Goal: Ask a question: Seek information or help from site administrators or community

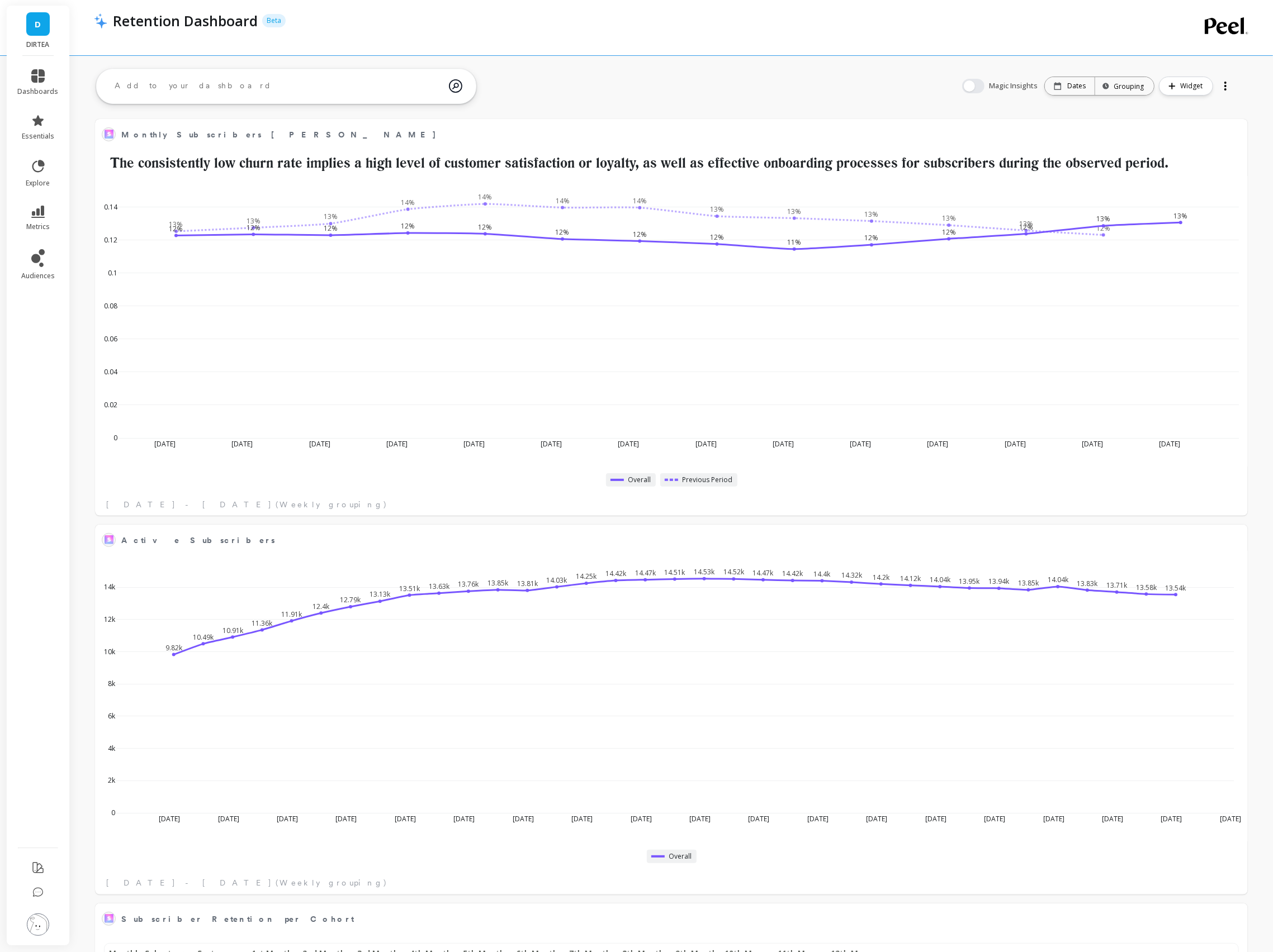
scroll to position [307, 1128]
click at [1173, 87] on icon "button" at bounding box center [1172, 86] width 7 height 7
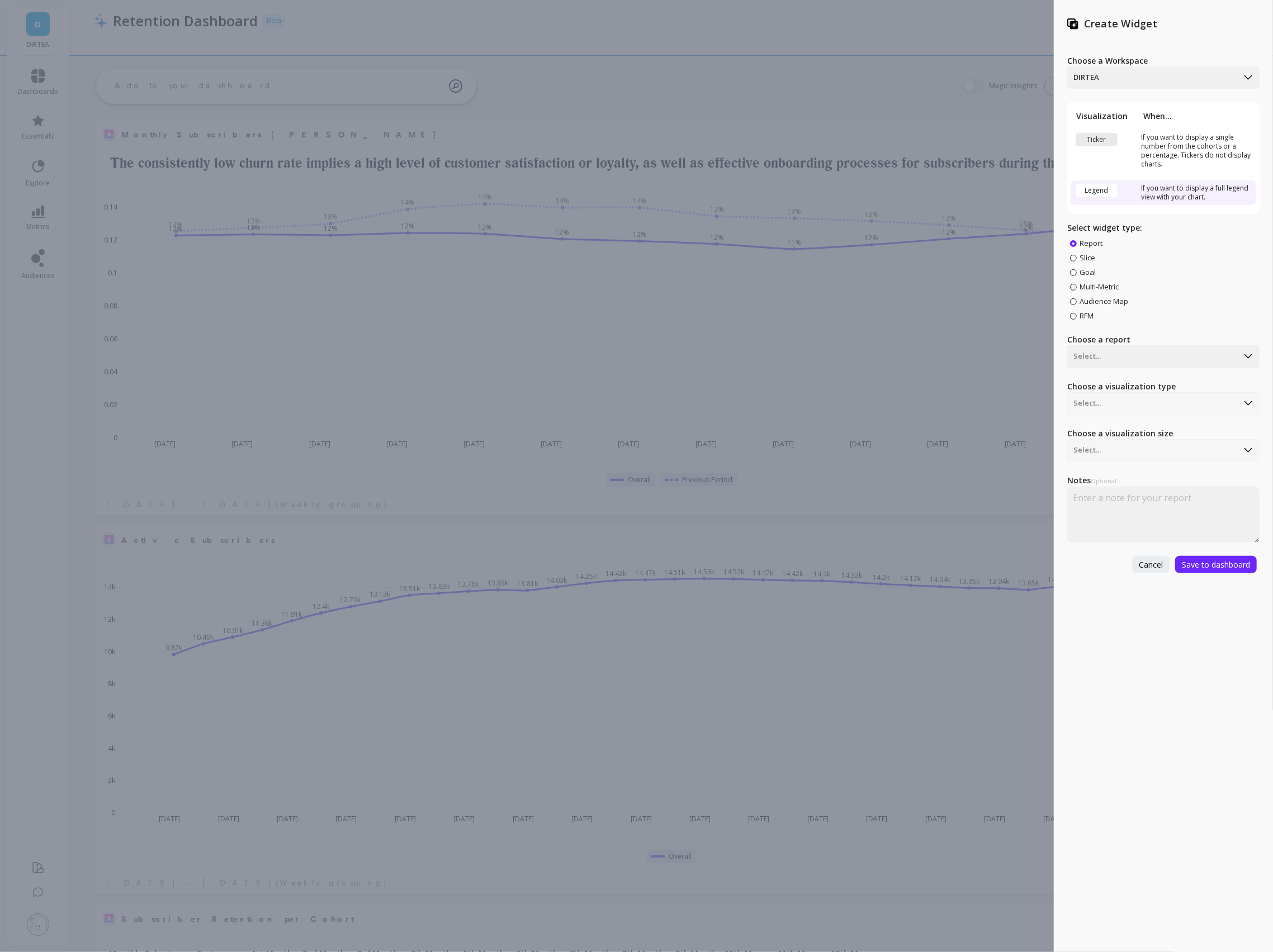
click at [954, 78] on div "Create Widget Choose a Workspace DIRTEA Visualization When... Ticker If you wan…" at bounding box center [636, 476] width 1273 height 952
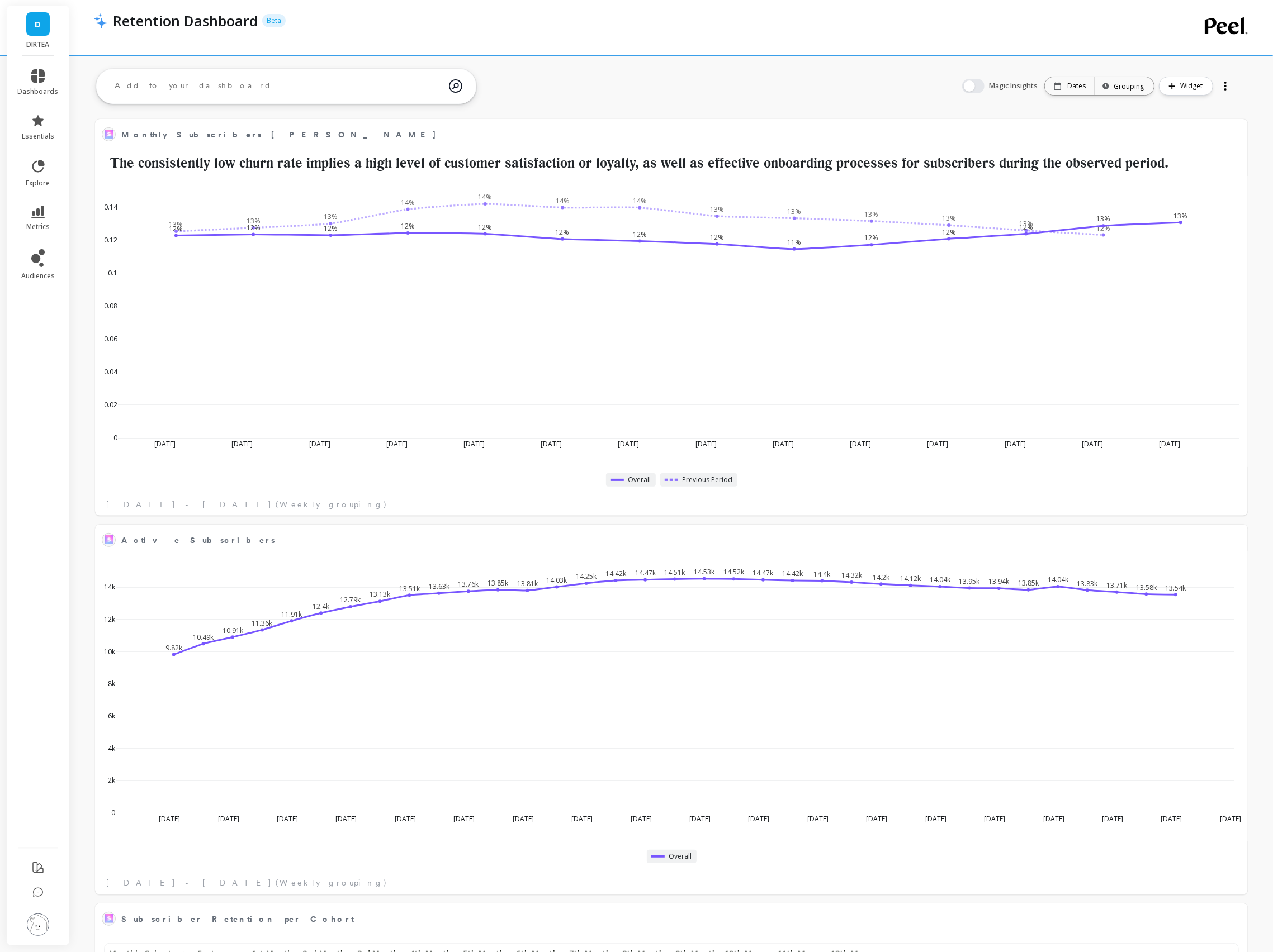
click at [373, 89] on textarea at bounding box center [277, 86] width 343 height 30
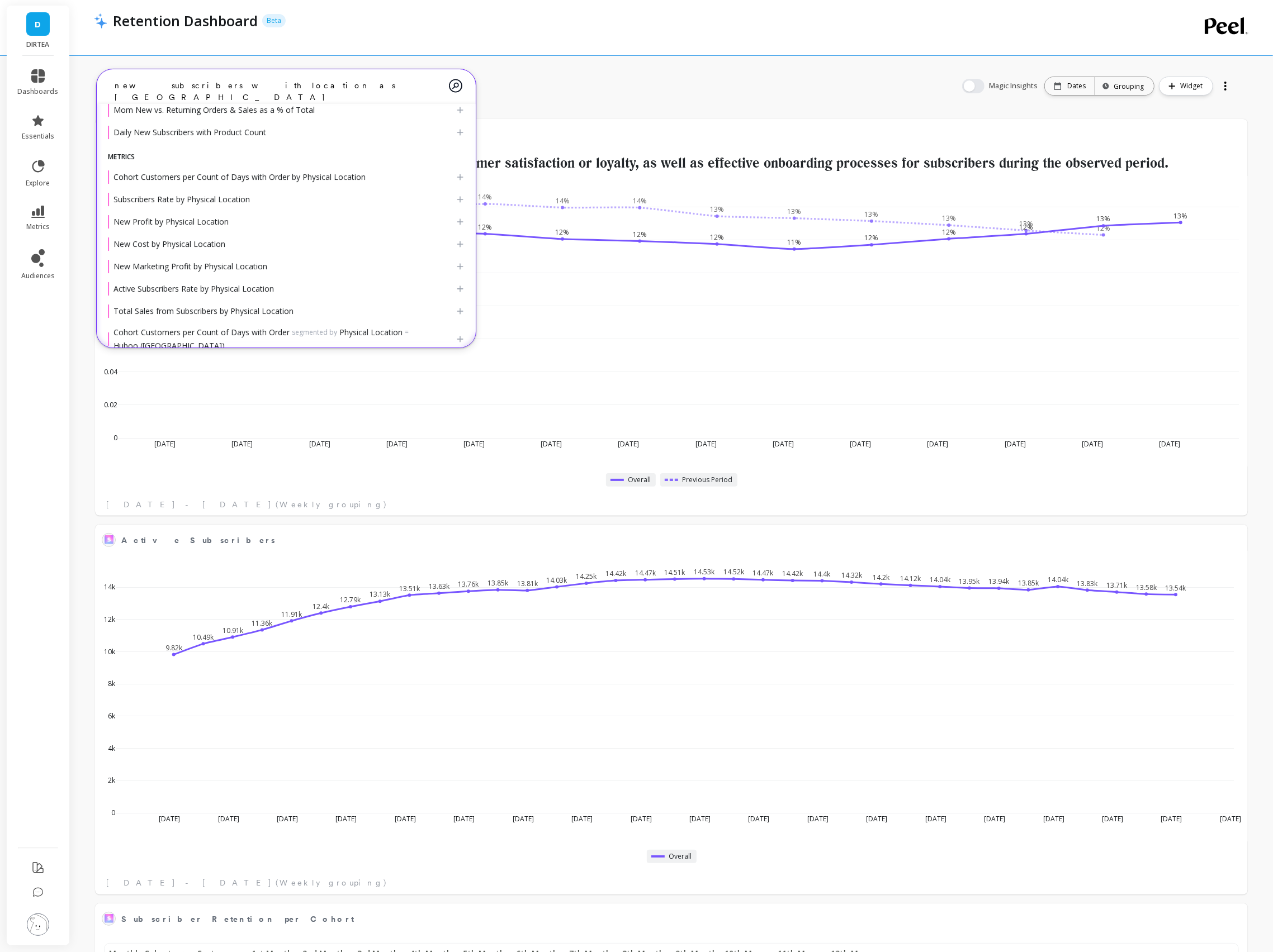
scroll to position [119, 0]
drag, startPoint x: 131, startPoint y: 82, endPoint x: 96, endPoint y: 82, distance: 35.0
click at [96, 82] on div "new subscribers with location as USA" at bounding box center [286, 87] width 379 height 35
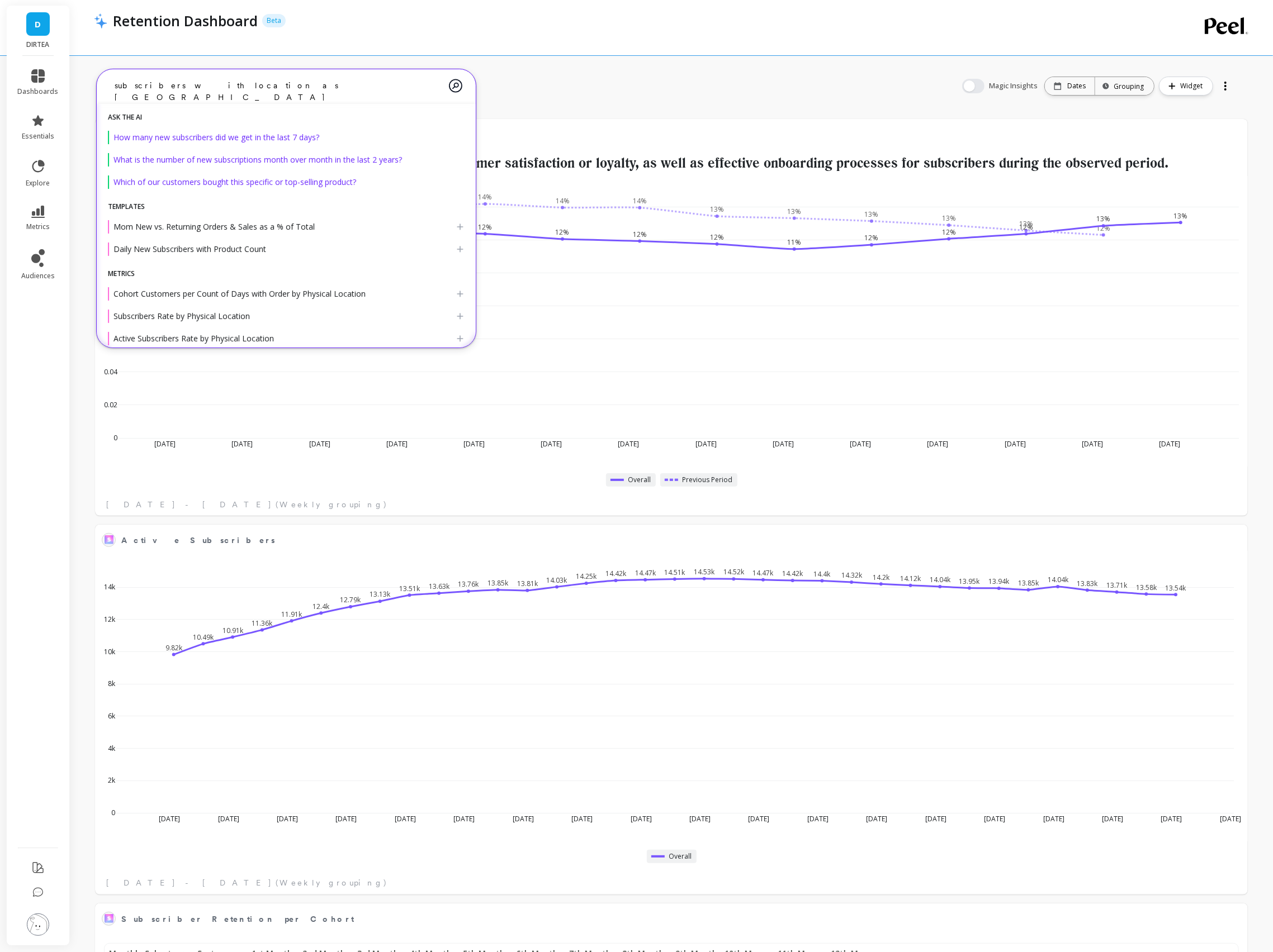
click at [209, 89] on textarea "subscribers with location as USA" at bounding box center [277, 86] width 343 height 30
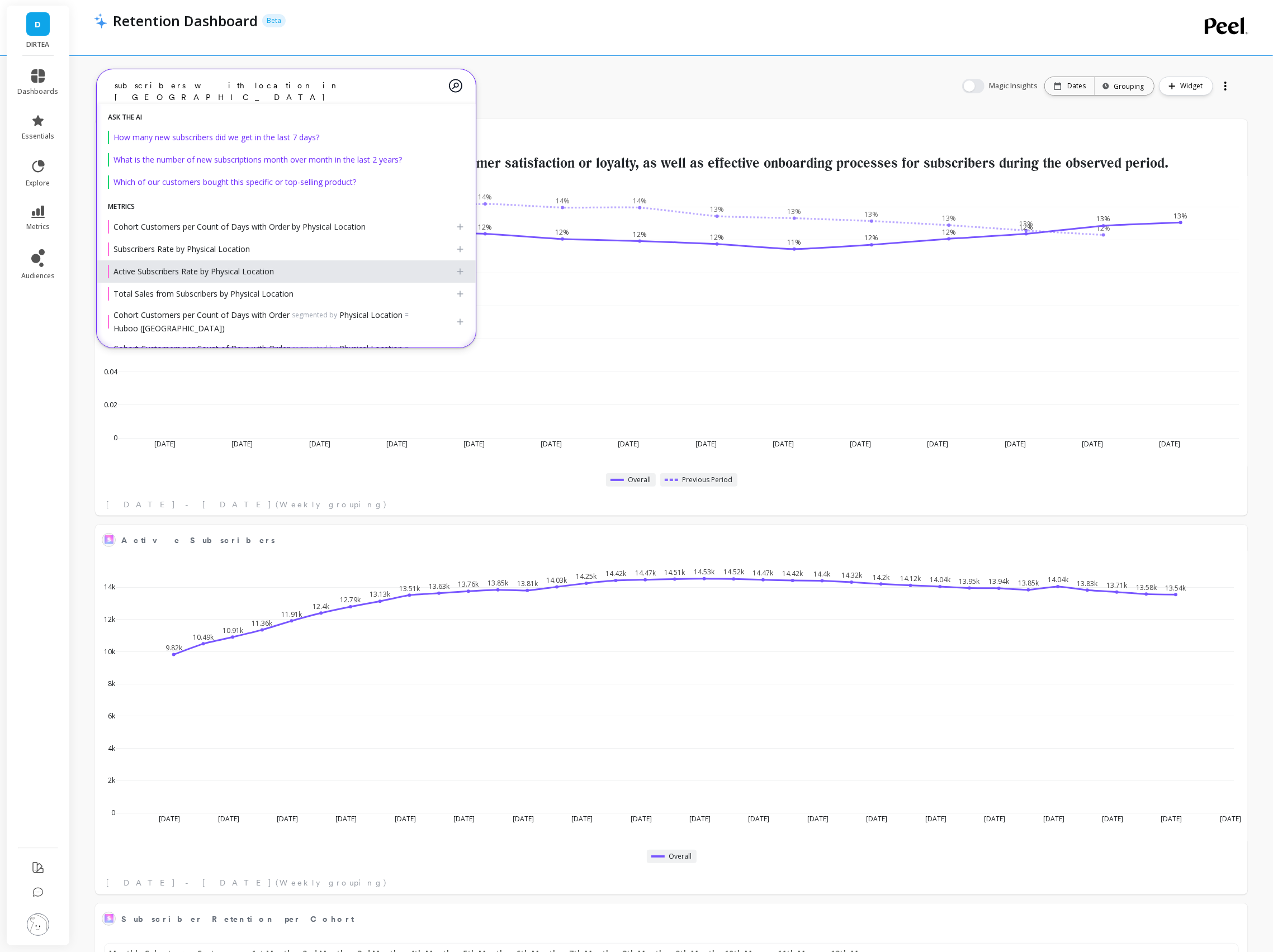
type textarea "subscribers with location in USA"
click at [224, 271] on span "Active Subscribers Rate by Physical Location" at bounding box center [193, 271] width 160 height 11
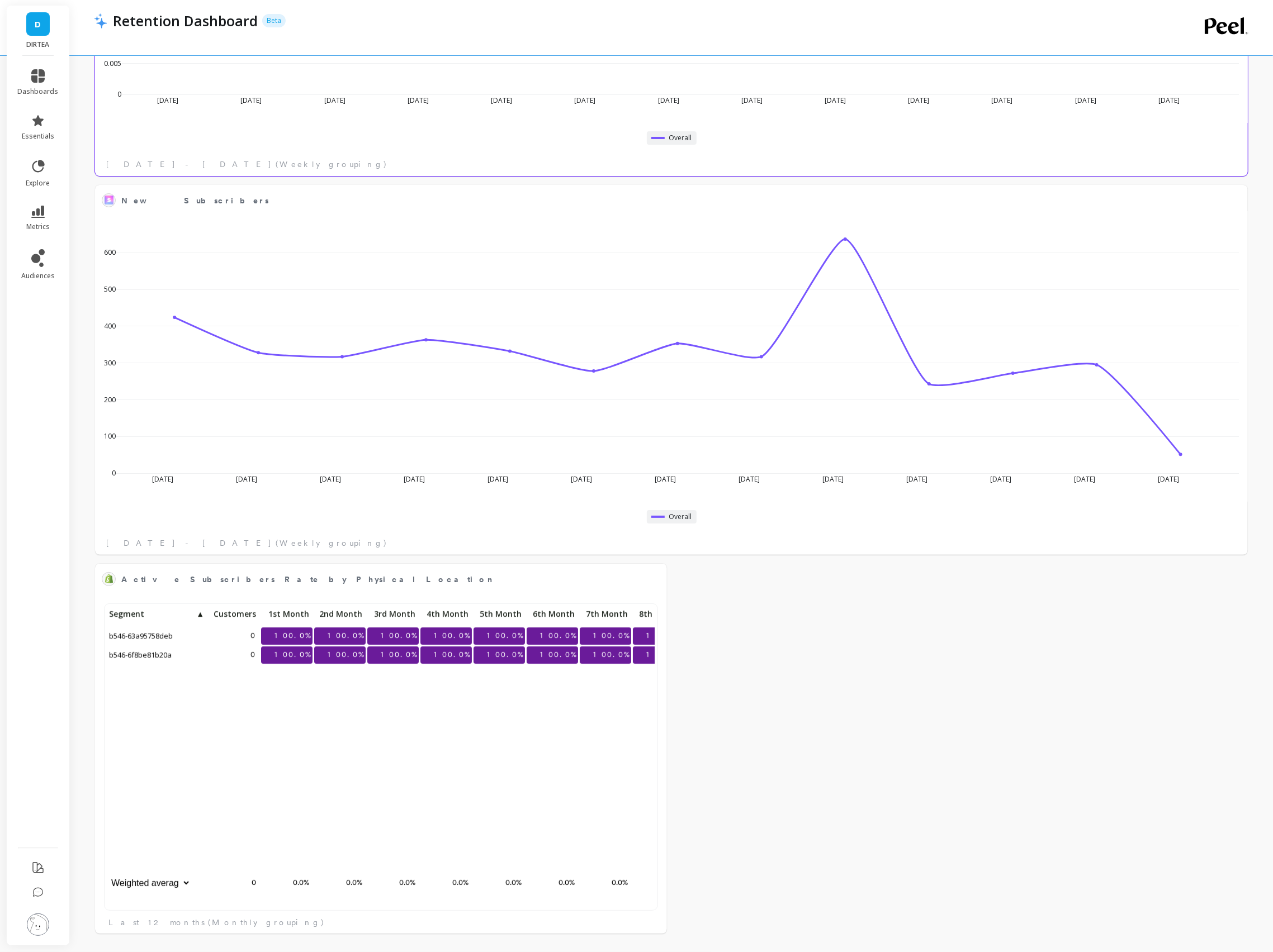
scroll to position [307, 548]
click at [649, 580] on button at bounding box center [653, 579] width 13 height 16
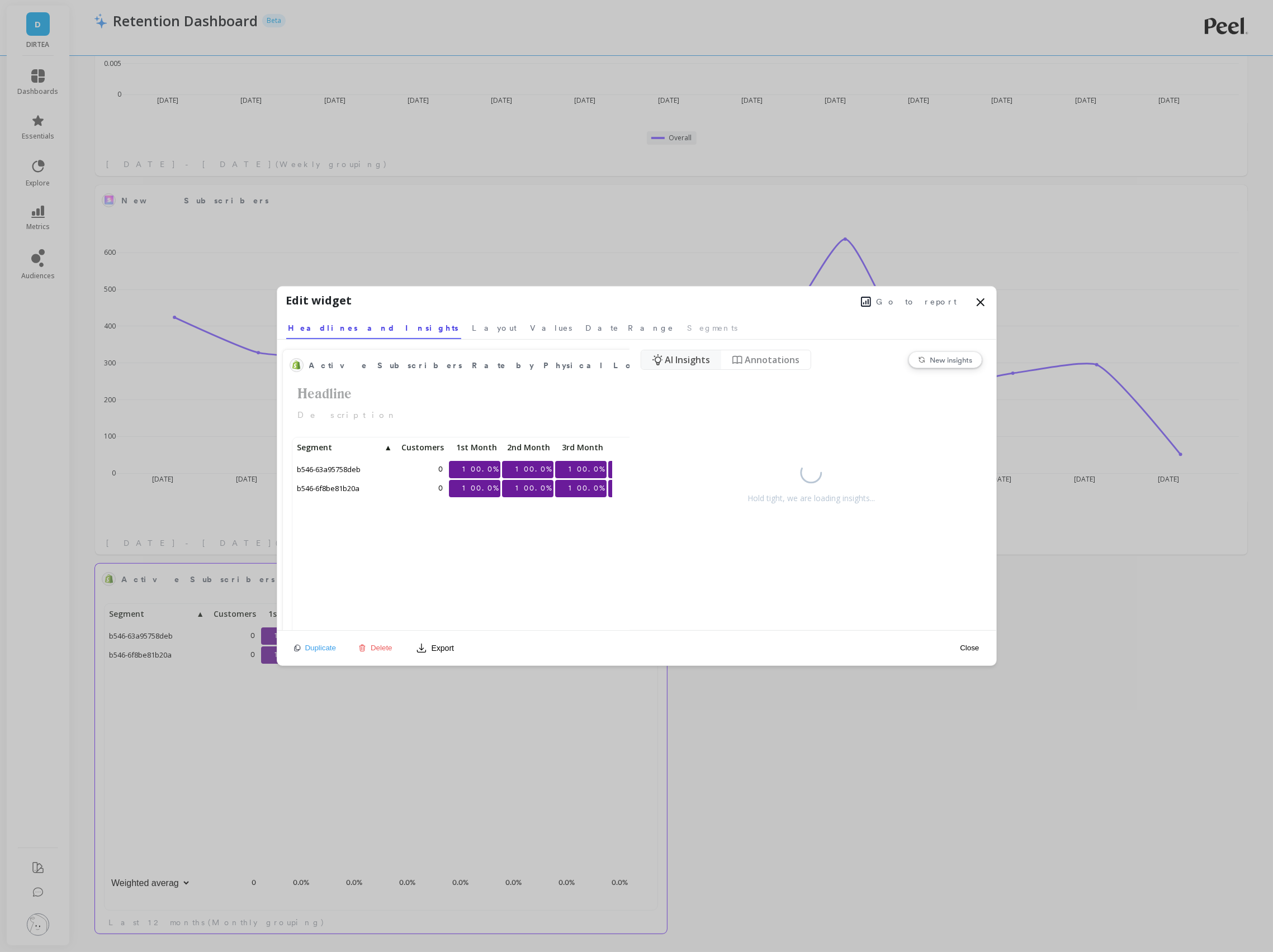
scroll to position [307, 317]
click at [344, 468] on span "b546-63a95758deb" at bounding box center [329, 469] width 69 height 17
click at [388, 444] on span "▲" at bounding box center [388, 448] width 9 height 9
click at [388, 444] on span "▼" at bounding box center [388, 448] width 9 height 9
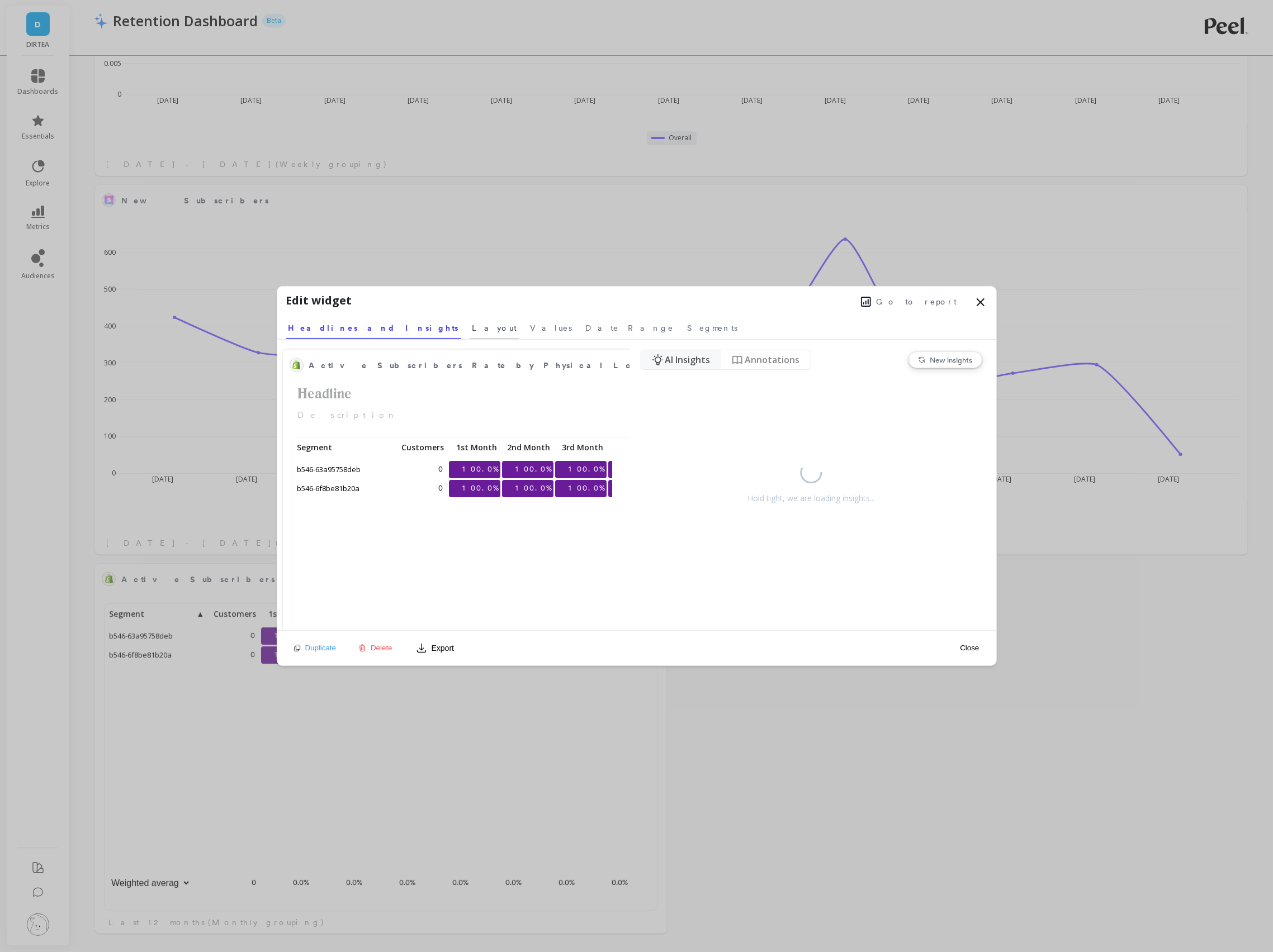
click at [470, 331] on link "Layout" at bounding box center [494, 326] width 49 height 25
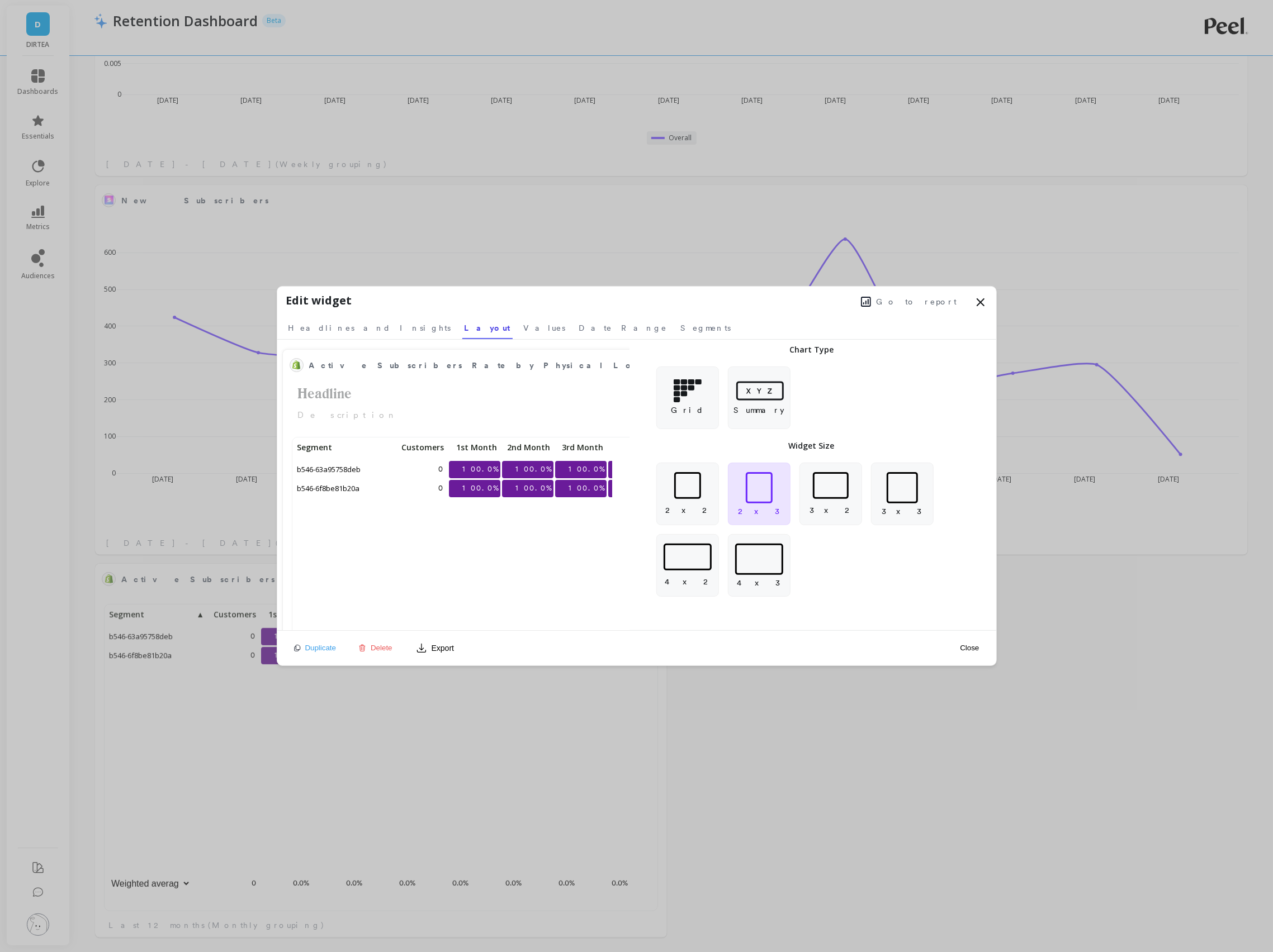
scroll to position [307, 548]
click at [414, 330] on nav "Headlines and Insights Layout Values Date Range Segments" at bounding box center [636, 326] width 701 height 25
click at [523, 332] on span "Values" at bounding box center [544, 328] width 42 height 11
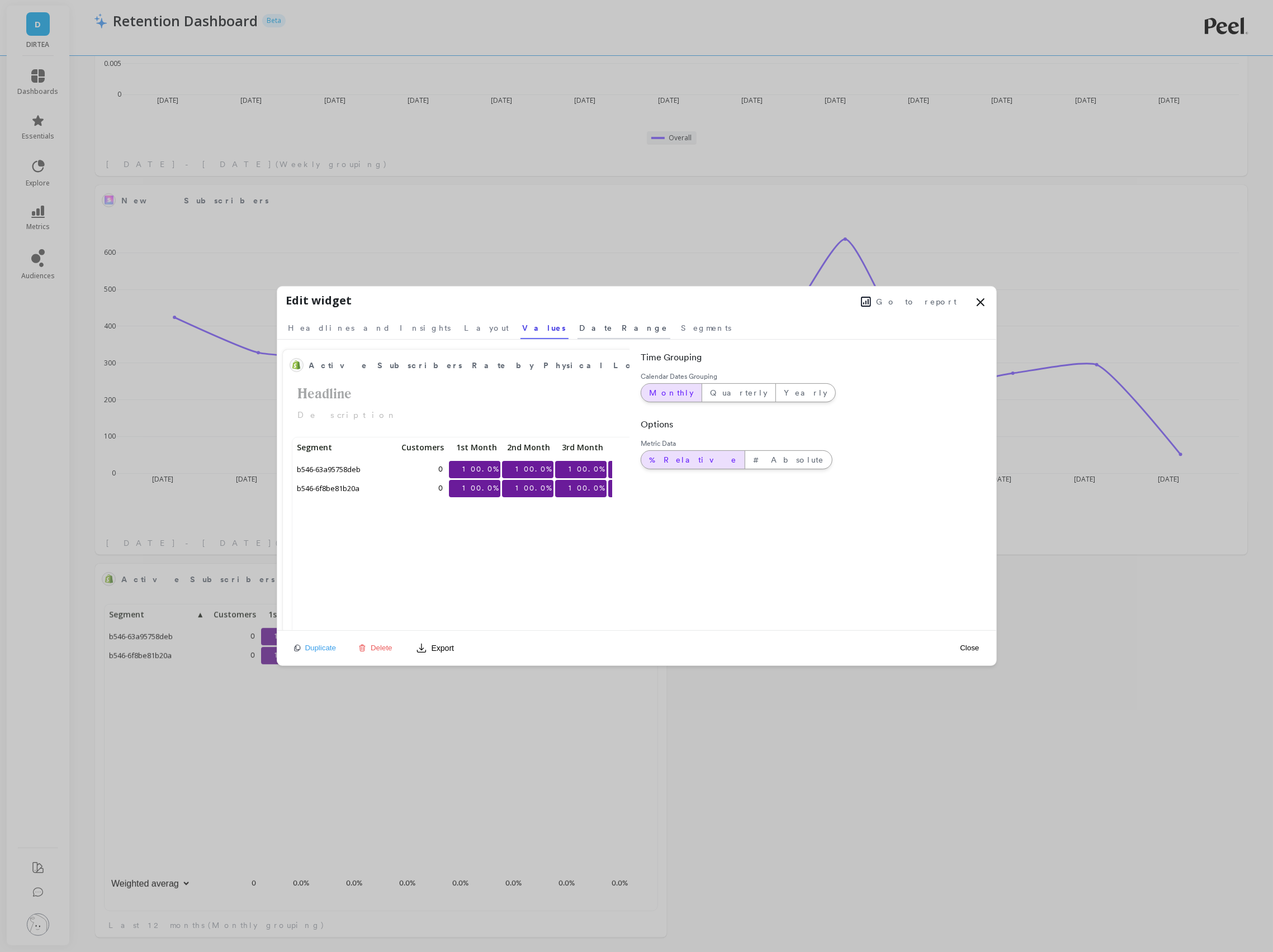
click at [580, 332] on span "Date Range" at bounding box center [623, 328] width 89 height 11
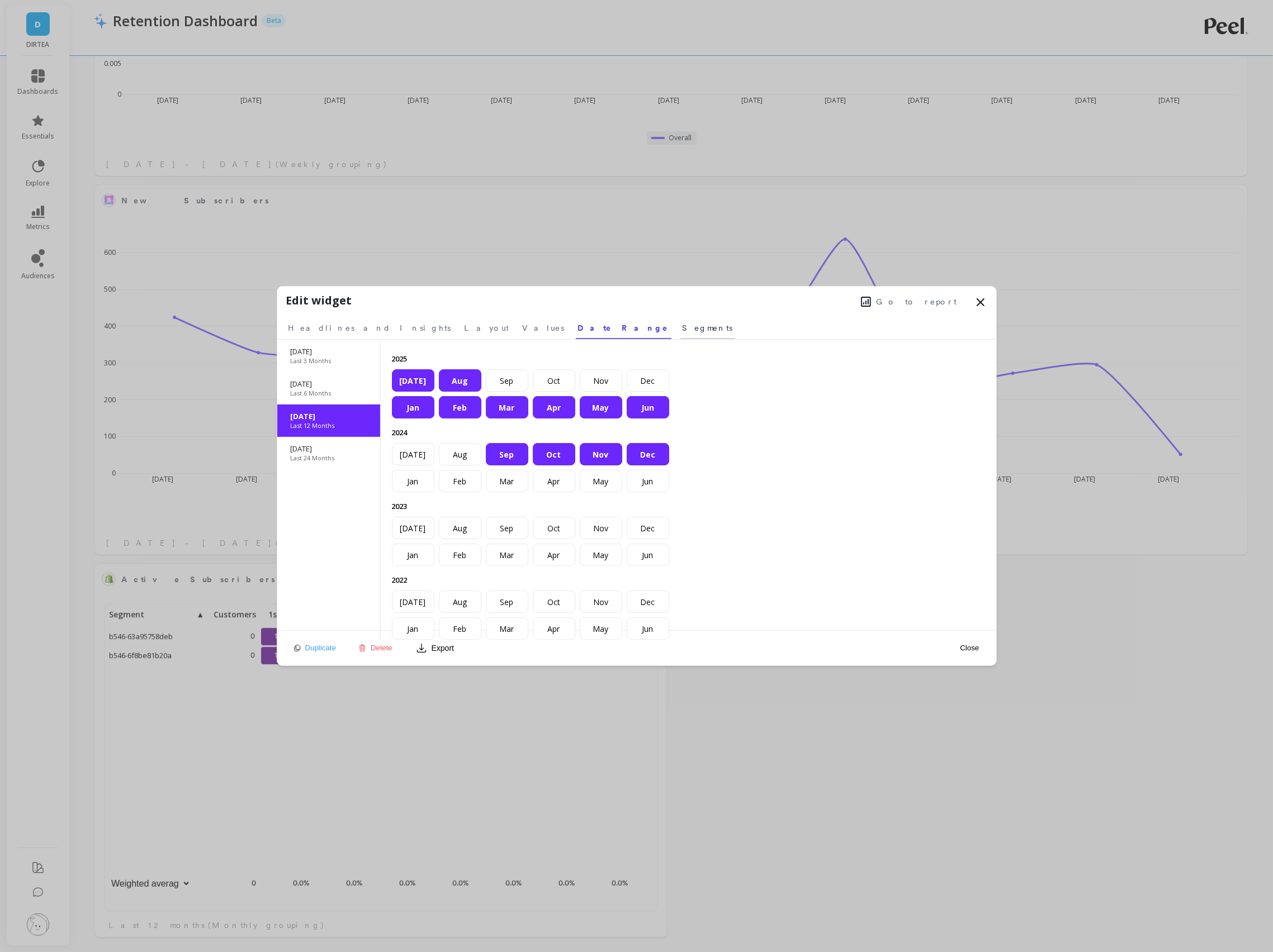
click at [683, 332] on span "Segments" at bounding box center [708, 328] width 50 height 11
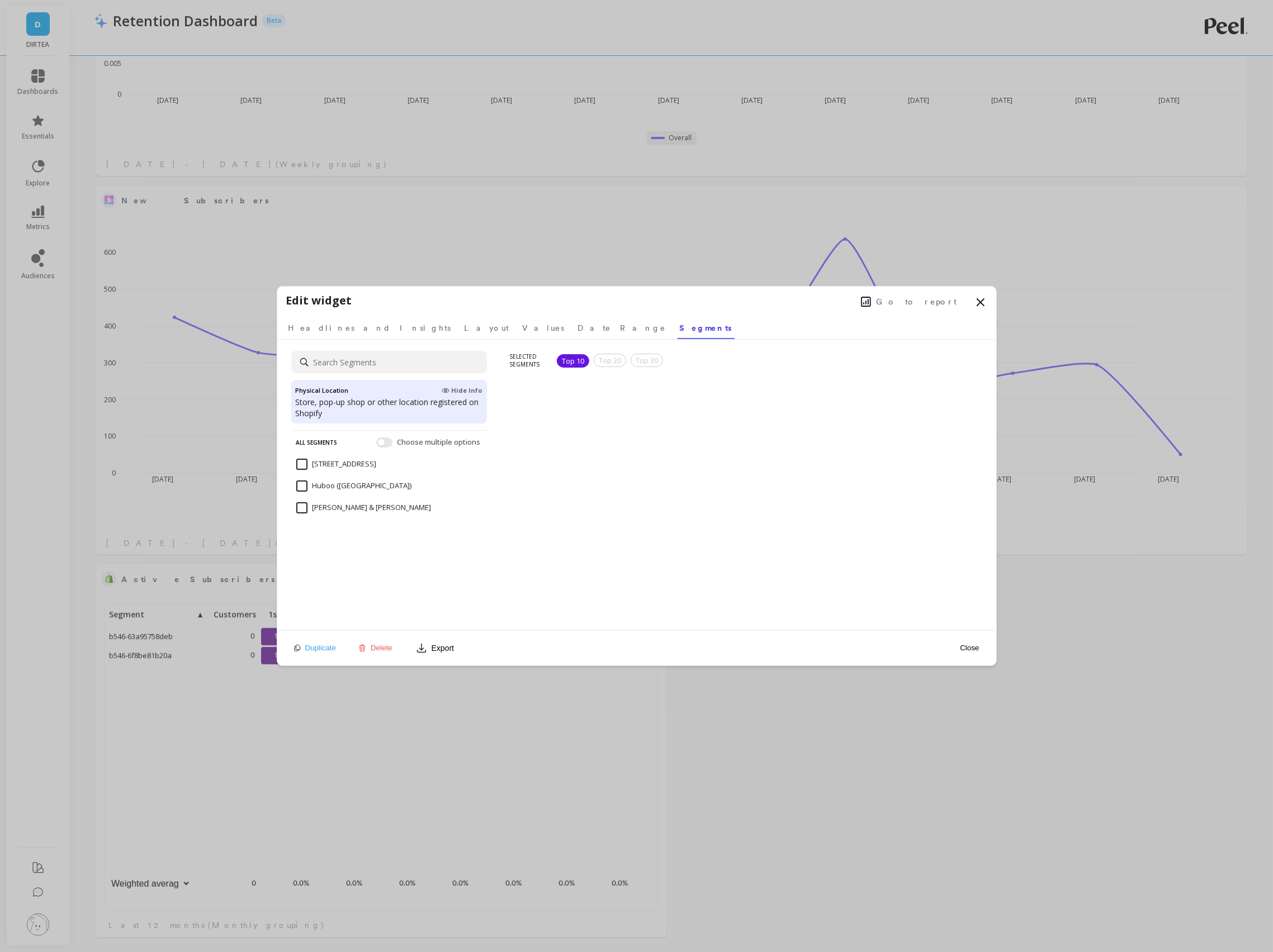
click at [978, 299] on icon at bounding box center [980, 302] width 13 height 13
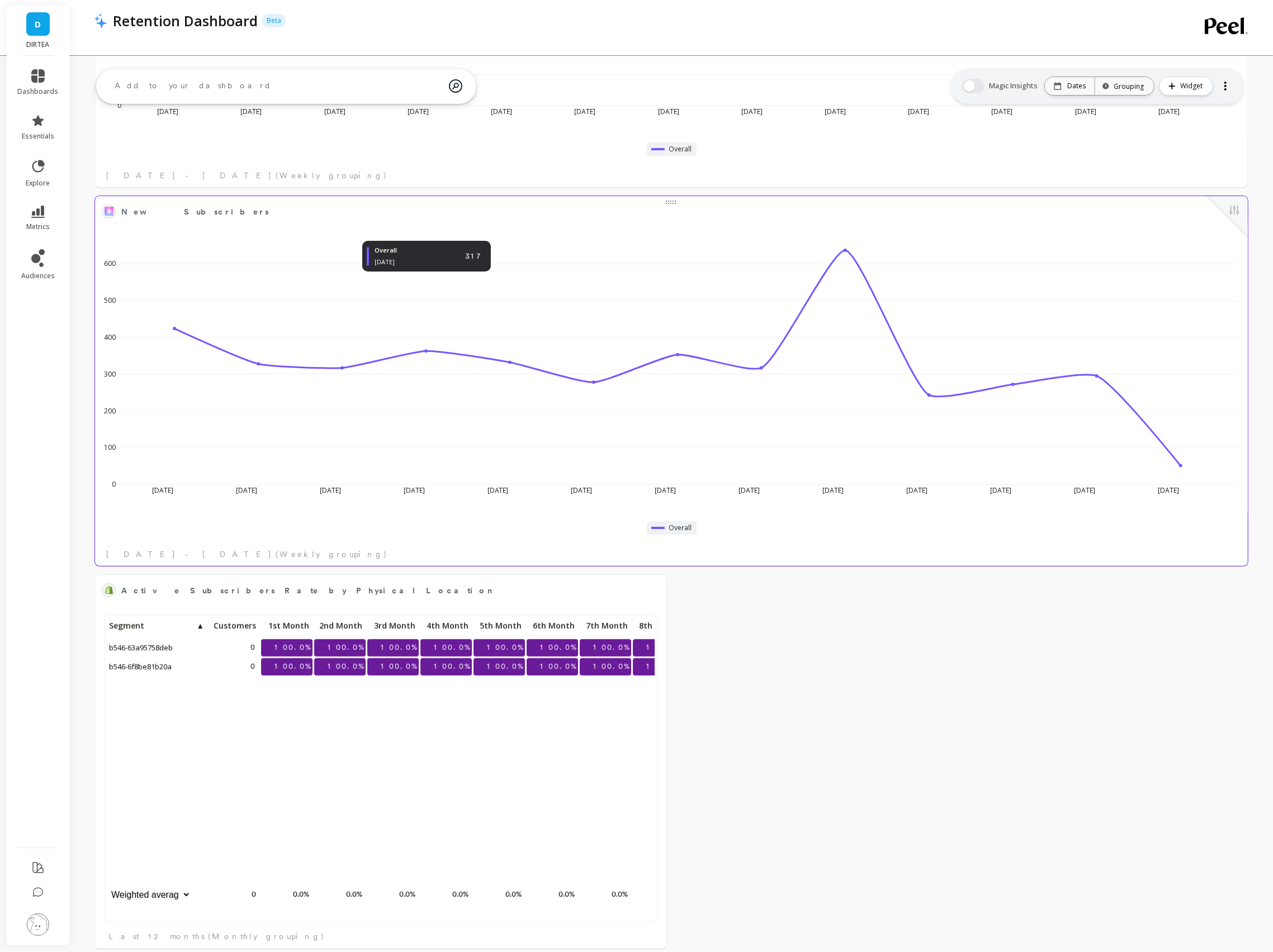
scroll to position [3755, 0]
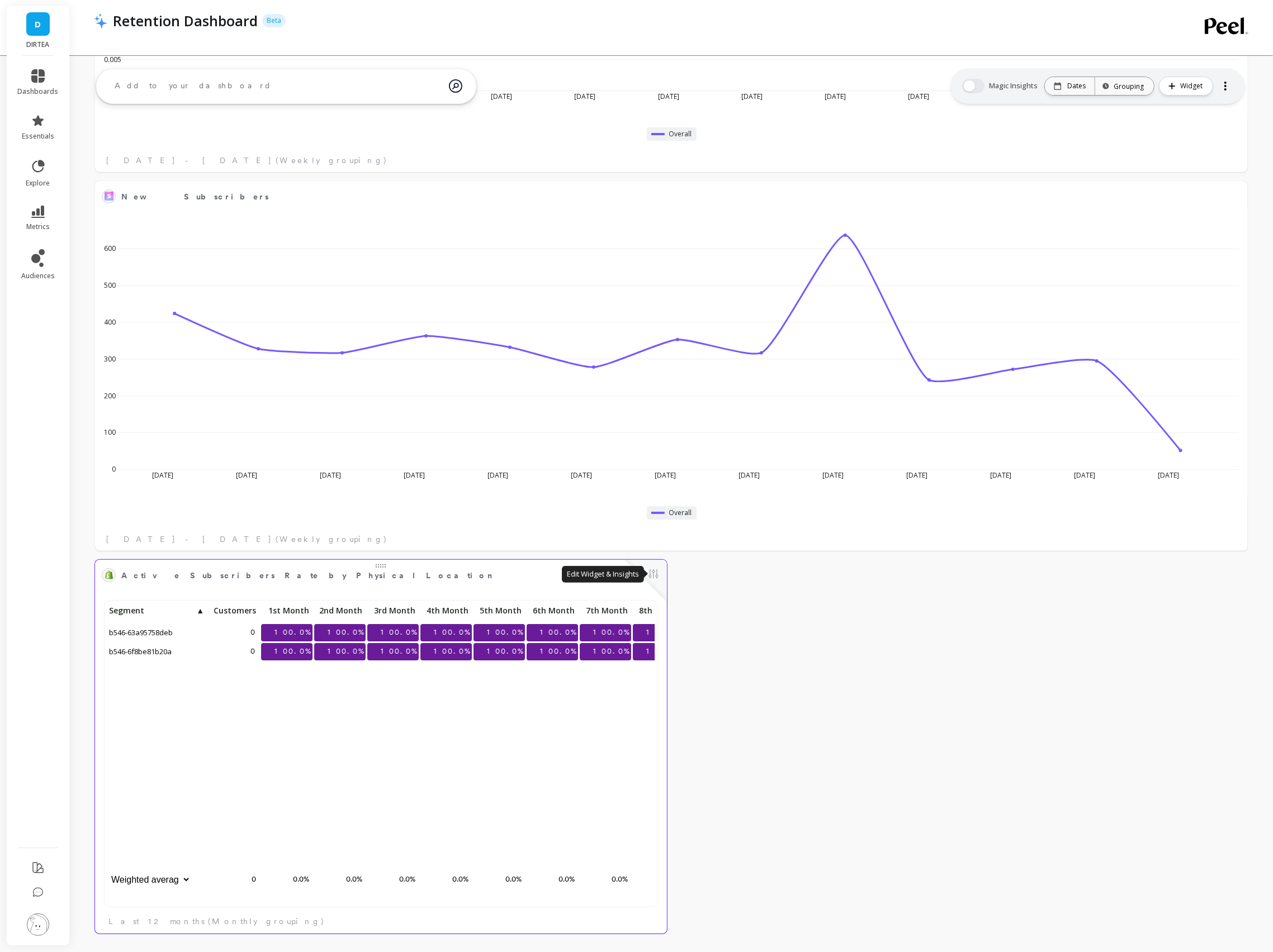
click at [653, 577] on button at bounding box center [653, 575] width 13 height 16
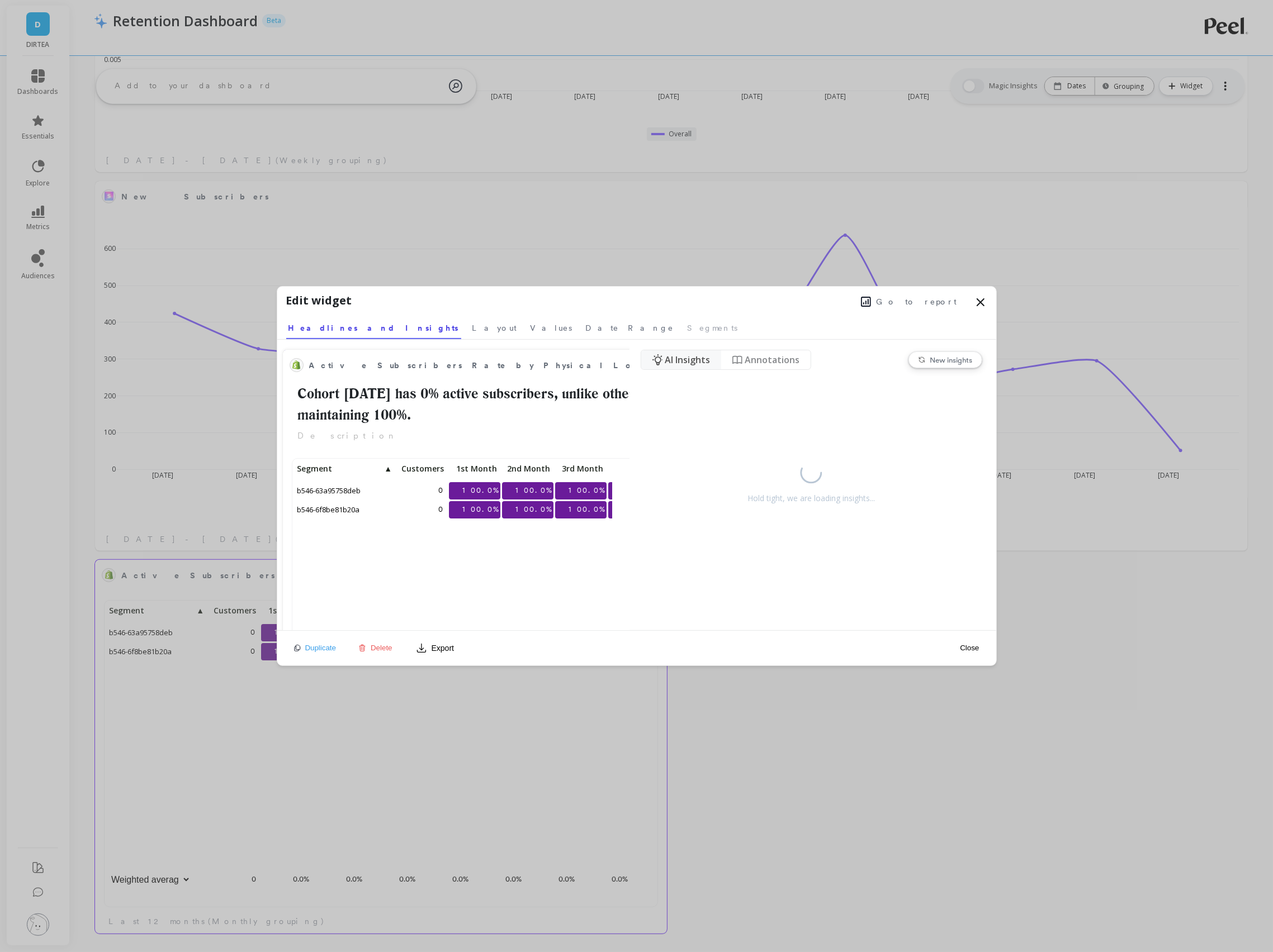
scroll to position [307, 317]
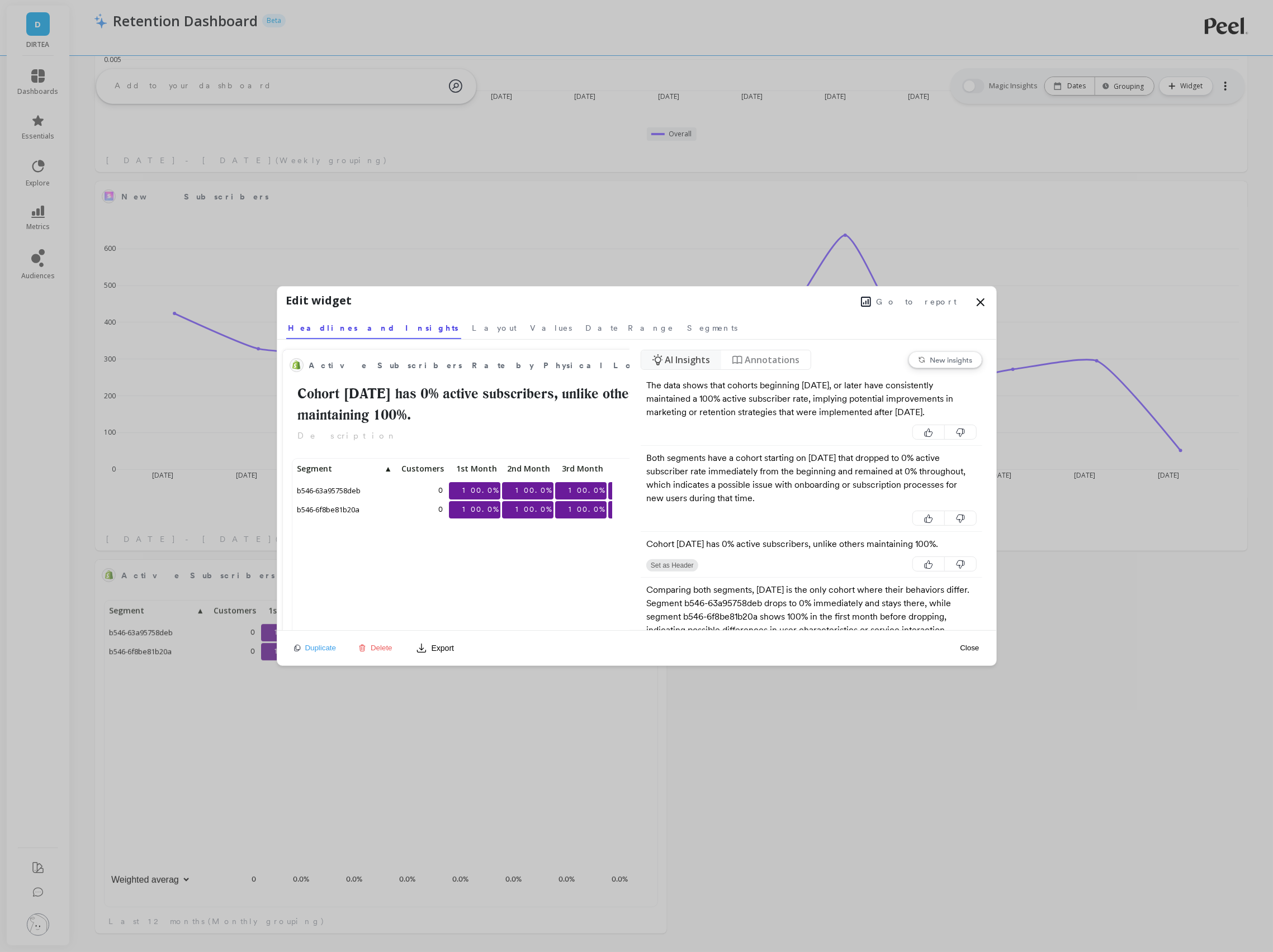
click at [373, 644] on span "Delete" at bounding box center [381, 649] width 22 height 9
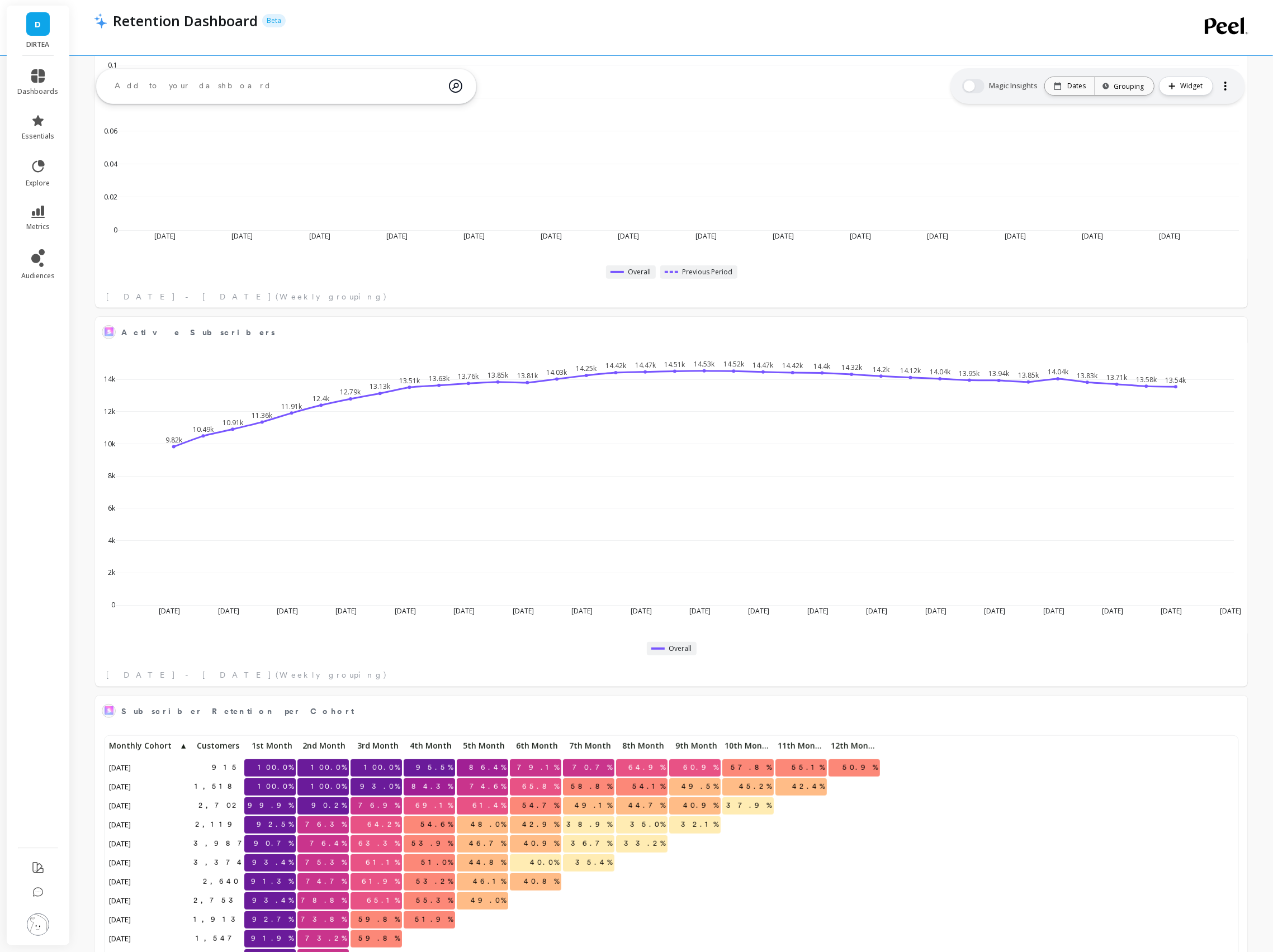
scroll to position [0, 0]
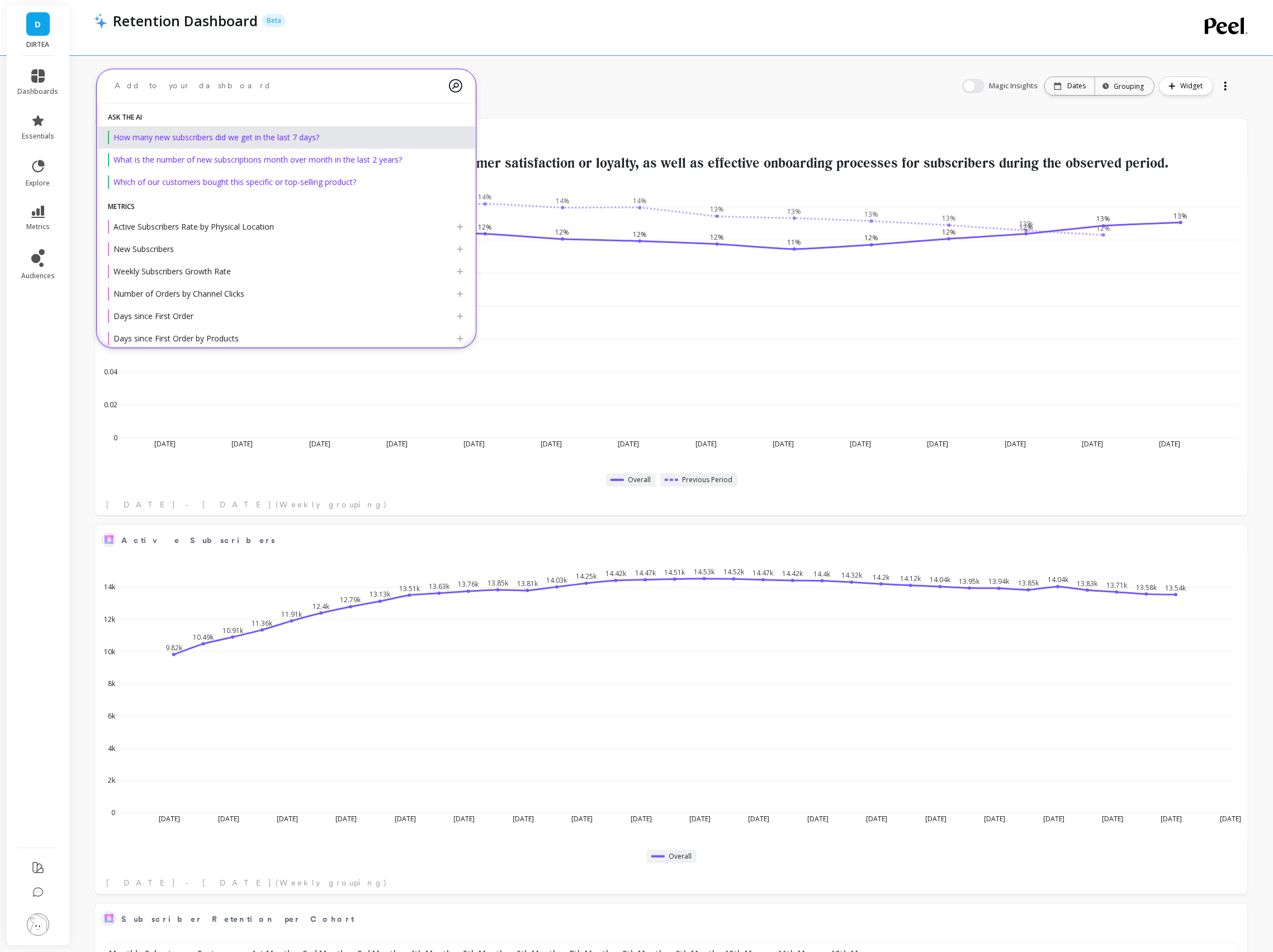
click at [162, 78] on textarea at bounding box center [277, 86] width 343 height 30
click at [163, 84] on textarea "subscriber by location" at bounding box center [277, 86] width 343 height 30
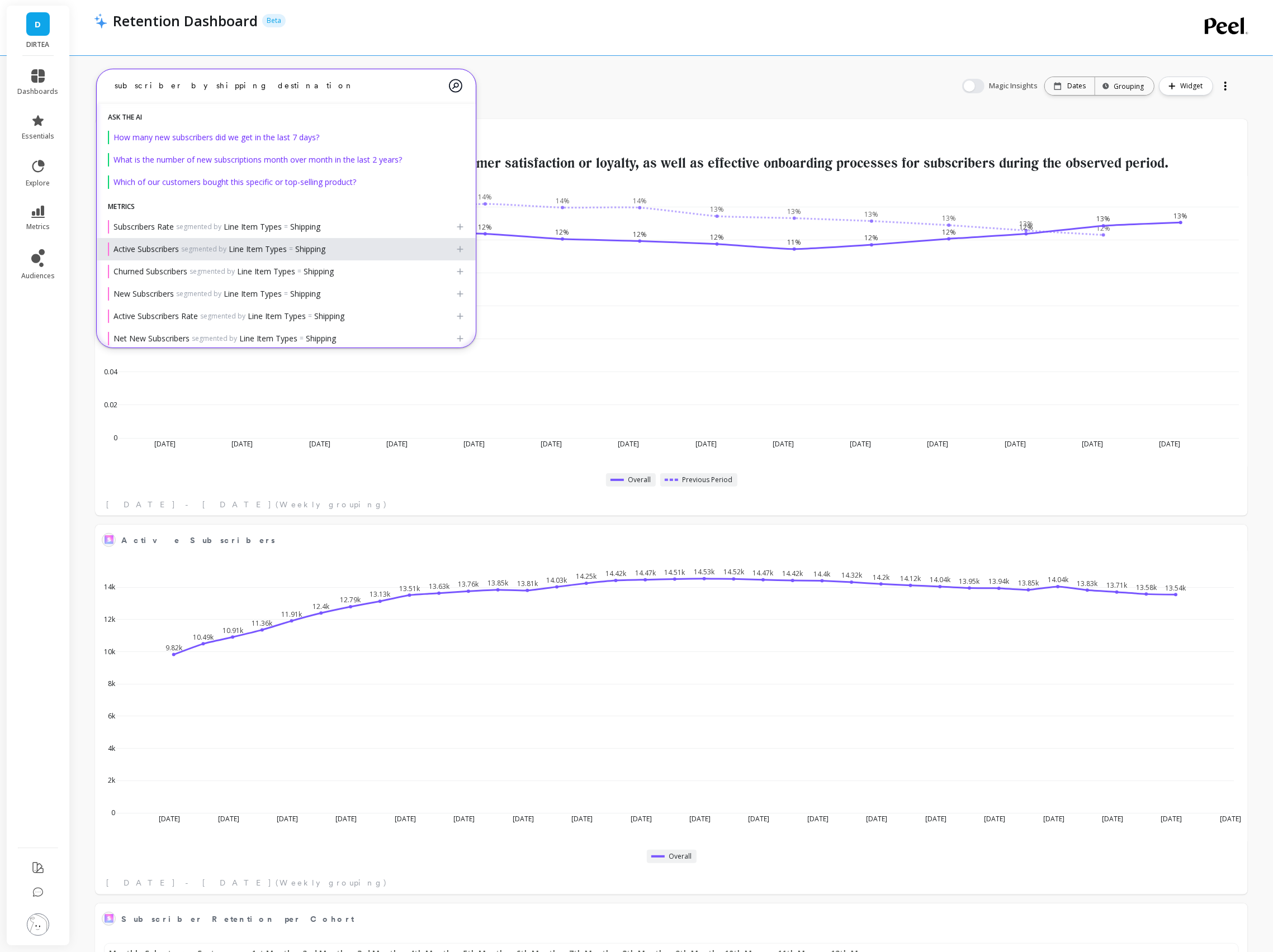
type textarea "subscriber by shipping destination"
click at [200, 244] on span "Active Subscribers segmented by Line Item Types = Shipping" at bounding box center [219, 249] width 212 height 11
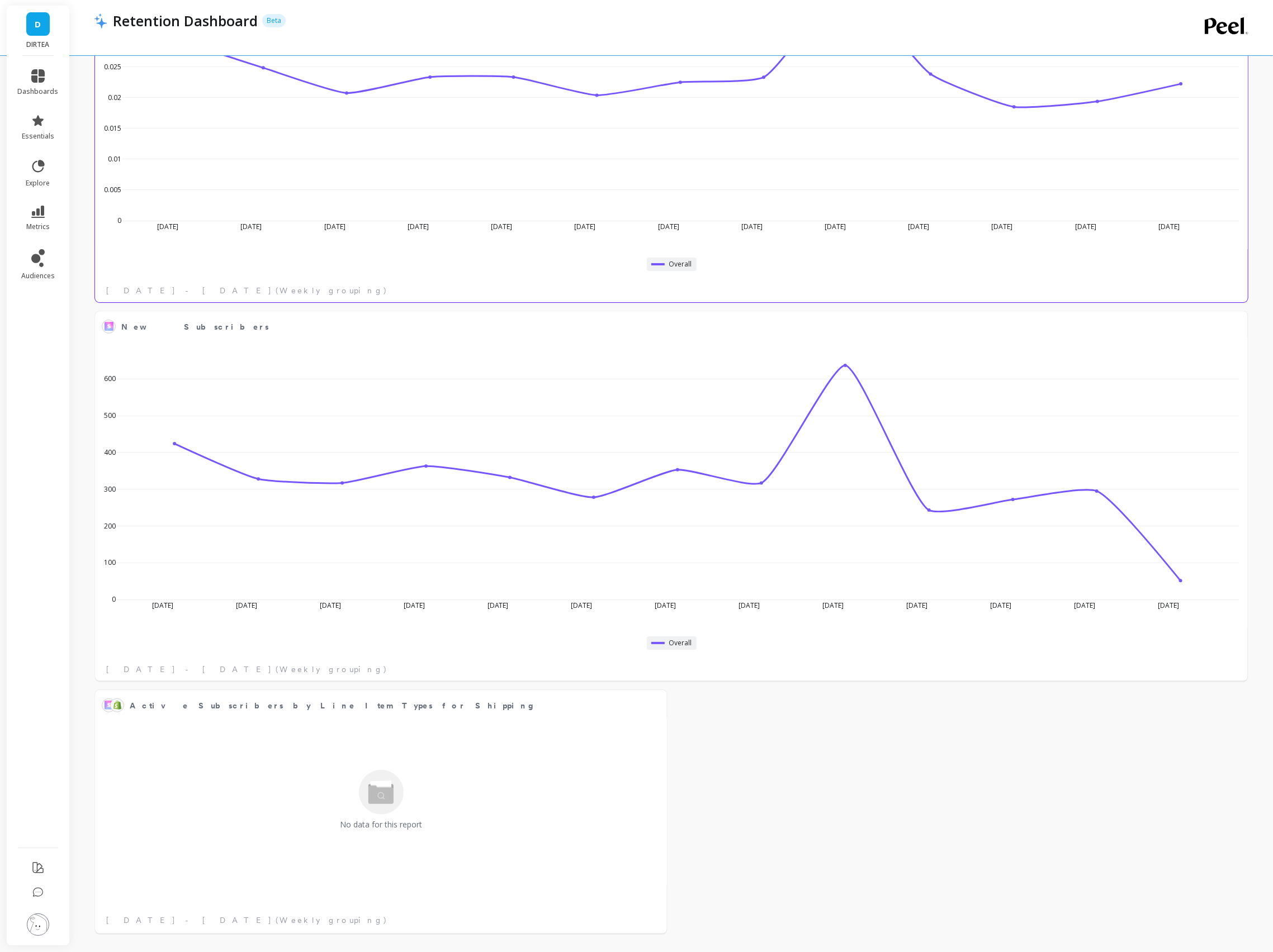
scroll to position [307, 1128]
click at [650, 706] on button at bounding box center [653, 706] width 13 height 16
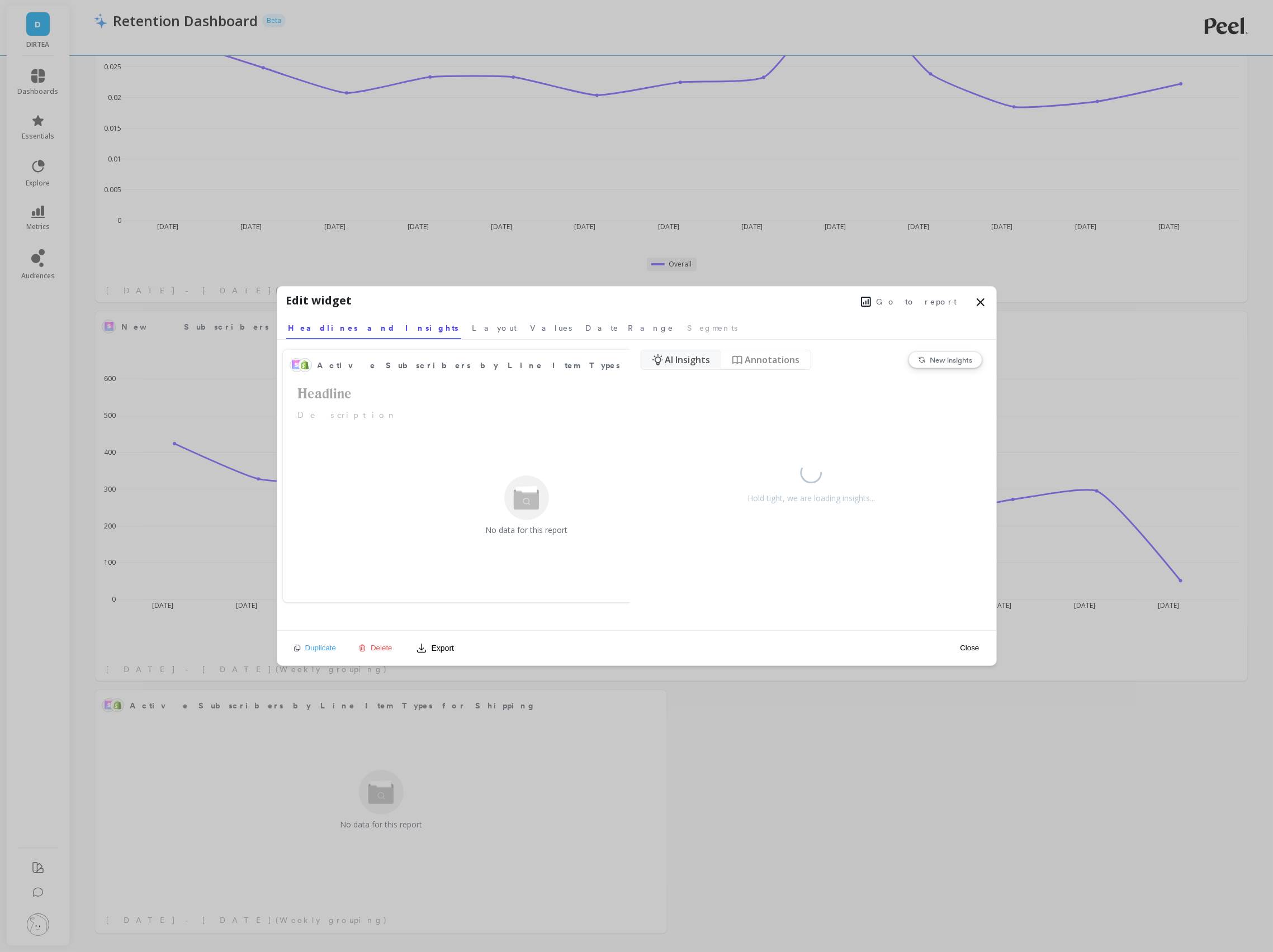
click at [378, 651] on span "Delete" at bounding box center [381, 649] width 22 height 9
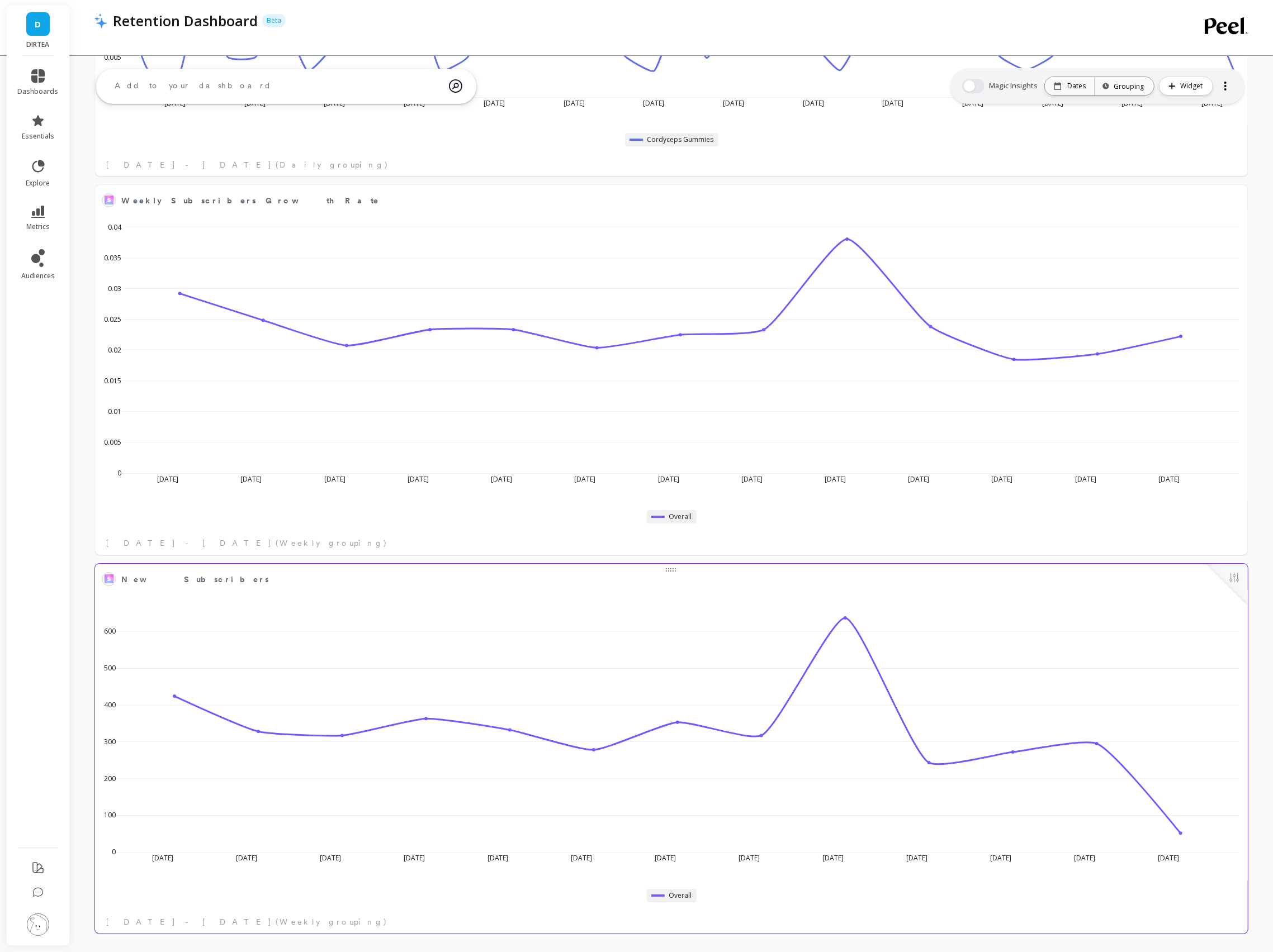
scroll to position [3371, 0]
click at [1223, 27] on icon at bounding box center [1227, 26] width 44 height 18
click at [1216, 25] on icon at bounding box center [1227, 26] width 44 height 18
click at [1226, 27] on icon at bounding box center [1227, 26] width 44 height 18
click at [37, 926] on img at bounding box center [39, 925] width 23 height 23
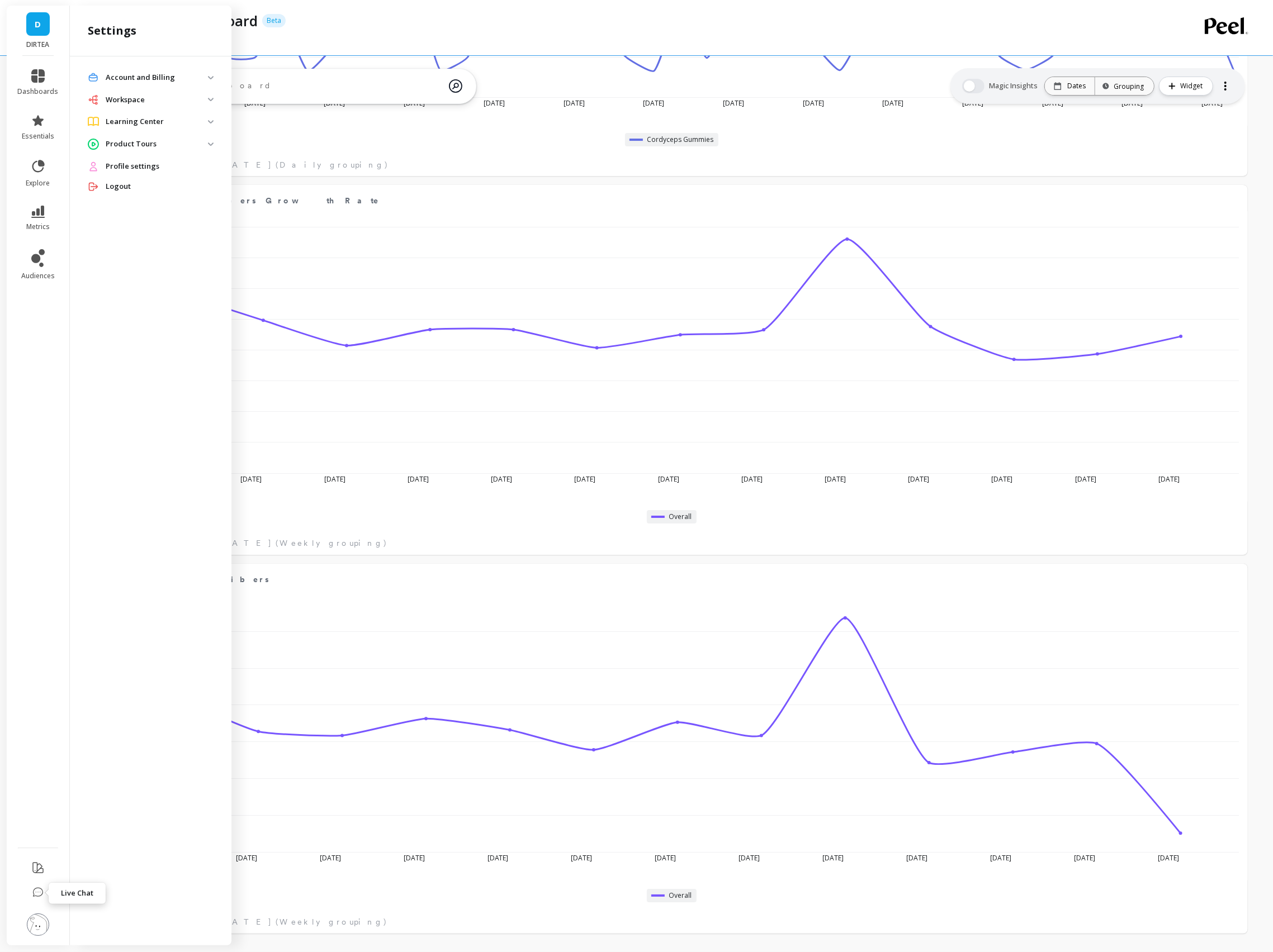
click at [37, 895] on icon at bounding box center [38, 893] width 11 height 11
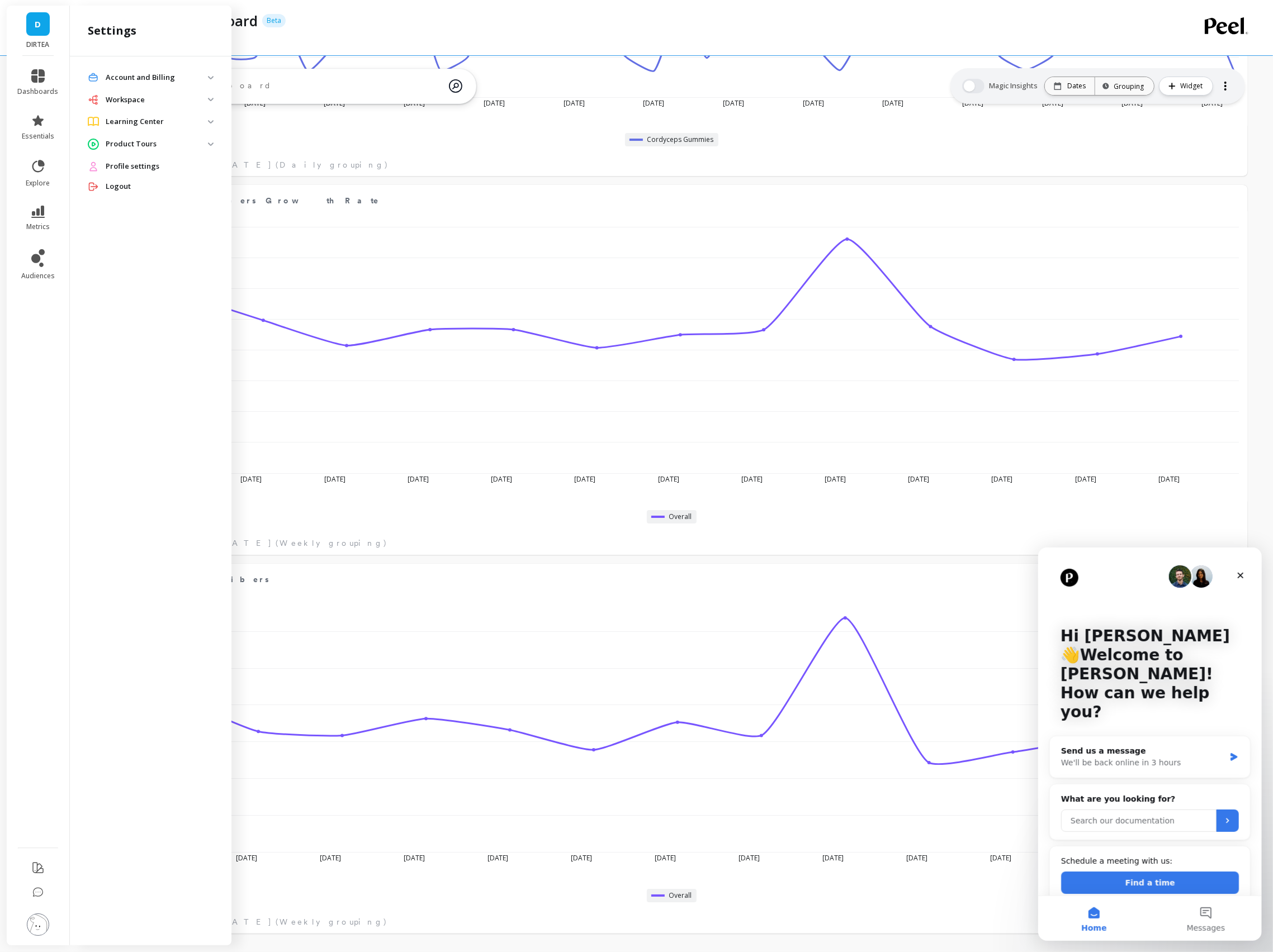
click at [1109, 809] on input "Search our documentation" at bounding box center [1138, 821] width 155 height 23
type input "report of active subscribers per shipping location"
click at [1234, 809] on button "Submit" at bounding box center [1227, 821] width 23 height 23
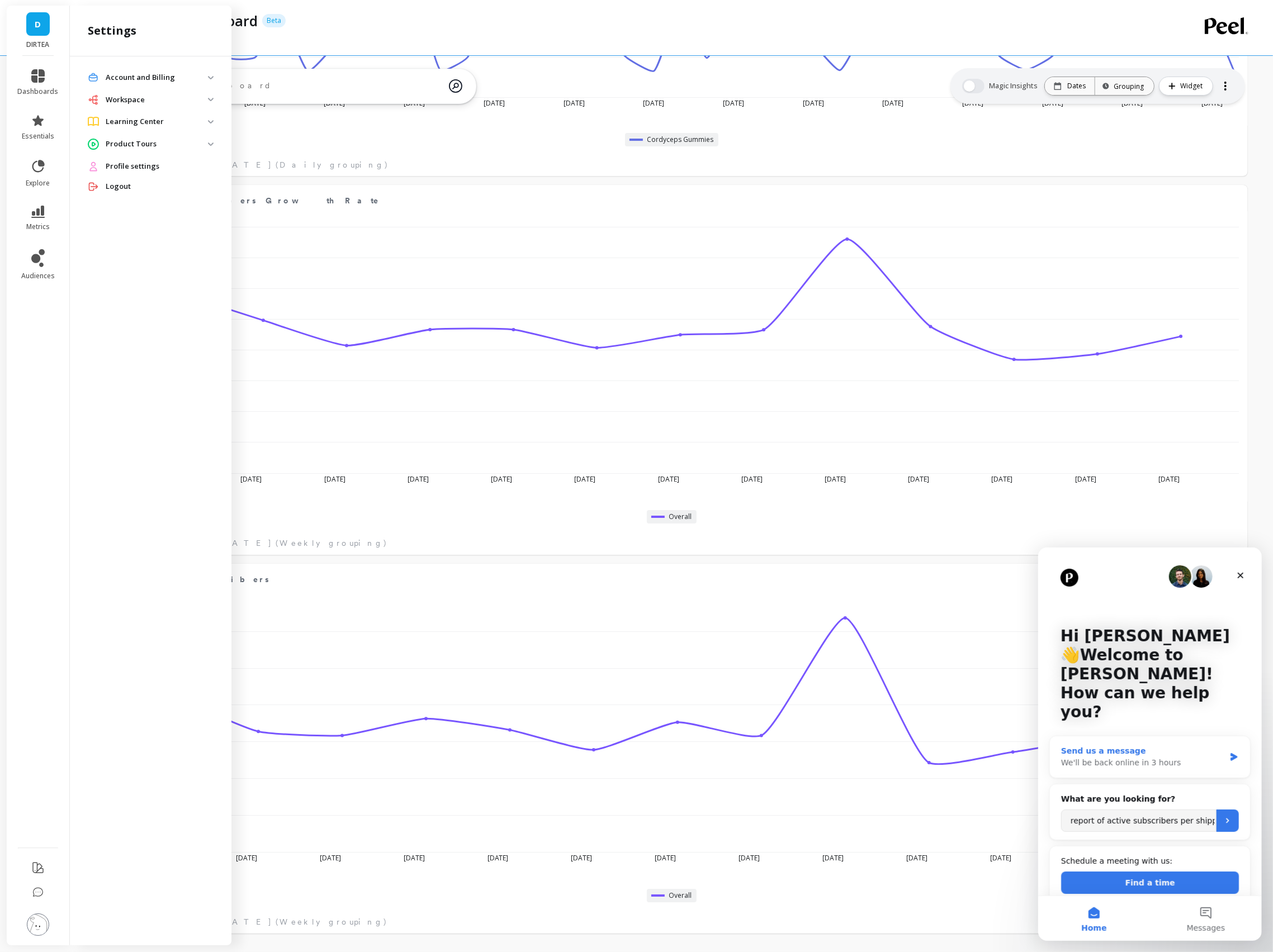
click at [1151, 745] on div "Send us a message" at bounding box center [1142, 750] width 164 height 11
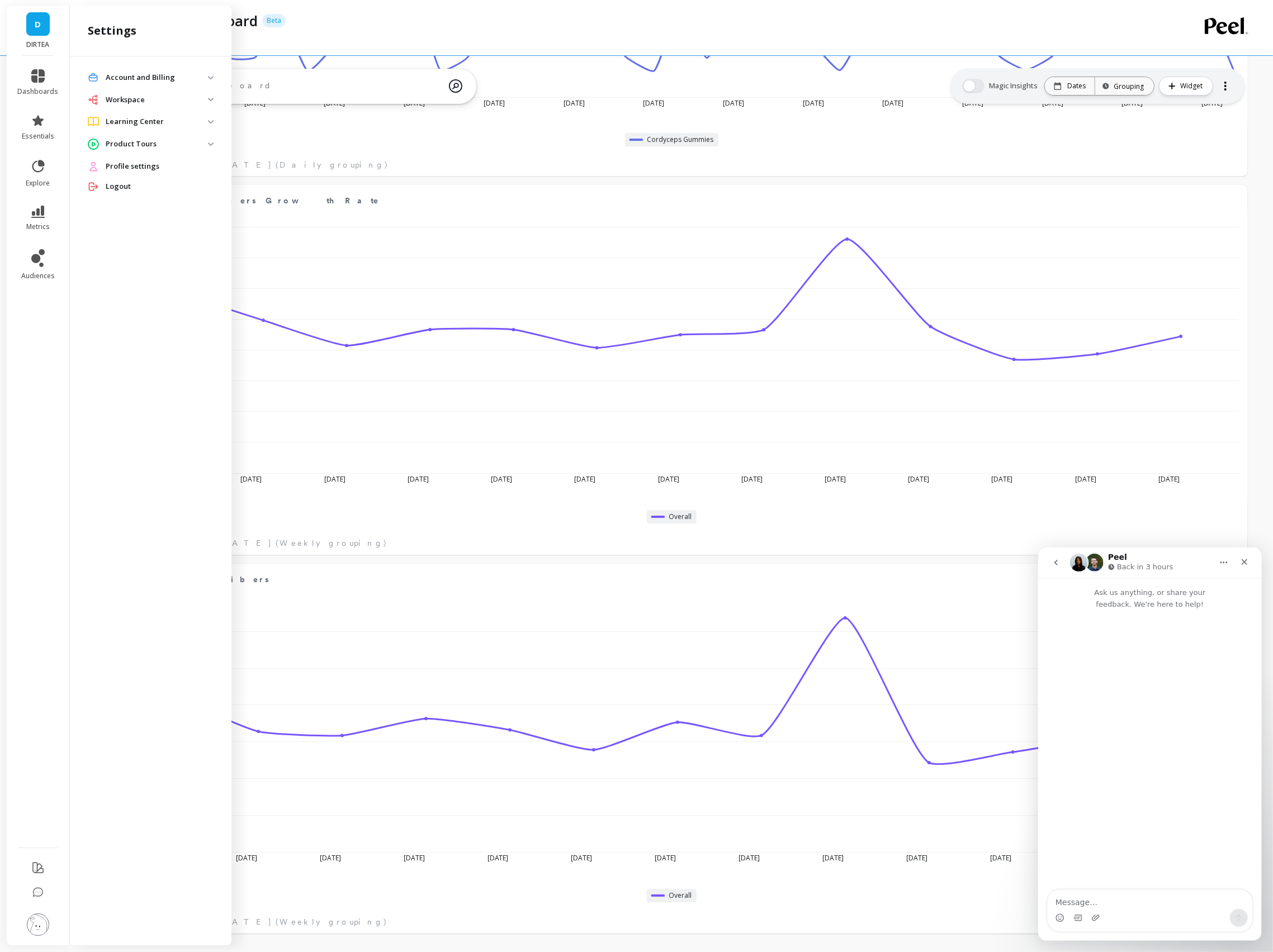
click at [1094, 912] on div "Intercom messenger" at bounding box center [1095, 918] width 9 height 18
click at [1084, 900] on textarea "Message…" at bounding box center [1149, 899] width 204 height 19
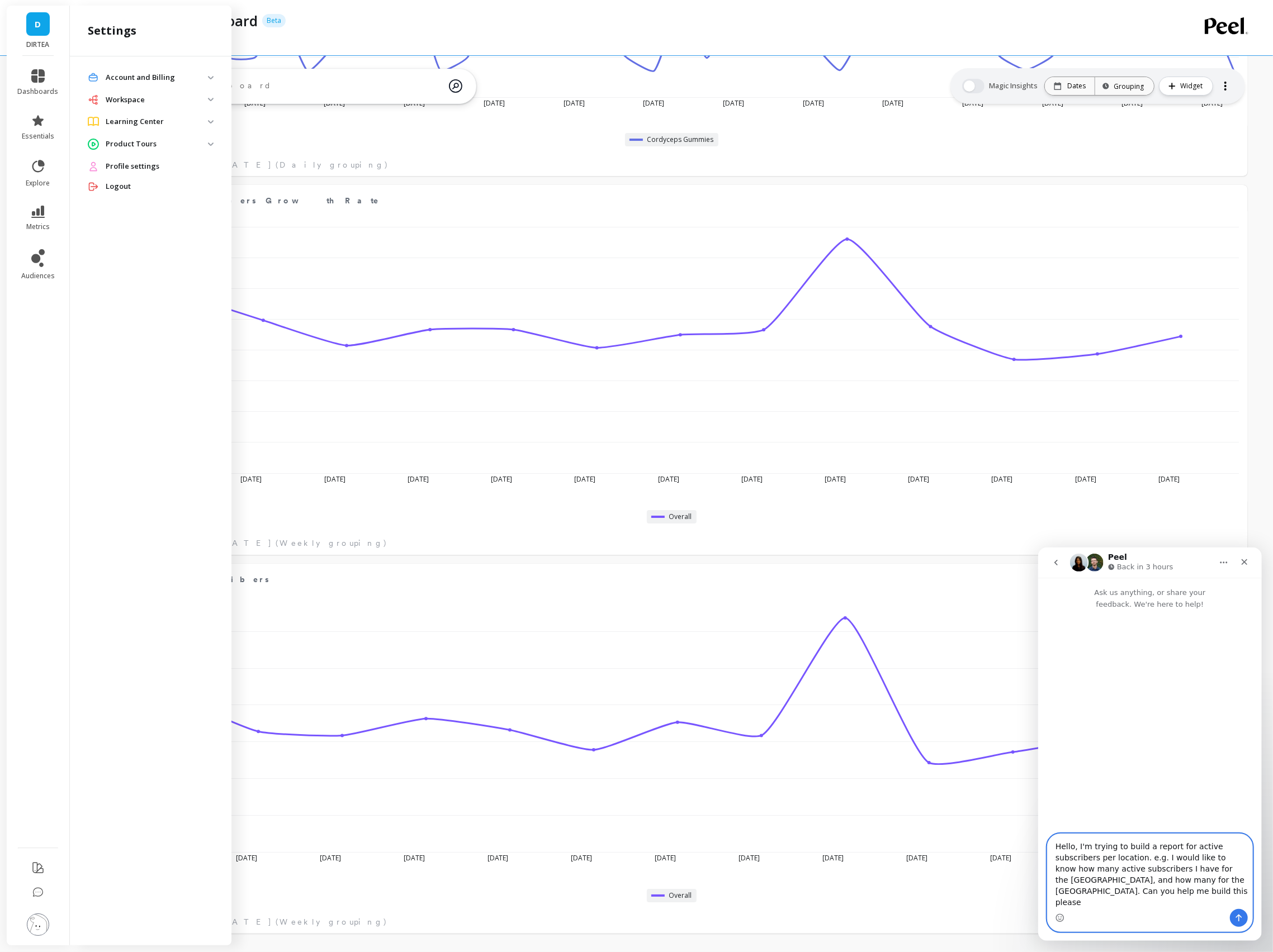
type textarea "Hello, I'm trying to build a report for active subscribers per location. e.g. I…"
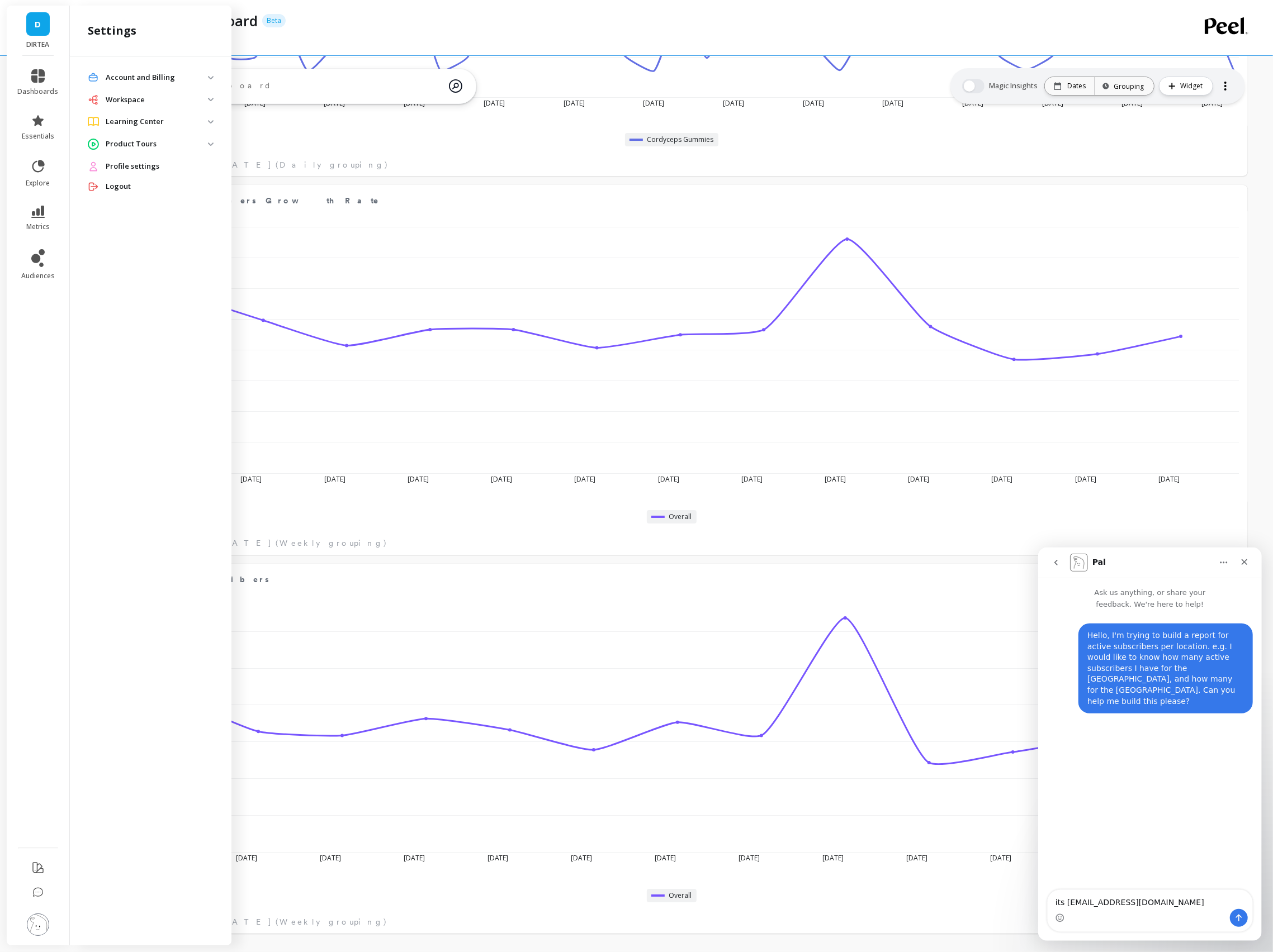
type textarea "its jade@dirteaworld.com"
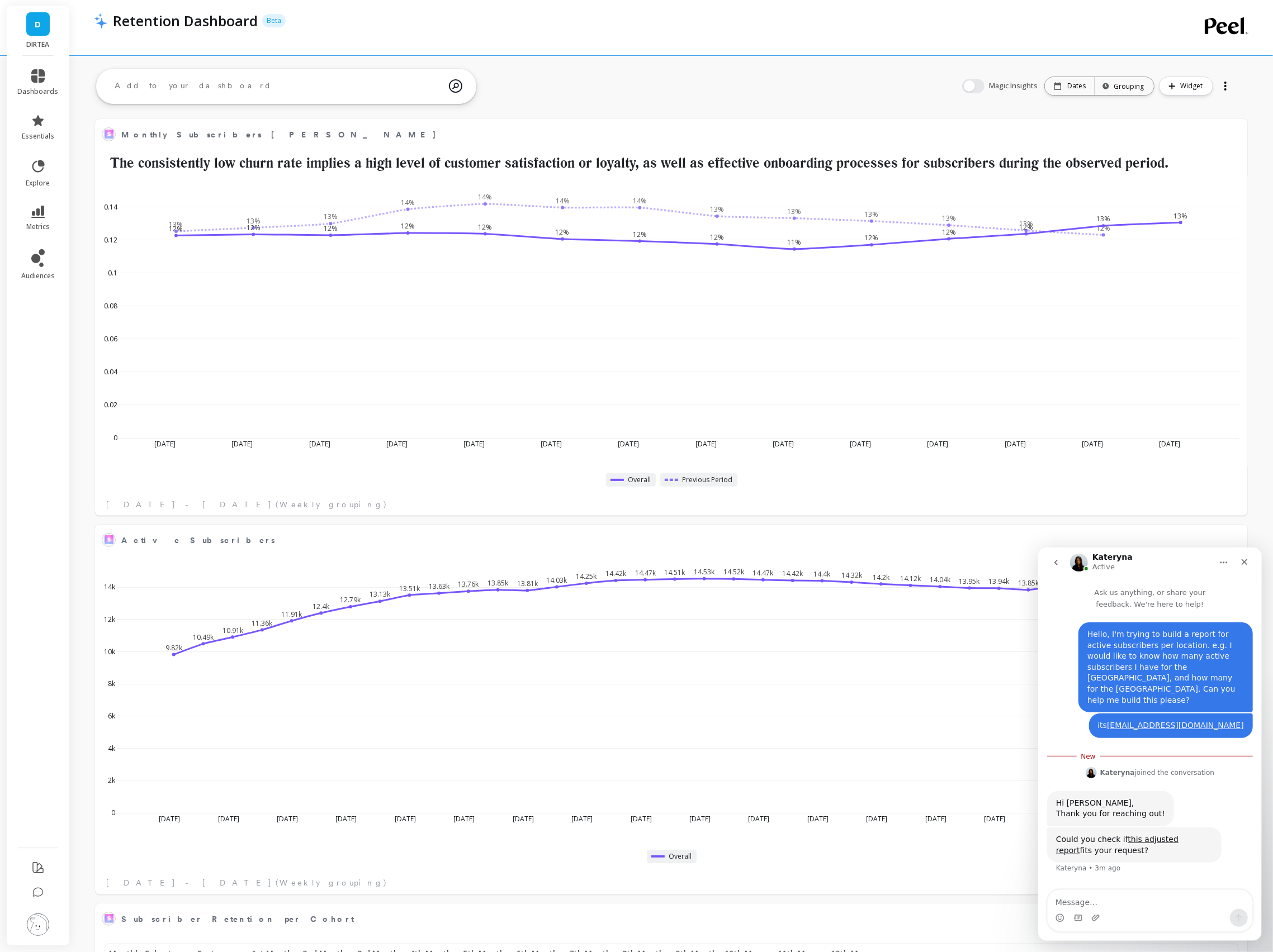
scroll to position [307, 1128]
click at [1144, 835] on link "this adjusted report" at bounding box center [1117, 844] width 123 height 20
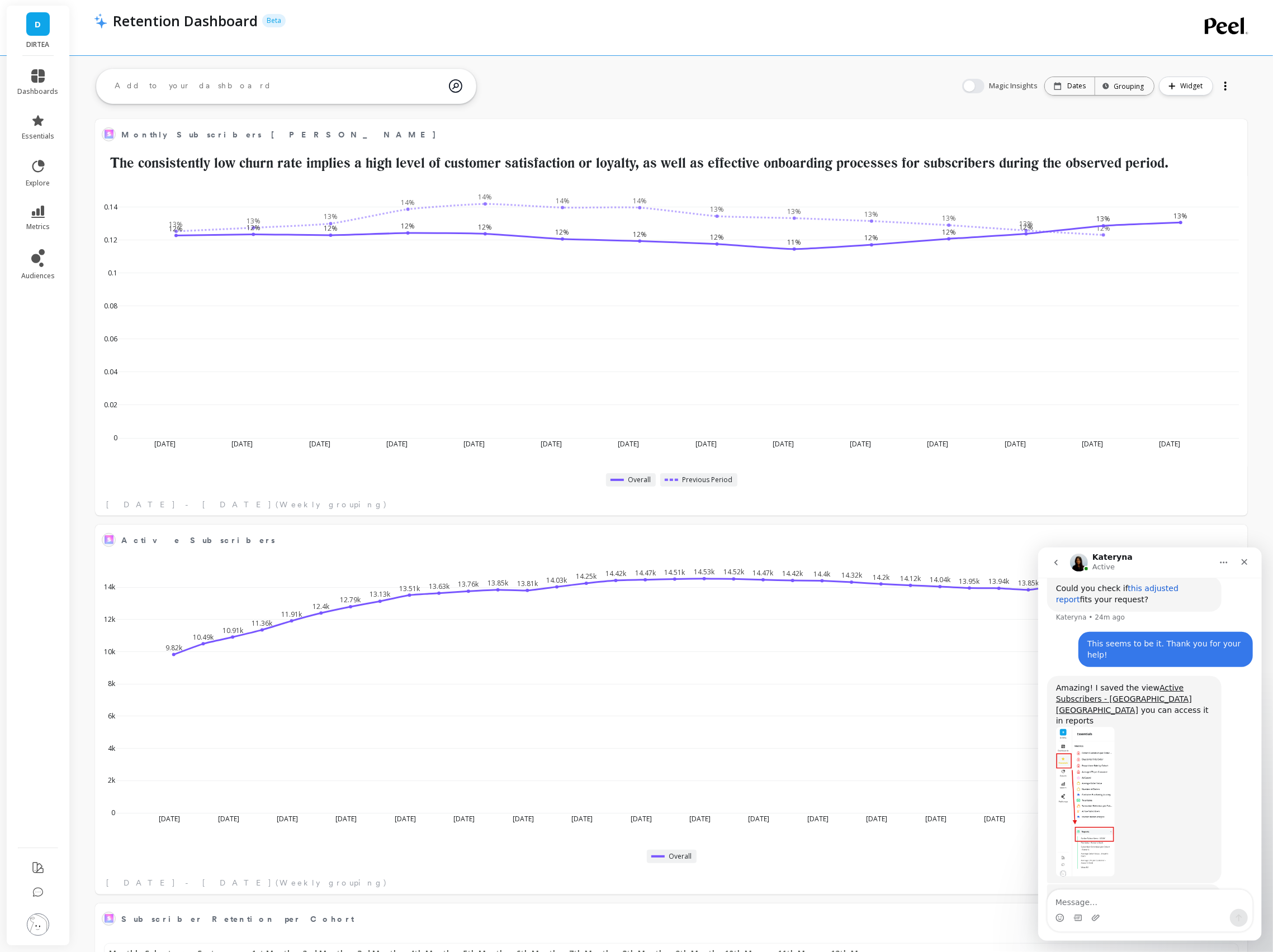
scroll to position [253, 0]
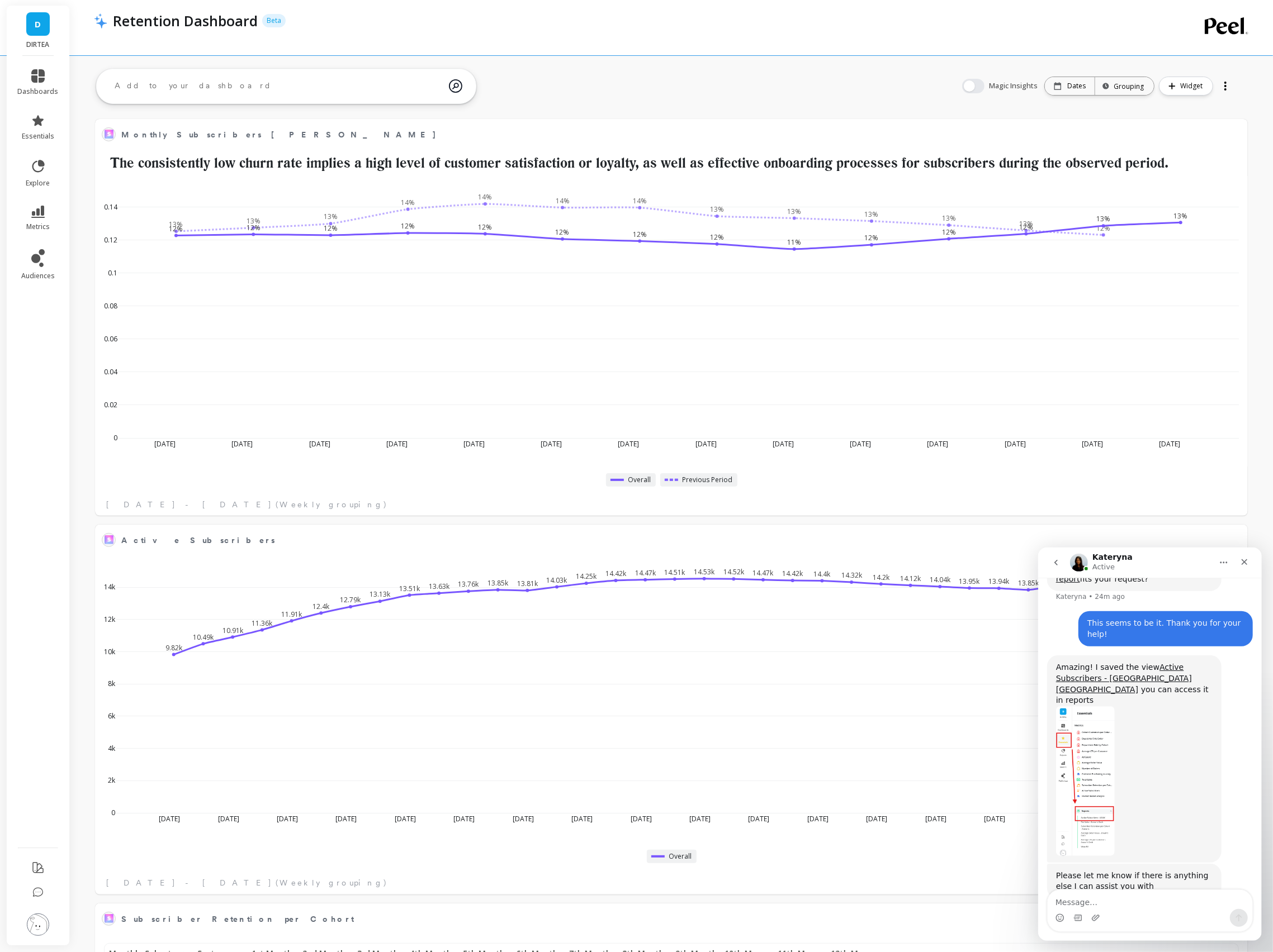
click at [1085, 760] on img "Kateryna says…" at bounding box center [1085, 780] width 59 height 150
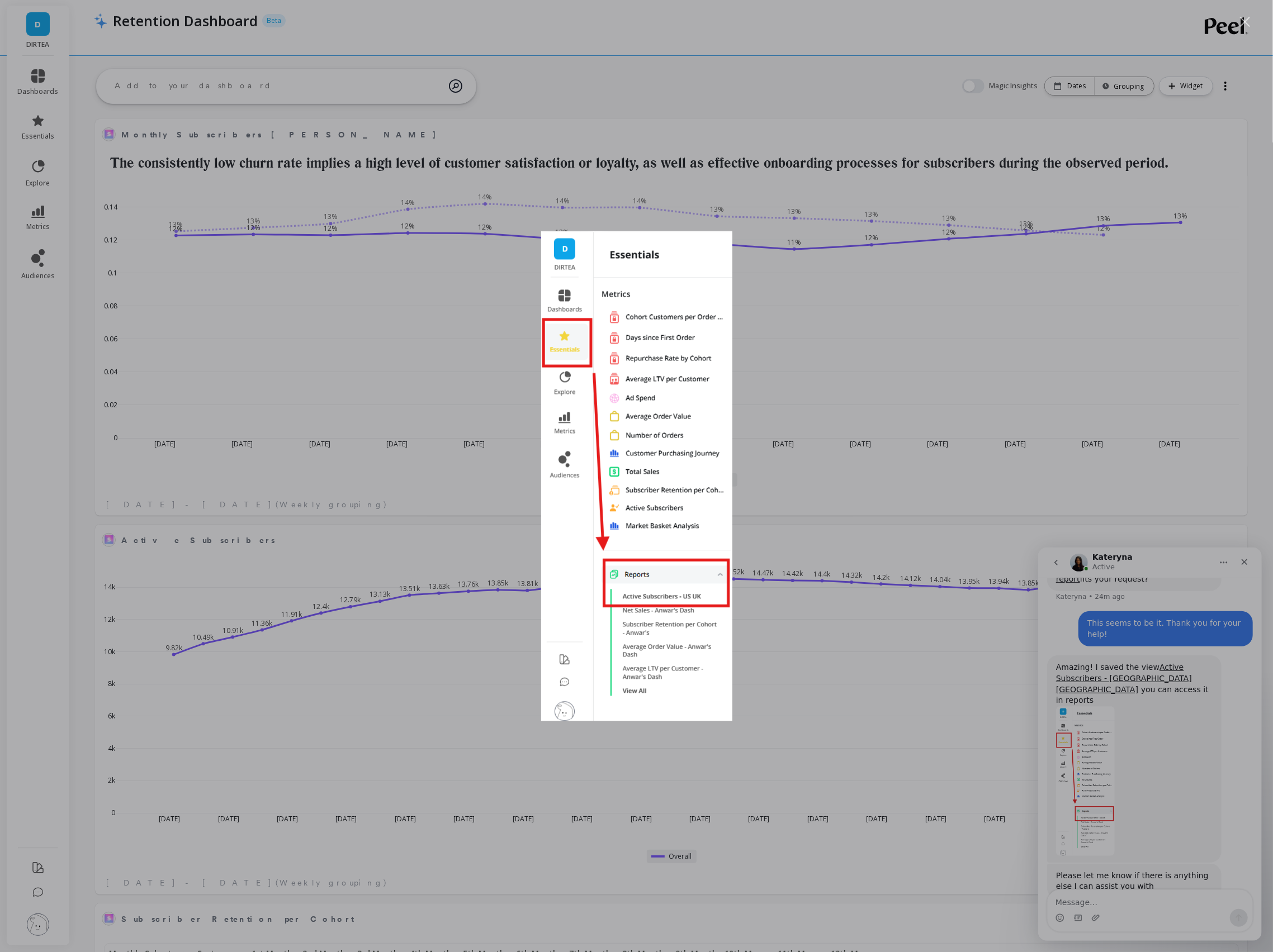
click at [1087, 761] on div "Intercom messenger" at bounding box center [636, 476] width 1273 height 952
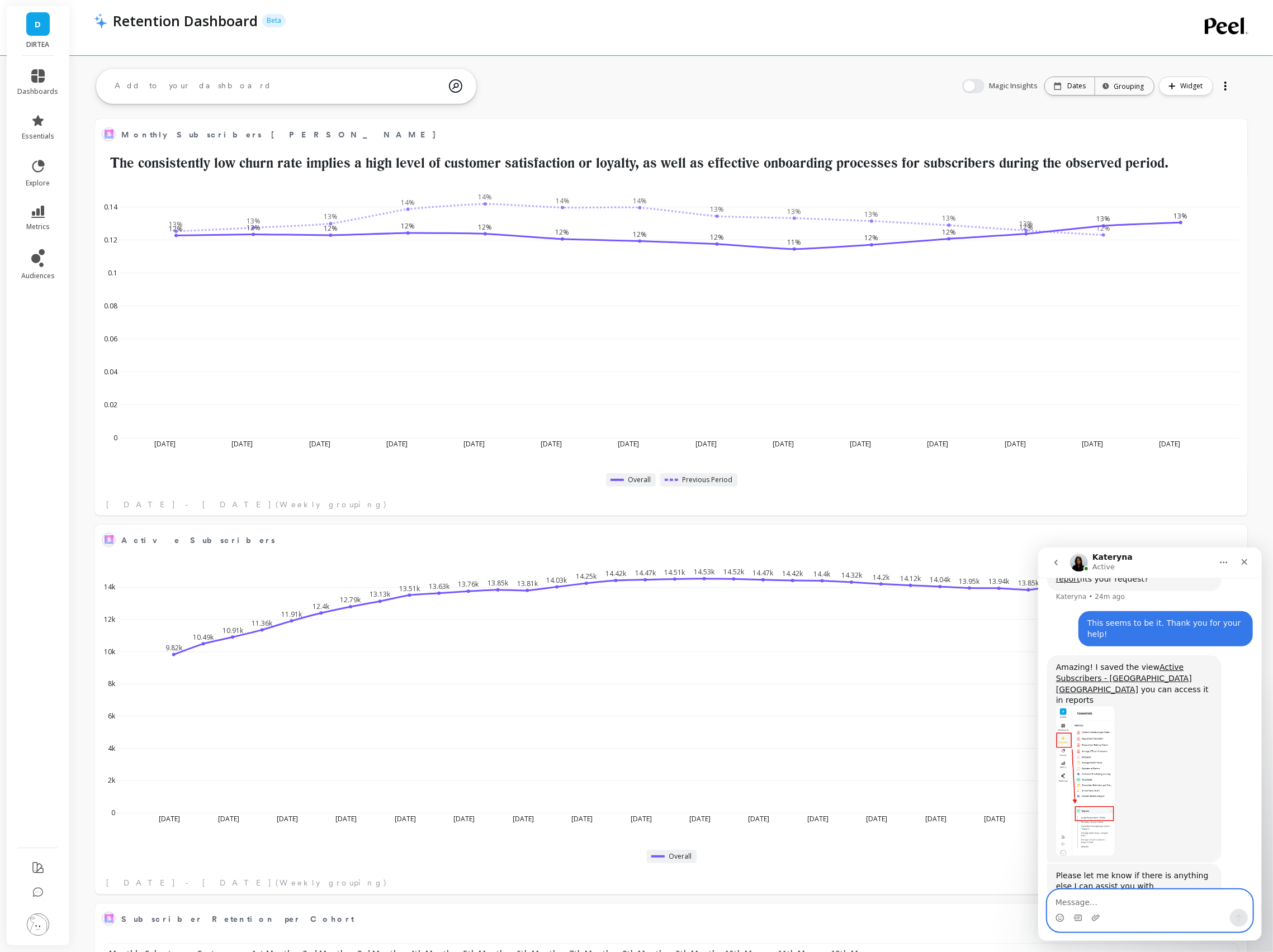
click at [1106, 902] on textarea "Message…" at bounding box center [1149, 899] width 204 height 19
type textarea "Thank you very much :)"
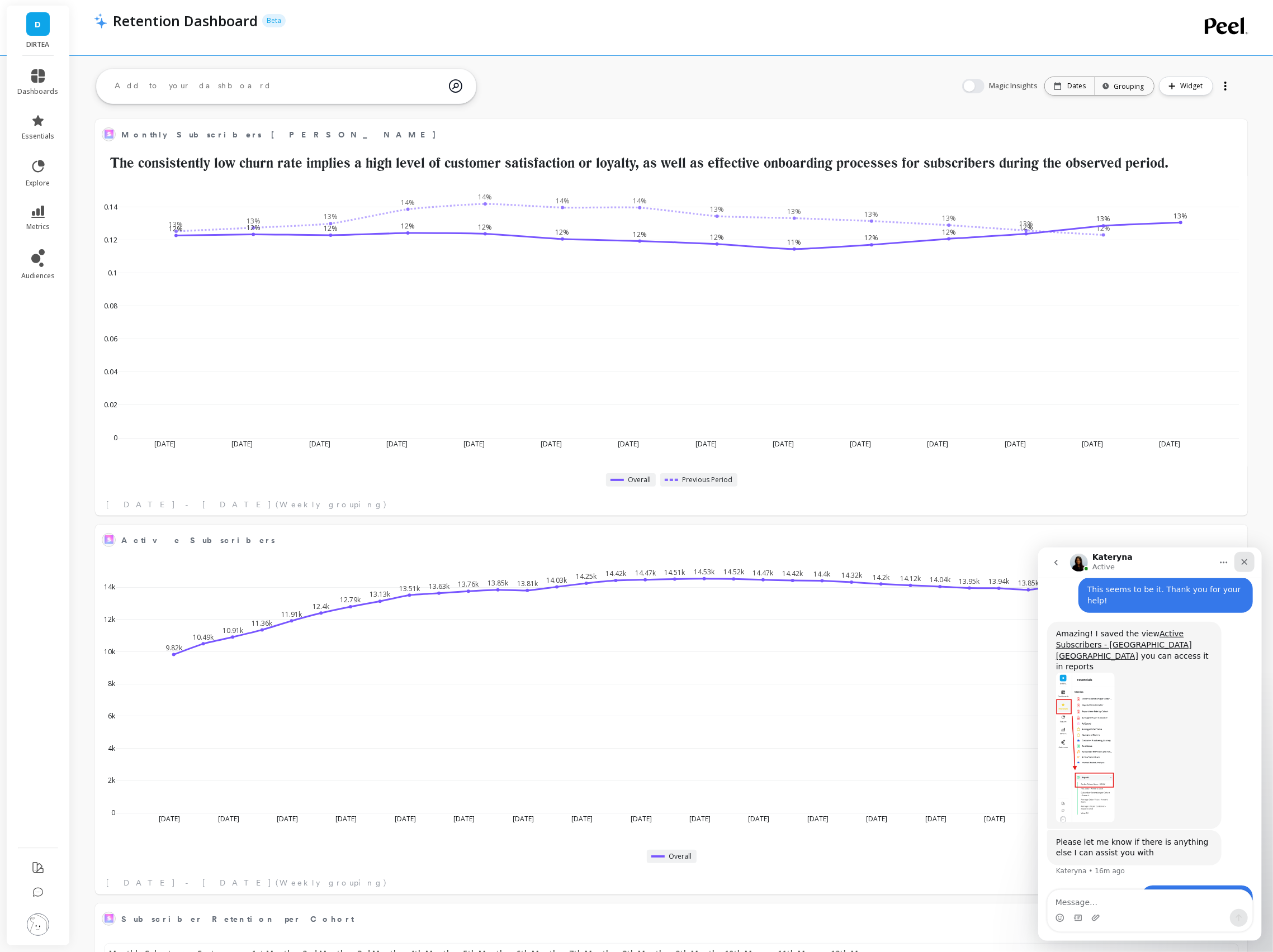
click at [1245, 565] on icon "Close" at bounding box center [1244, 562] width 9 height 9
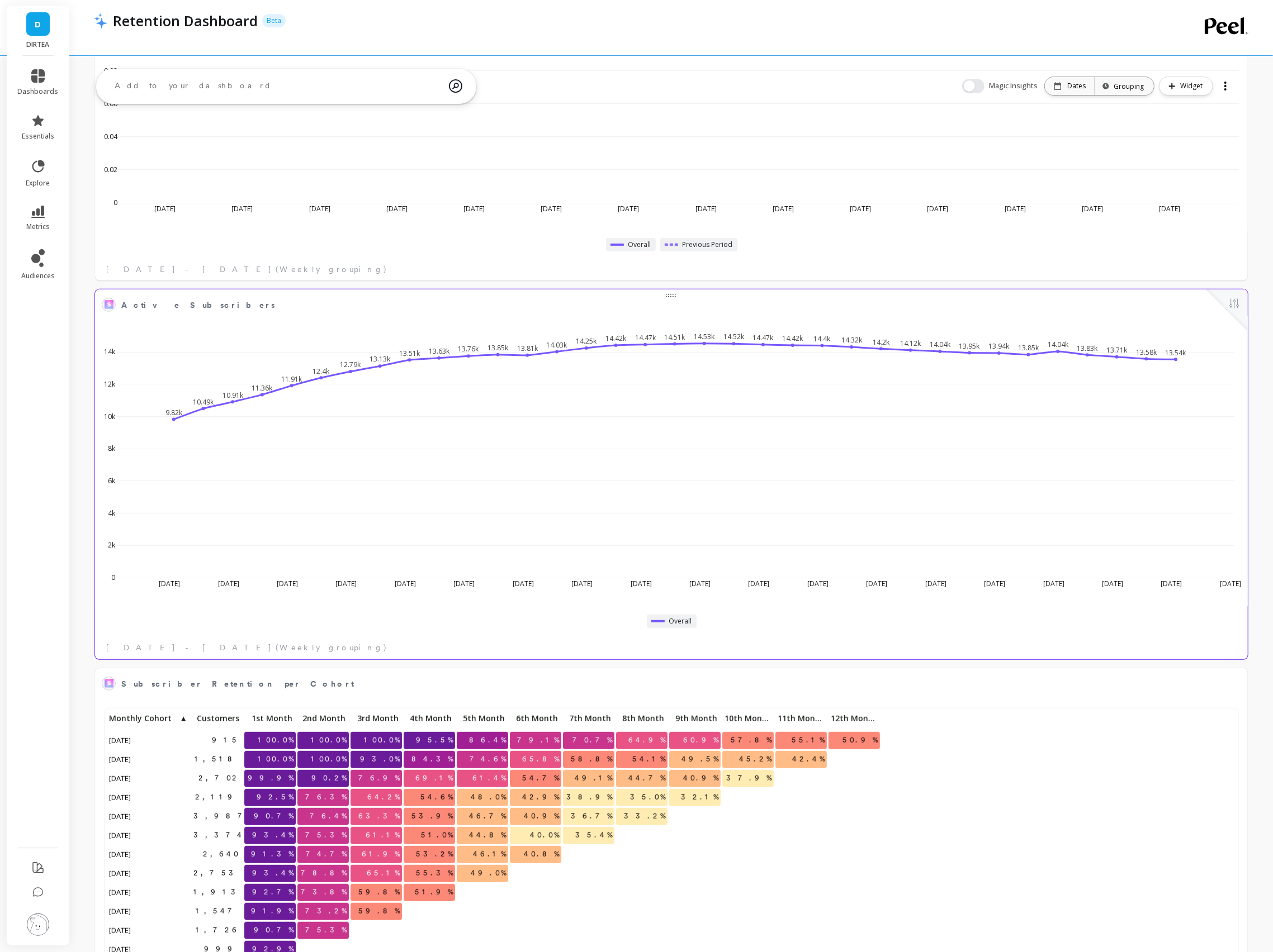
scroll to position [0, 0]
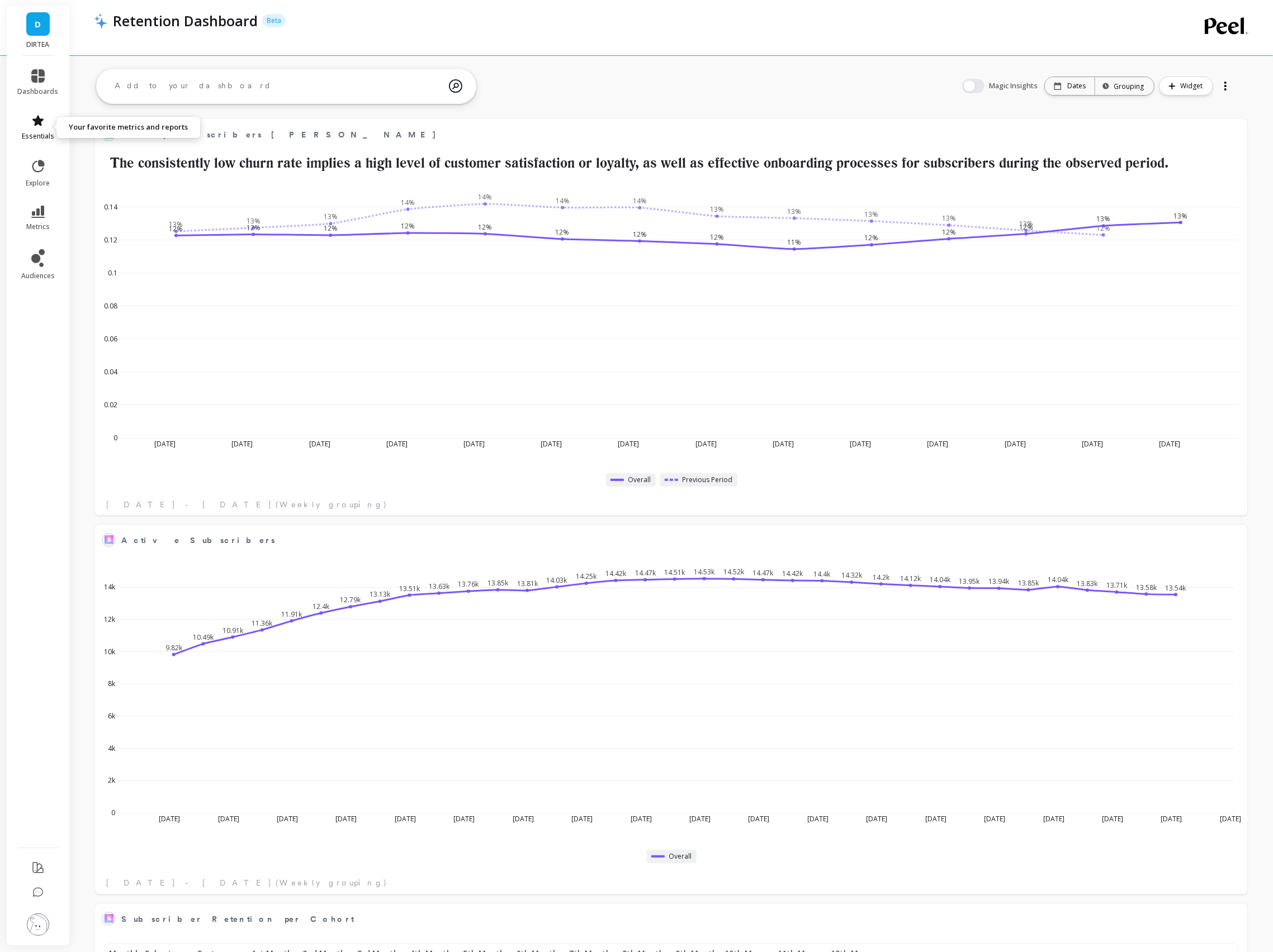
click at [33, 127] on icon at bounding box center [38, 120] width 13 height 13
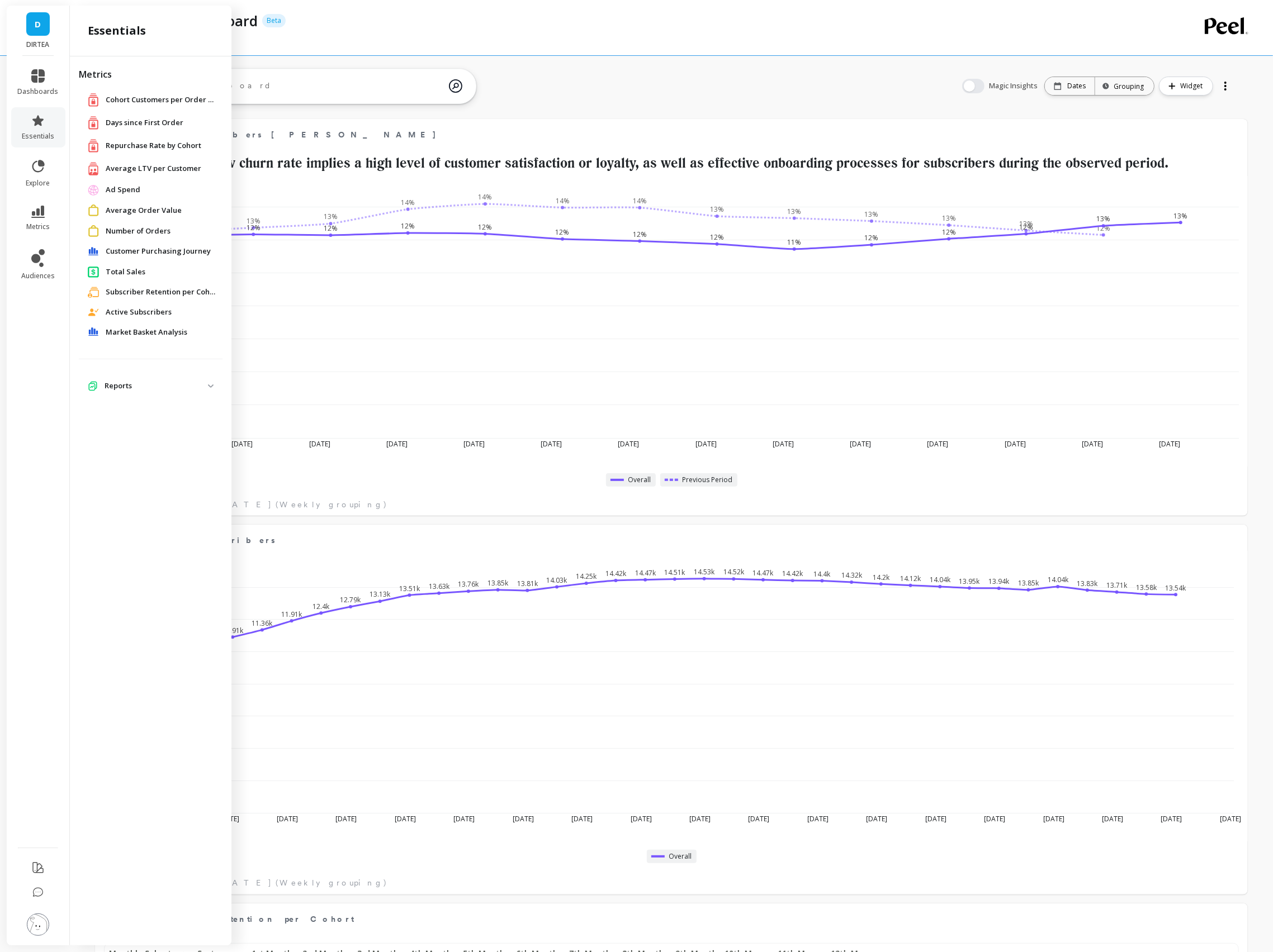
click at [206, 385] on p "Reports" at bounding box center [156, 386] width 103 height 11
click at [153, 410] on p "Active Subscribers - [GEOGRAPHIC_DATA] [GEOGRAPHIC_DATA]" at bounding box center [156, 416] width 107 height 18
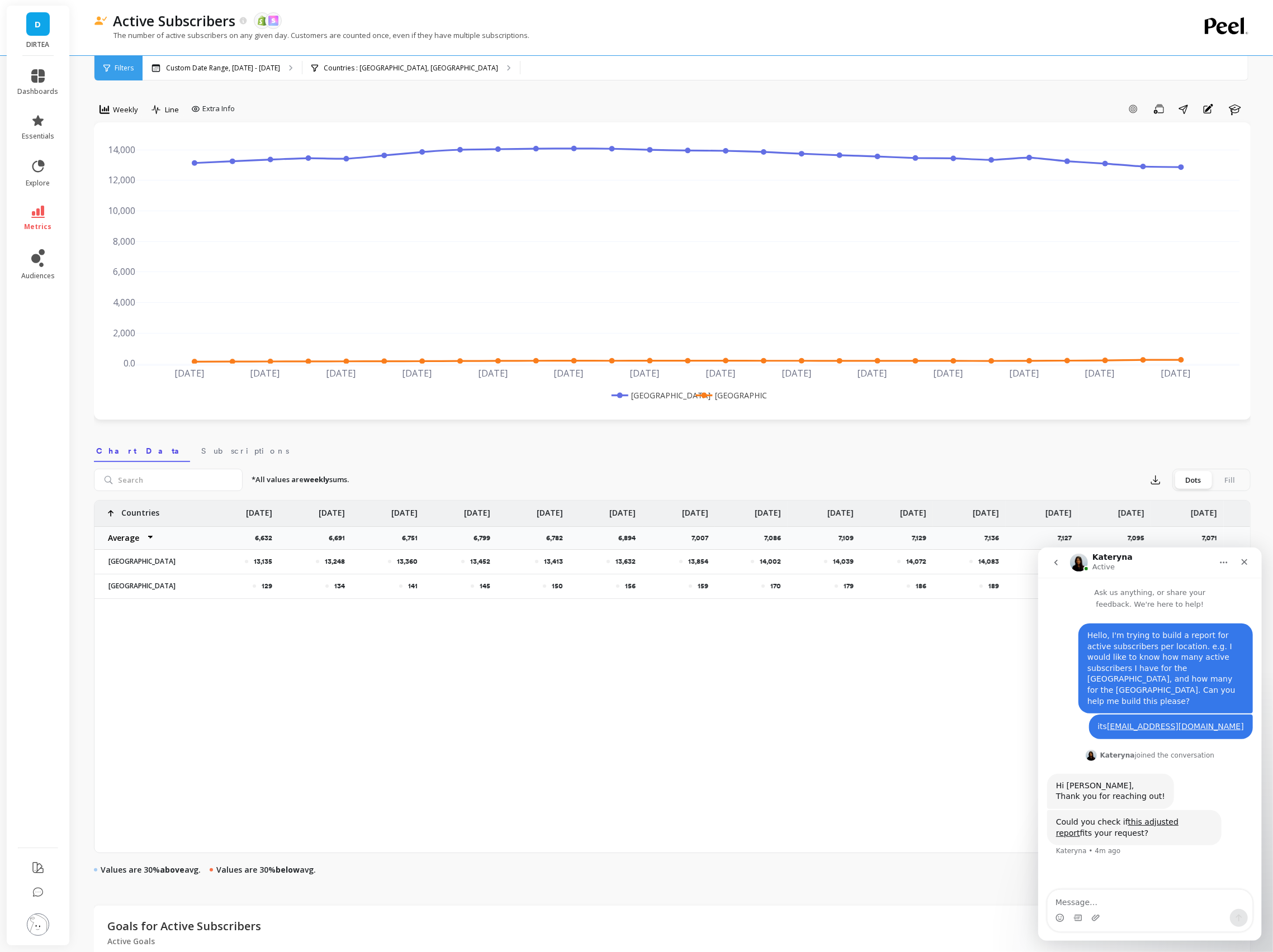
click at [696, 442] on nav "Chart Data Subscriptions" at bounding box center [672, 449] width 1156 height 25
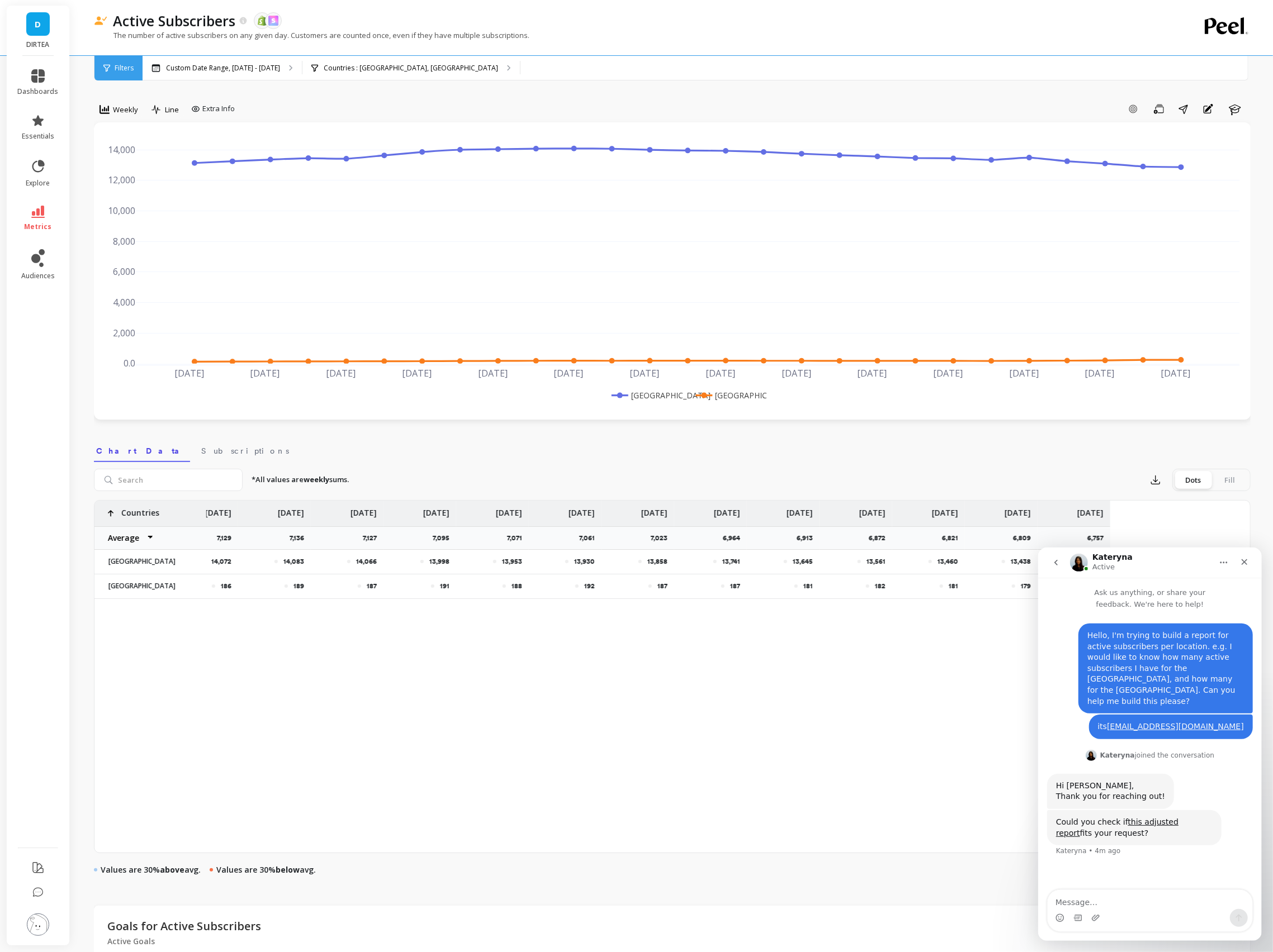
scroll to position [0, 919]
click at [1053, 561] on icon "go back" at bounding box center [1056, 562] width 9 height 9
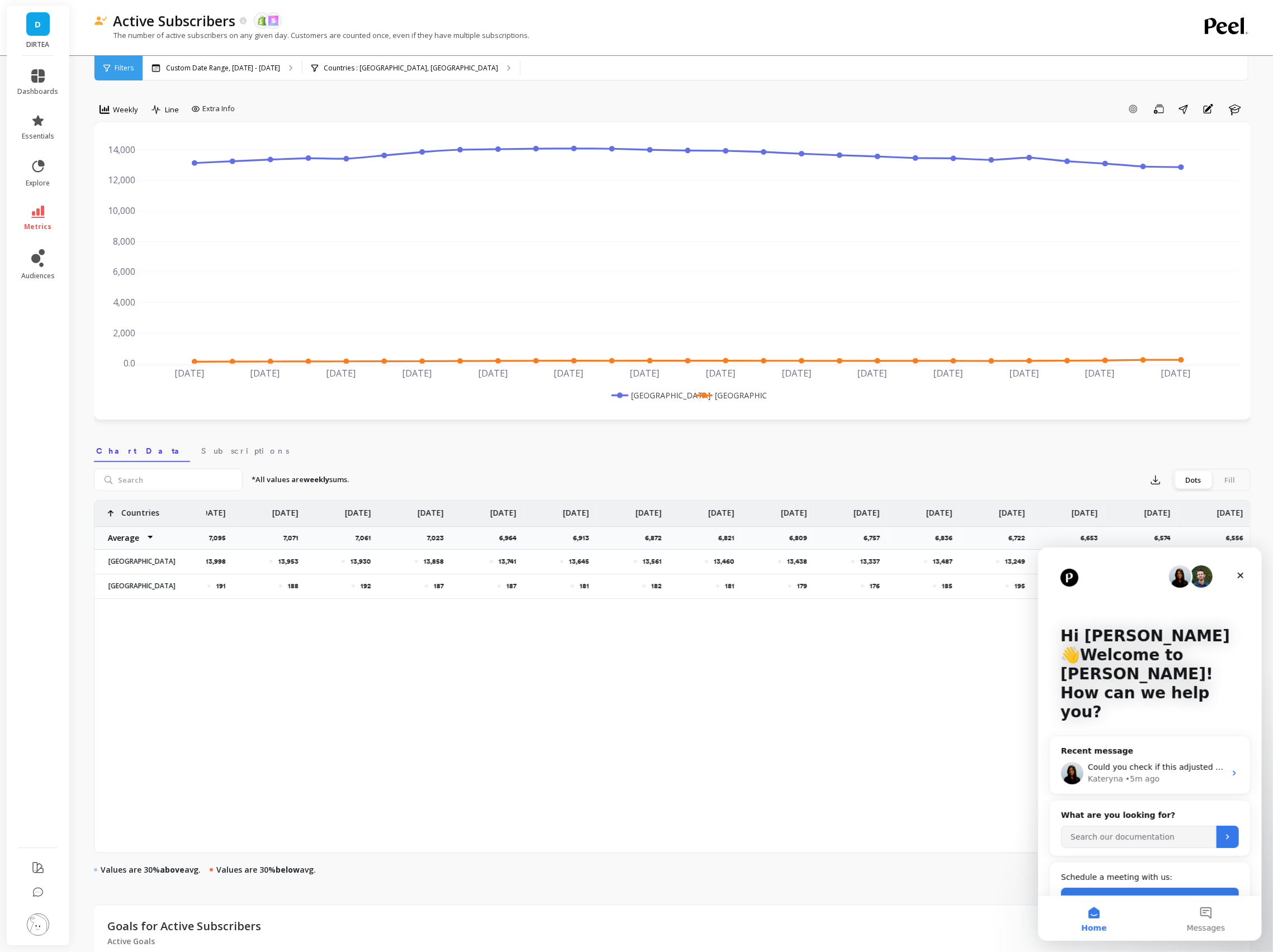
click at [1080, 922] on button "Home" at bounding box center [1093, 918] width 112 height 45
click at [1199, 930] on span "Messages" at bounding box center [1205, 927] width 39 height 8
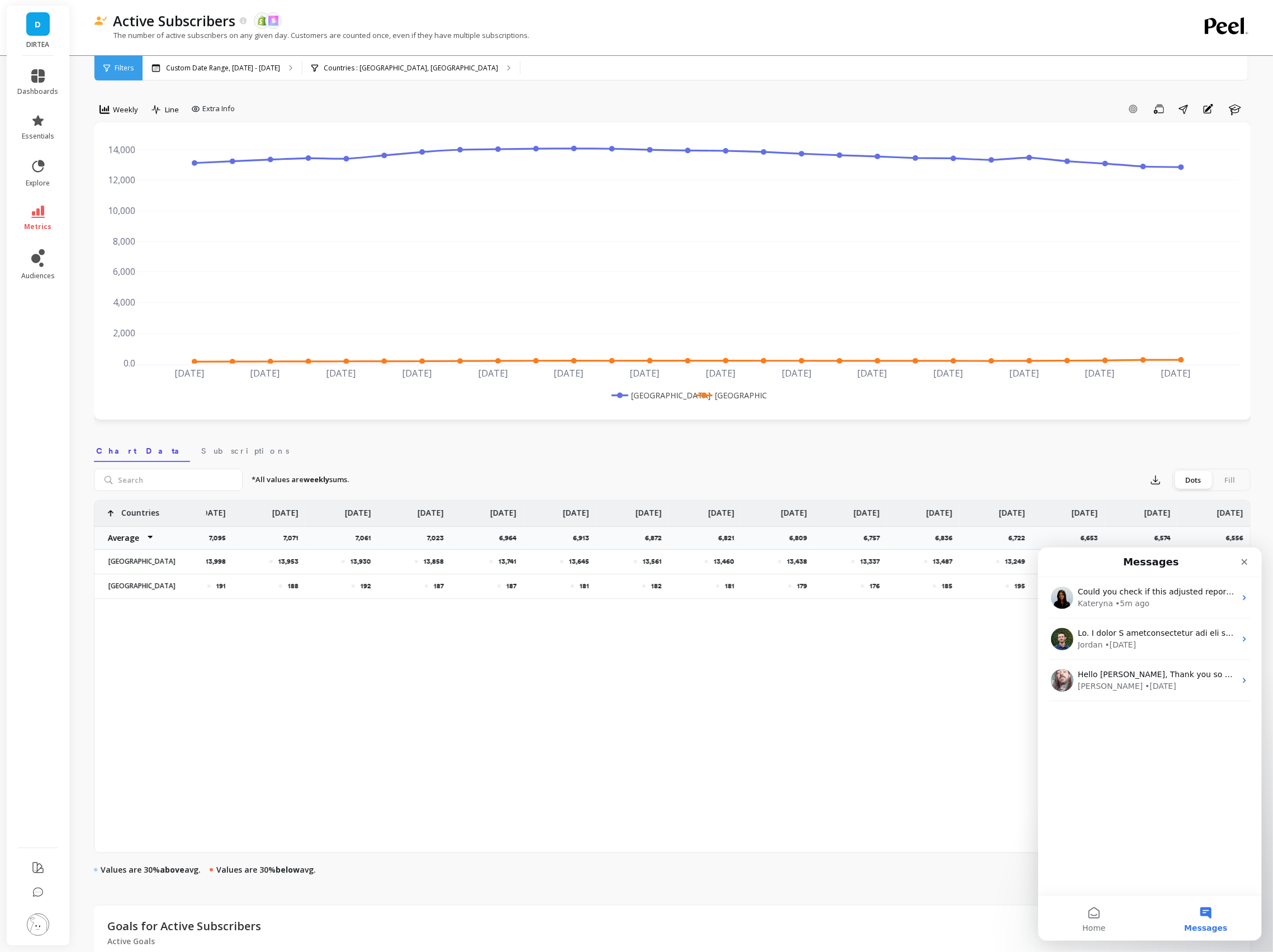
click at [1249, 548] on nav "Messages" at bounding box center [1149, 562] width 224 height 30
click at [1241, 562] on icon "Close" at bounding box center [1244, 562] width 9 height 9
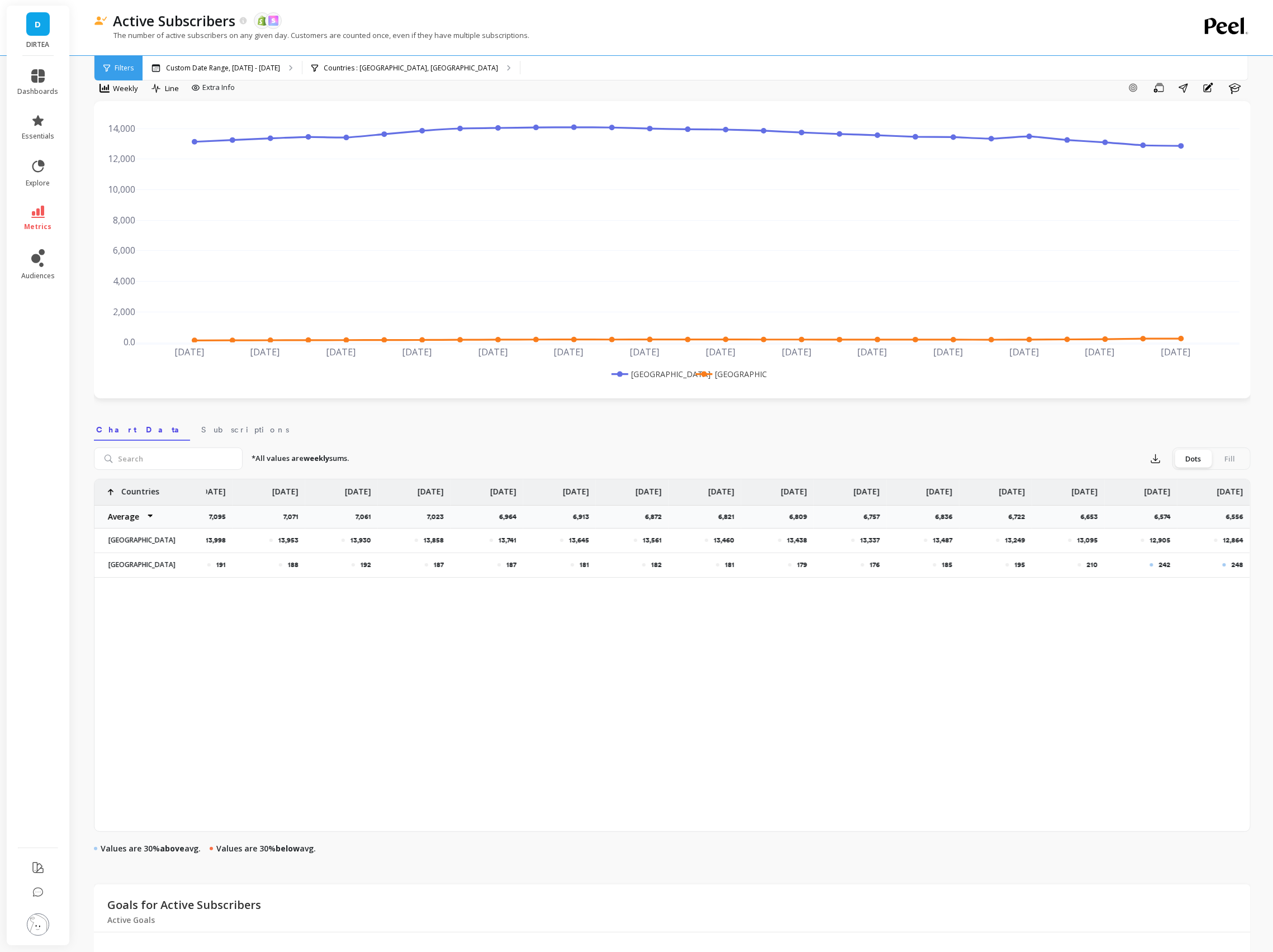
scroll to position [0, 0]
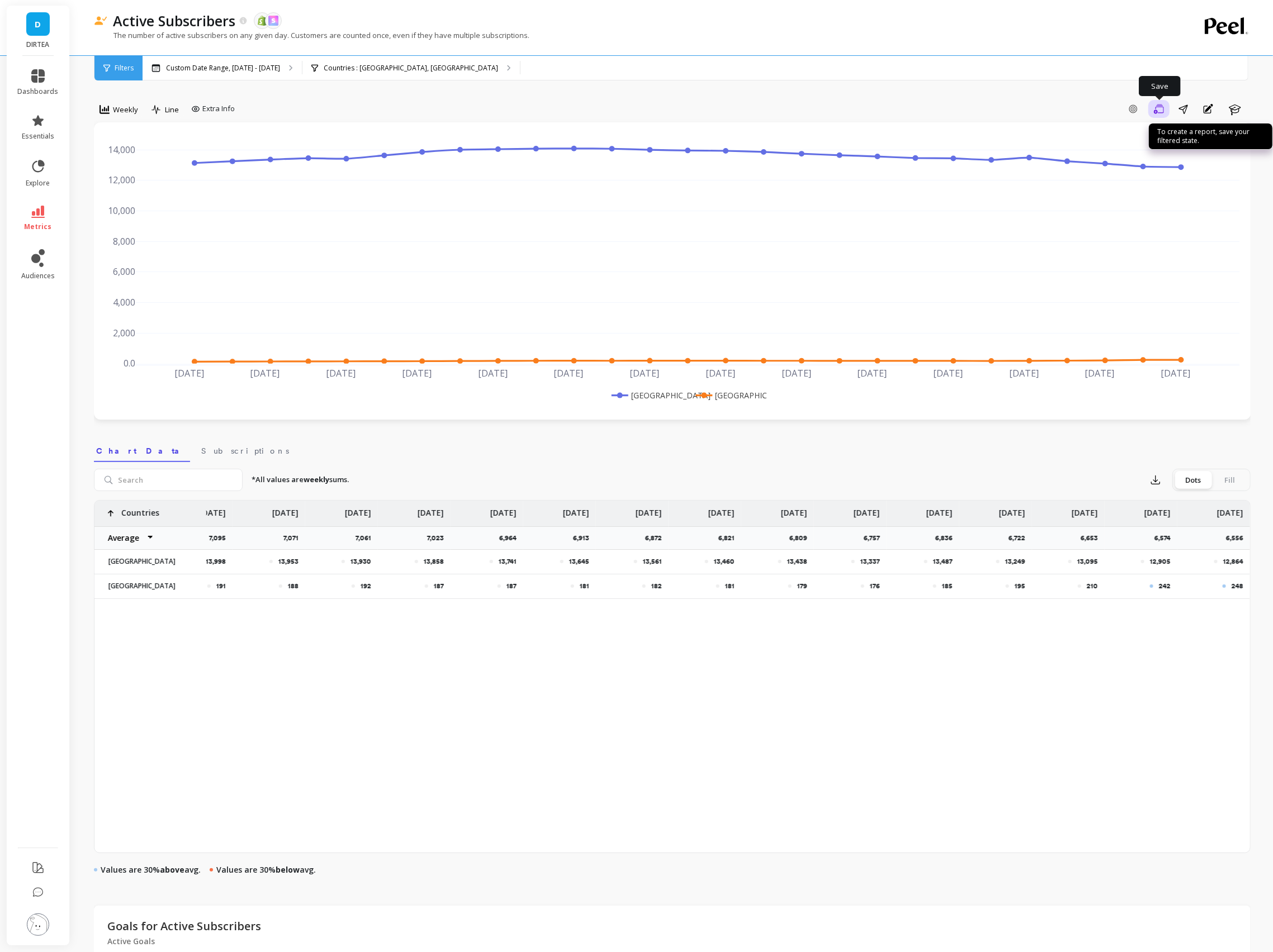
click at [1165, 111] on button "Save" at bounding box center [1159, 109] width 21 height 18
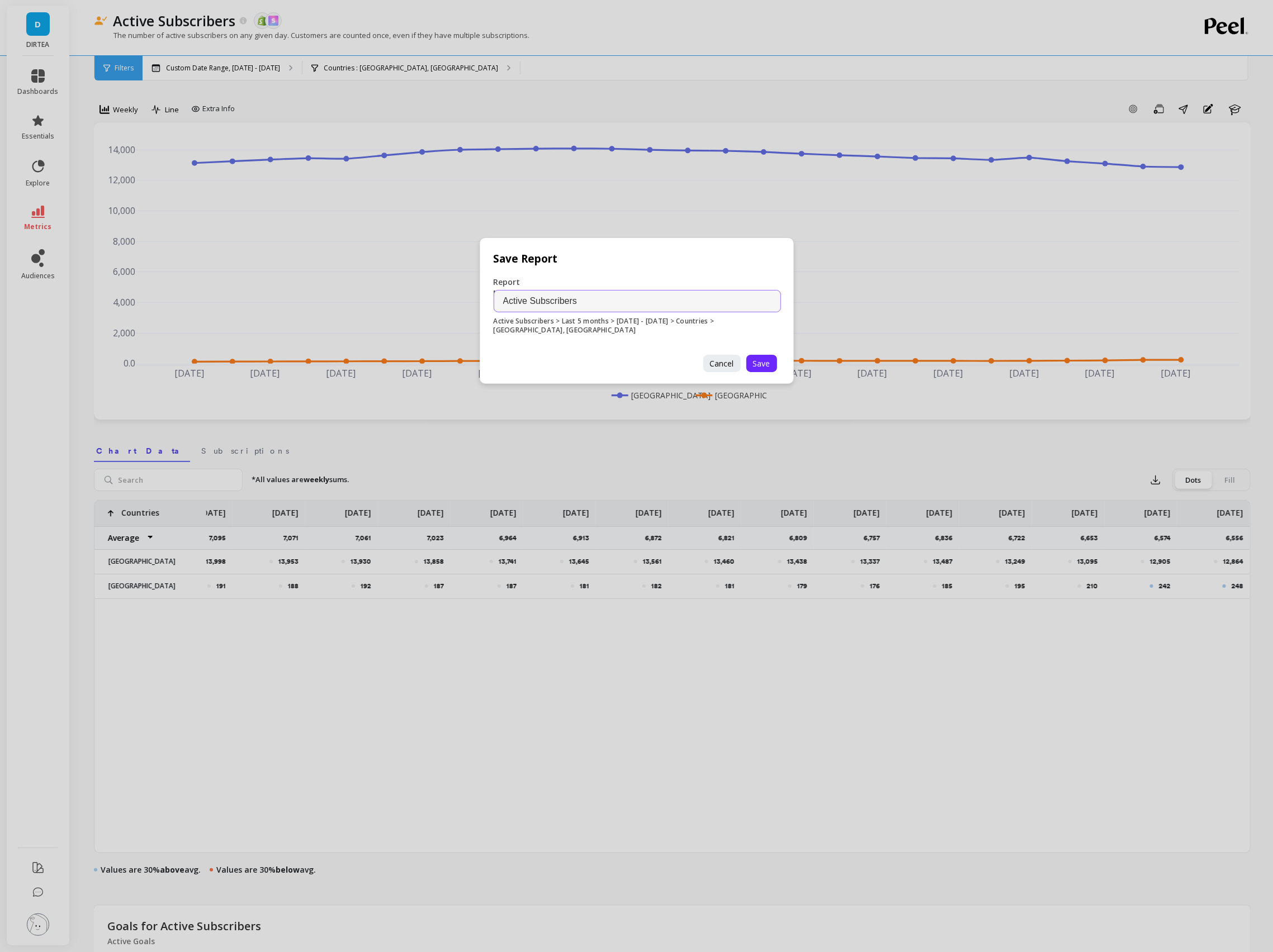
click at [591, 302] on input "Active Subscribers" at bounding box center [637, 302] width 288 height 23
type input "Active Subscribers Per Location"
click at [763, 361] on span "Save" at bounding box center [762, 364] width 18 height 11
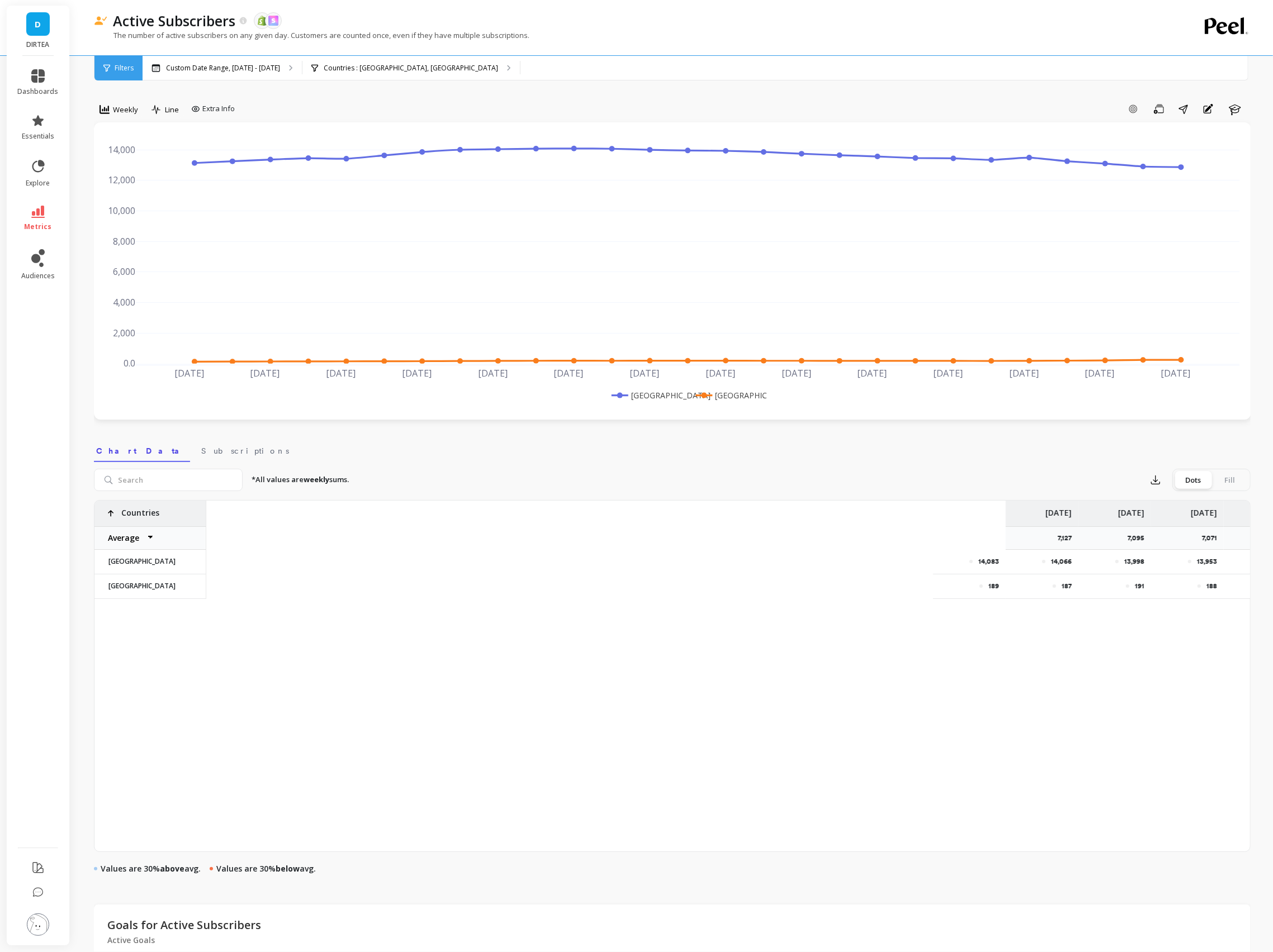
scroll to position [0, 918]
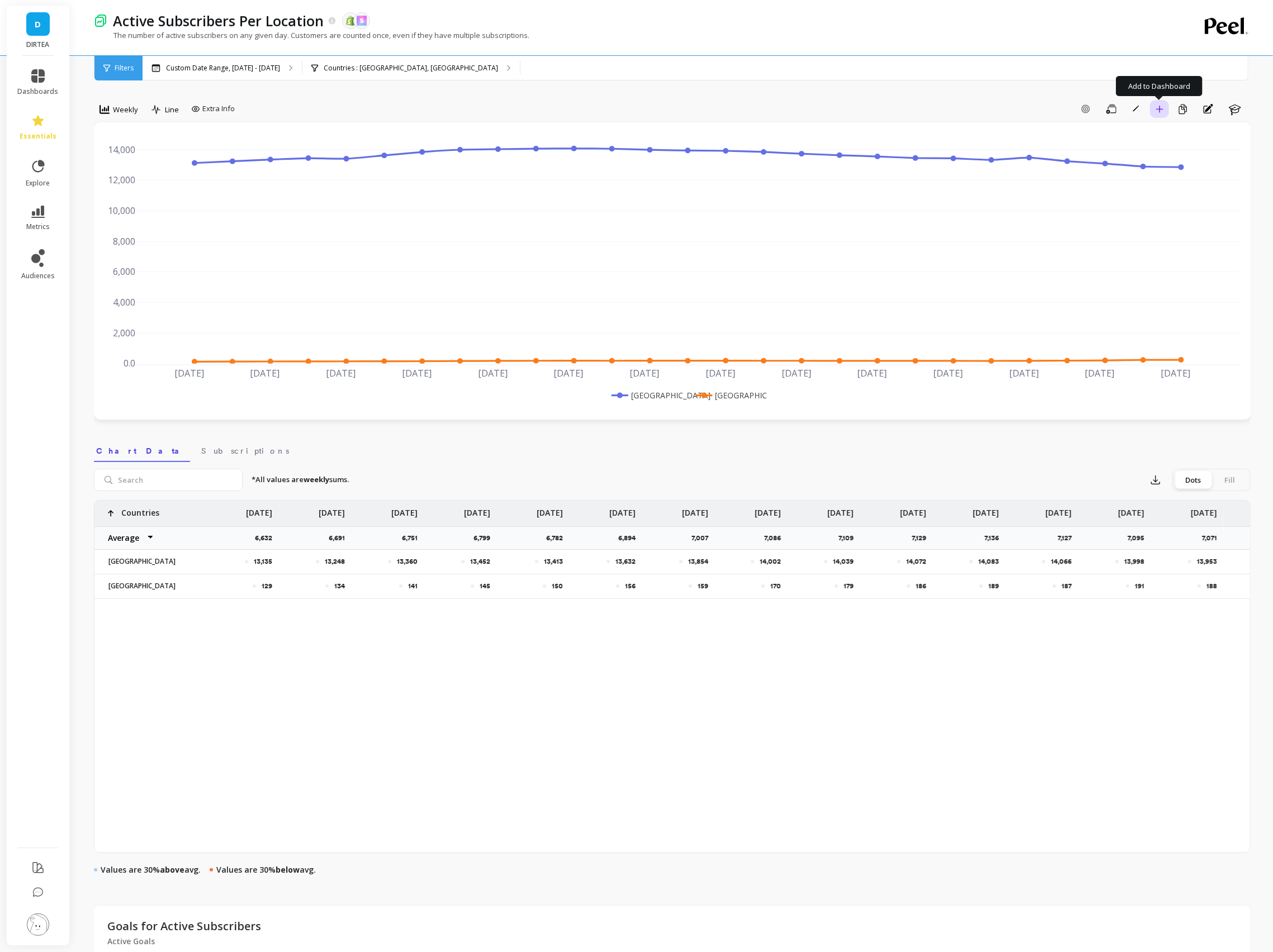
click at [1156, 112] on icon "button" at bounding box center [1159, 109] width 8 height 8
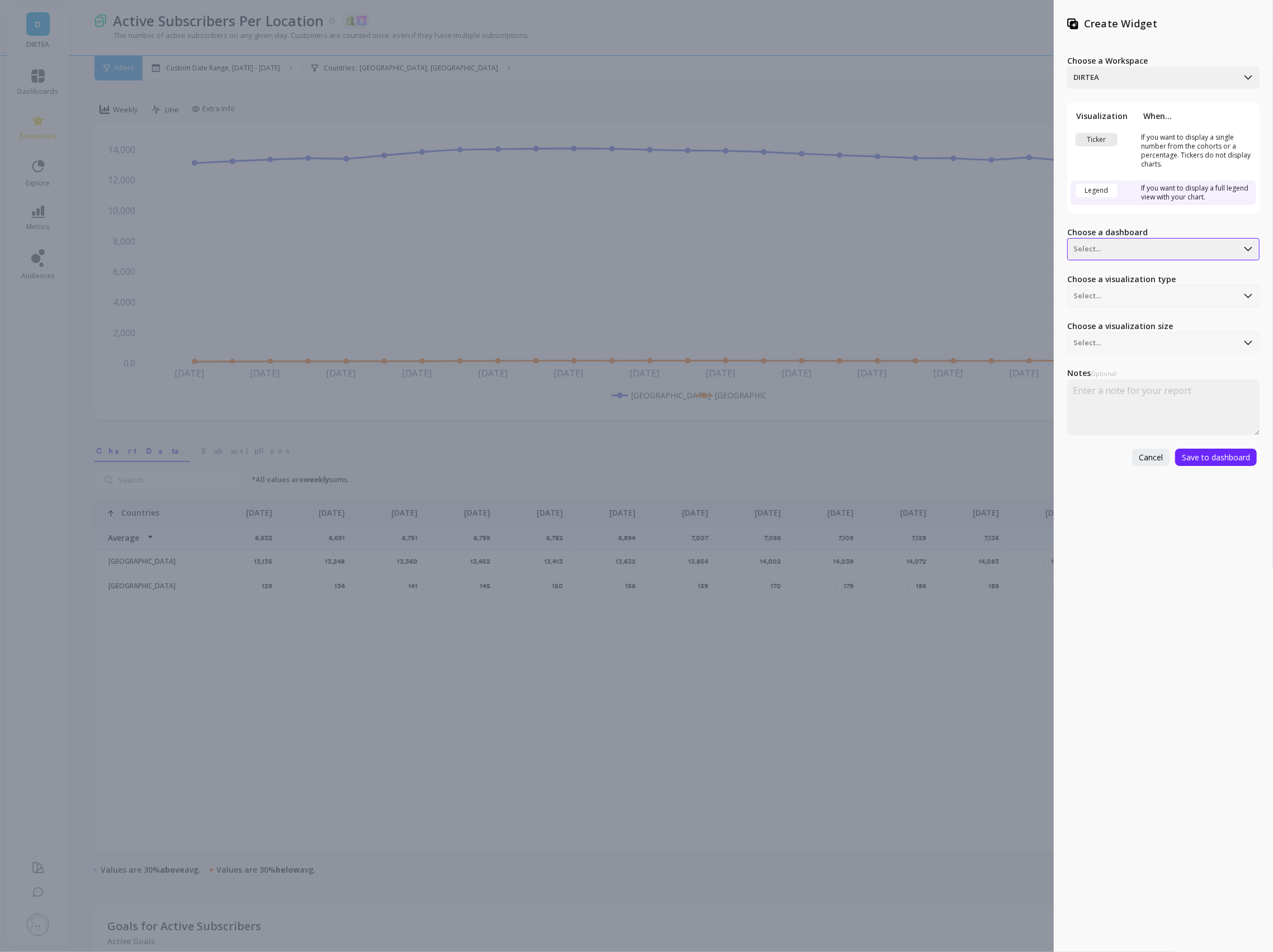
click at [1158, 246] on div at bounding box center [1152, 249] width 159 height 13
click at [1121, 416] on div "Retention Dashboard" at bounding box center [1162, 412] width 182 height 19
click at [1213, 458] on span "Save to dashboard" at bounding box center [1216, 458] width 68 height 11
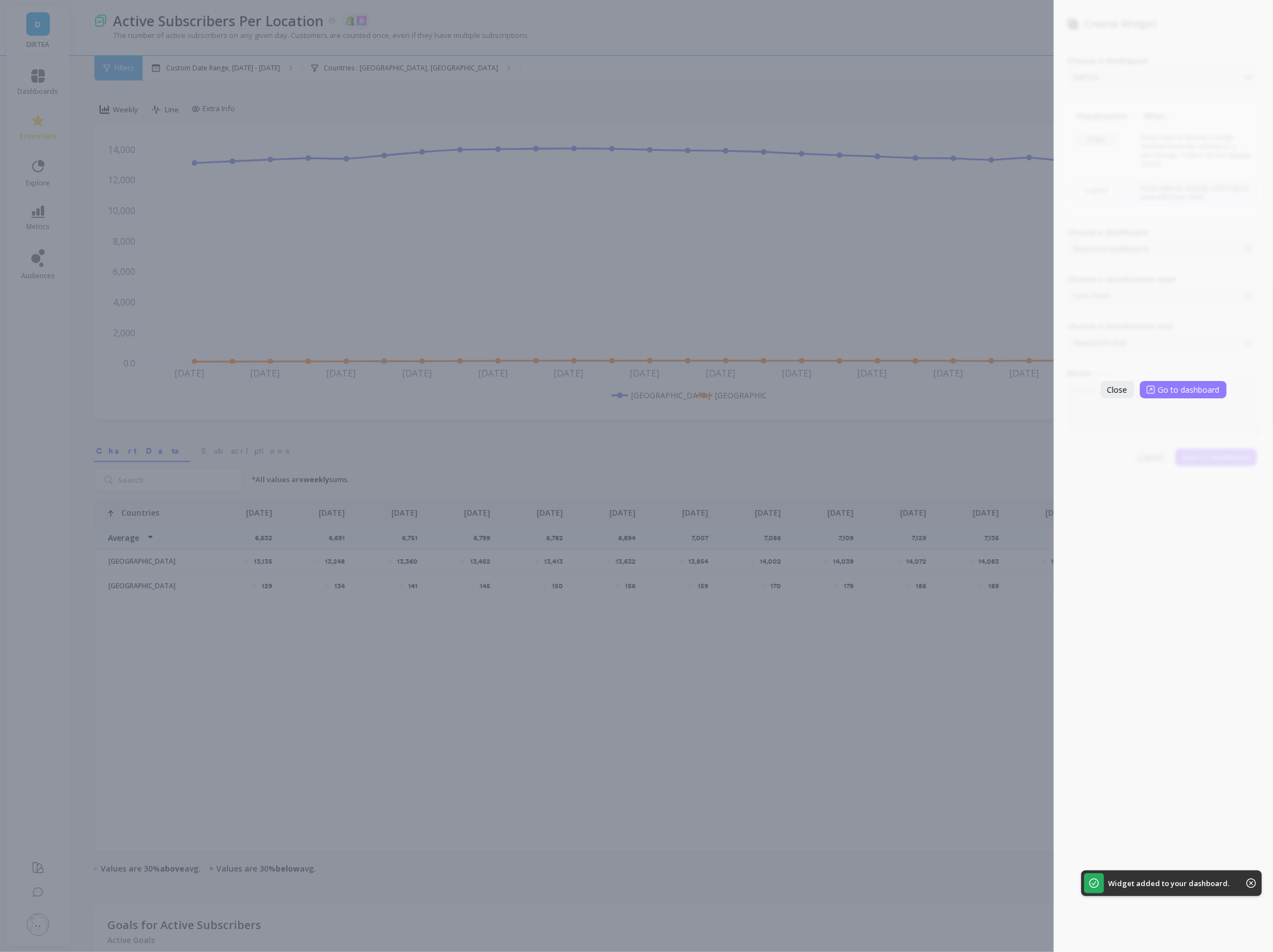
click at [1179, 391] on span "Go to dashboard" at bounding box center [1189, 390] width 61 height 11
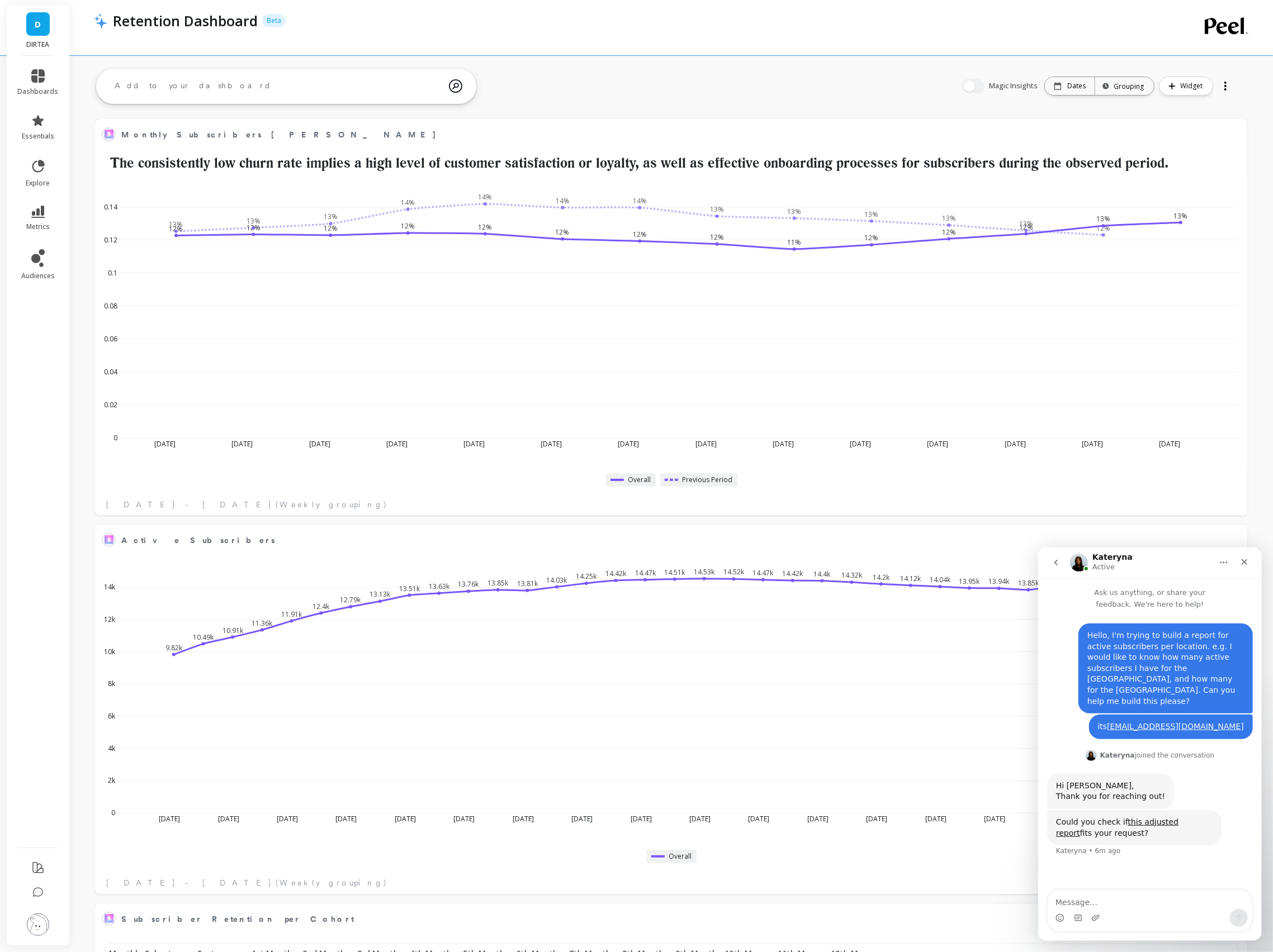
scroll to position [307, 1128]
click at [1132, 904] on textarea "Message…" at bounding box center [1149, 899] width 204 height 19
type textarea "This seems to be it. Thank you for your help!"
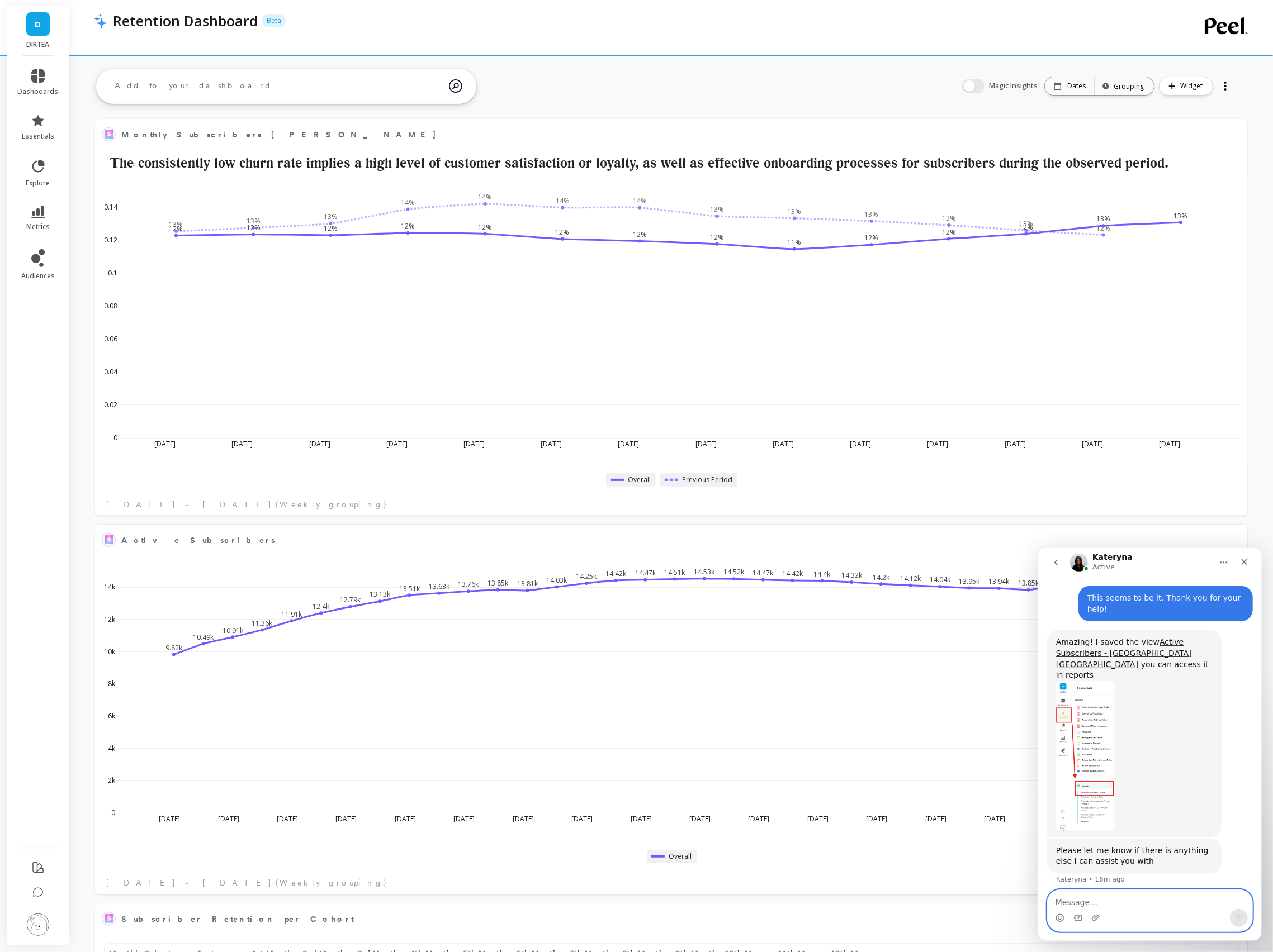
scroll to position [275, 0]
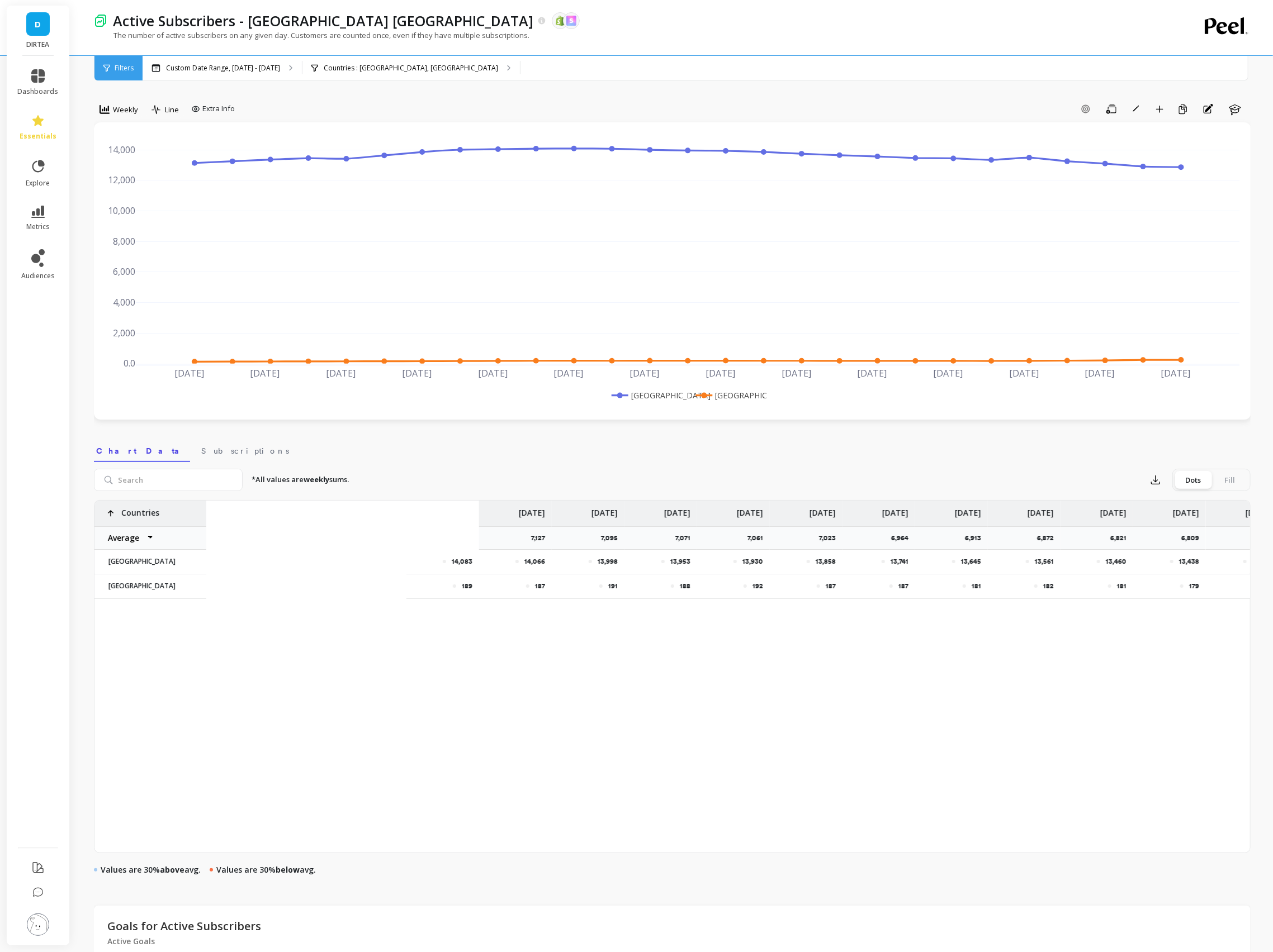
scroll to position [0, 919]
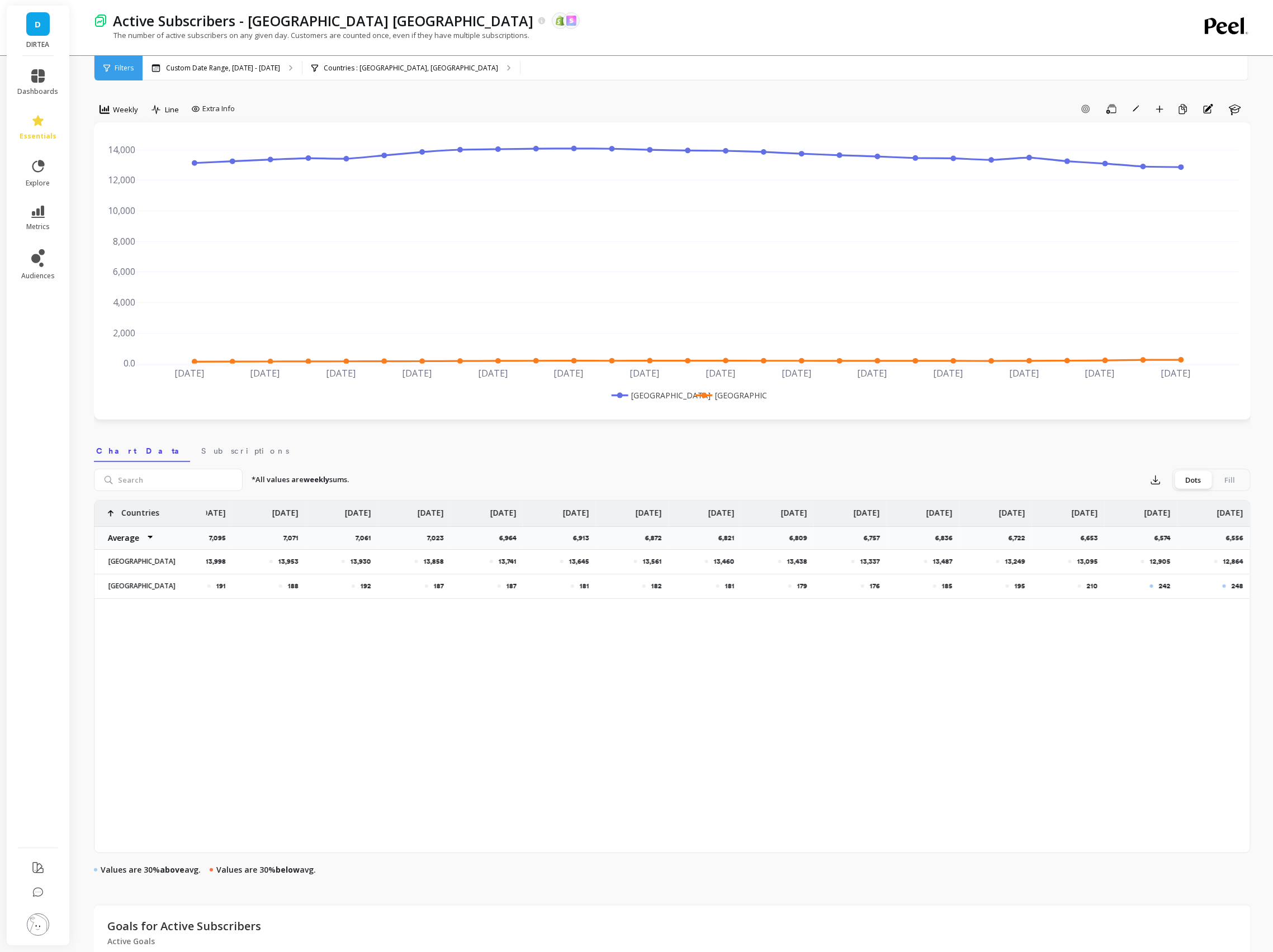
click at [1222, 528] on div "6,556" at bounding box center [1213, 538] width 73 height 24
click at [46, 892] on li at bounding box center [39, 893] width 63 height 24
click at [35, 890] on icon at bounding box center [38, 893] width 11 height 11
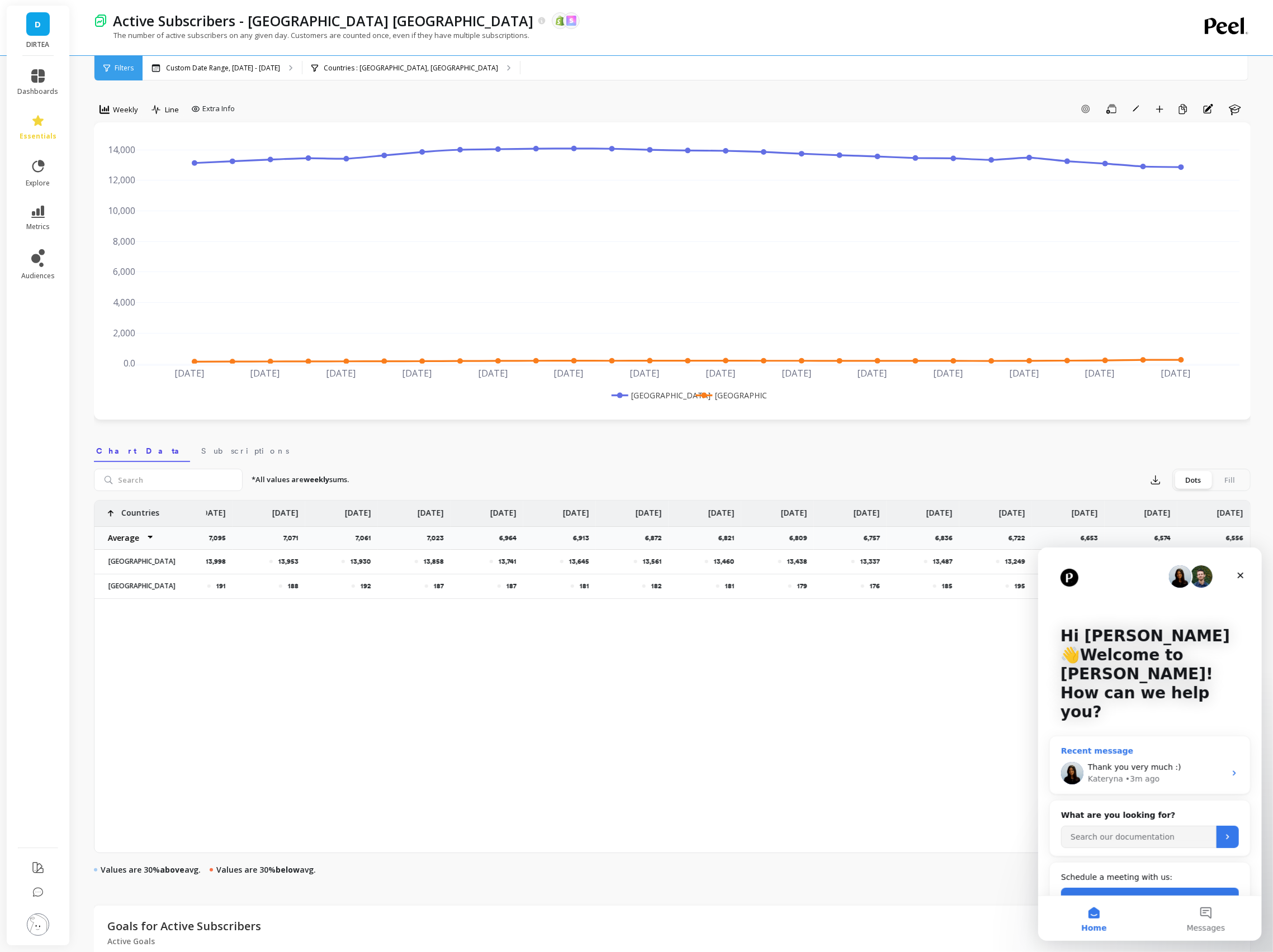
click at [1141, 761] on div "Thank you very much :)" at bounding box center [1156, 766] width 138 height 11
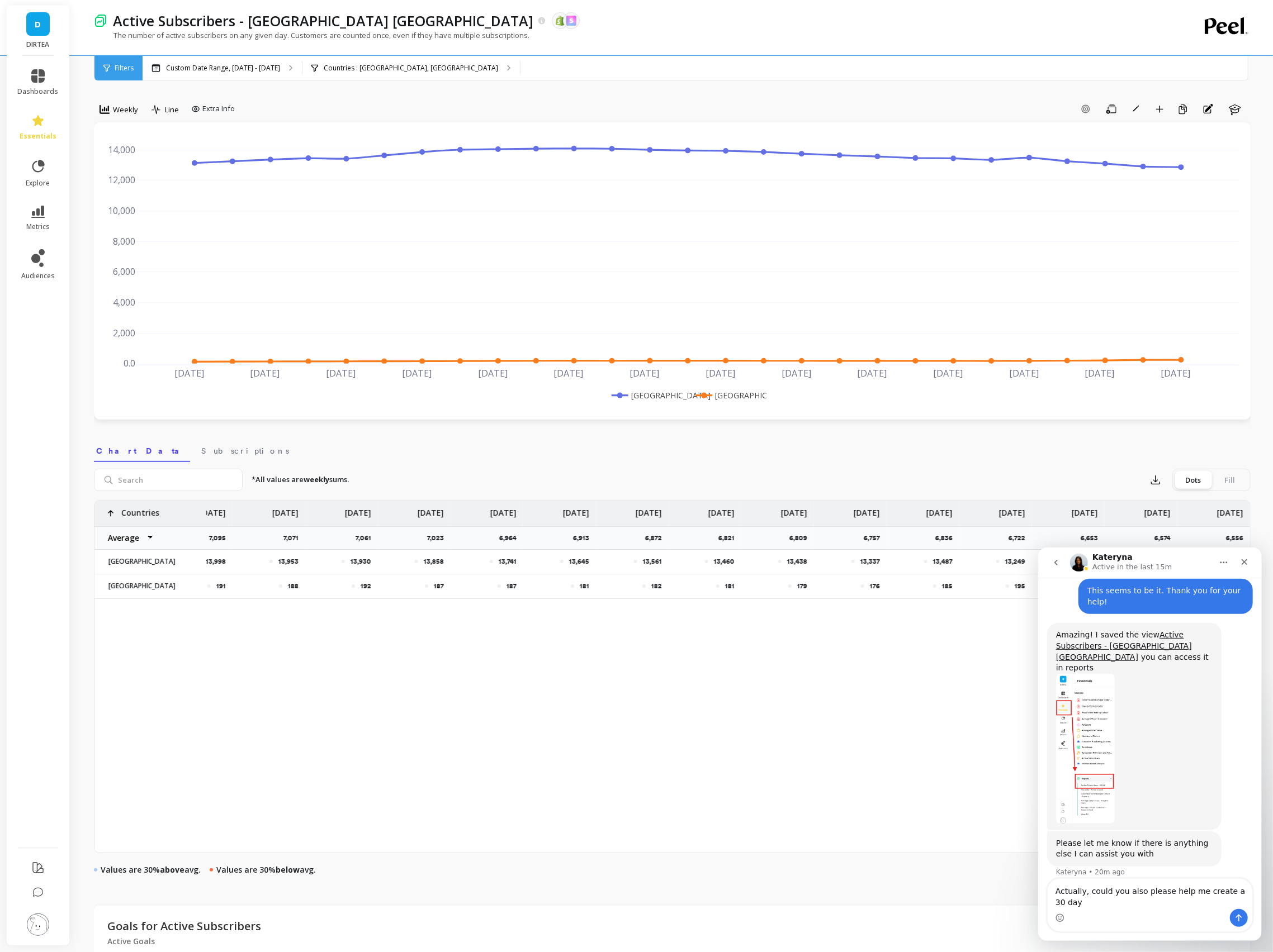
scroll to position [287, 0]
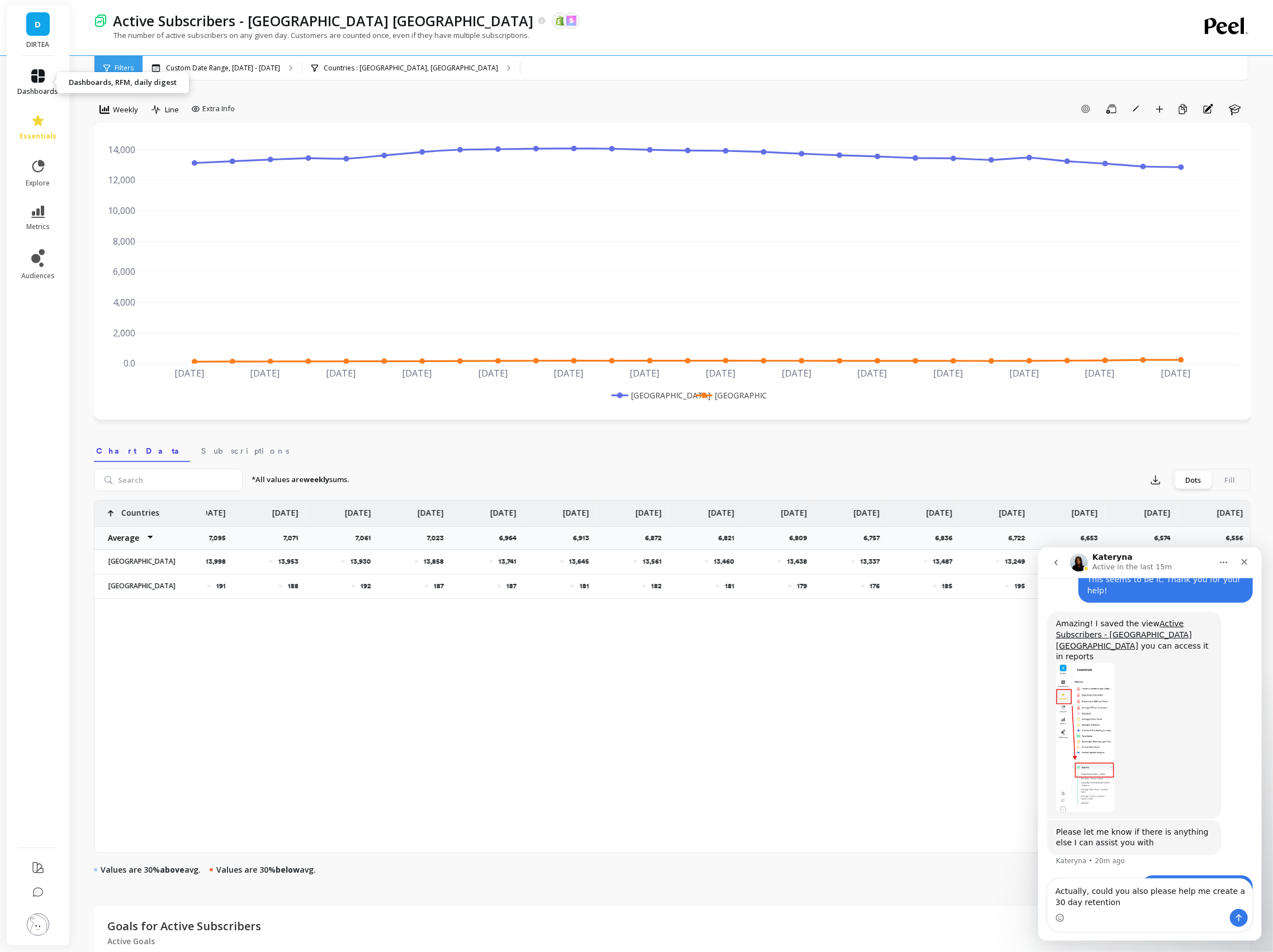
type textarea "Actually, could you also please help me create a 30 day retention"
click at [33, 69] on icon at bounding box center [38, 75] width 13 height 13
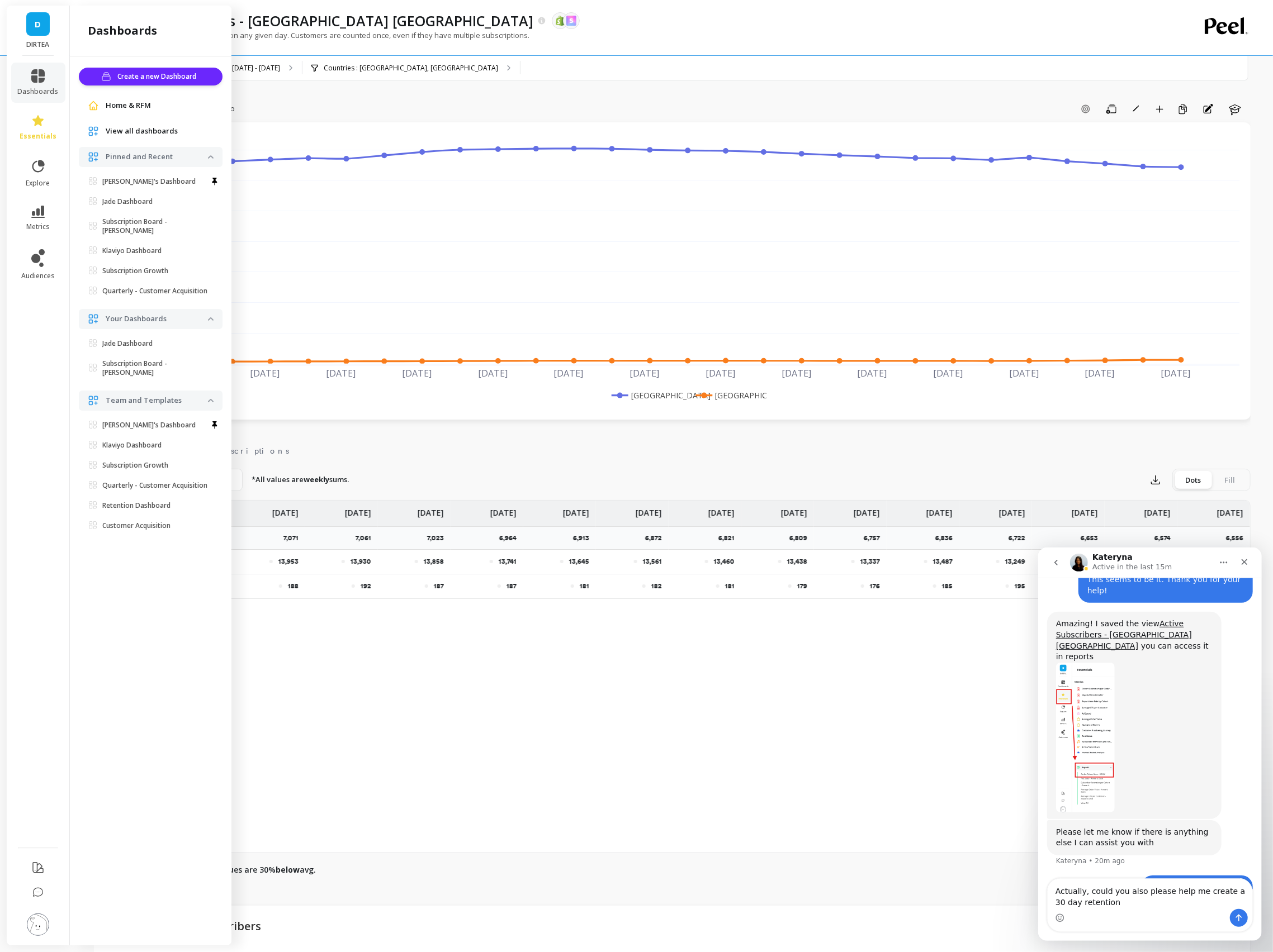
click at [176, 132] on link "View all dashboards" at bounding box center [160, 131] width 108 height 11
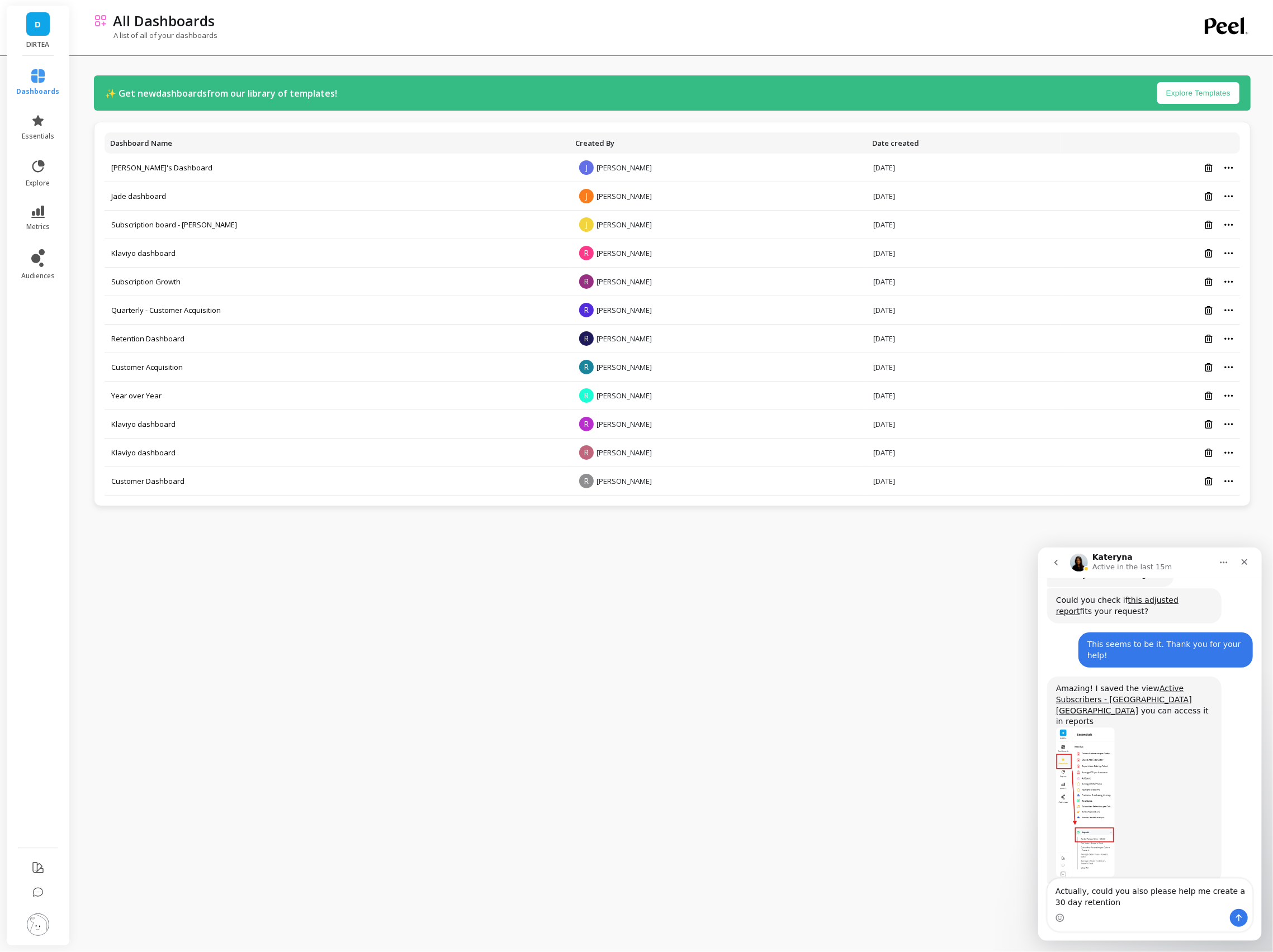
scroll to position [287, 0]
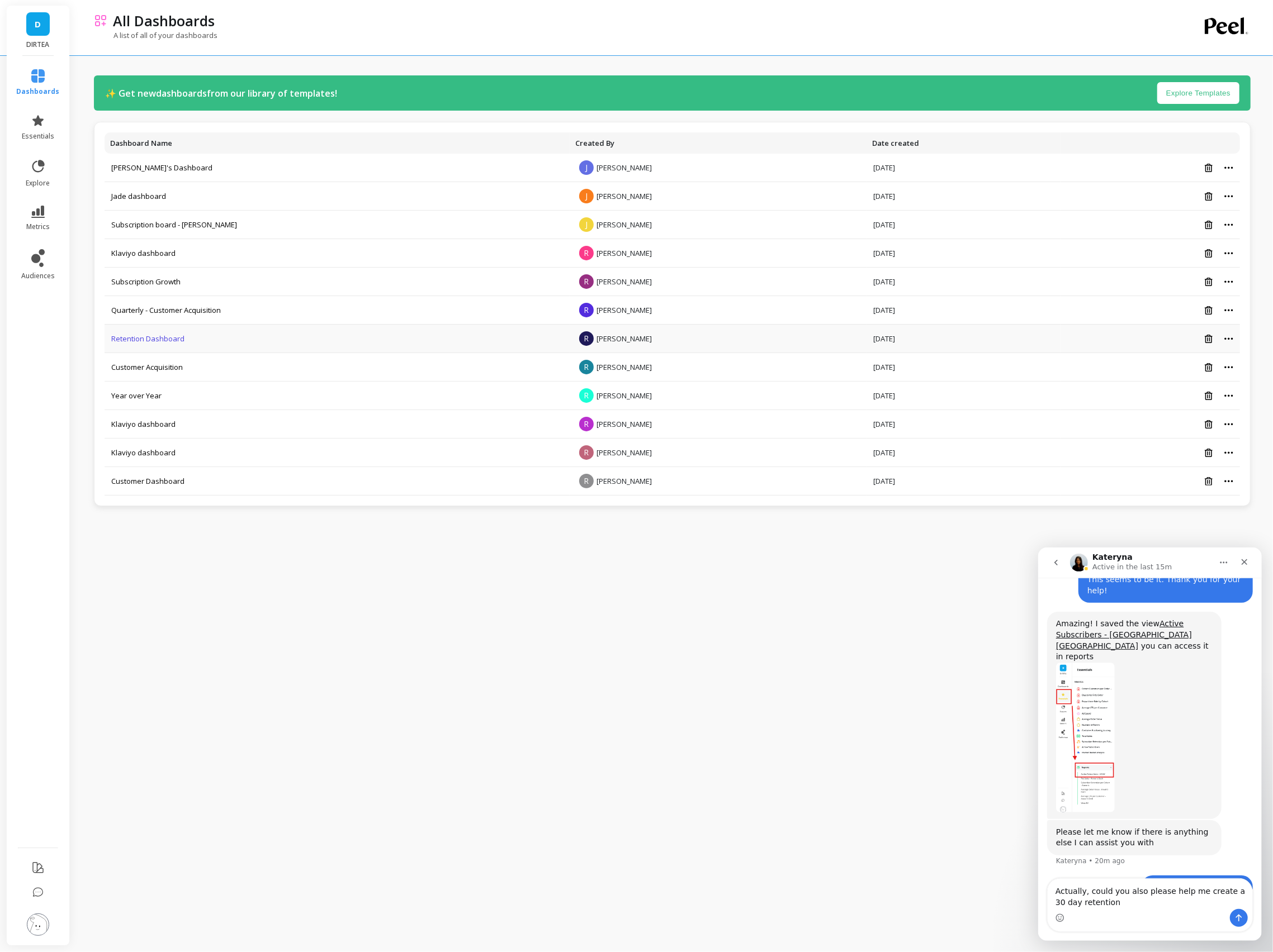
click at [149, 342] on link "Retention Dashboard" at bounding box center [148, 338] width 74 height 10
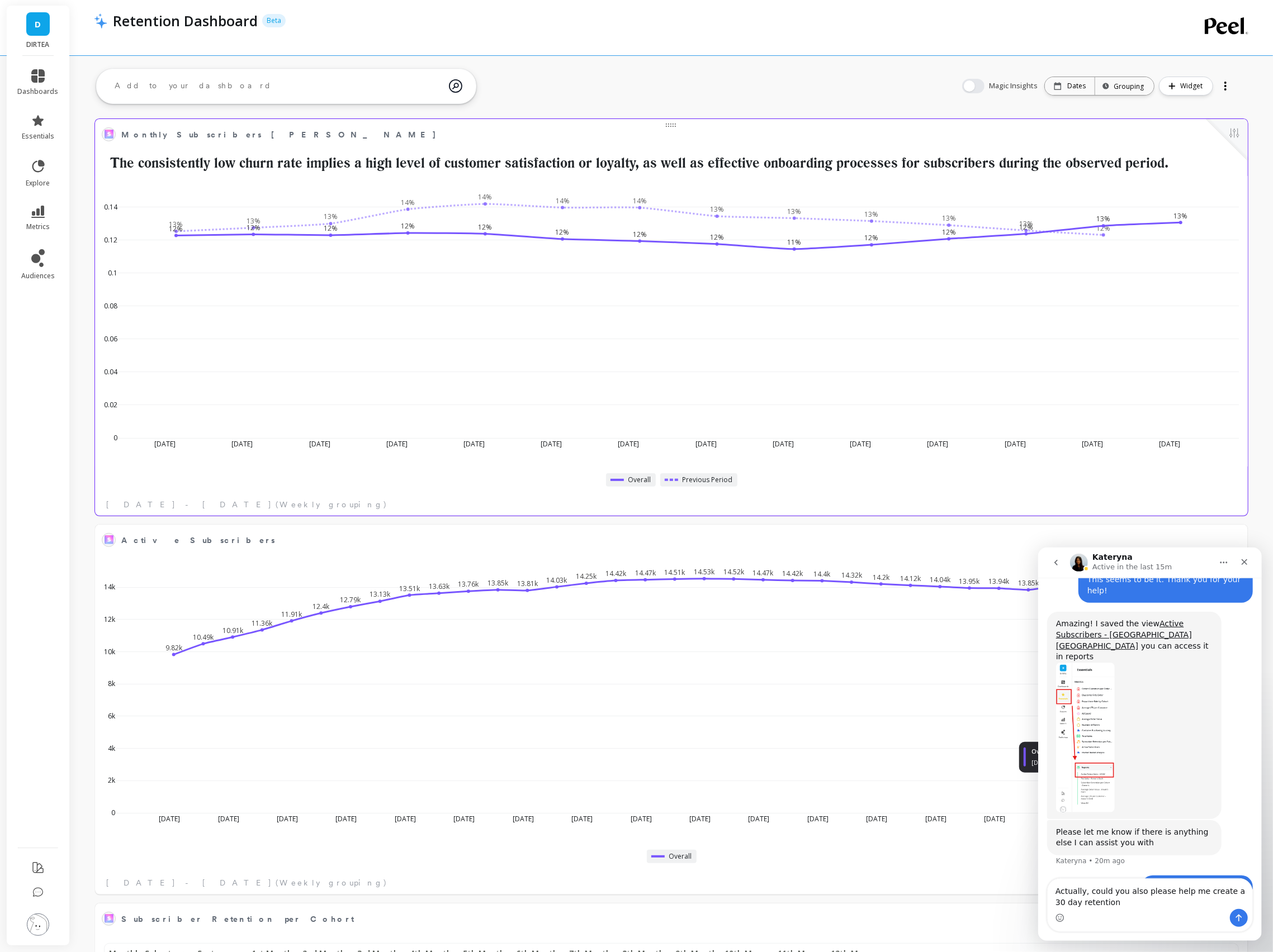
scroll to position [307, 1128]
click at [1151, 909] on div "Intercom messenger" at bounding box center [1149, 918] width 204 height 18
click at [1126, 899] on textarea "Actually, could you also please help me create a 30 day retention" at bounding box center [1149, 893] width 204 height 30
drag, startPoint x: 1074, startPoint y: 902, endPoint x: 1134, endPoint y: 902, distance: 60.0
click at [1134, 902] on textarea "Actually, could you also please help me create a 30 day retention" at bounding box center [1149, 893] width 204 height 30
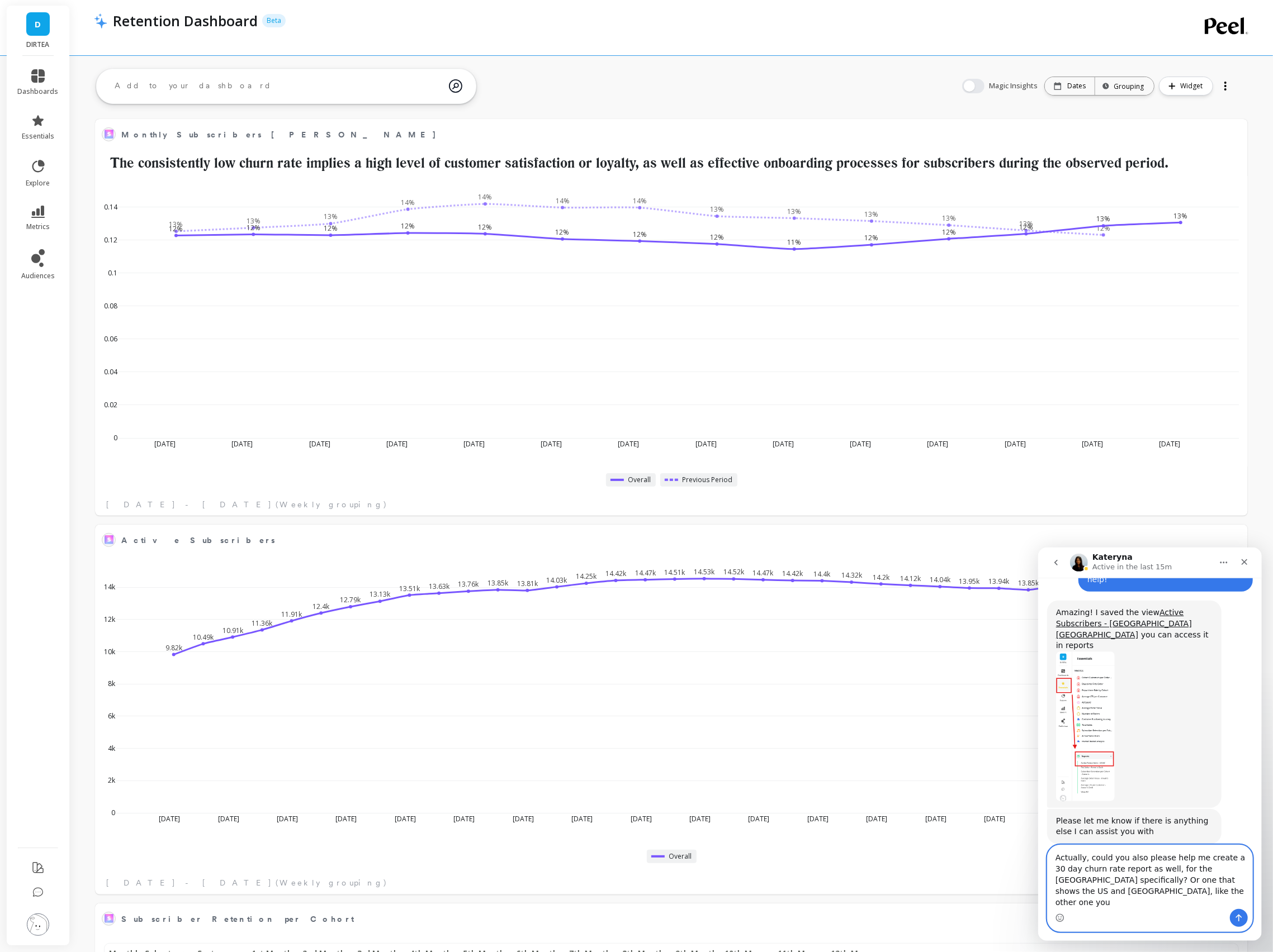
scroll to position [309, 0]
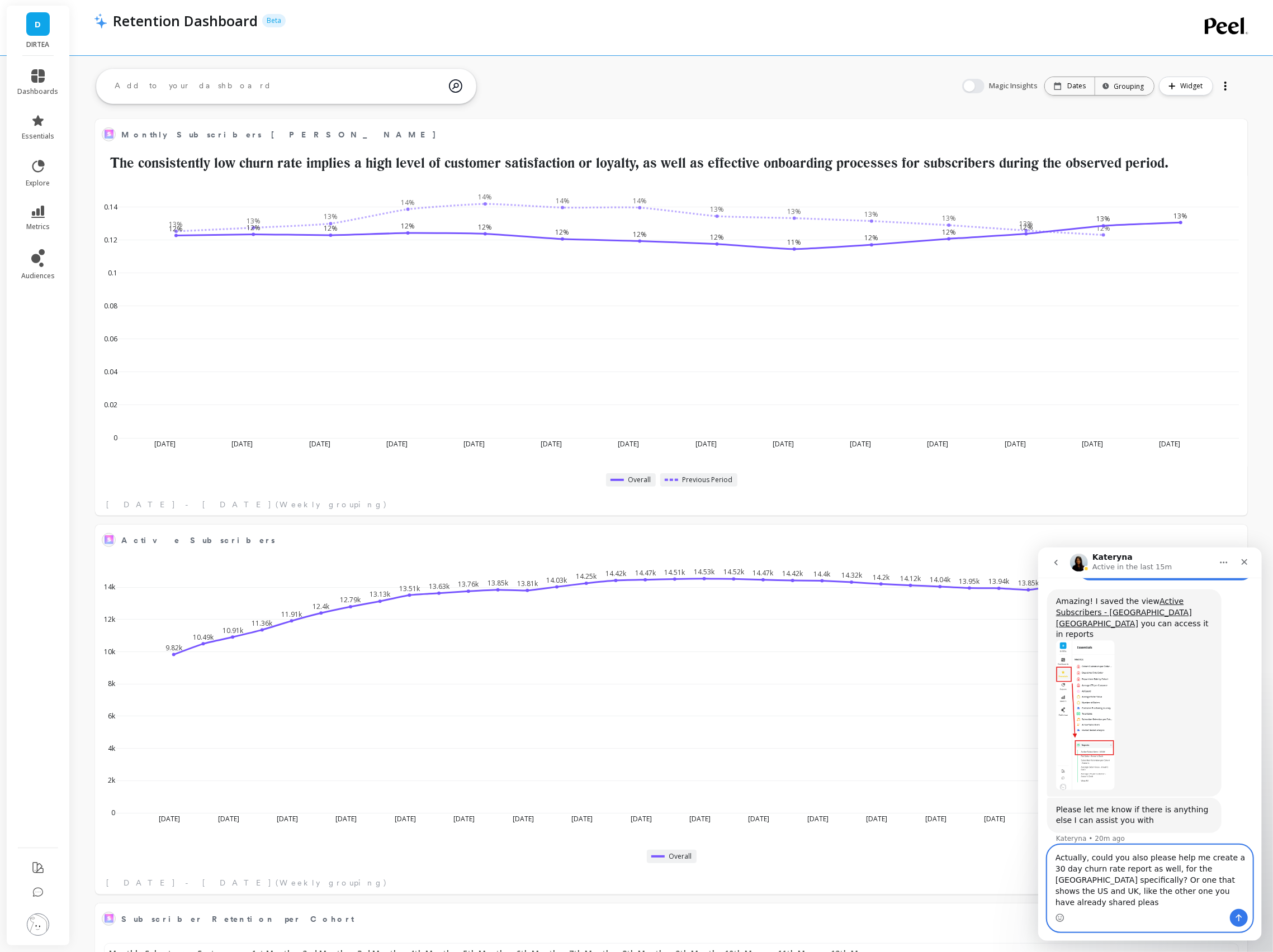
type textarea "Actually, could you also please help me create a 30 day churn rate report as we…"
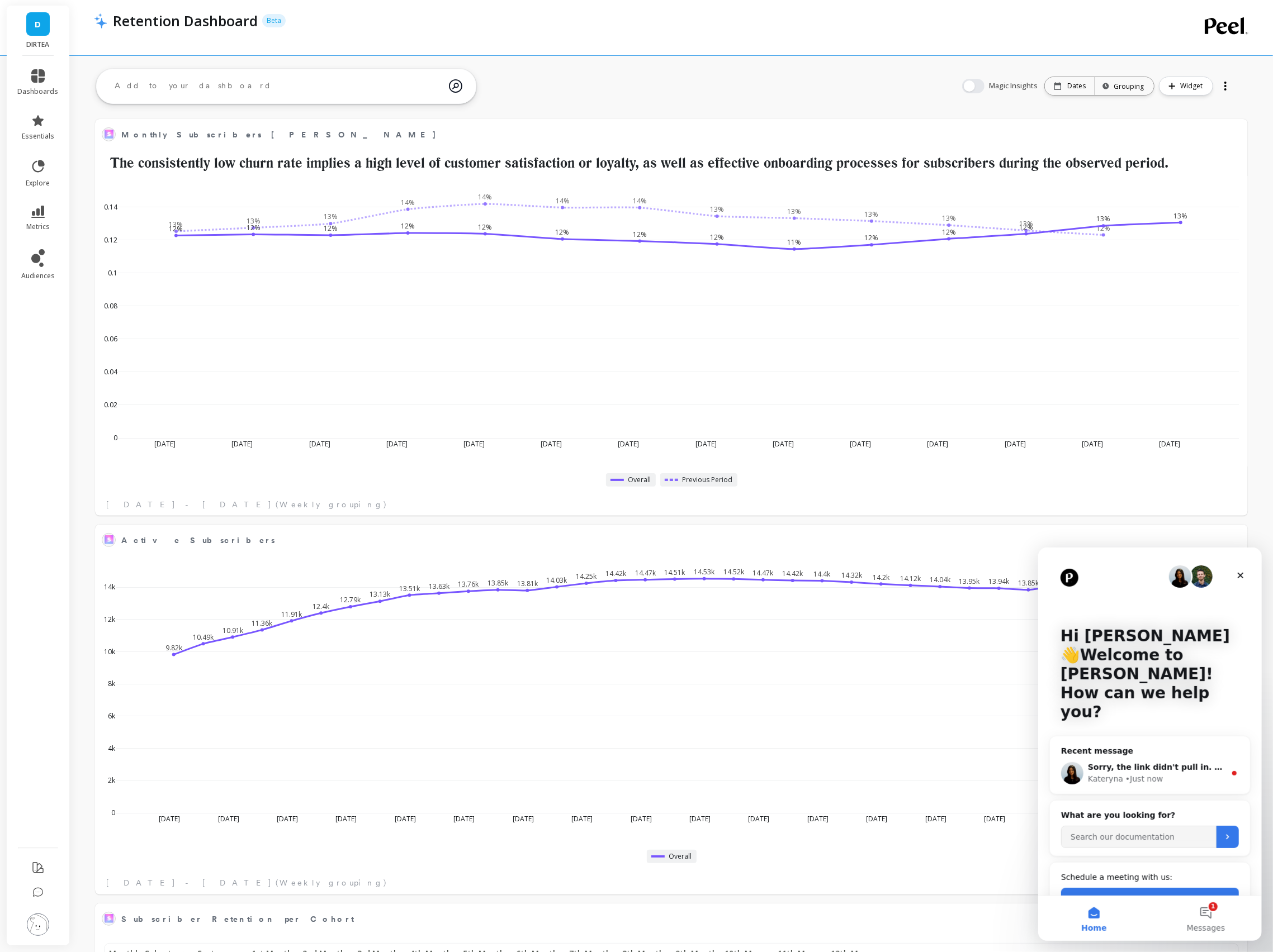
scroll to position [307, 1128]
click at [1134, 752] on div "Sorry, the link didn't pull in. Here it is, Churned Subscribers - US and UK Kat…" at bounding box center [1149, 772] width 200 height 41
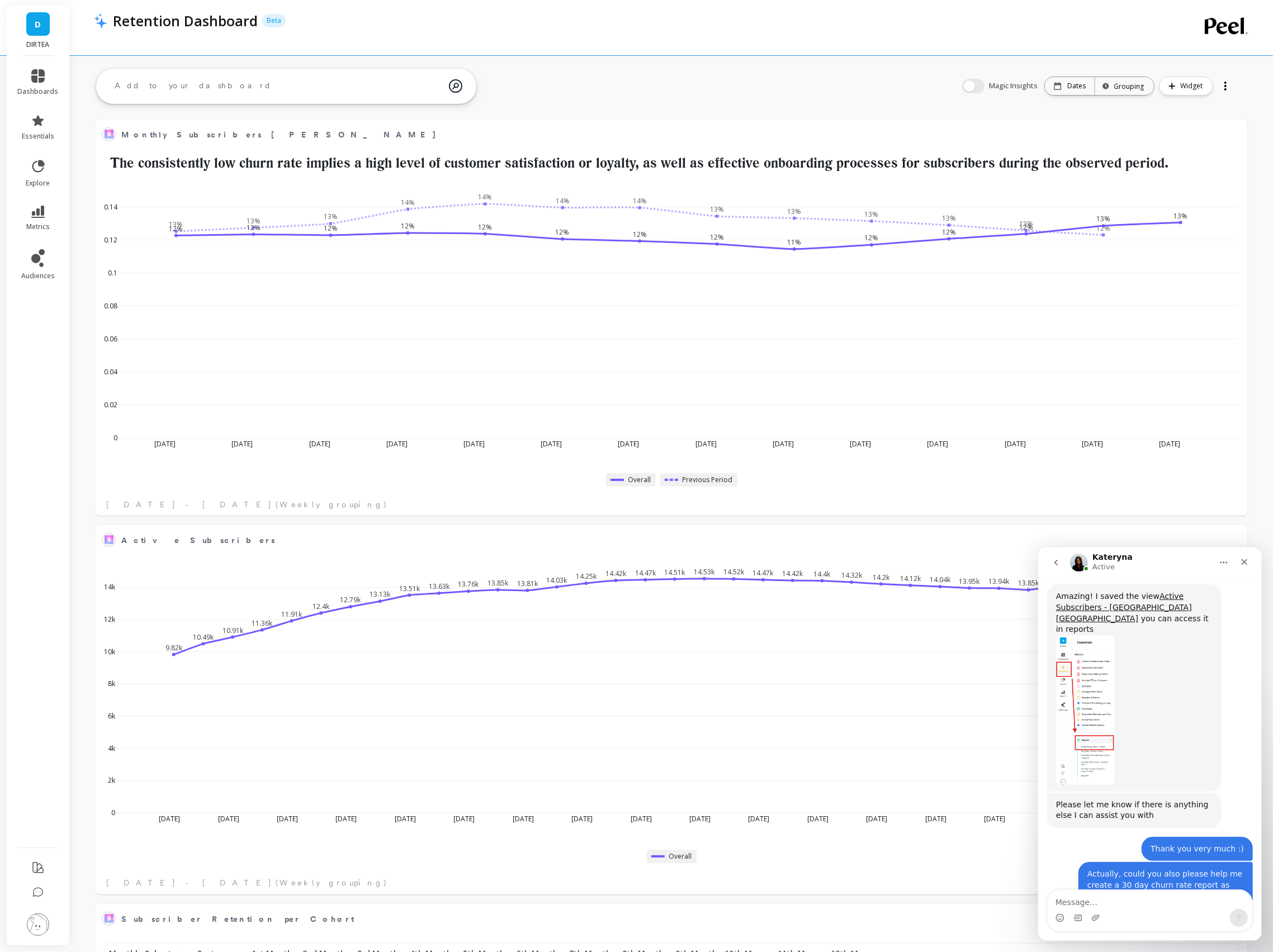
scroll to position [444, 0]
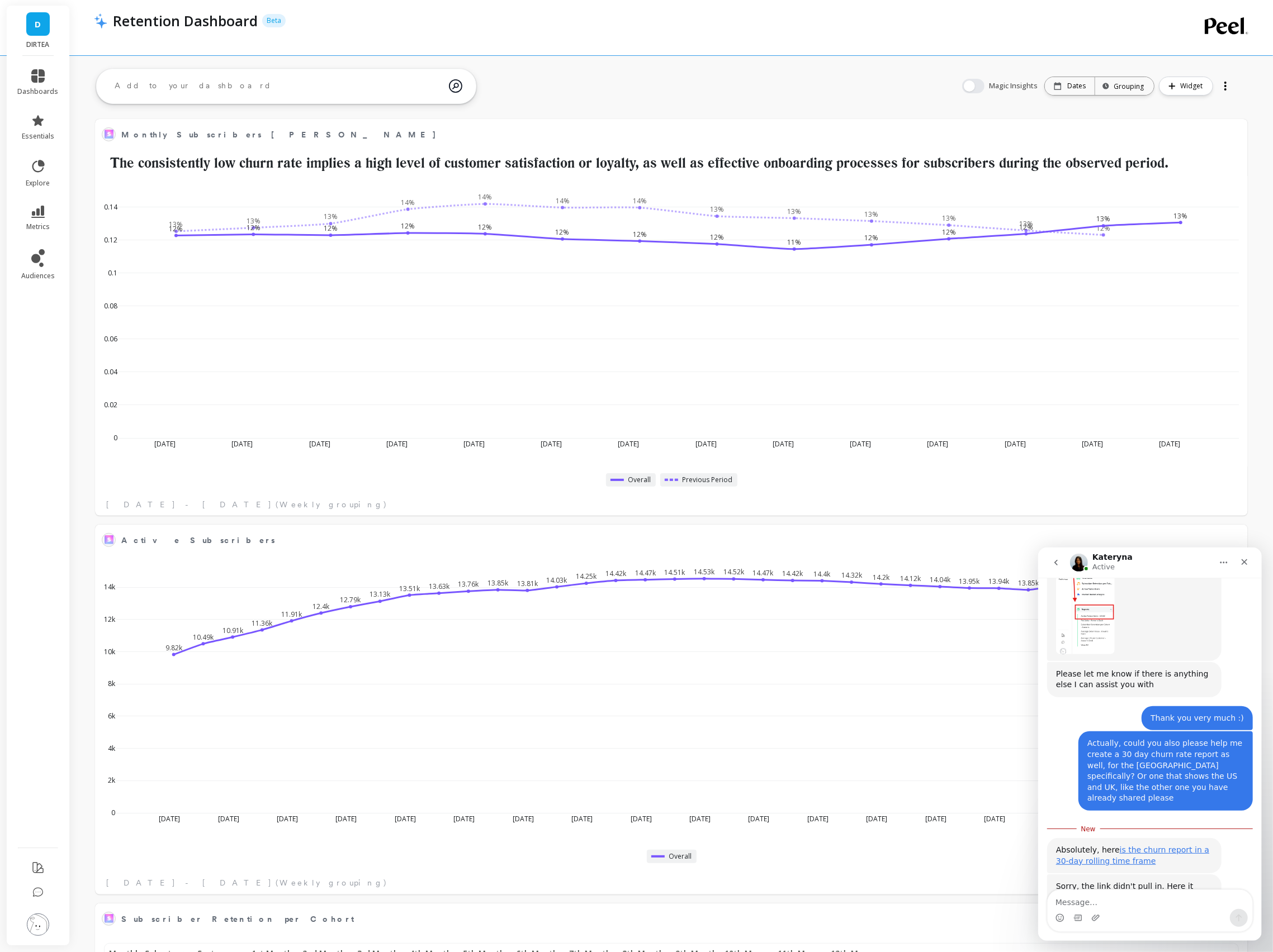
click at [1133, 892] on link "Churned Subscribers - [GEOGRAPHIC_DATA] and [GEOGRAPHIC_DATA]" at bounding box center [1105, 907] width 99 height 31
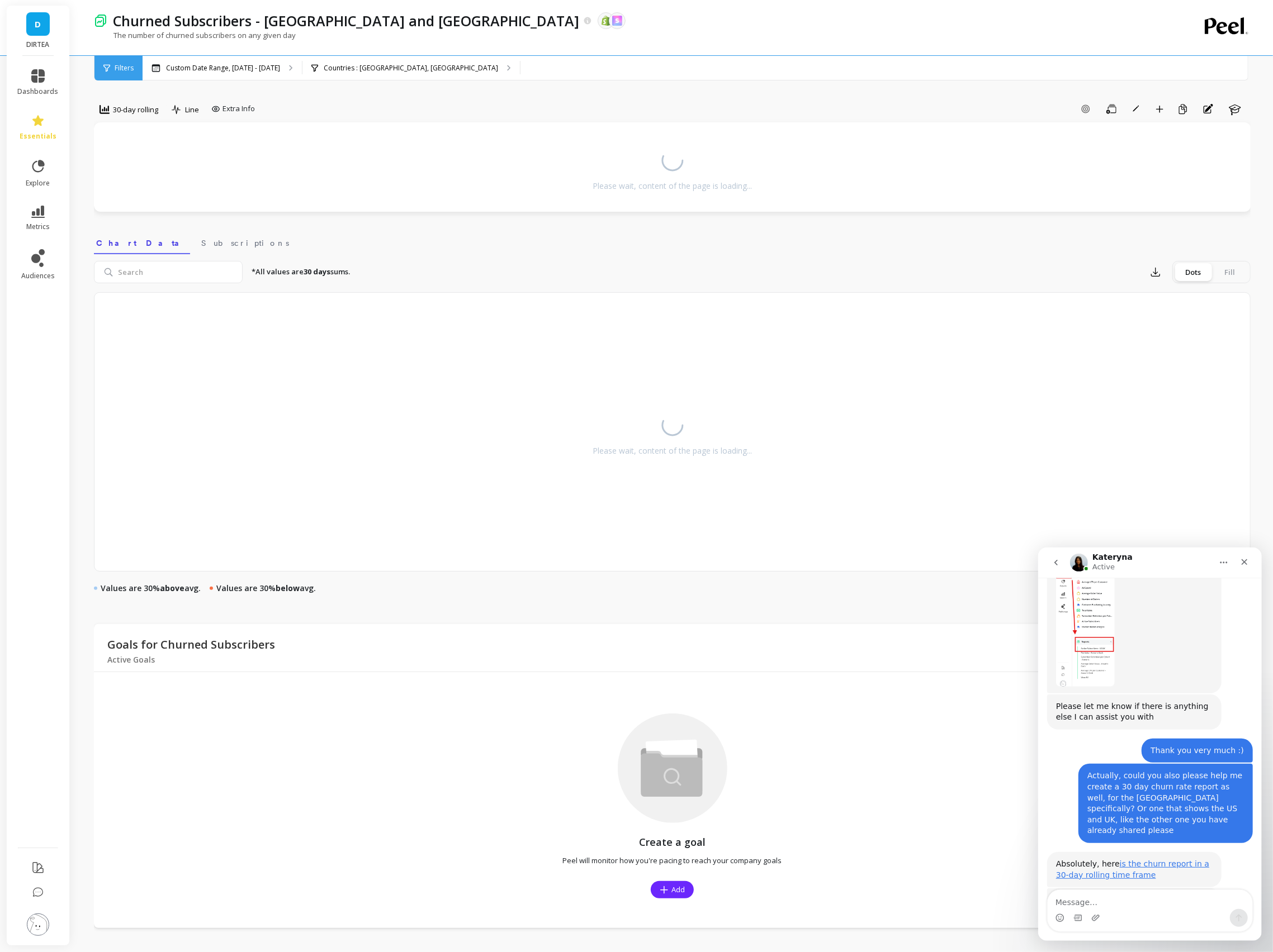
scroll to position [425, 0]
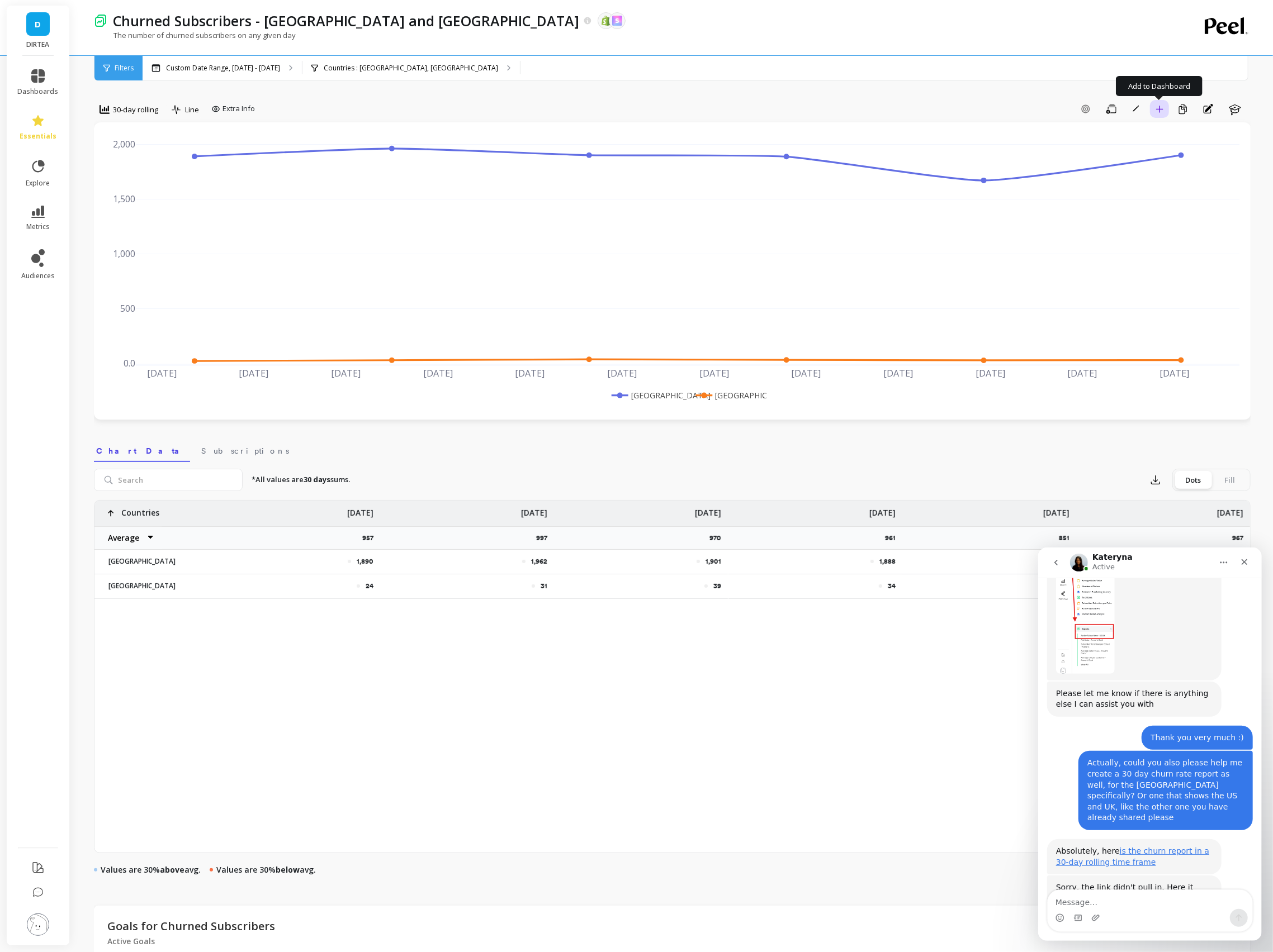
click at [1157, 107] on icon "button" at bounding box center [1159, 109] width 8 height 8
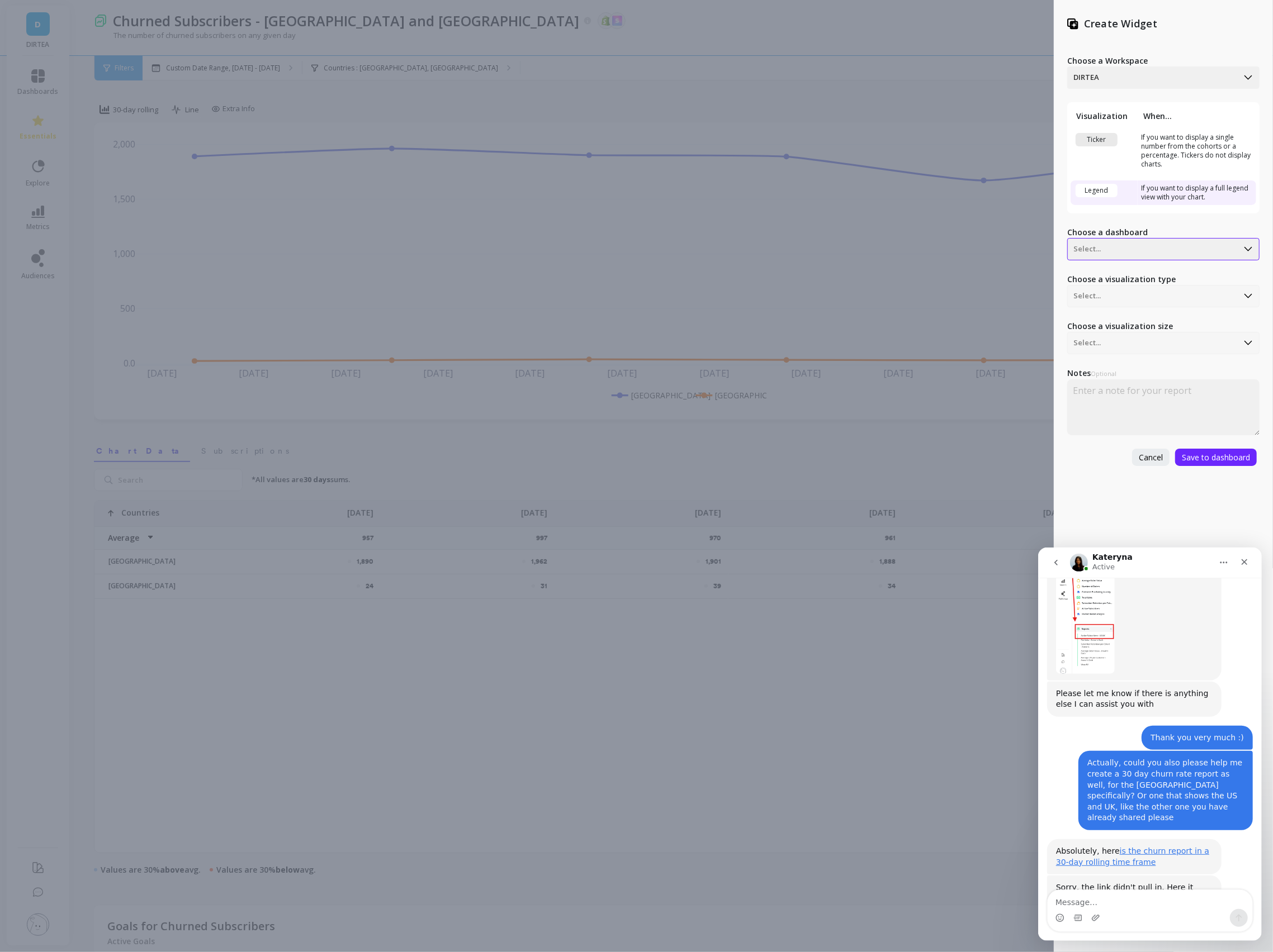
click at [1133, 240] on div "Select..." at bounding box center [1153, 249] width 170 height 18
click at [1132, 411] on div "Retention Dashboard" at bounding box center [1162, 412] width 182 height 19
click at [1210, 458] on span "Save to dashboard" at bounding box center [1216, 458] width 68 height 11
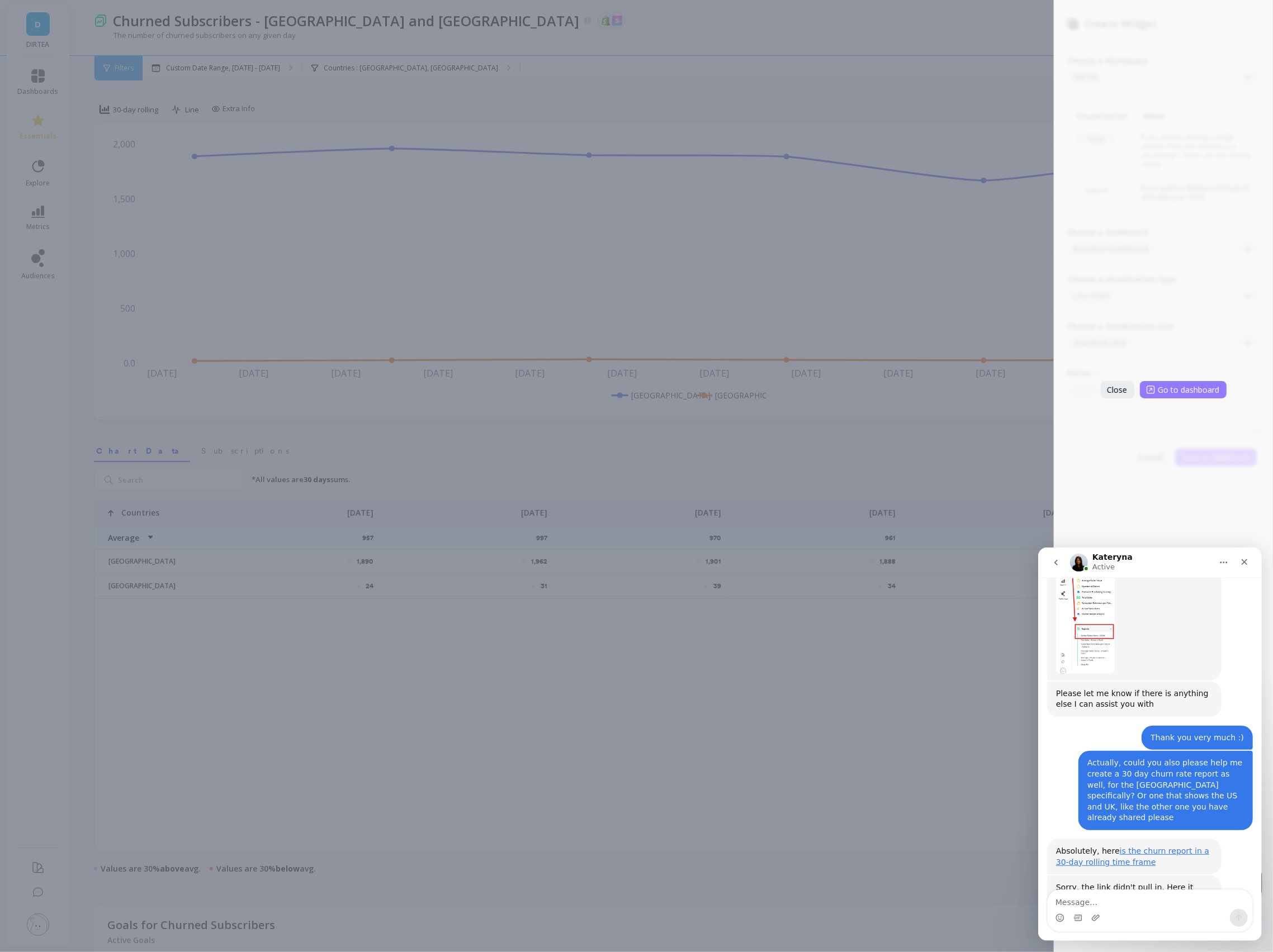
click at [1187, 391] on span "Go to dashboard" at bounding box center [1189, 390] width 61 height 11
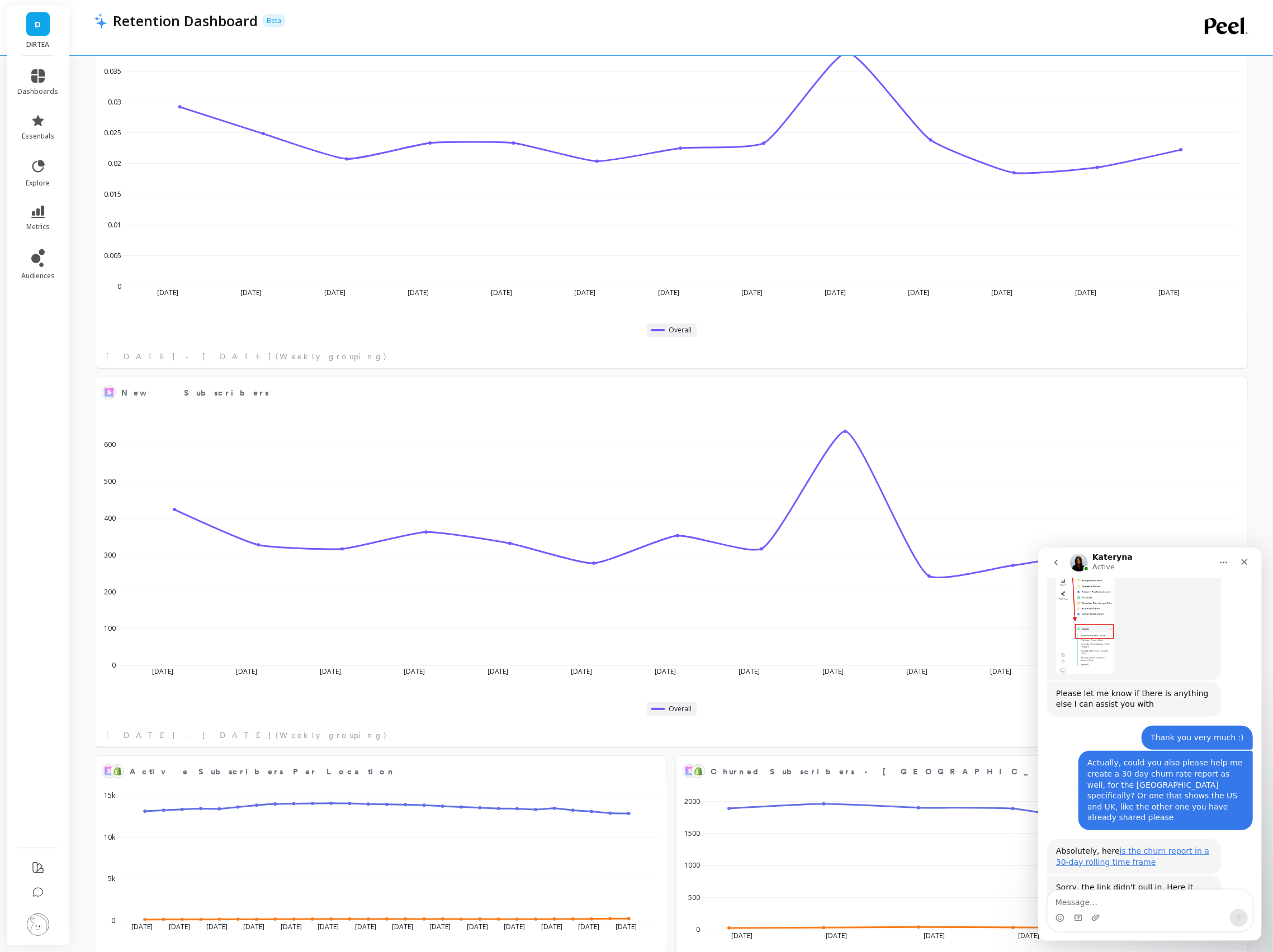
scroll to position [3624, 0]
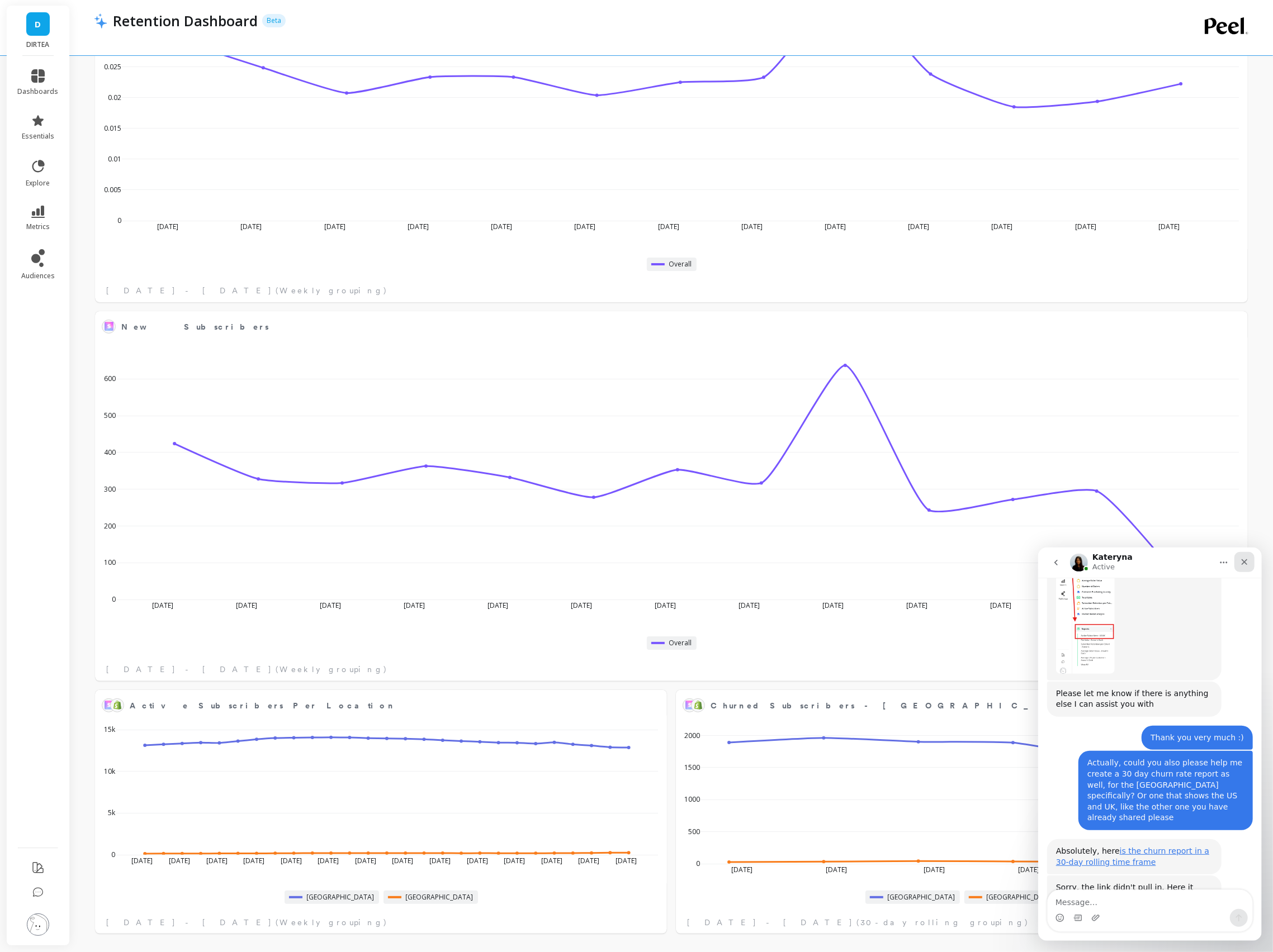
click at [1247, 561] on icon "Close" at bounding box center [1244, 562] width 9 height 9
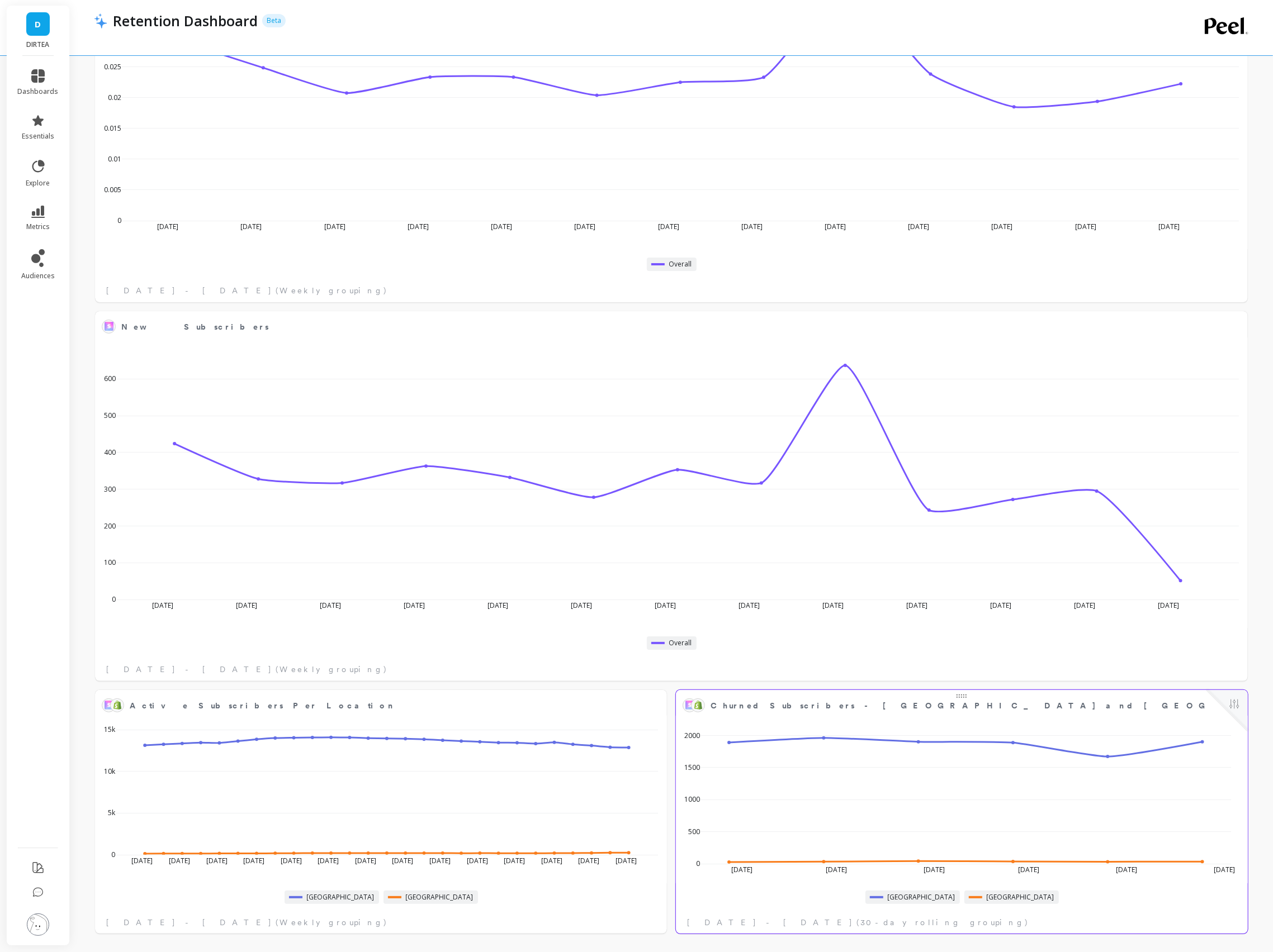
scroll to position [425, 0]
click at [38, 892] on icon at bounding box center [38, 892] width 10 height 9
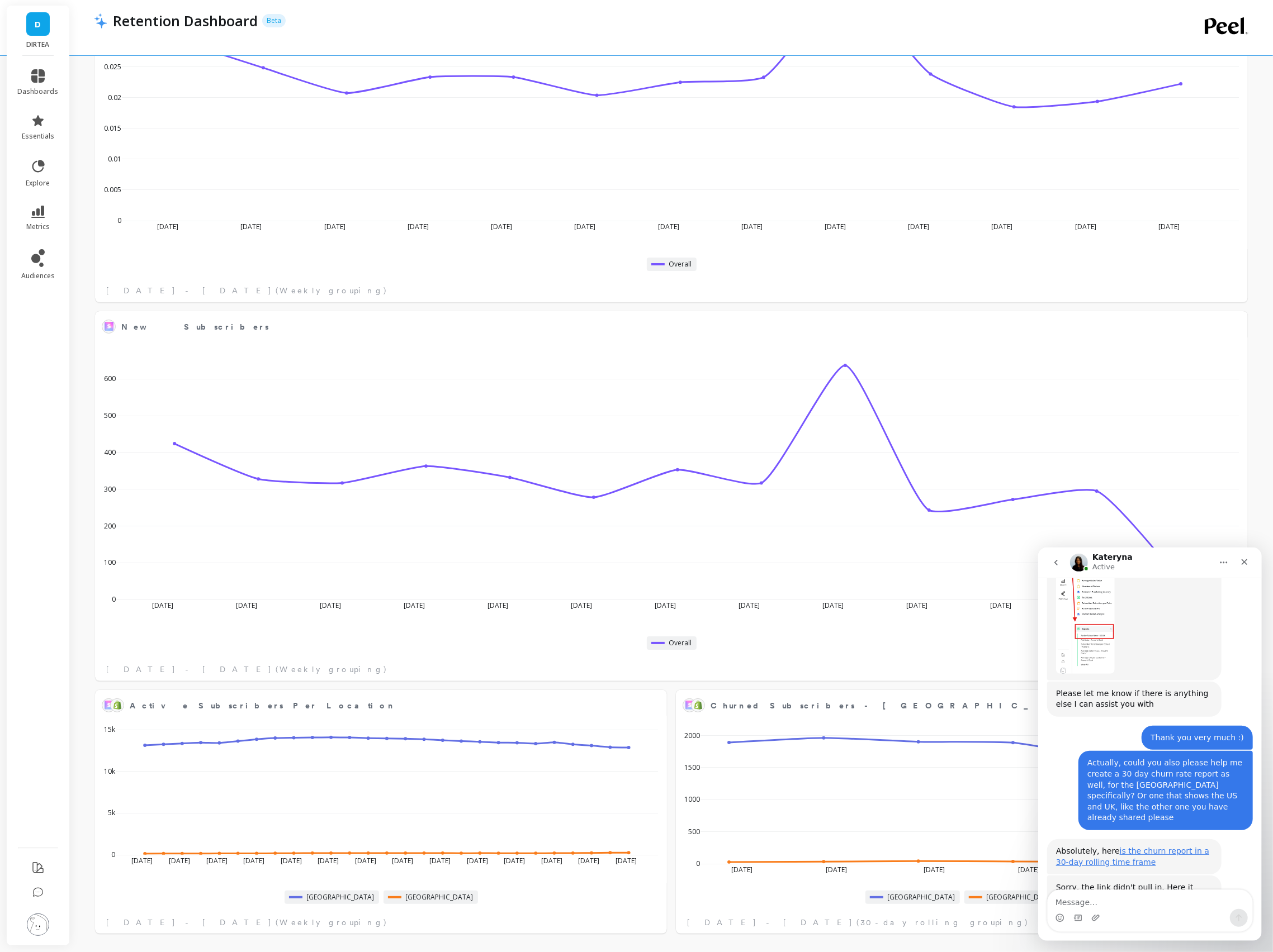
click at [1108, 890] on textarea "Message…" at bounding box center [1149, 899] width 204 height 19
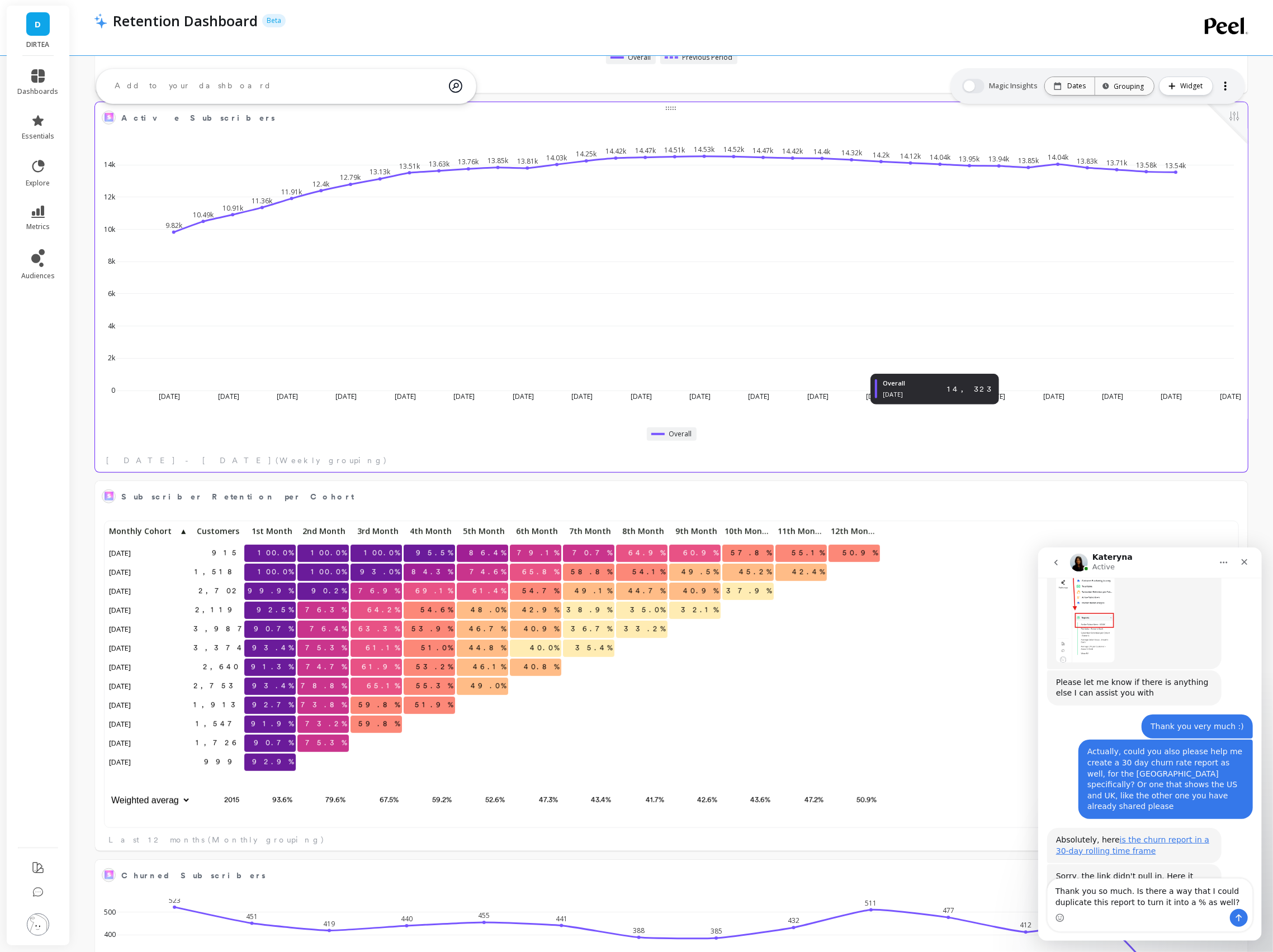
scroll to position [0, 0]
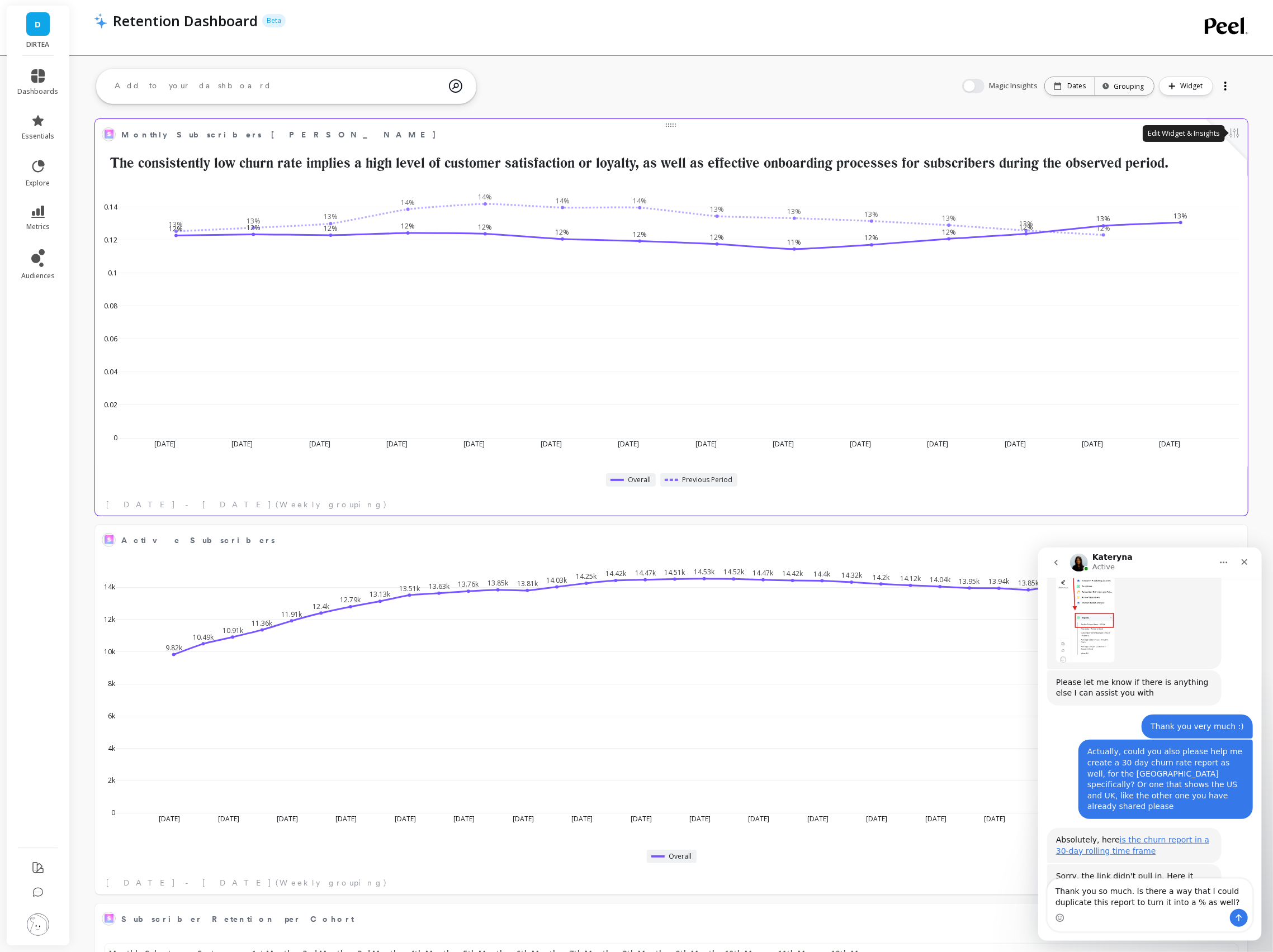
type textarea "Thank you so much. Is there a way that I could duplicate this report to turn it…"
click at [1240, 131] on button at bounding box center [1234, 134] width 13 height 16
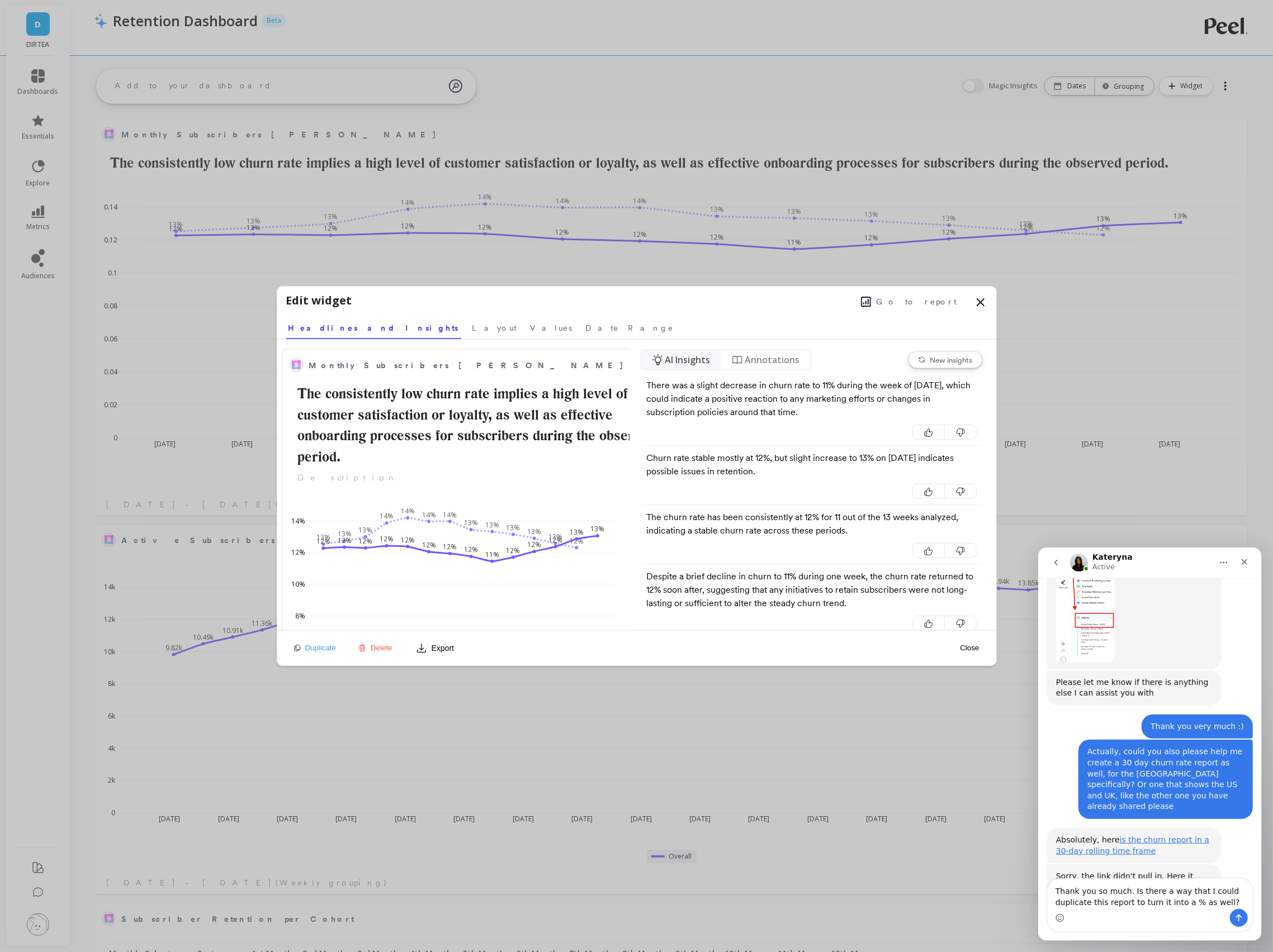
click at [917, 306] on span "Go to report" at bounding box center [917, 302] width 81 height 11
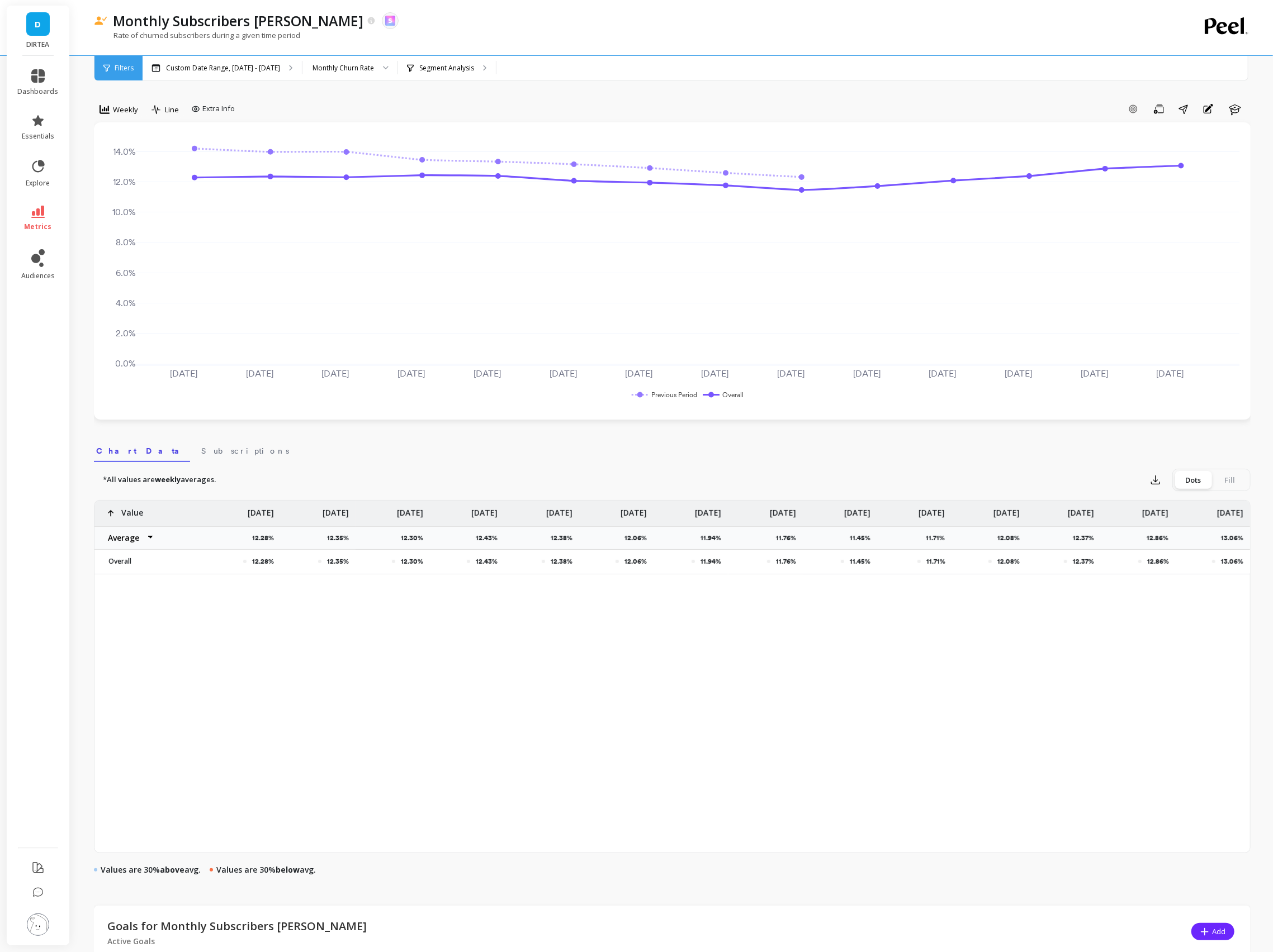
click at [29, 901] on li at bounding box center [39, 893] width 63 height 24
click at [33, 890] on icon at bounding box center [38, 892] width 10 height 9
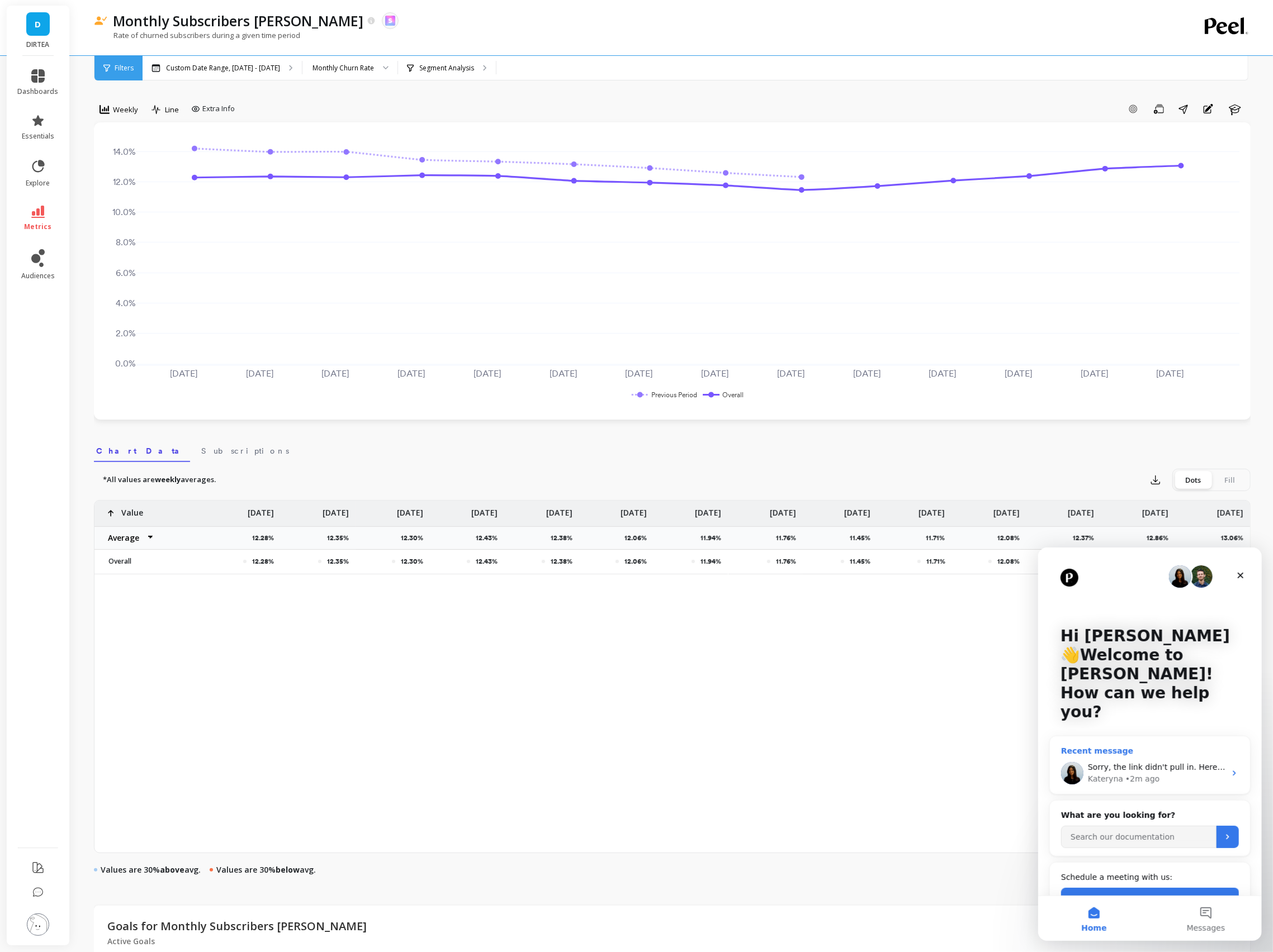
click at [1149, 773] on div "• 2m ago" at bounding box center [1141, 778] width 34 height 11
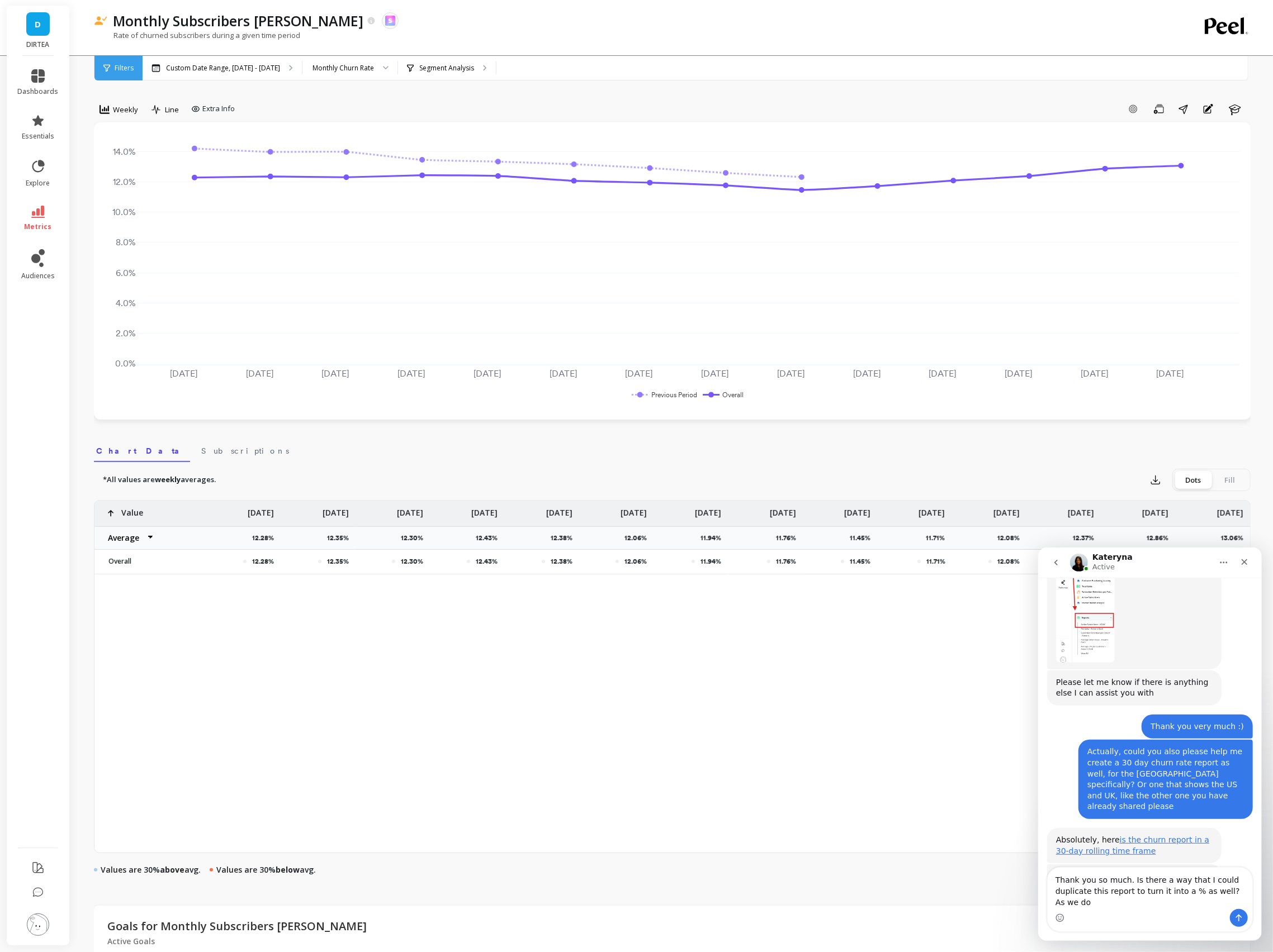
scroll to position [448, 0]
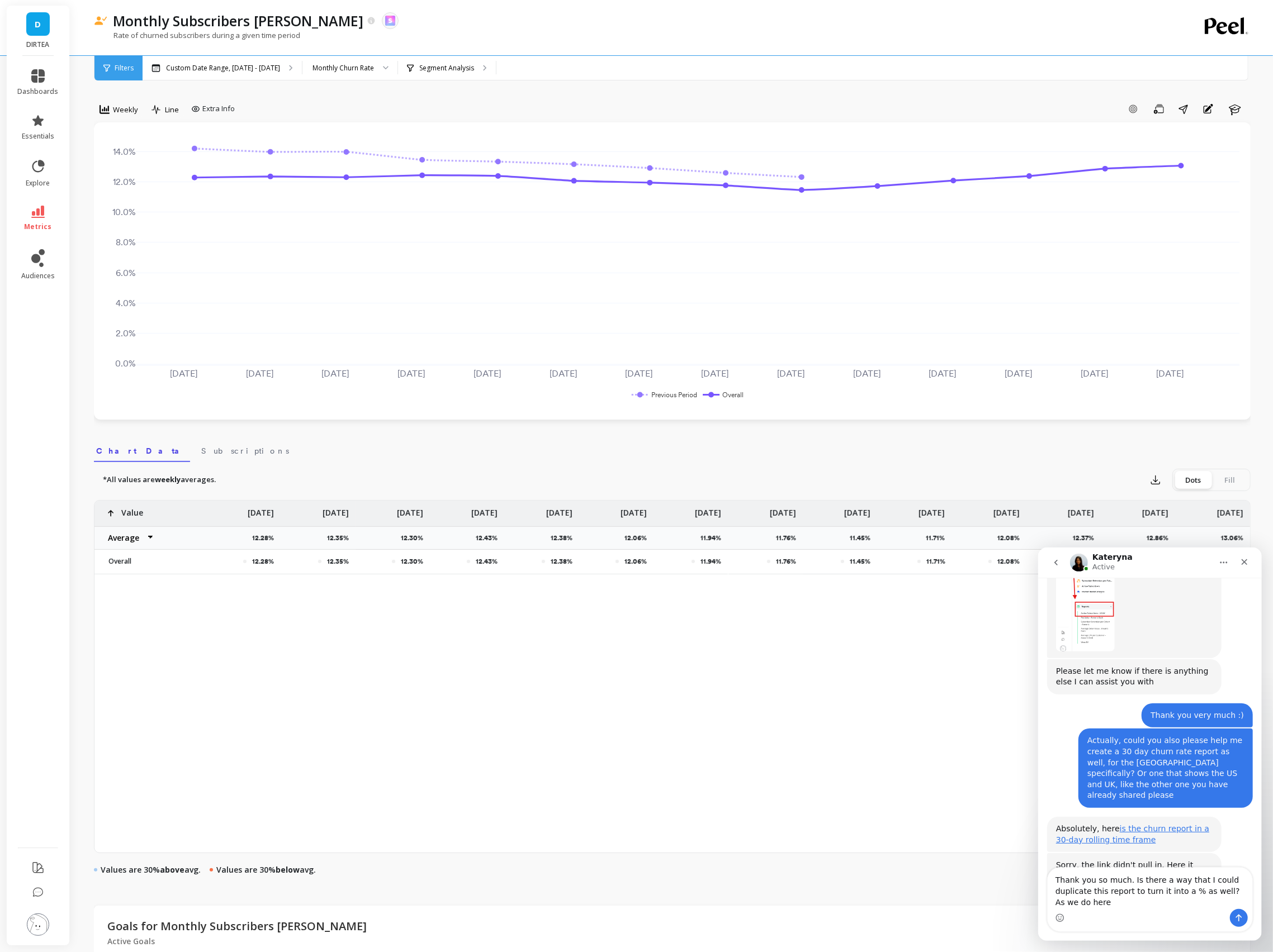
click at [1074, 902] on textarea "Thank you so much. Is there a way that I could duplicate this report to turn it…" at bounding box center [1149, 888] width 204 height 41
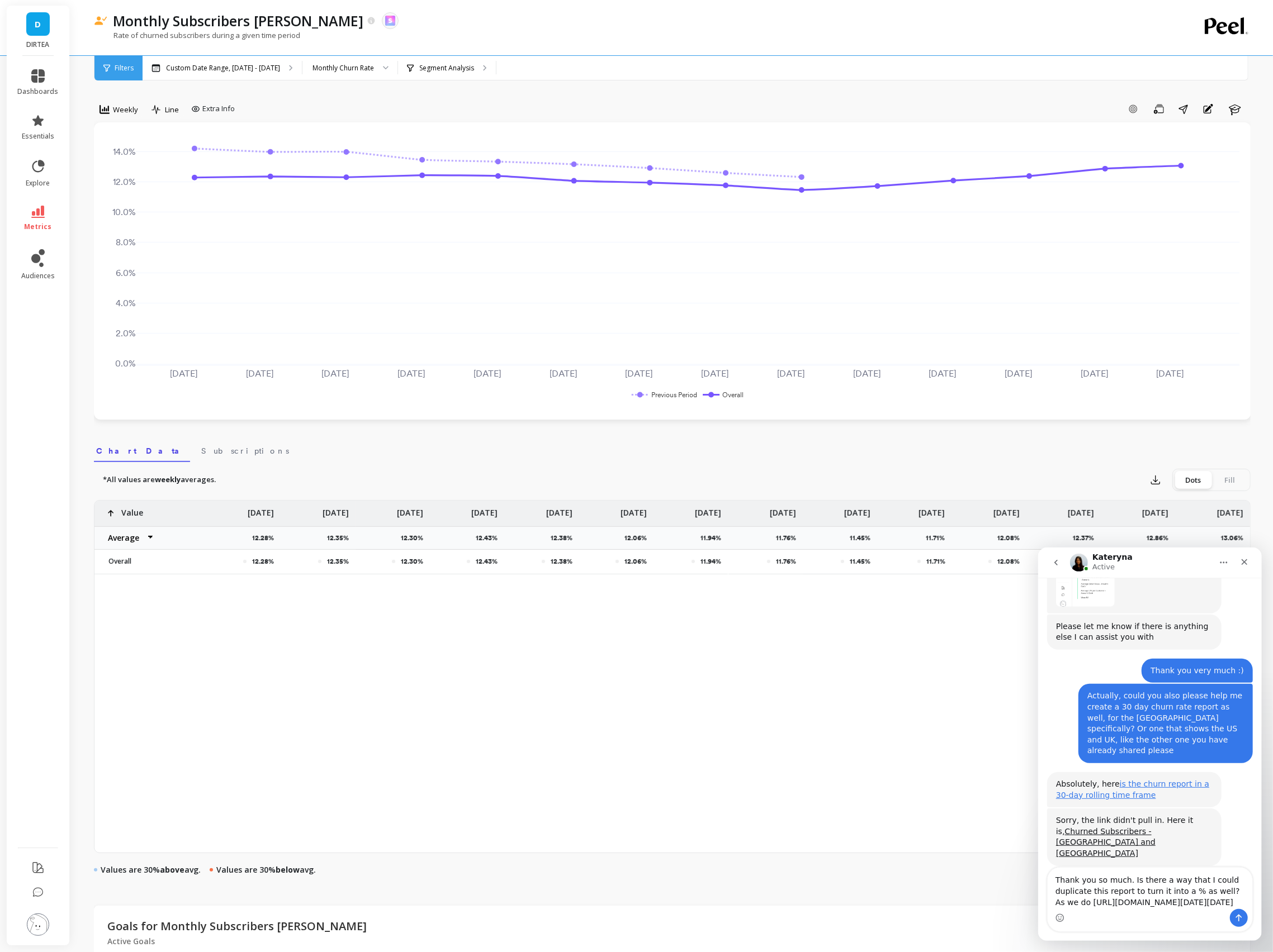
click at [1108, 868] on textarea "Thank you so much. Is there a way that I could duplicate this report to turn it…" at bounding box center [1149, 888] width 204 height 41
click at [1089, 868] on textarea "Thank you so much. Is there a way that I could duplicate this report to turn it…" at bounding box center [1149, 888] width 204 height 41
type textarea "Thank you so much. Is there a way that I could duplicate this report to turn it…"
click at [1241, 914] on icon "Send a message…" at bounding box center [1238, 918] width 9 height 9
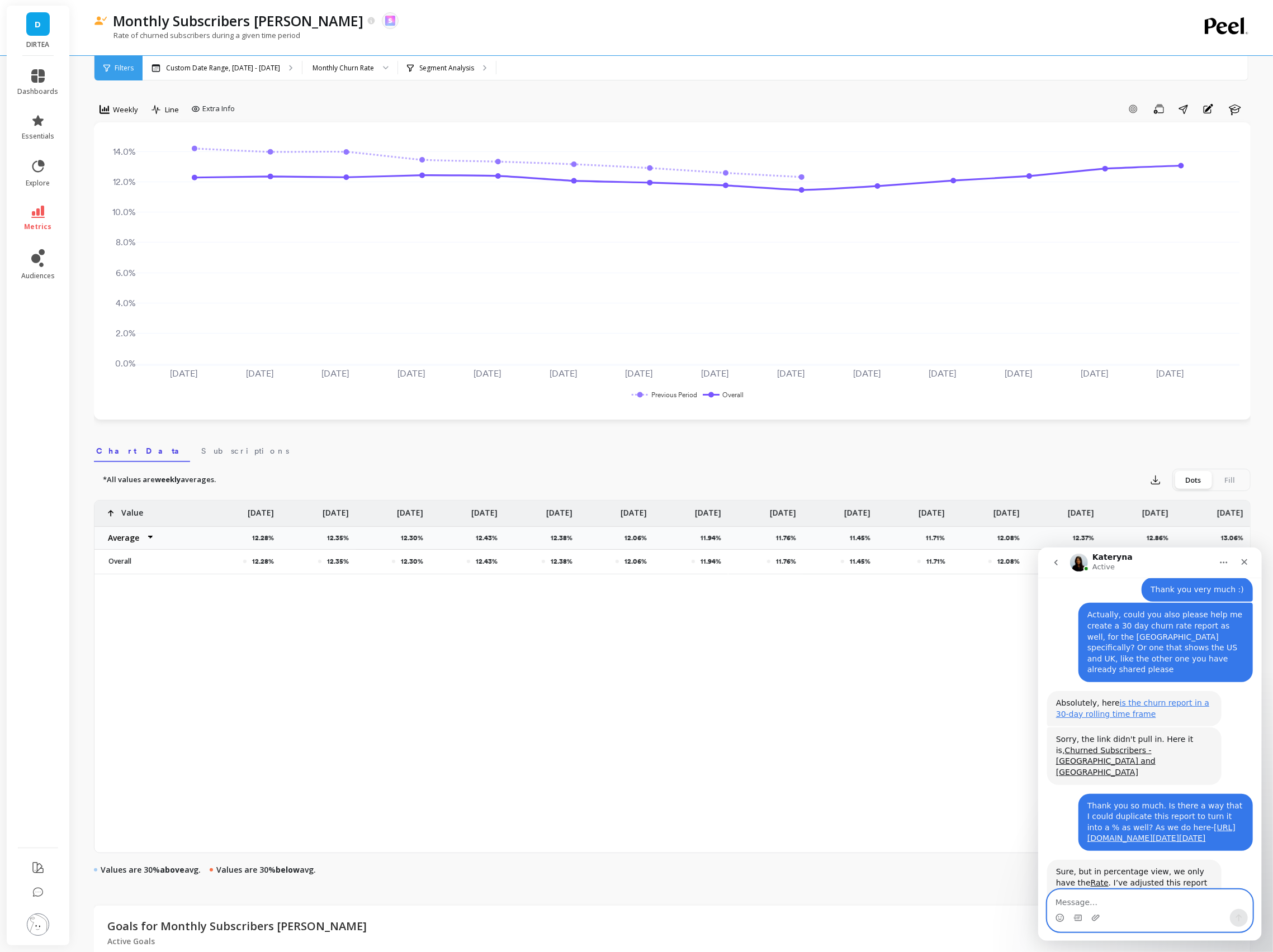
scroll to position [602, 0]
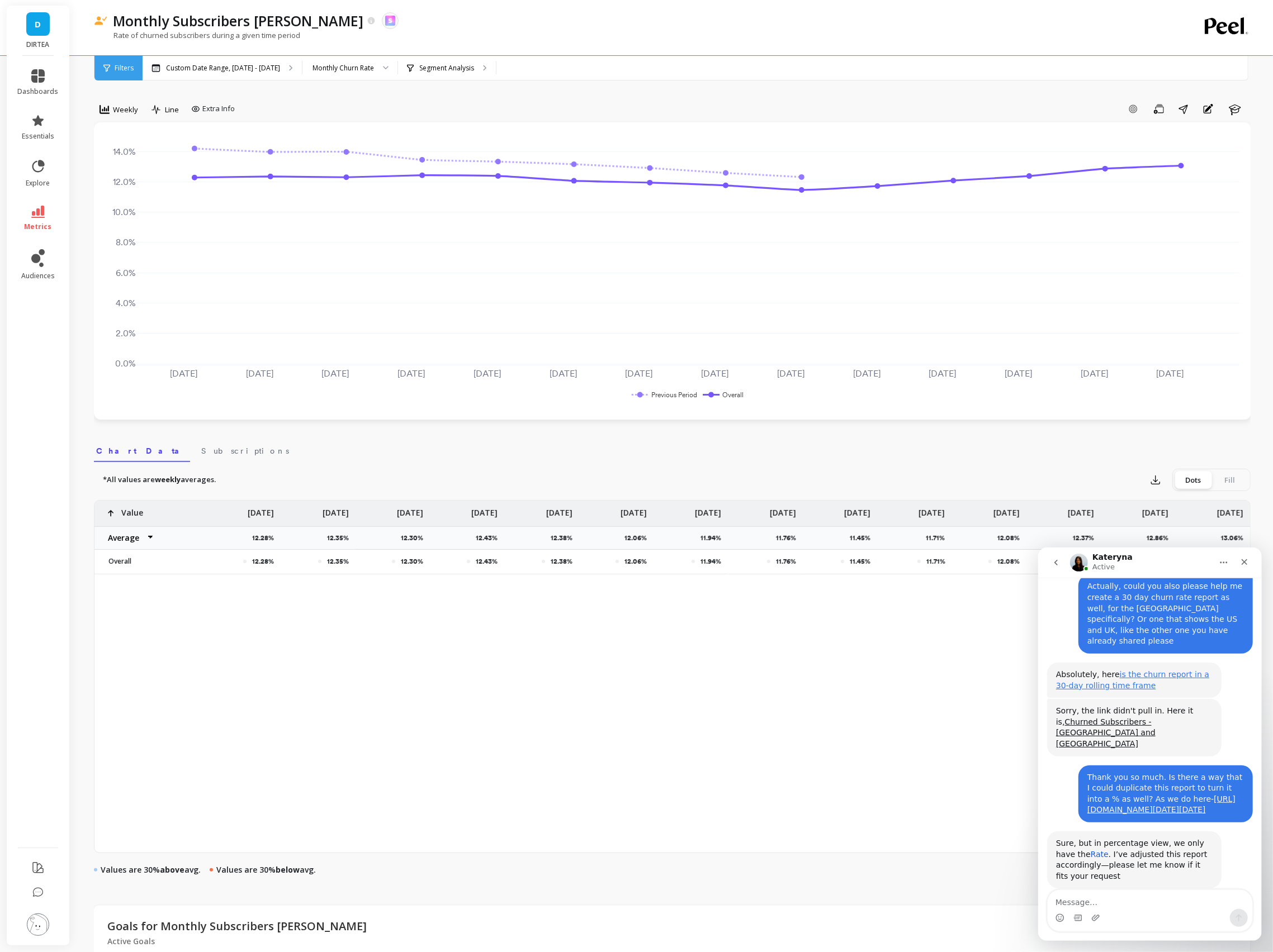
click at [1090, 849] on link "Rate" at bounding box center [1099, 854] width 18 height 9
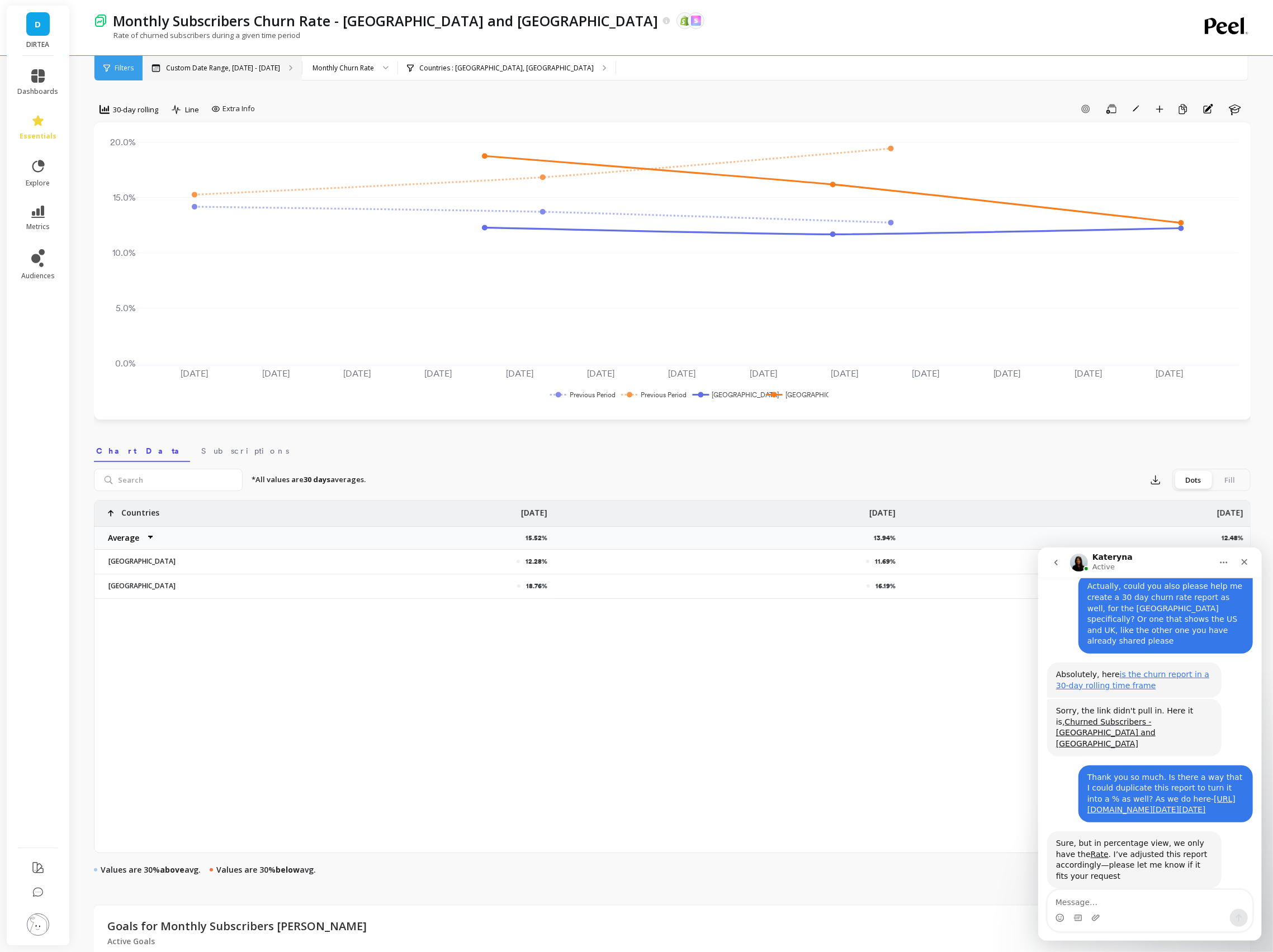
click at [250, 66] on p "Custom Date Range, [DATE] - [DATE]" at bounding box center [223, 68] width 114 height 9
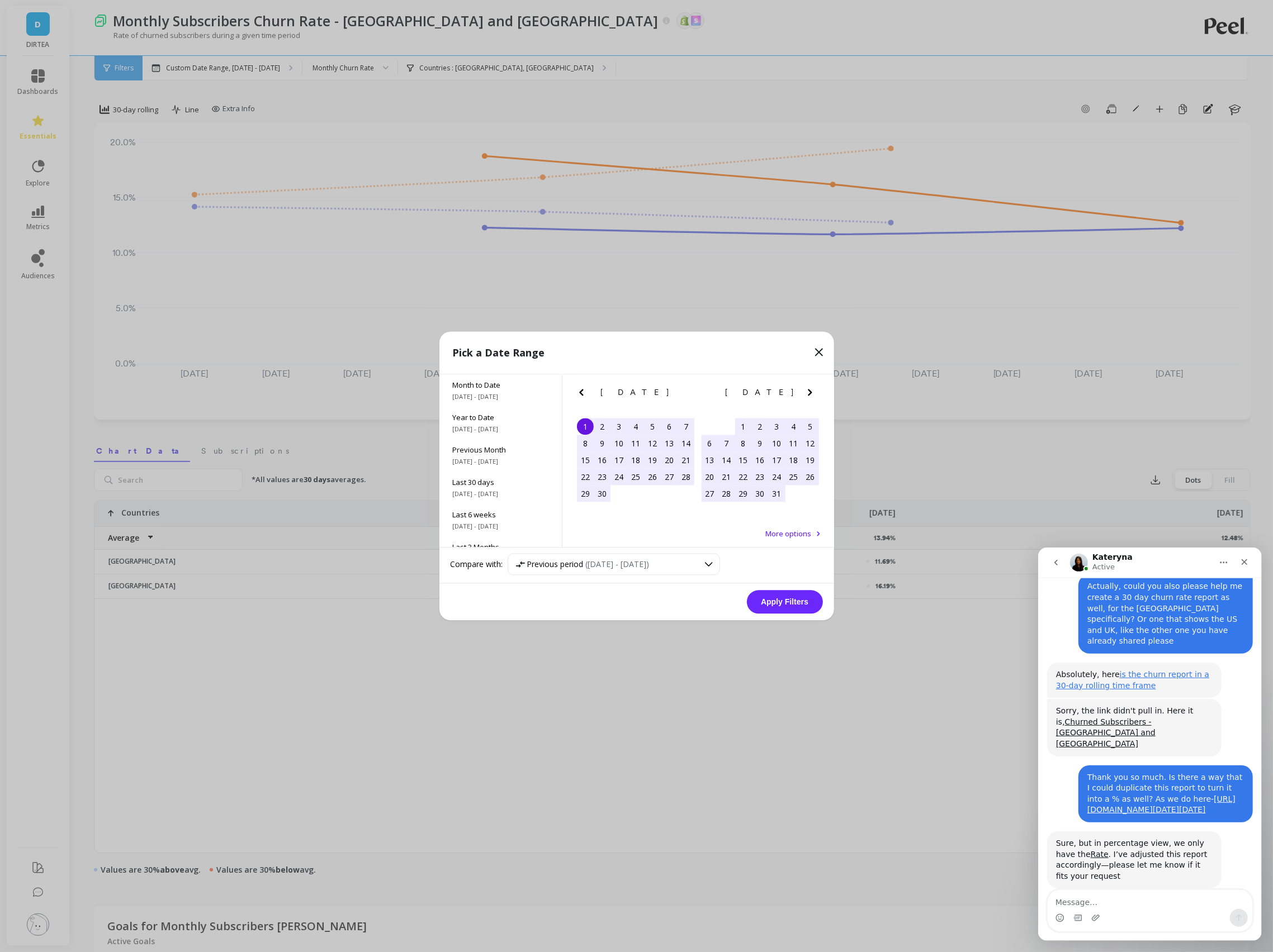
click at [817, 351] on icon at bounding box center [819, 353] width 7 height 7
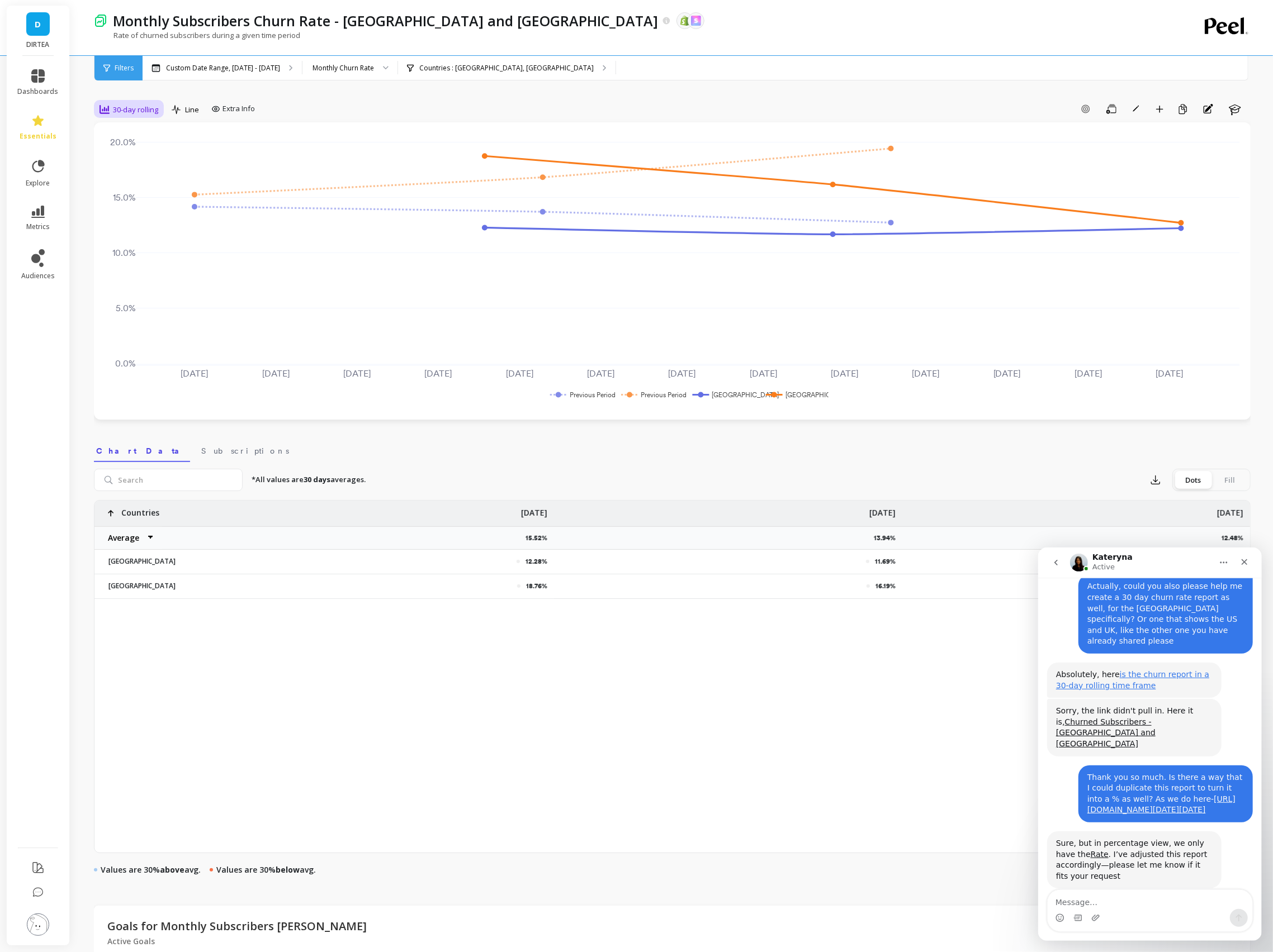
click at [125, 113] on span "30-day rolling" at bounding box center [136, 110] width 46 height 11
click at [124, 176] on div "Weekly" at bounding box center [135, 177] width 64 height 11
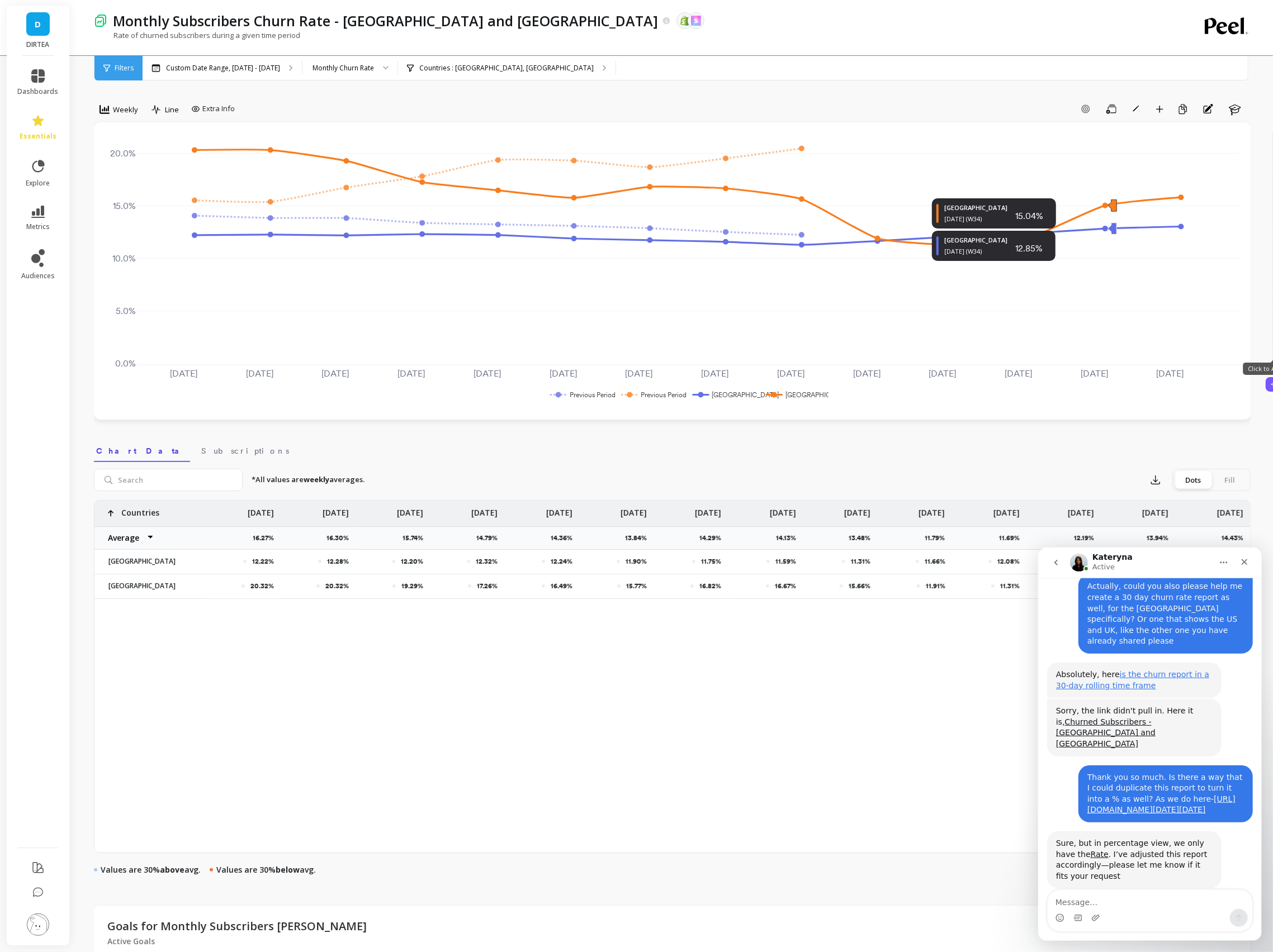
scroll to position [1, 0]
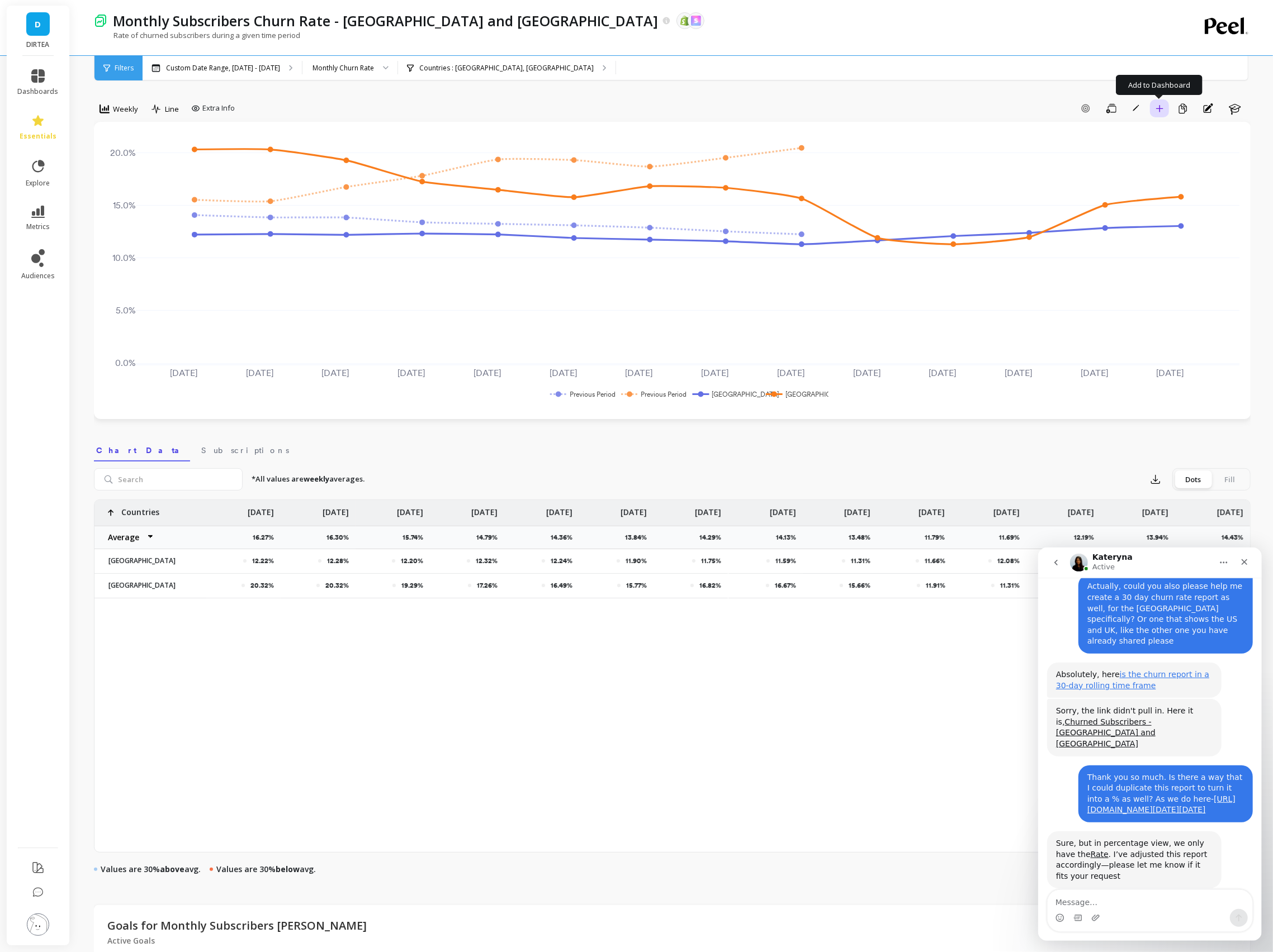
click at [1163, 110] on icon "button" at bounding box center [1159, 108] width 8 height 8
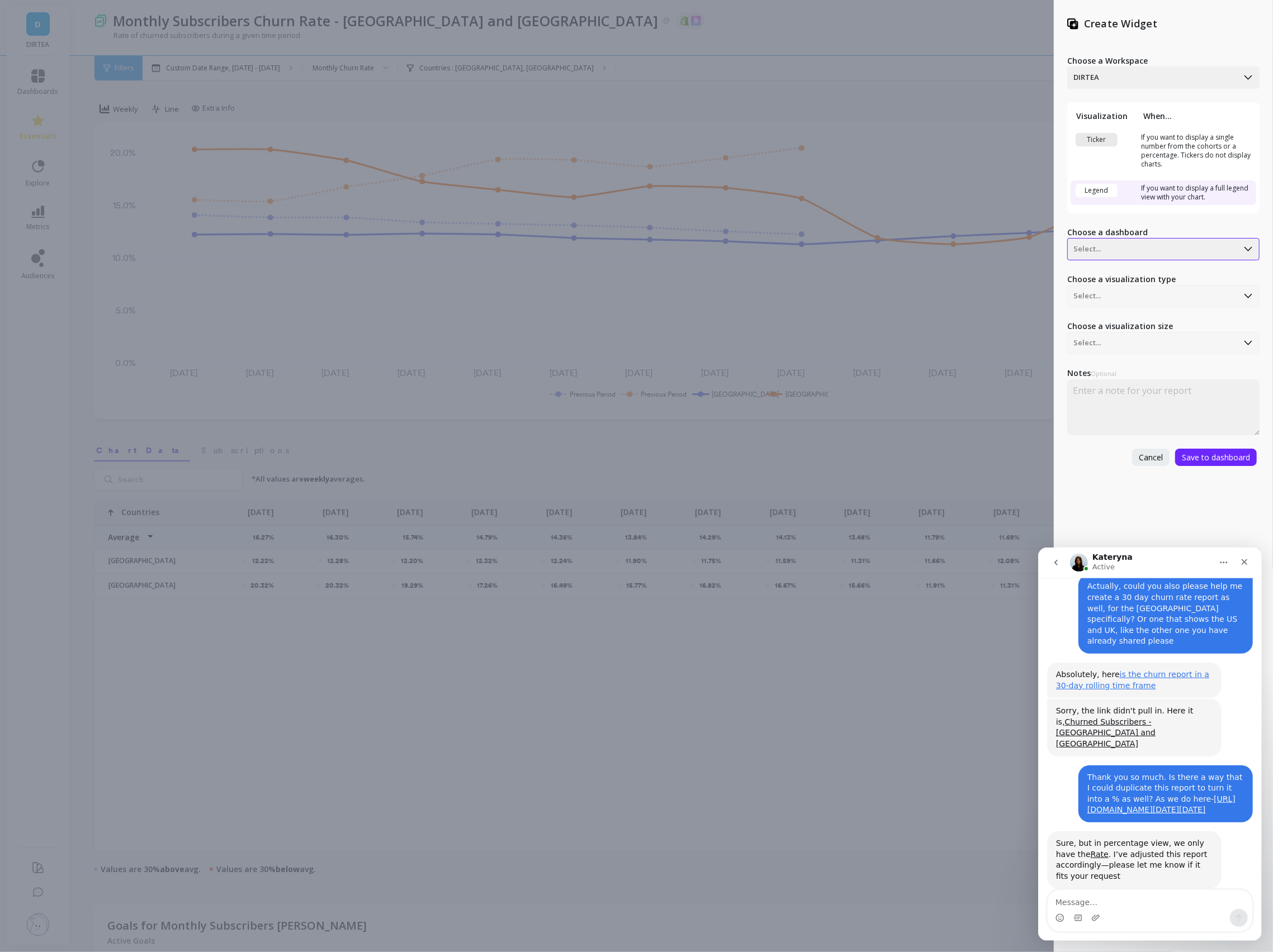
click at [1106, 252] on div at bounding box center [1152, 249] width 159 height 13
drag, startPoint x: 1149, startPoint y: 409, endPoint x: 1143, endPoint y: 405, distance: 7.2
click at [1149, 409] on div "Retention Dashboard" at bounding box center [1162, 412] width 182 height 19
click at [1212, 453] on span "Save to dashboard" at bounding box center [1216, 458] width 68 height 11
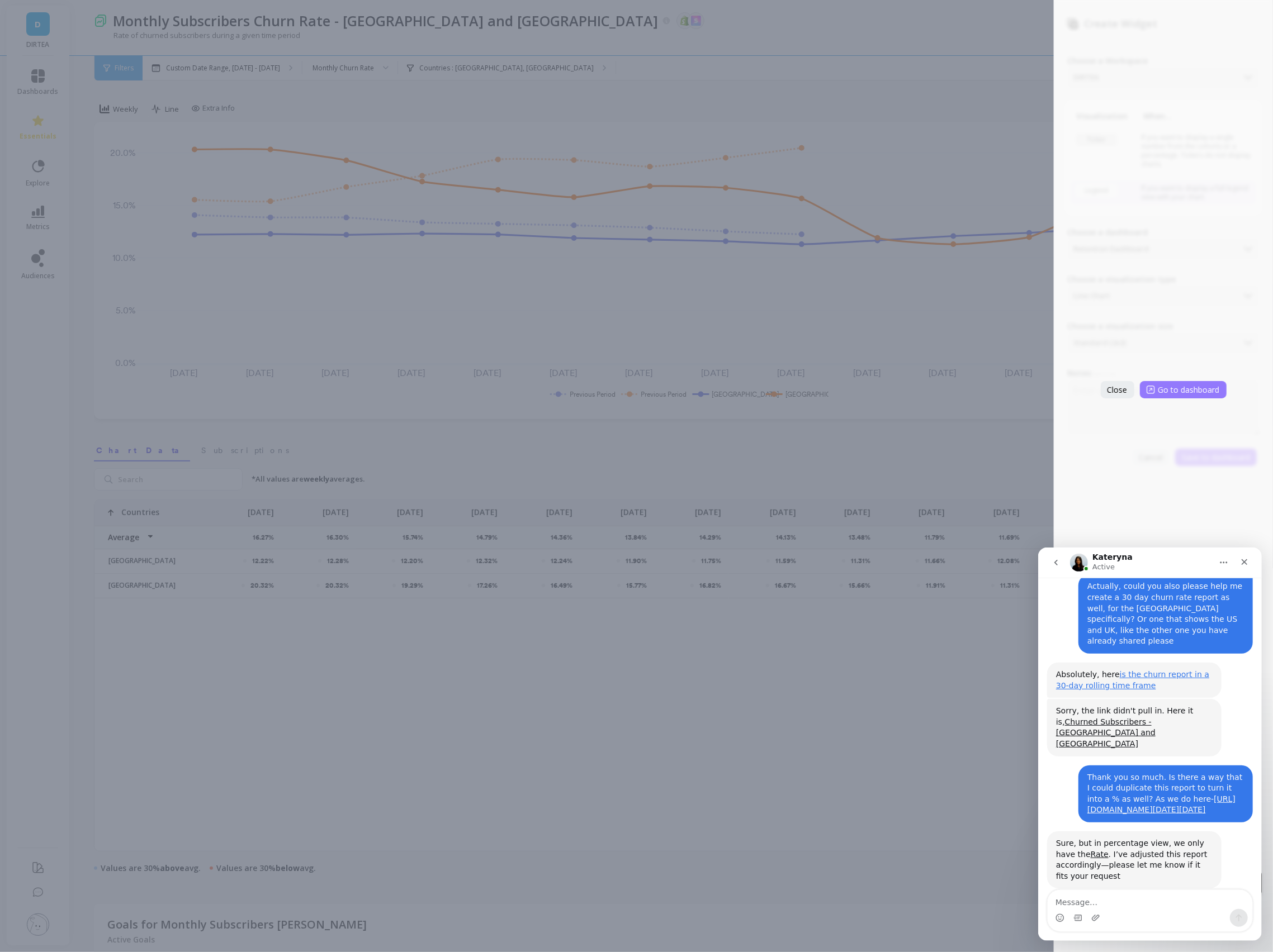
click at [1205, 392] on span "Go to dashboard" at bounding box center [1189, 390] width 61 height 11
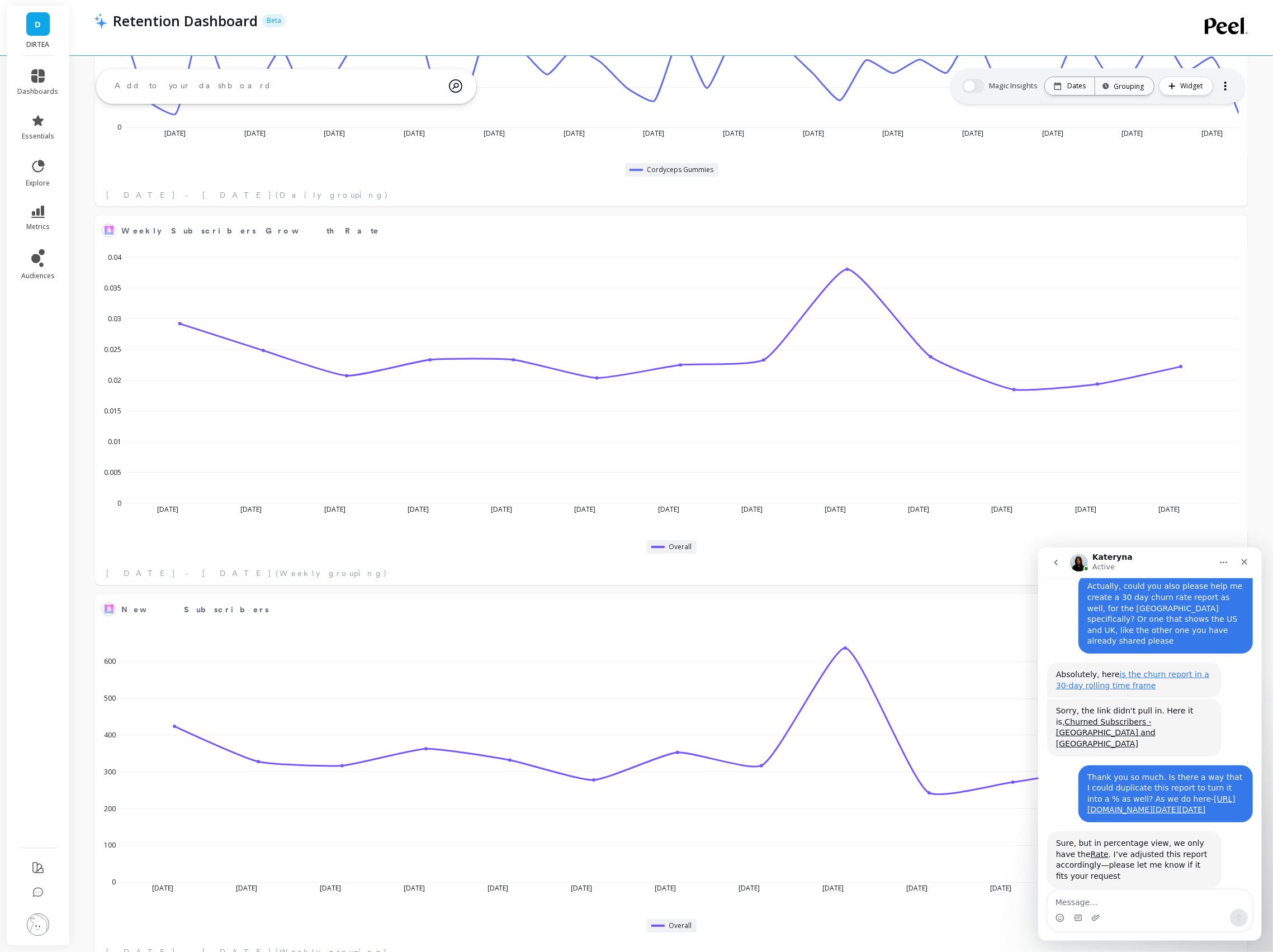
scroll to position [3343, 0]
click at [1241, 231] on div at bounding box center [1227, 234] width 41 height 41
click at [1234, 231] on button at bounding box center [1234, 229] width 13 height 16
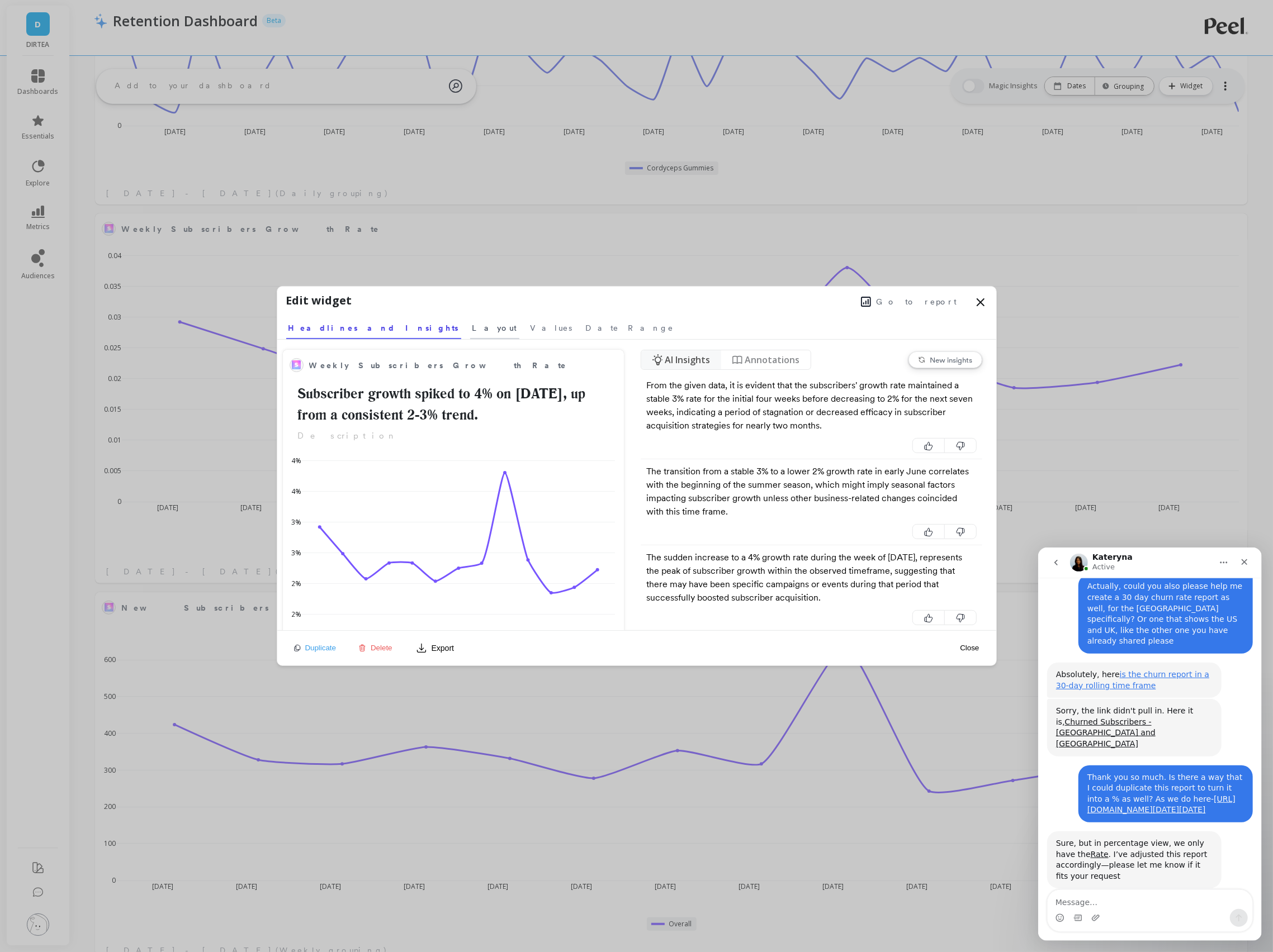
click at [473, 327] on span "Layout" at bounding box center [494, 328] width 45 height 11
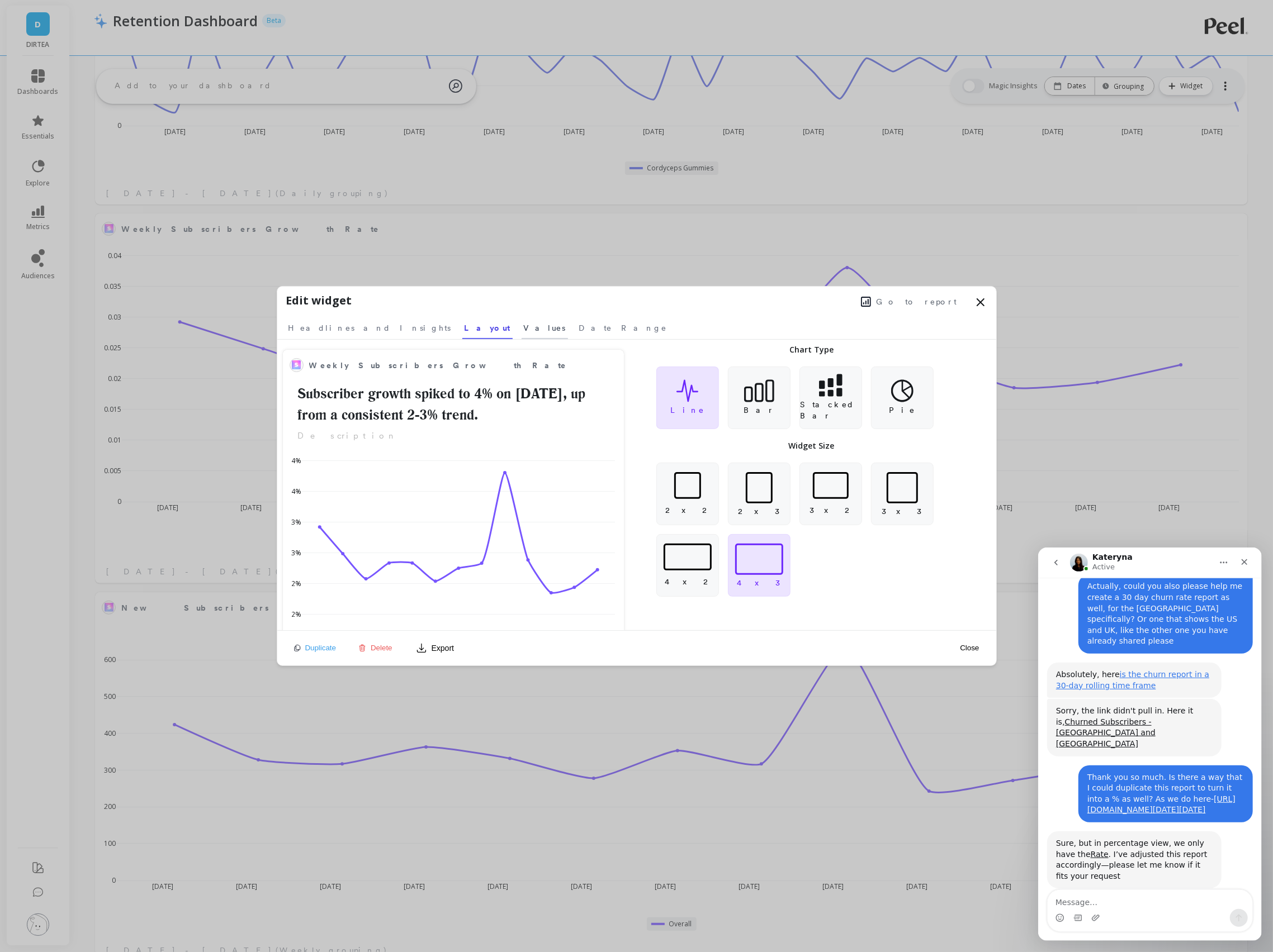
click at [523, 328] on span "Values" at bounding box center [544, 328] width 42 height 11
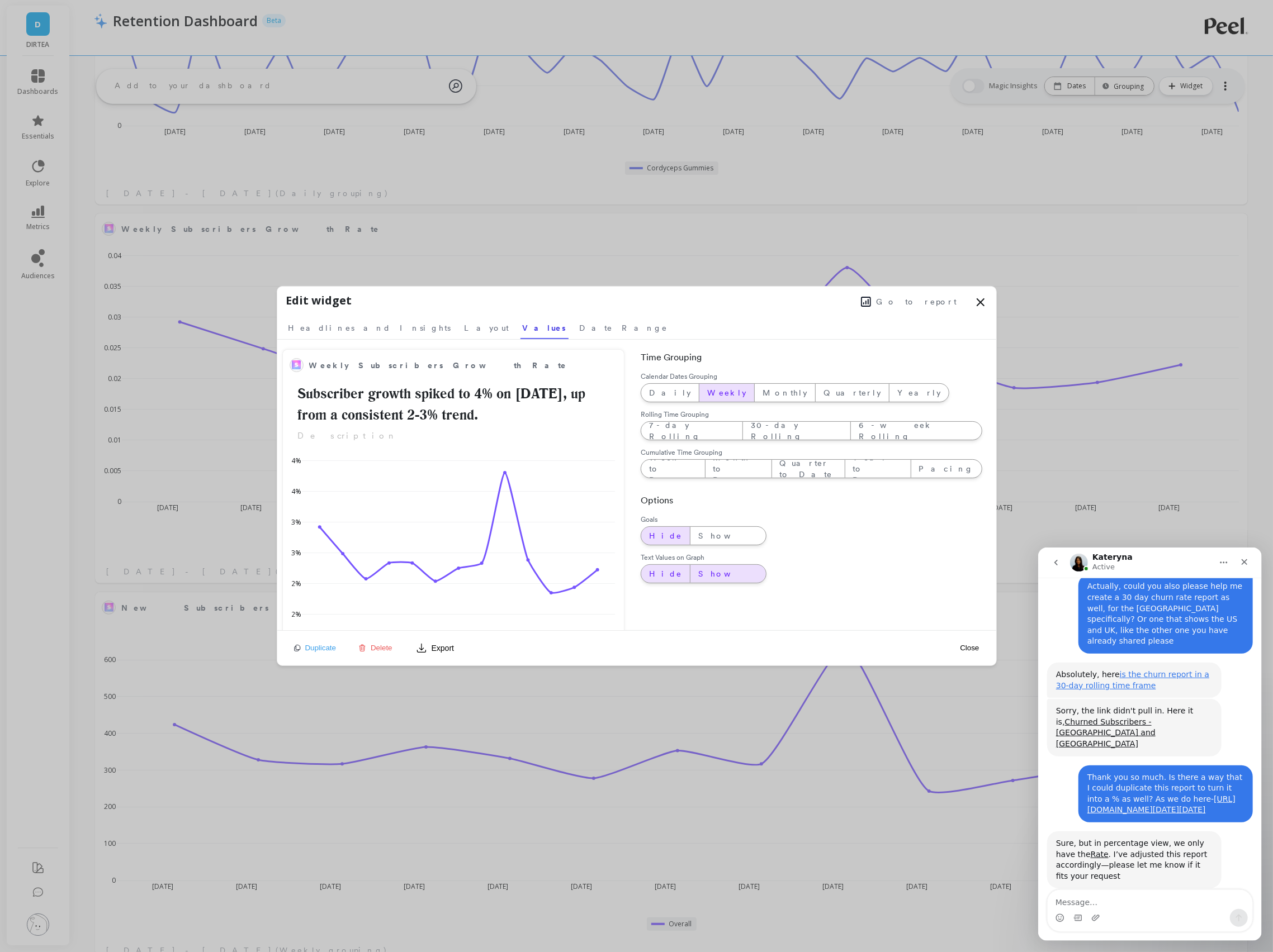
click at [698, 577] on span "Show" at bounding box center [728, 573] width 60 height 11
click at [971, 649] on button "Close" at bounding box center [969, 648] width 25 height 10
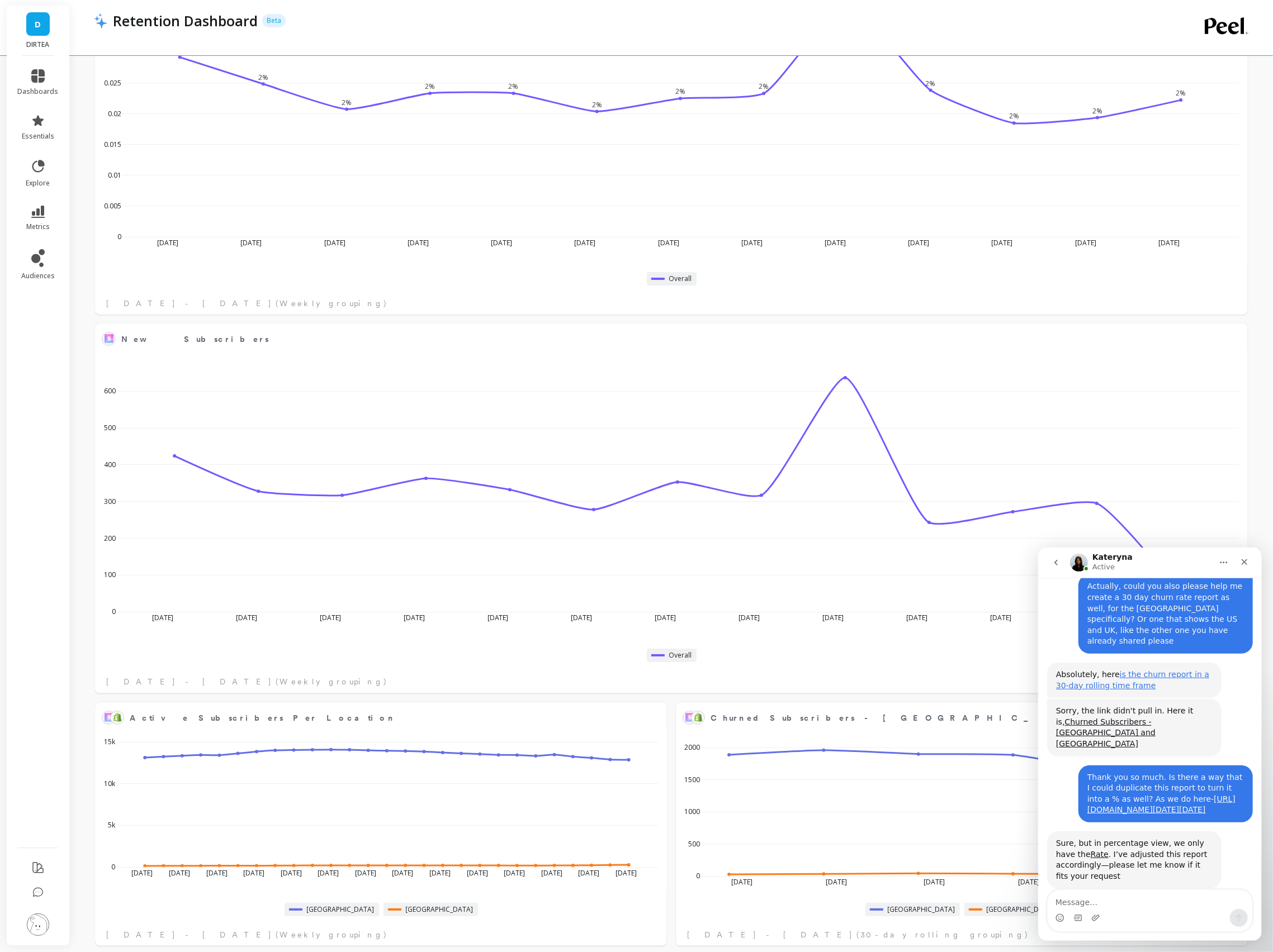
scroll to position [3641, 0]
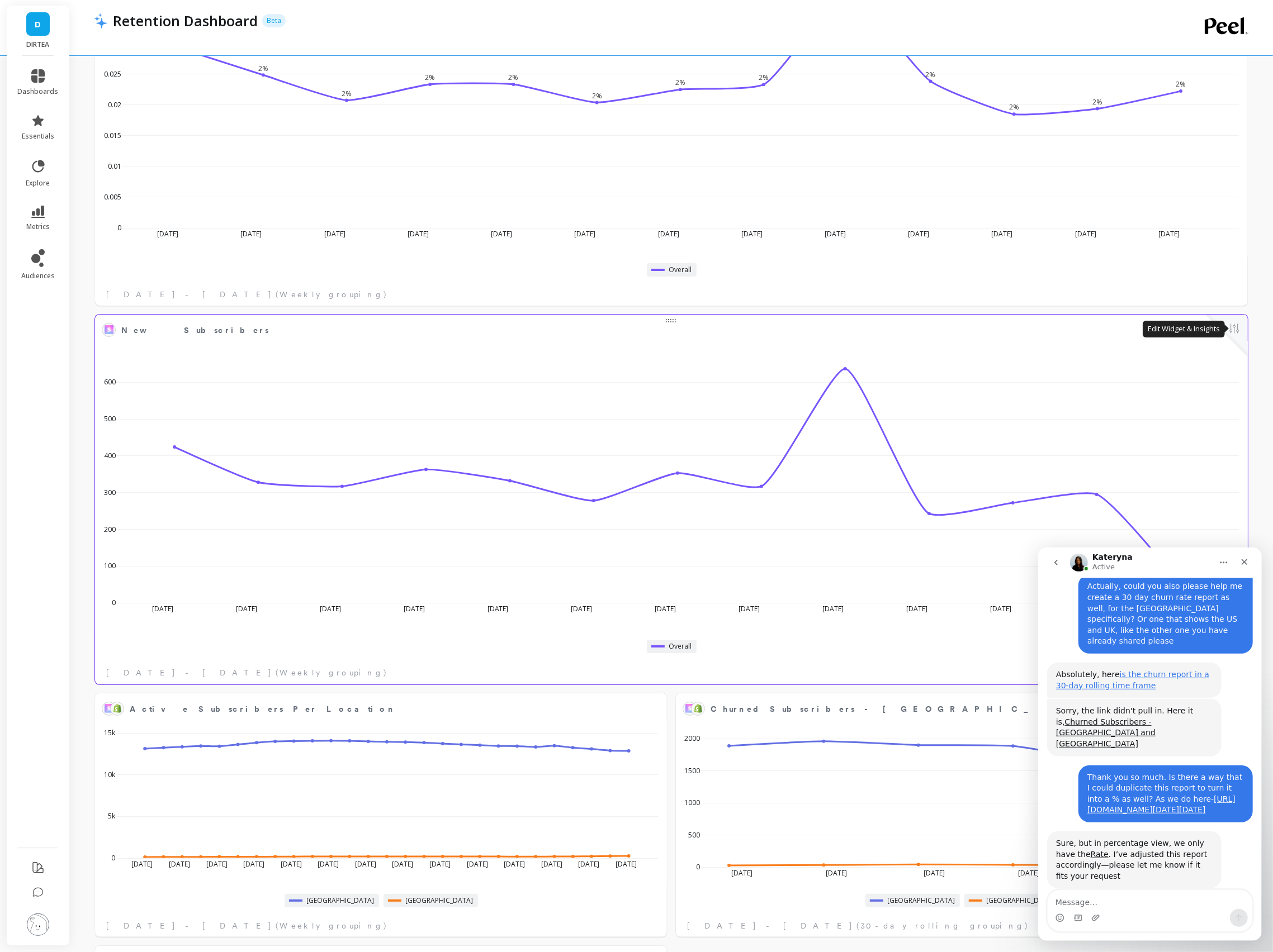
click at [1227, 330] on button at bounding box center [1234, 330] width 13 height 16
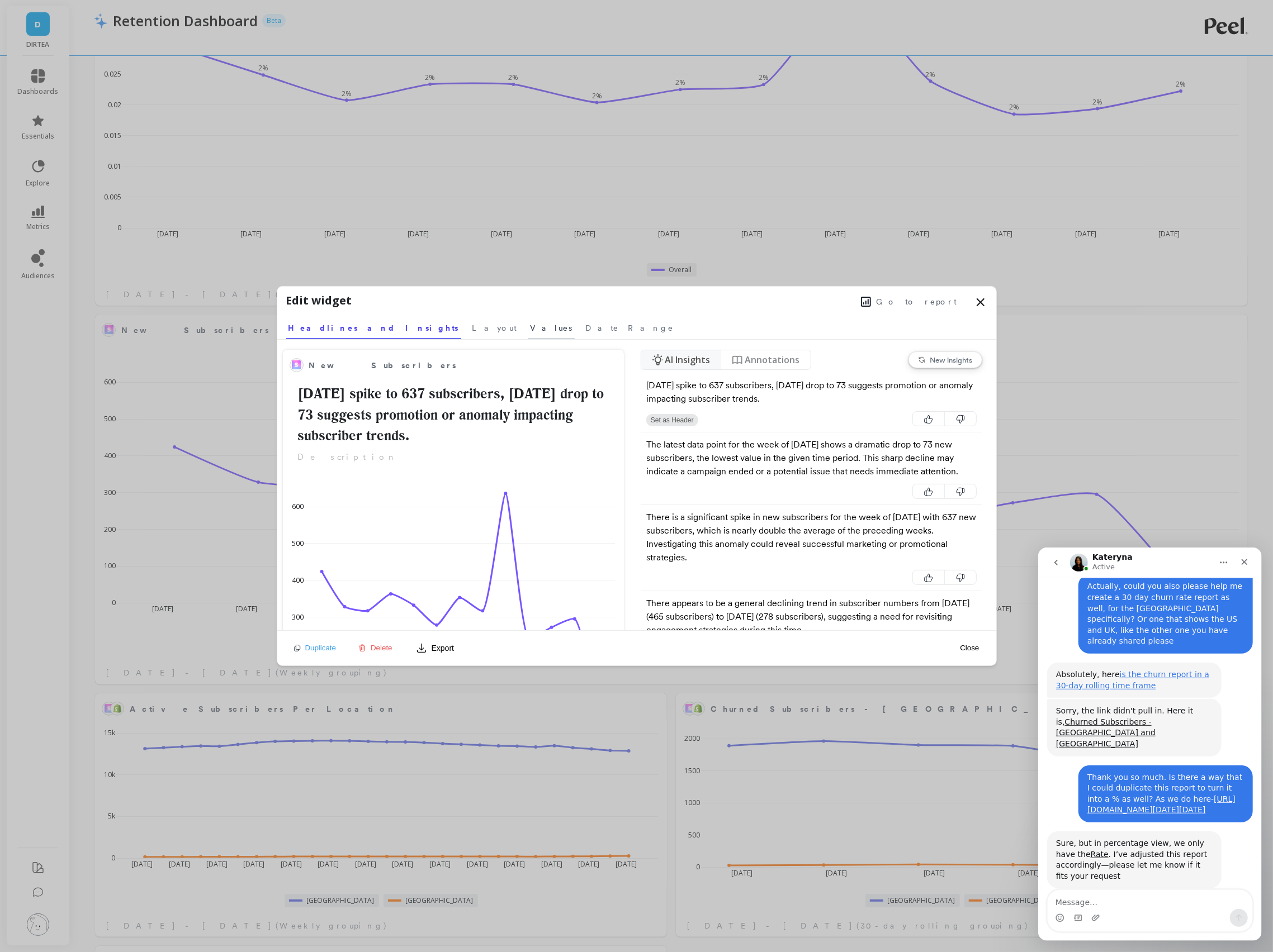
click at [529, 316] on link "Values" at bounding box center [551, 326] width 46 height 25
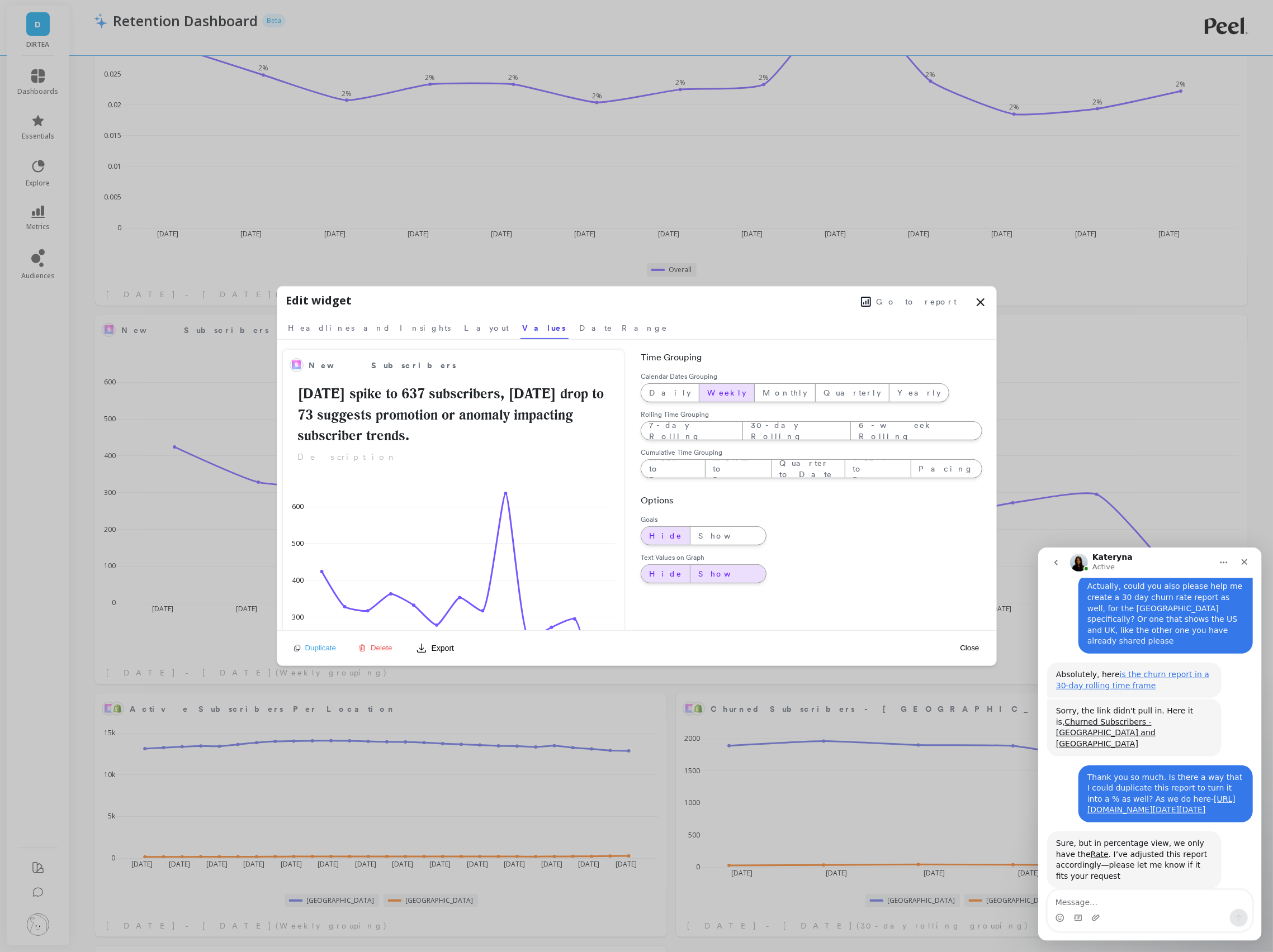
click at [698, 574] on span "Show" at bounding box center [728, 573] width 60 height 11
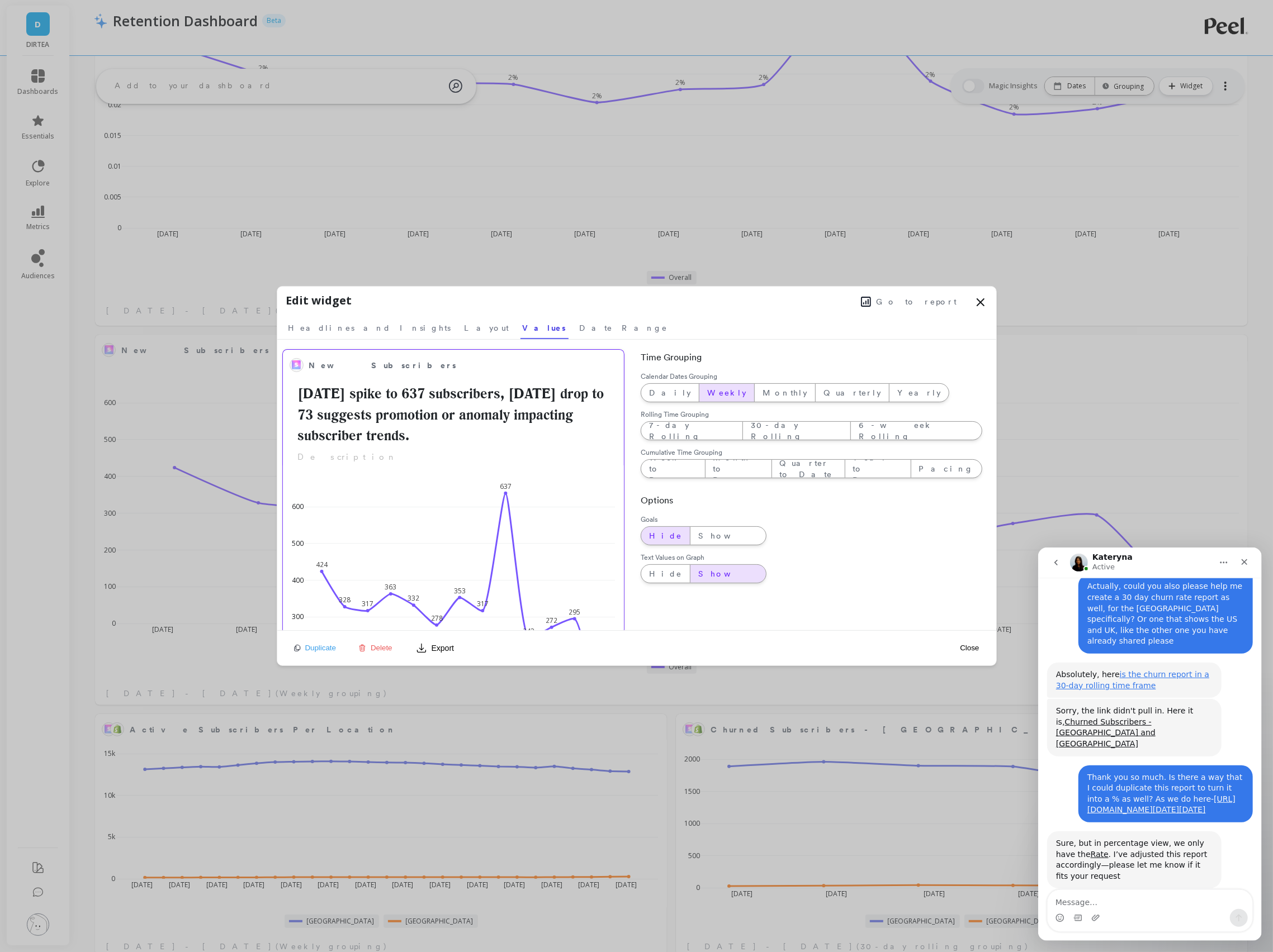
scroll to position [307, 1128]
click at [968, 649] on button "Close" at bounding box center [969, 648] width 25 height 10
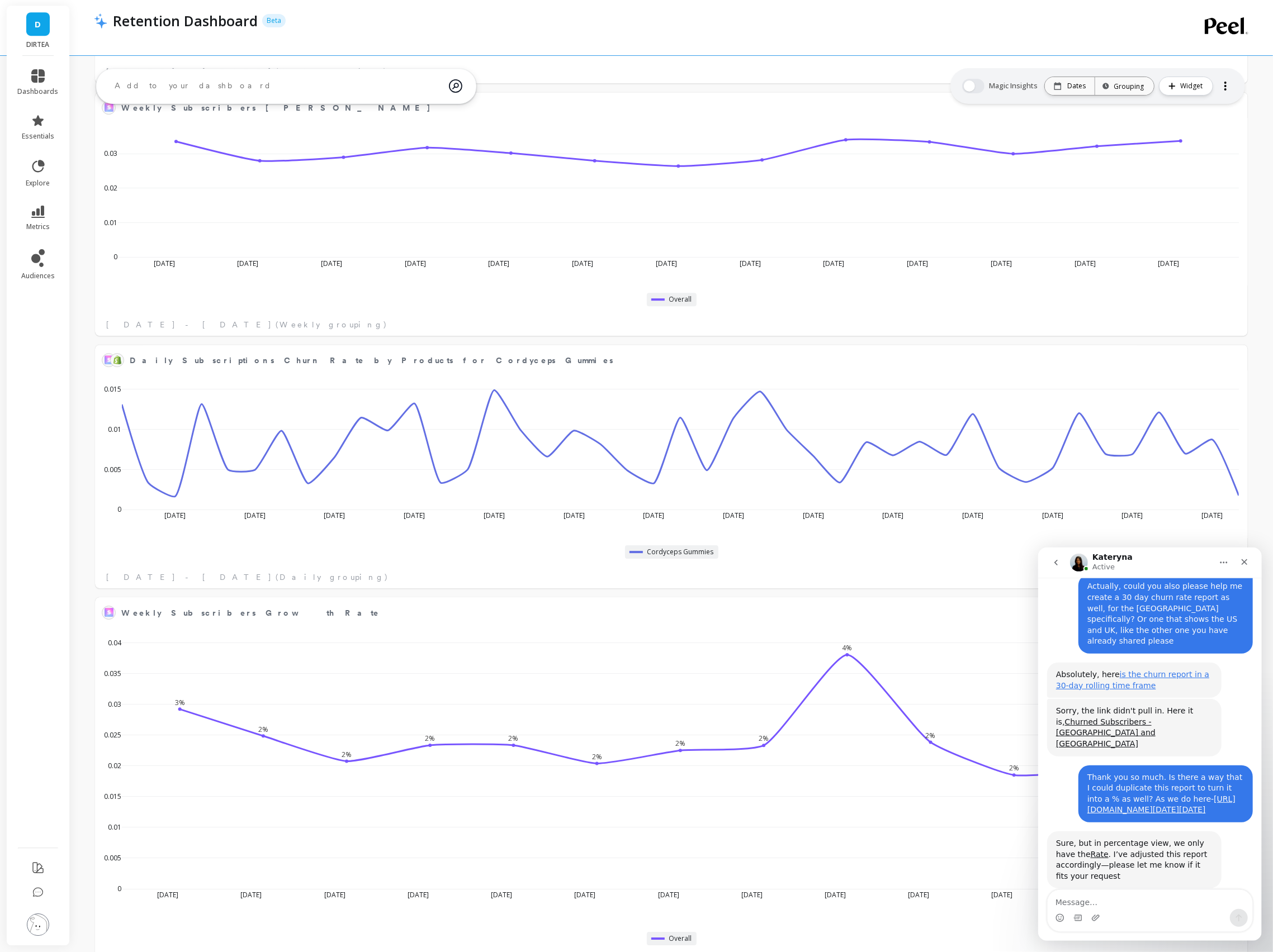
scroll to position [2957, 0]
click at [1238, 359] on button at bounding box center [1234, 362] width 13 height 16
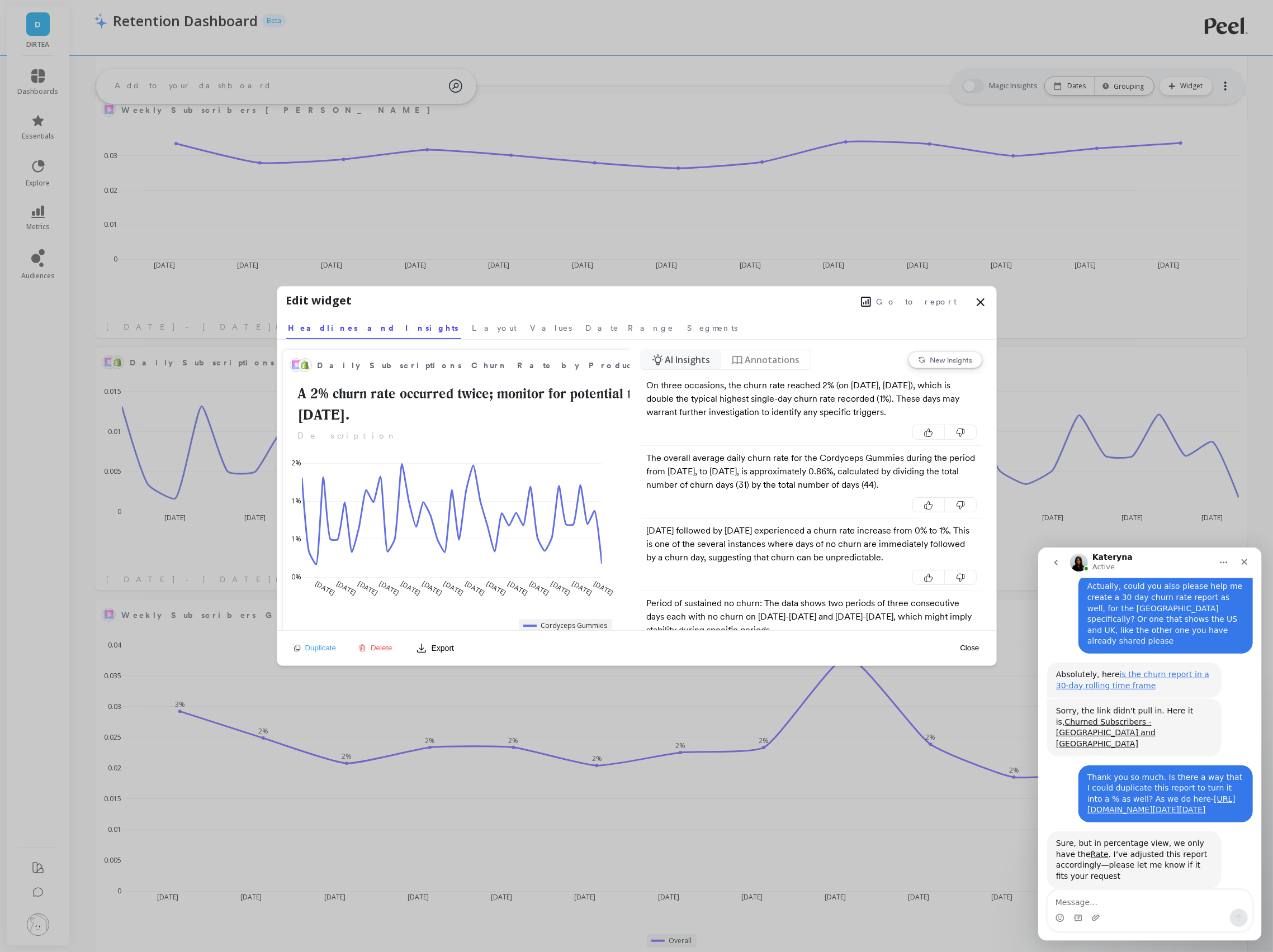
click at [374, 650] on span "Delete" at bounding box center [381, 649] width 22 height 9
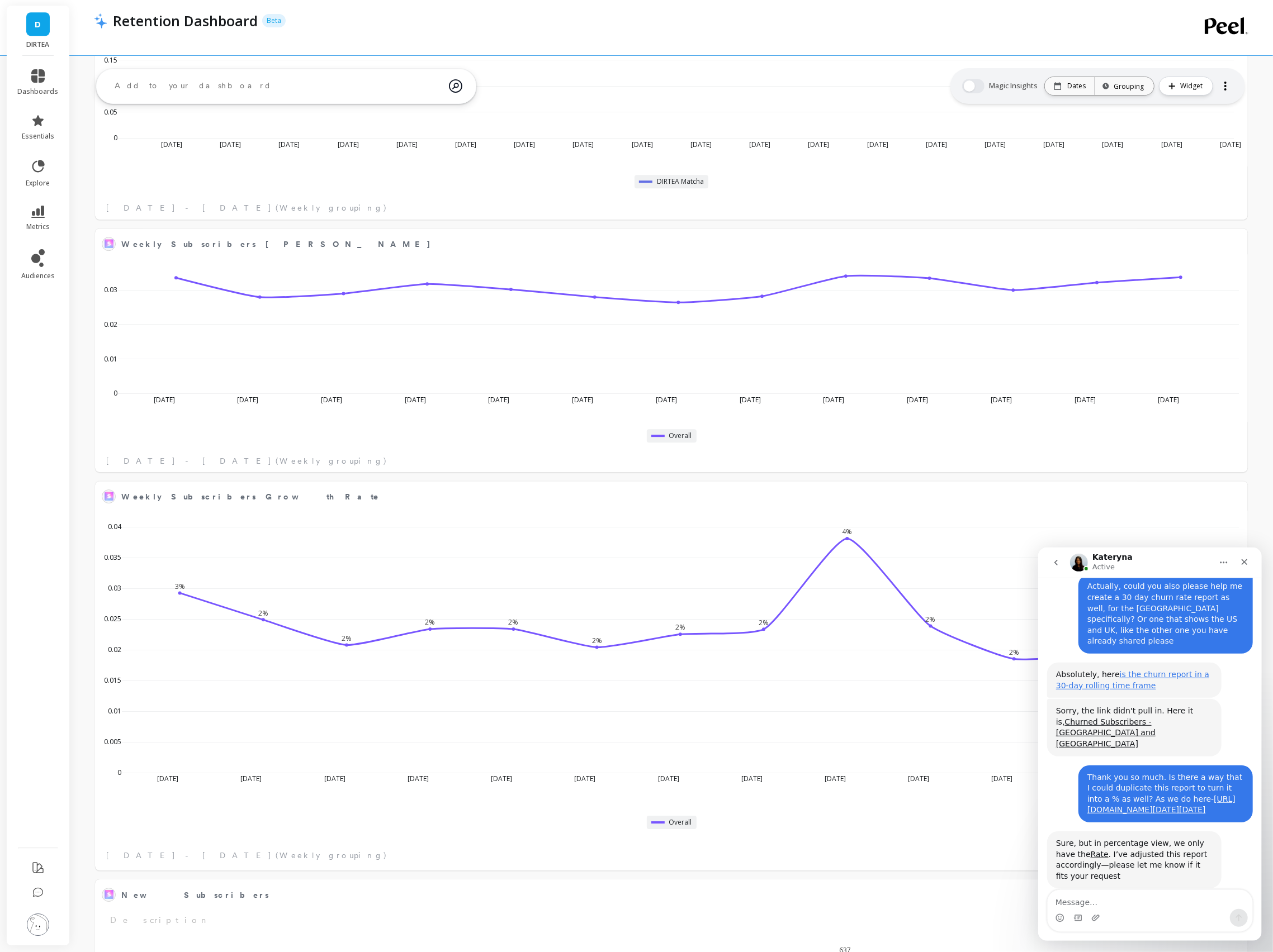
scroll to position [0, 0]
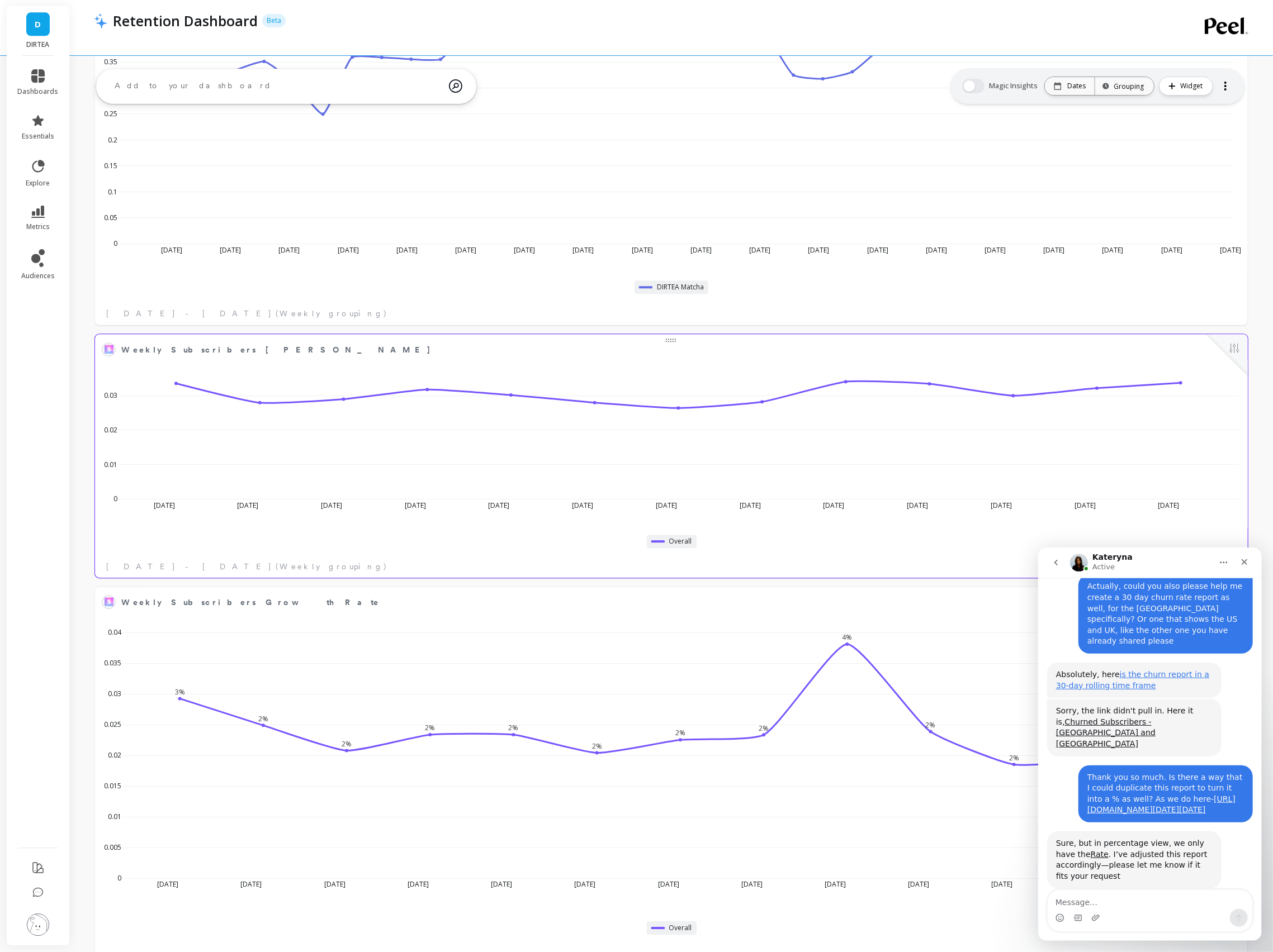
click at [1234, 346] on button at bounding box center [1234, 350] width 13 height 16
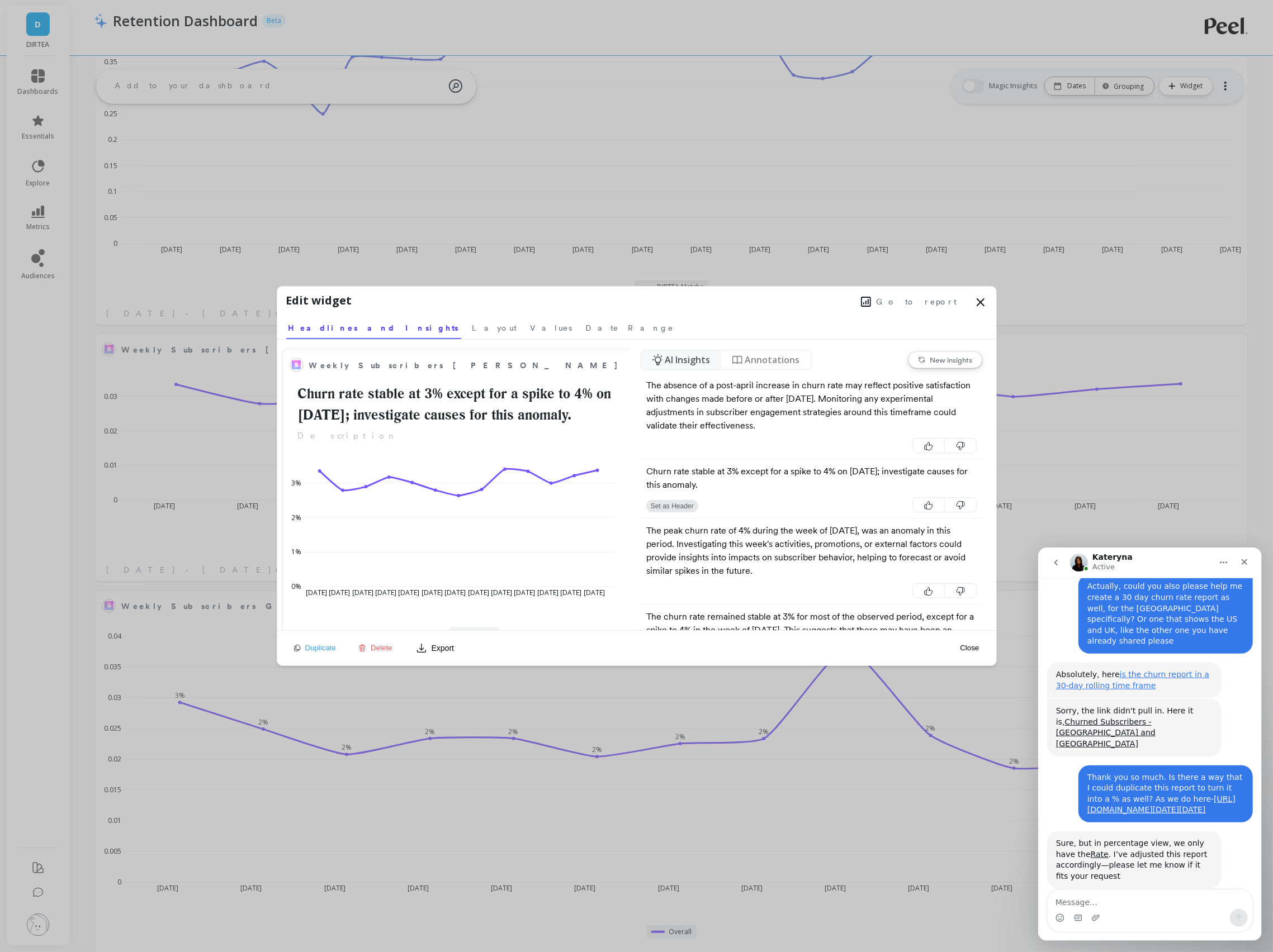
scroll to position [307, 1128]
click at [586, 328] on span "Date Range" at bounding box center [629, 328] width 89 height 11
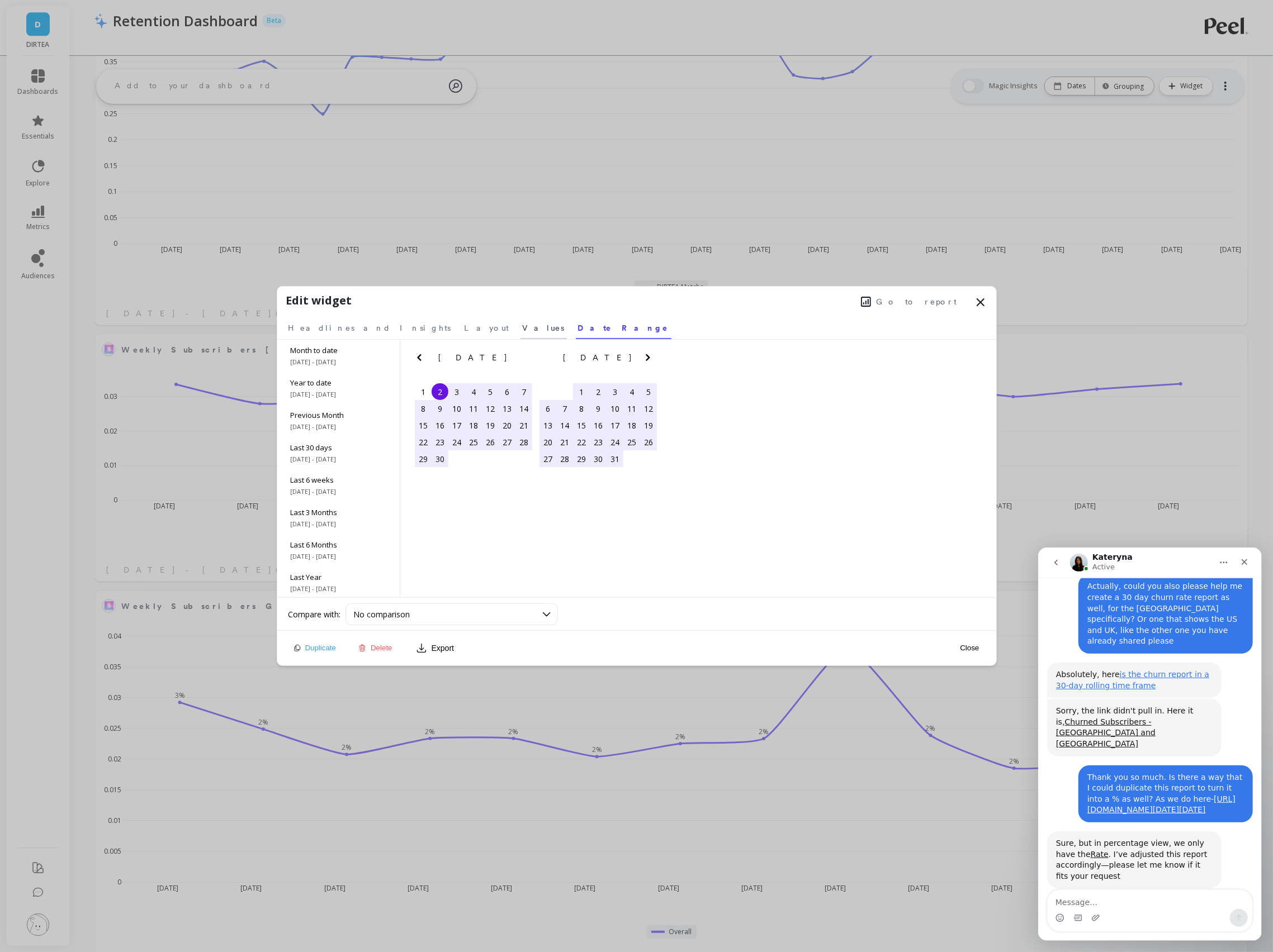
click at [523, 328] on span "Values" at bounding box center [544, 328] width 42 height 11
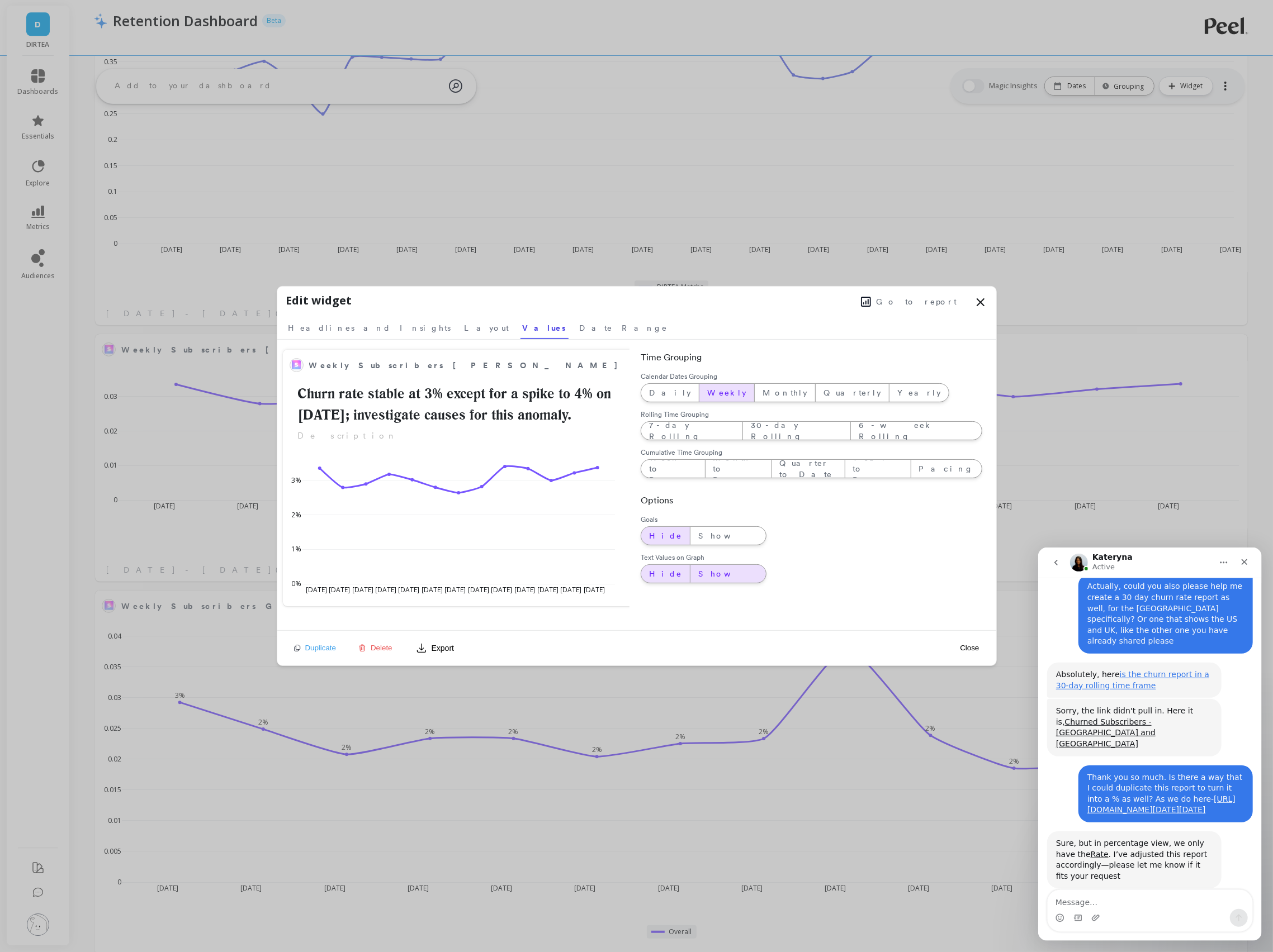
click at [698, 568] on span "Show" at bounding box center [728, 573] width 60 height 11
click at [975, 650] on button "Close" at bounding box center [969, 648] width 25 height 10
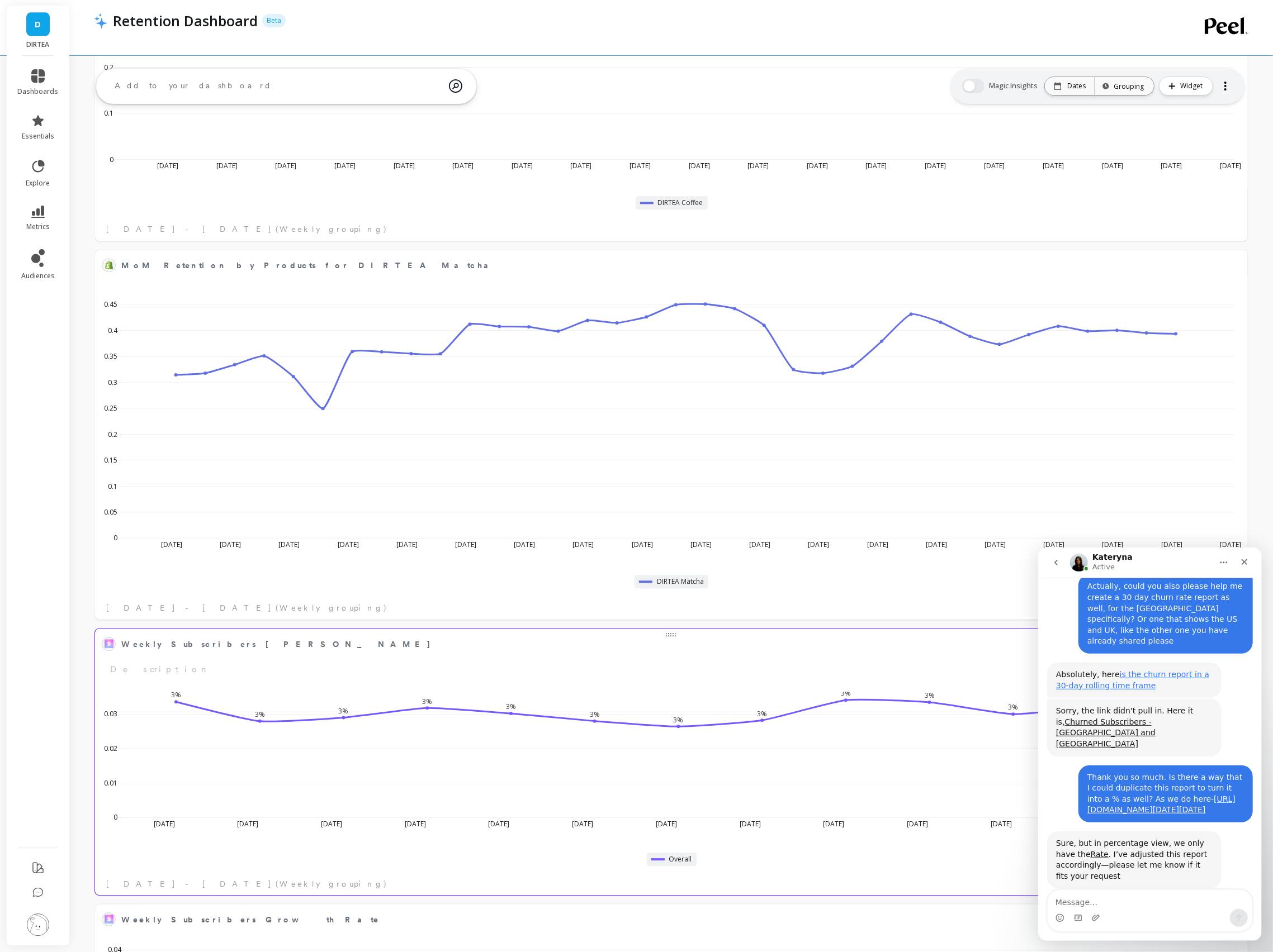
scroll to position [2412, 0]
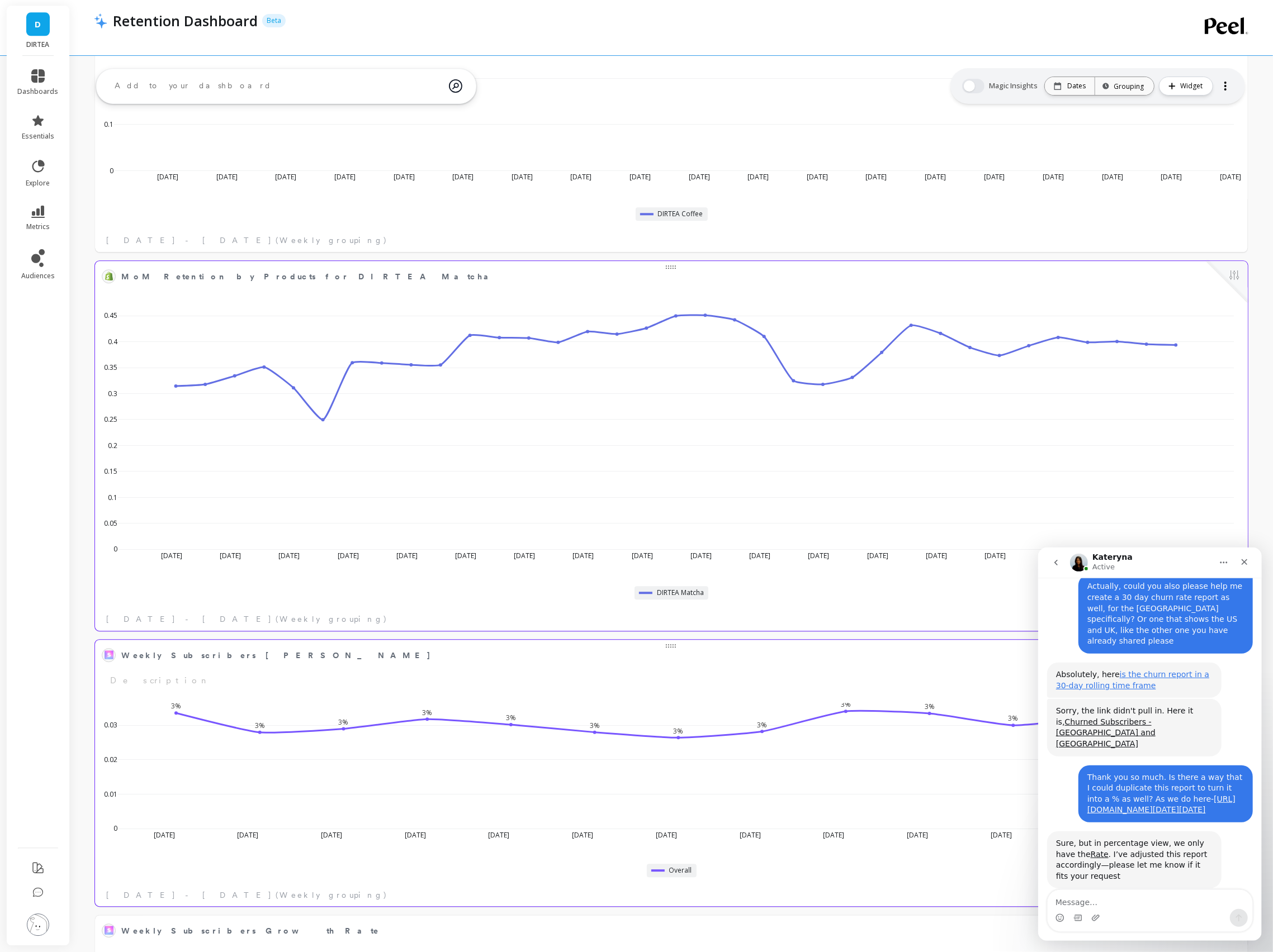
click at [1246, 267] on div at bounding box center [1227, 281] width 41 height 41
click at [1240, 268] on button at bounding box center [1234, 276] width 13 height 16
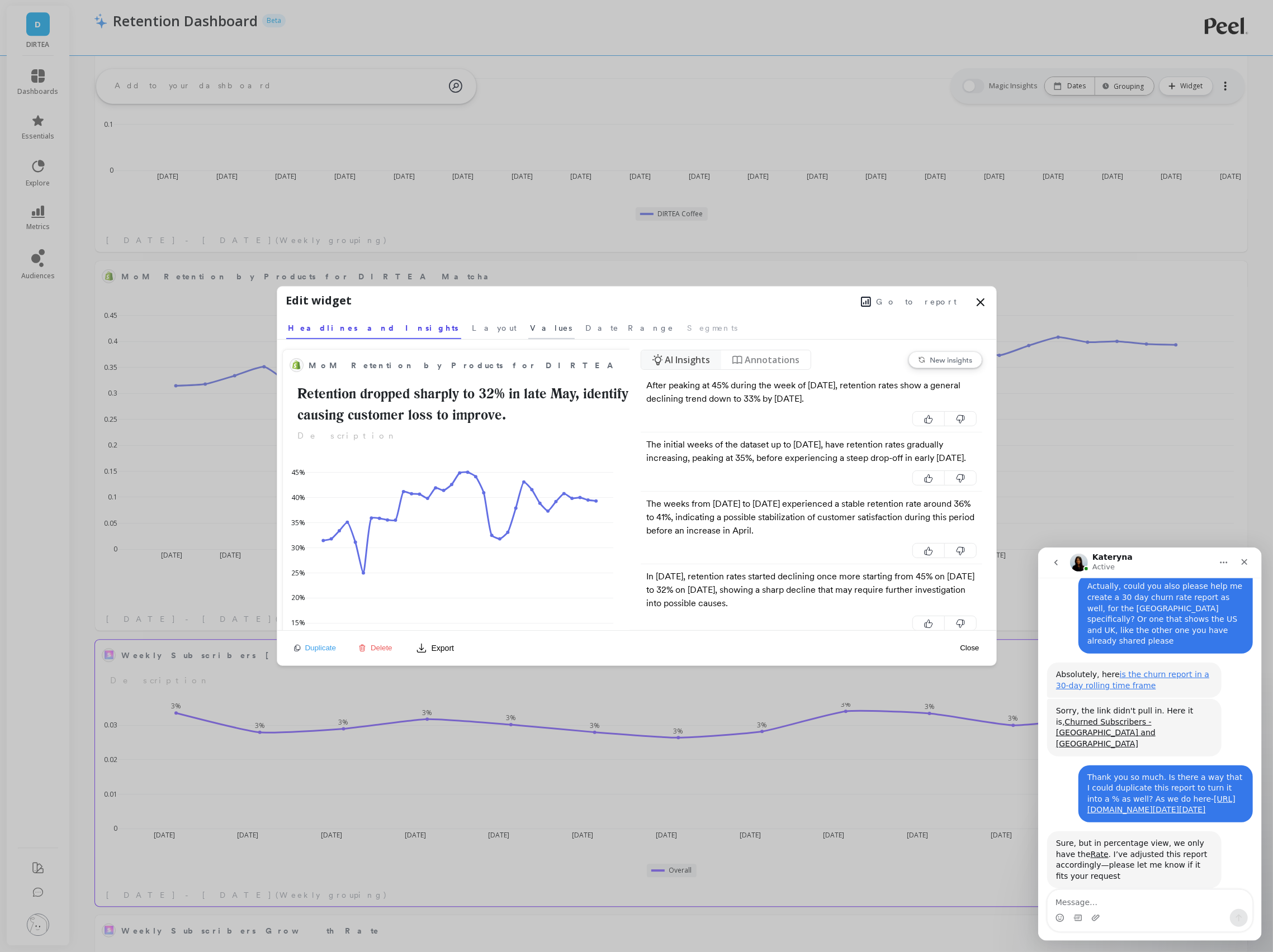
click at [530, 325] on span "Values" at bounding box center [551, 328] width 42 height 11
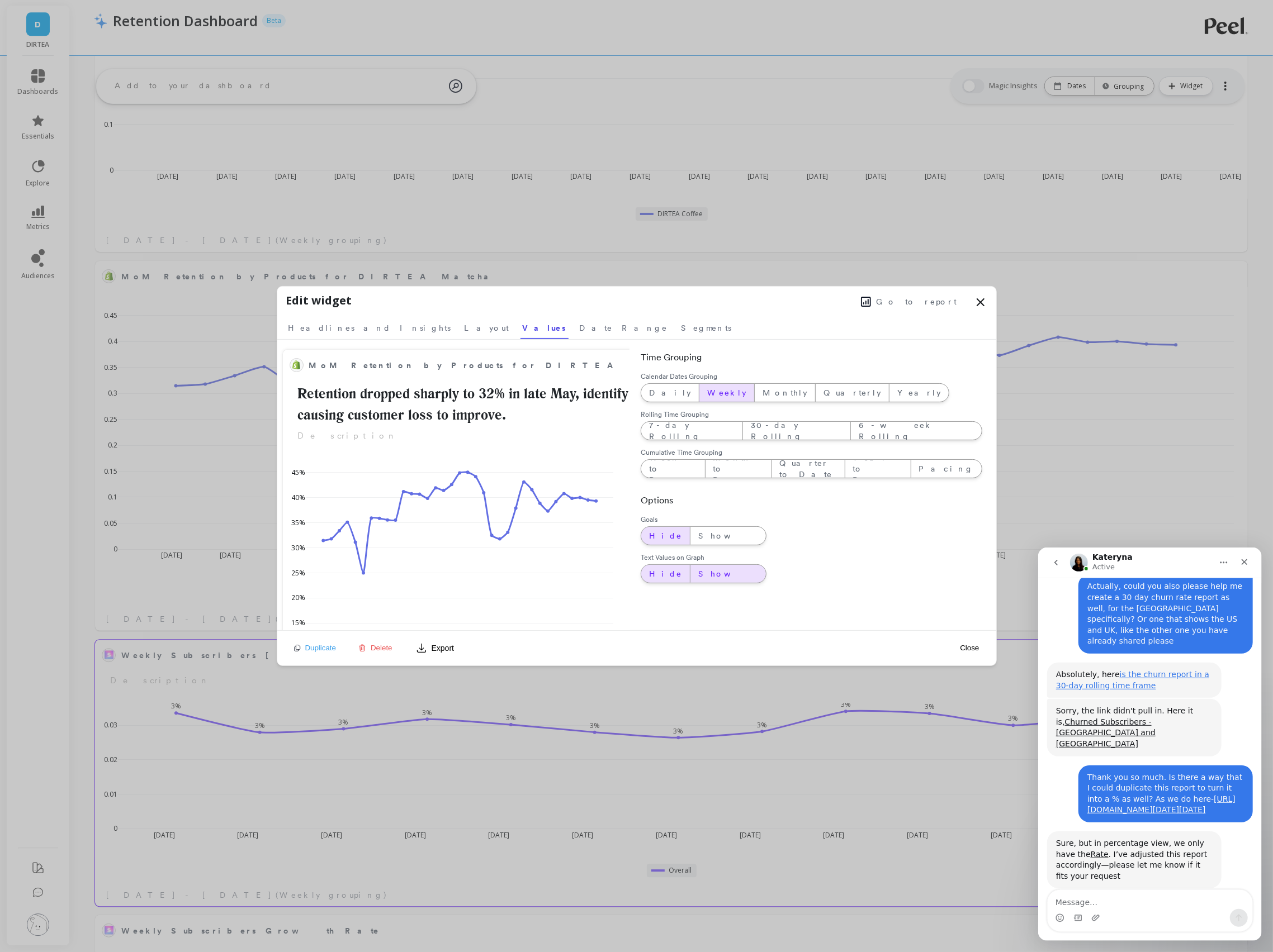
click at [698, 572] on span "Show" at bounding box center [728, 573] width 60 height 11
click at [681, 329] on span "Segments" at bounding box center [706, 328] width 50 height 11
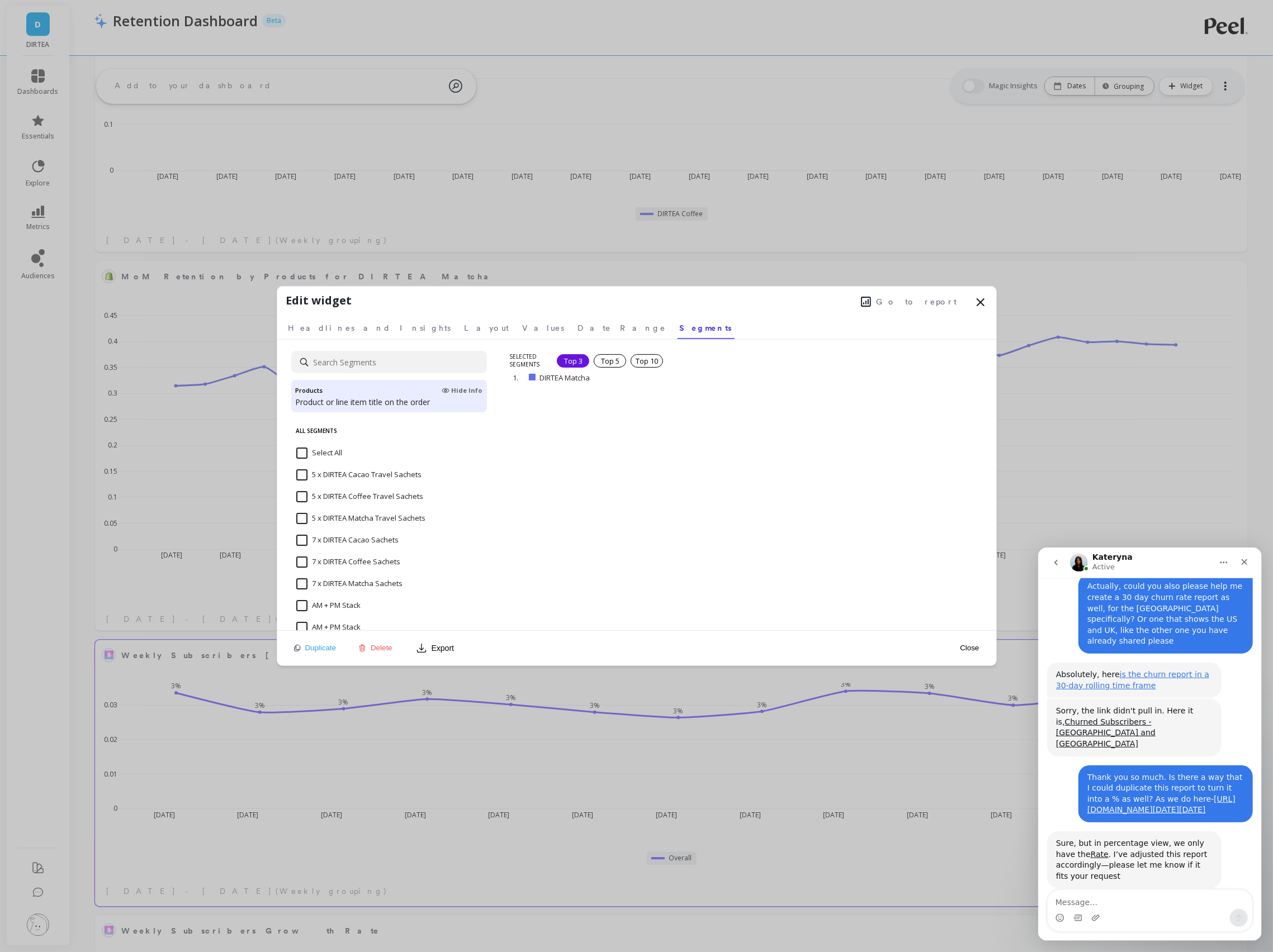
scroll to position [307, 1128]
click at [449, 359] on input at bounding box center [388, 362] width 196 height 23
type input "matcha"
click at [329, 509] on div "DIRTEA Matcha" at bounding box center [388, 525] width 196 height 33
click at [324, 542] on input "DIRTEA Matcha (Intl.)" at bounding box center [338, 540] width 83 height 11
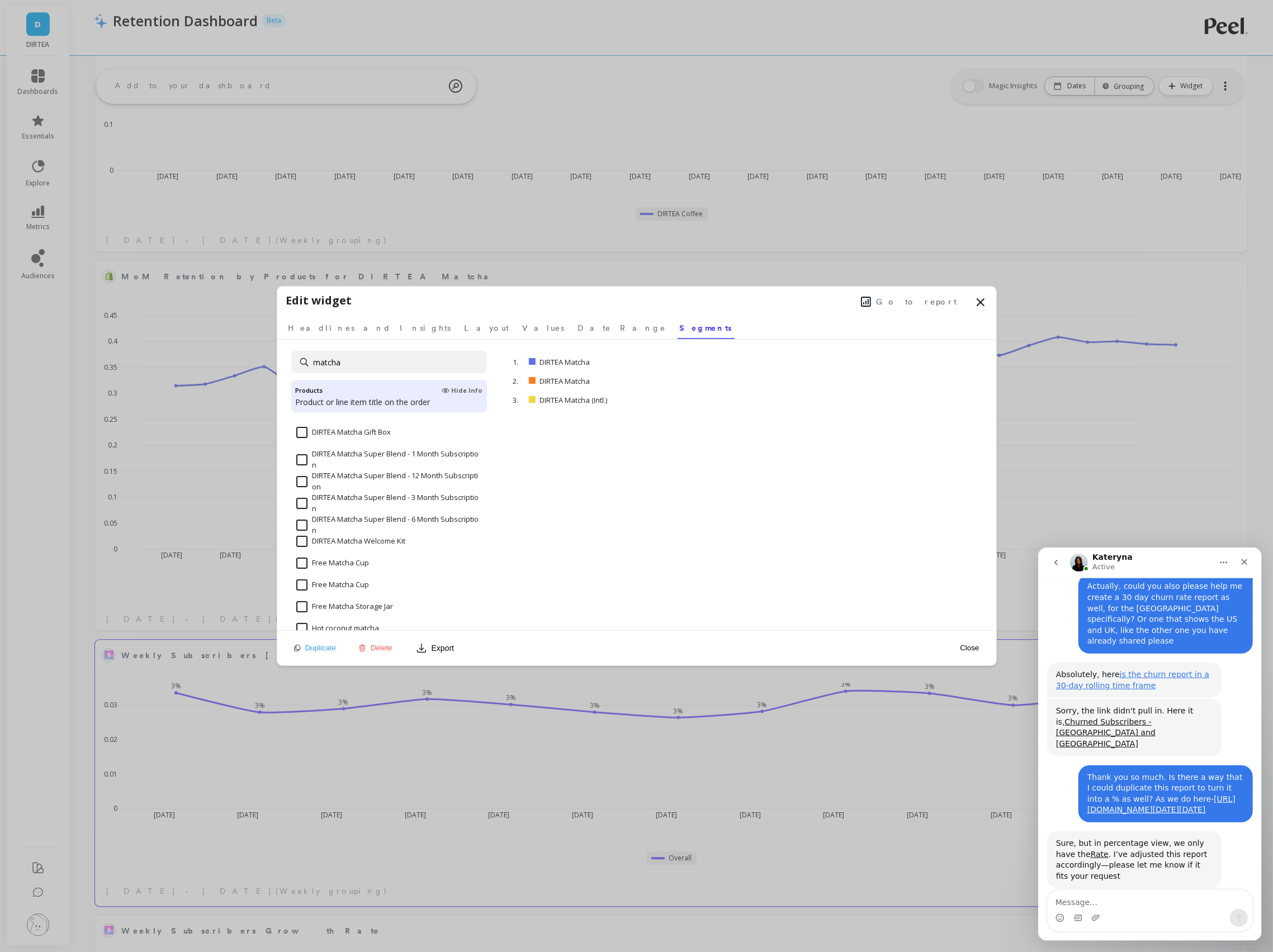
click at [403, 542] on input "DIRTEA Matcha Welcome Kit" at bounding box center [351, 541] width 109 height 11
click at [346, 512] on div "Matcha Super Blend" at bounding box center [388, 529] width 196 height 33
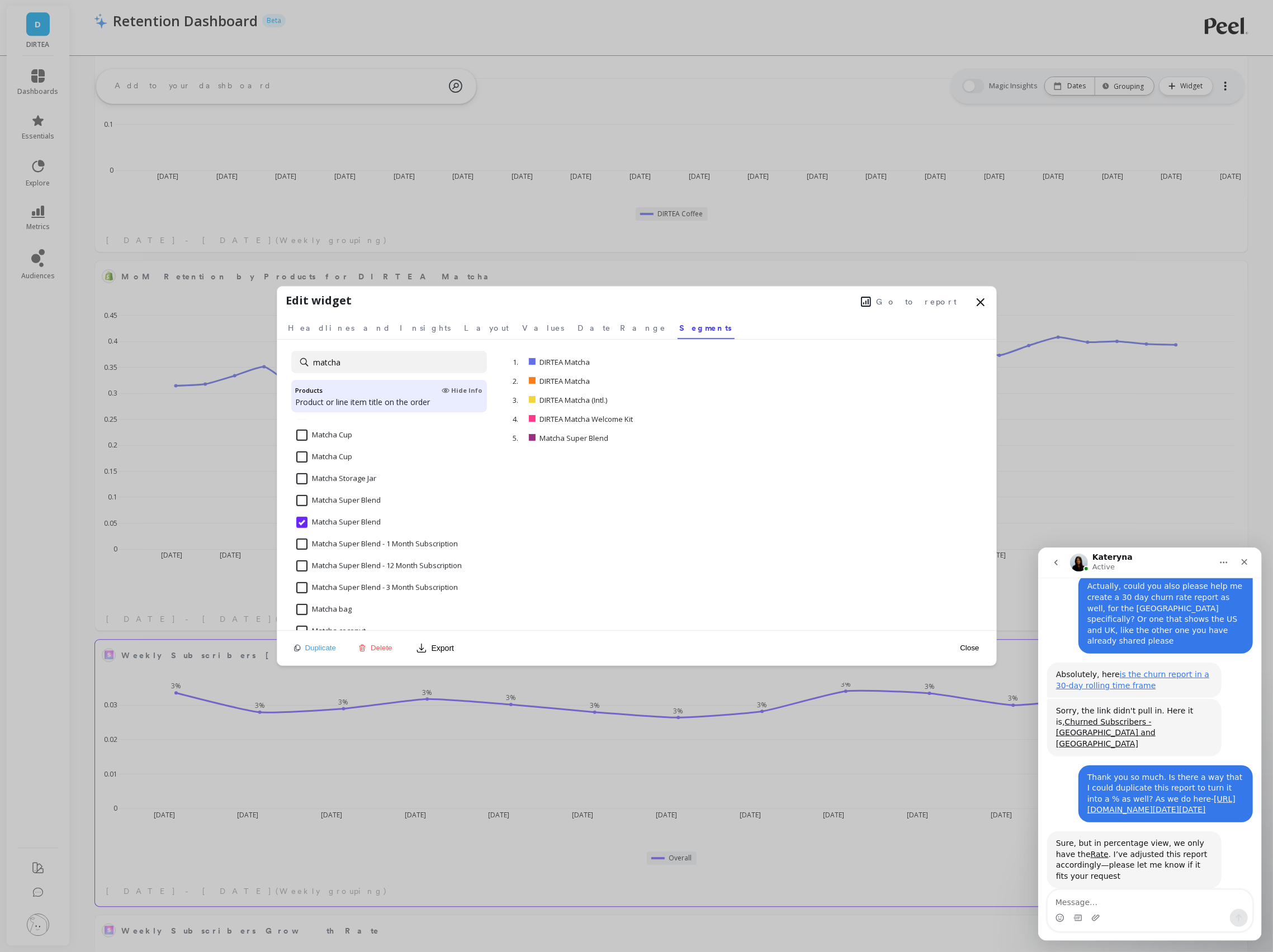
click at [338, 499] on input "Matcha Super Blend" at bounding box center [338, 501] width 84 height 11
click at [978, 303] on icon at bounding box center [981, 302] width 7 height 7
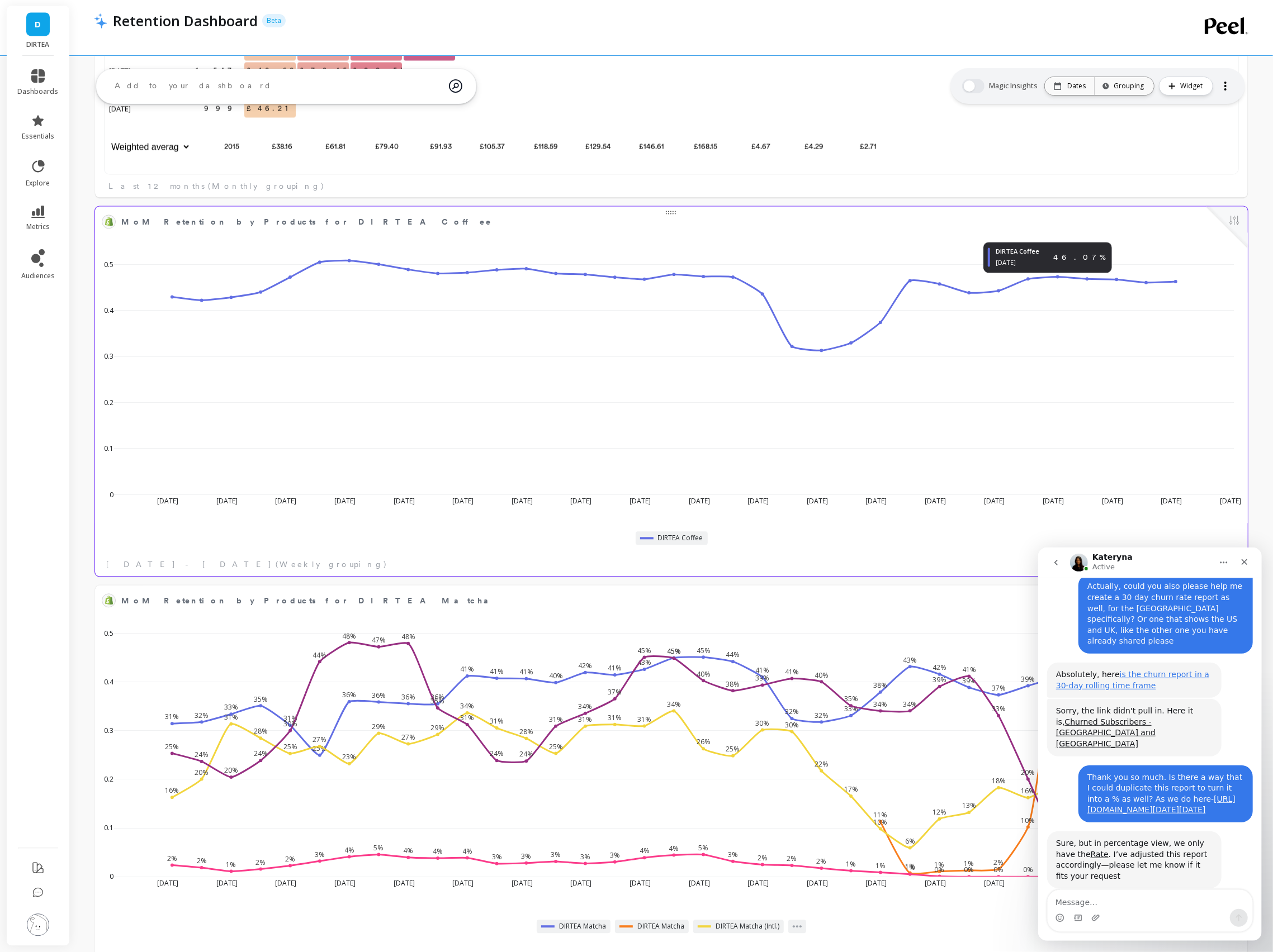
scroll to position [2085, 0]
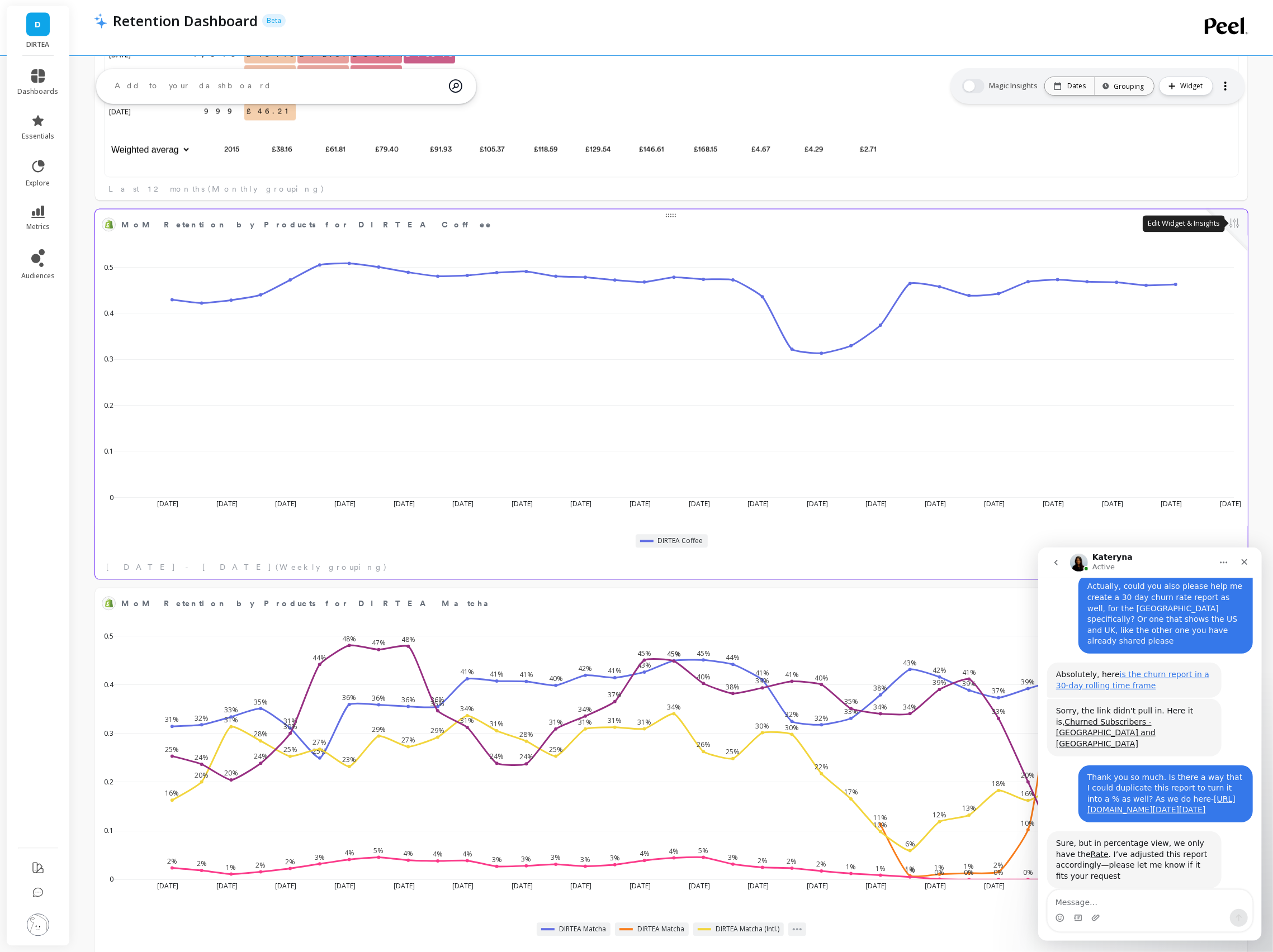
click at [1234, 223] on button at bounding box center [1234, 224] width 13 height 16
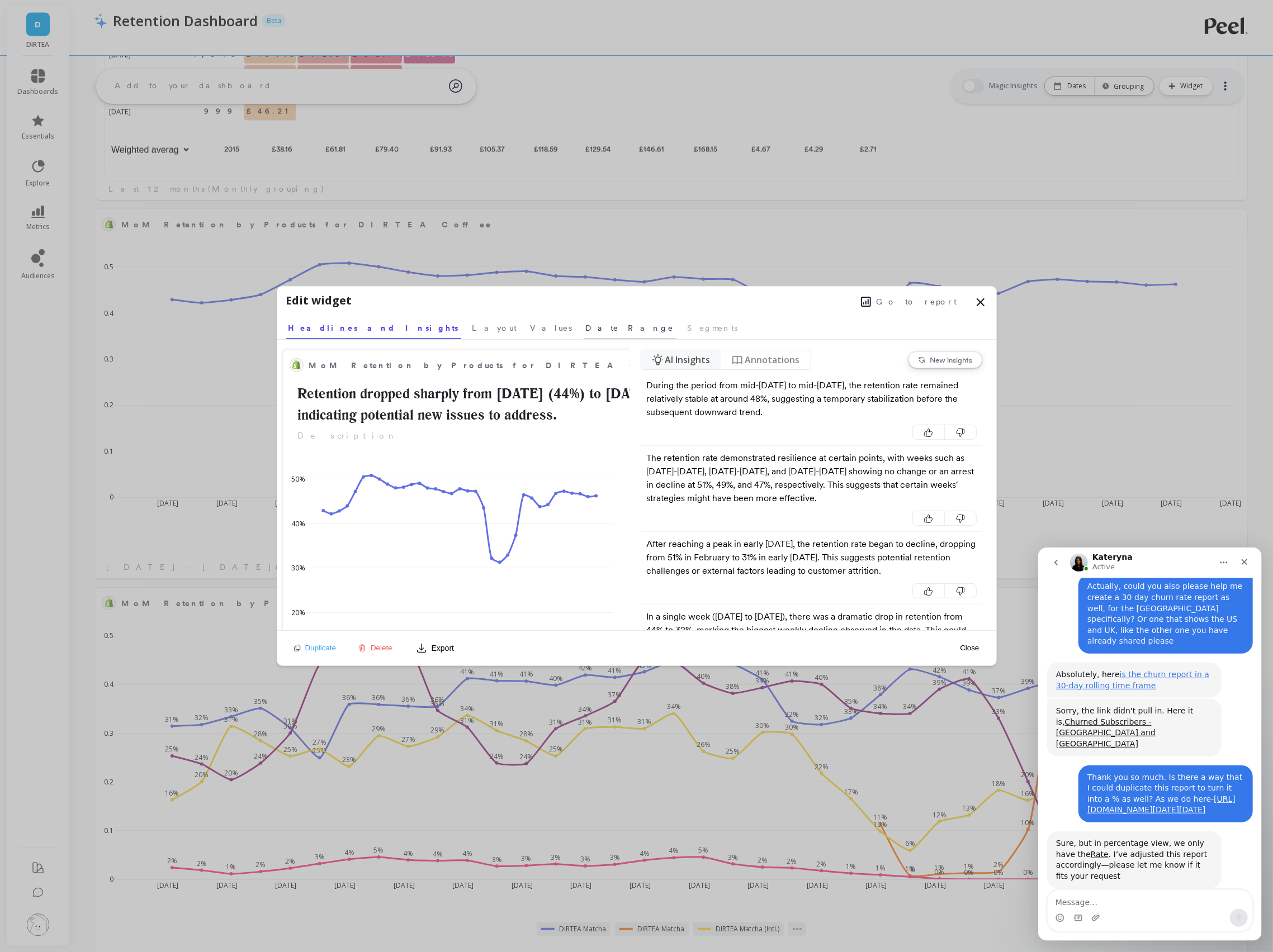
click at [586, 325] on span "Date Range" at bounding box center [629, 328] width 89 height 11
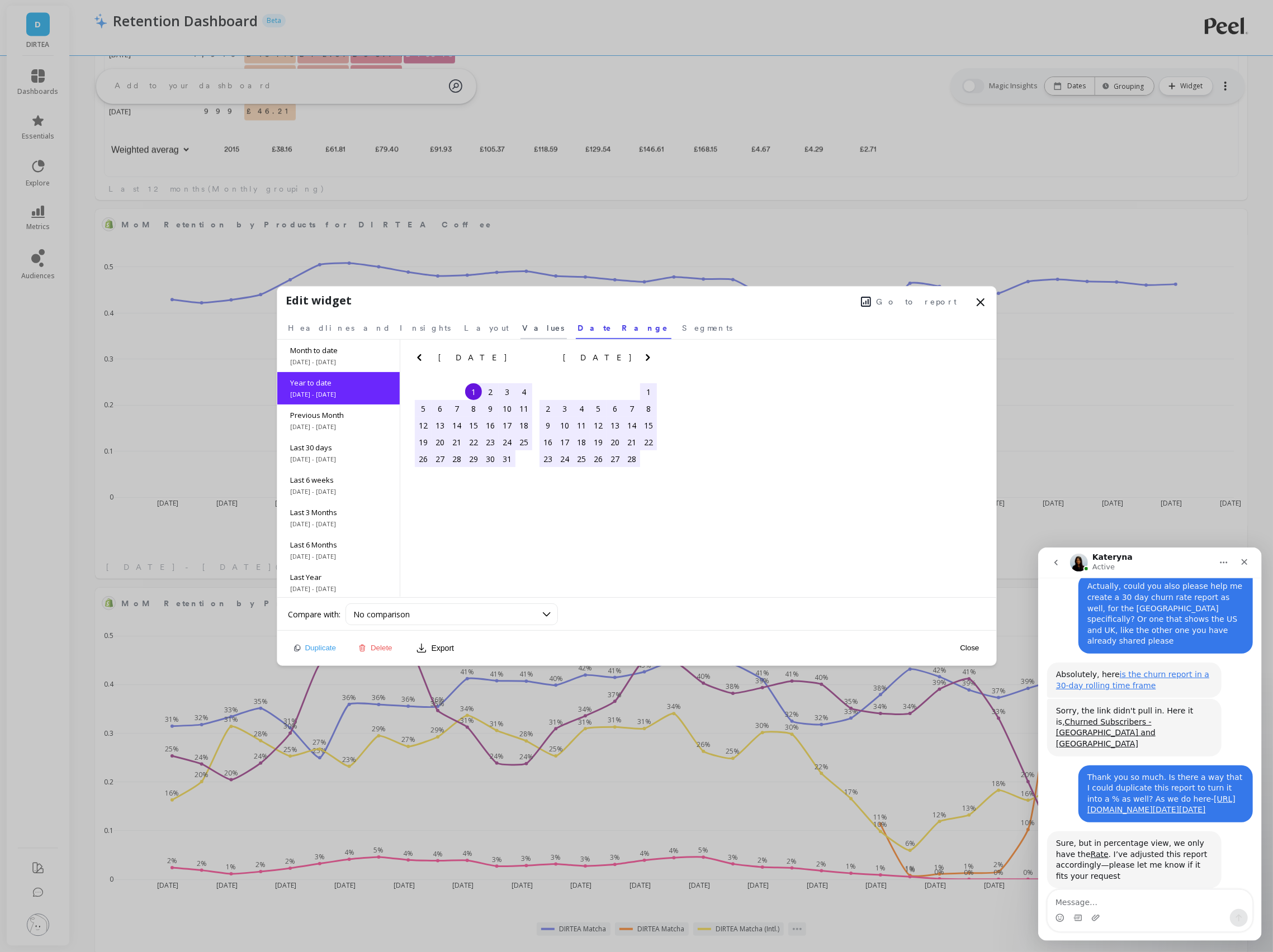
click at [523, 324] on span "Values" at bounding box center [544, 328] width 42 height 11
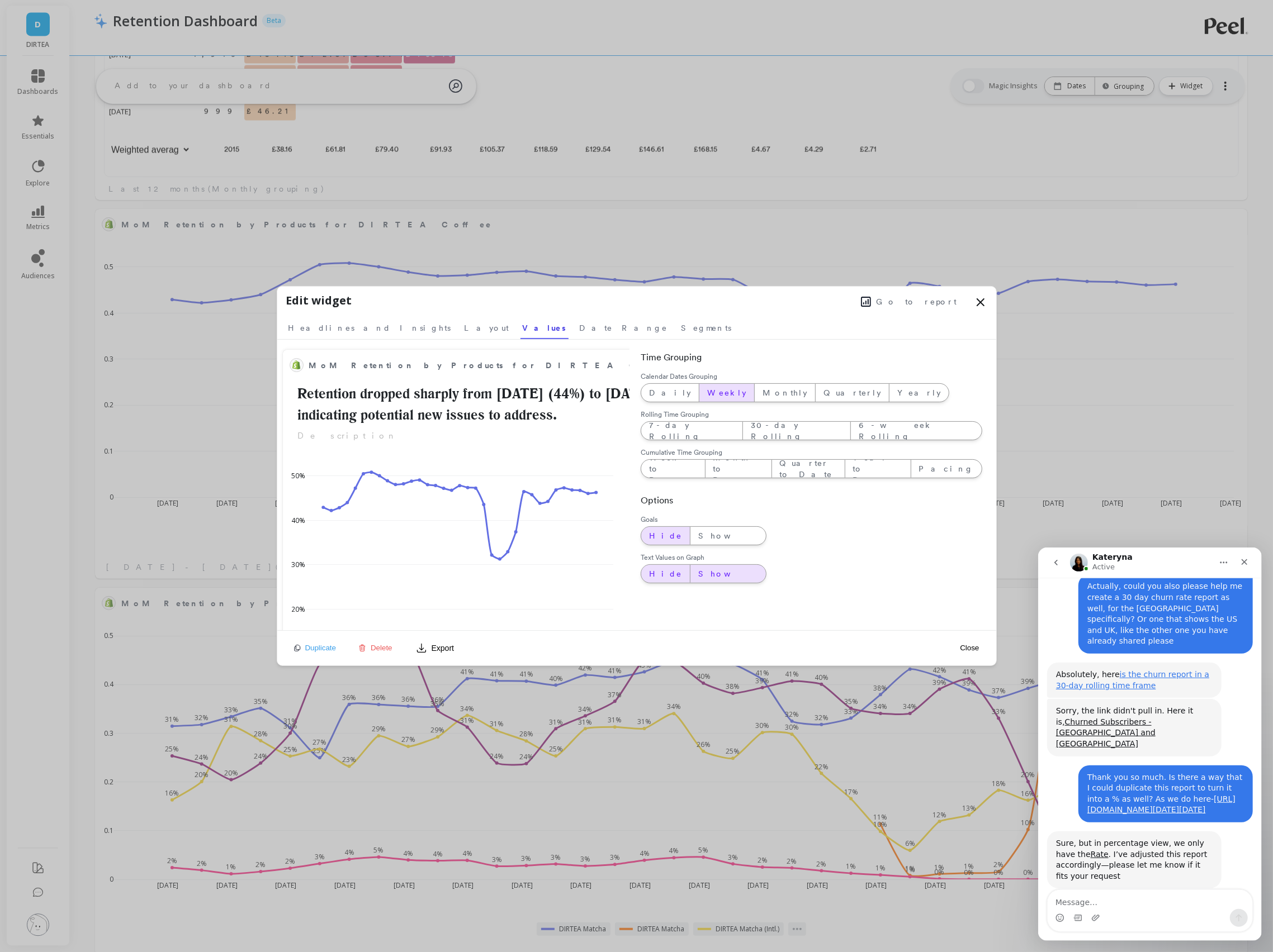
click at [696, 565] on div "Show" at bounding box center [728, 574] width 75 height 18
click at [679, 335] on link "Segments" at bounding box center [707, 326] width 54 height 25
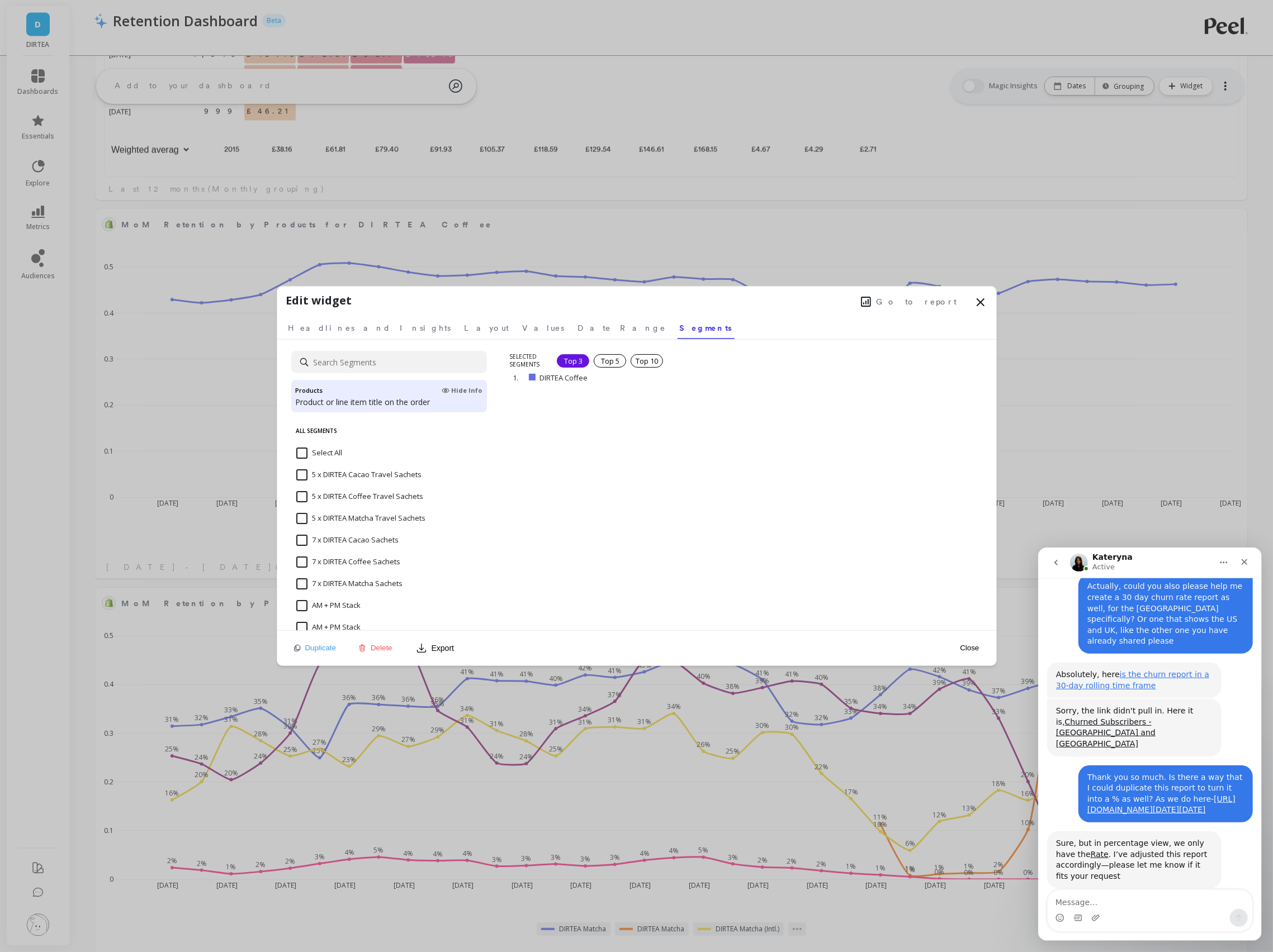
click at [413, 363] on input at bounding box center [388, 362] width 196 height 23
type input "coffee"
click at [352, 541] on Blend "Coffee Super Blend" at bounding box center [338, 540] width 82 height 11
click at [350, 515] on input "Coffee Super Blend" at bounding box center [338, 518] width 82 height 11
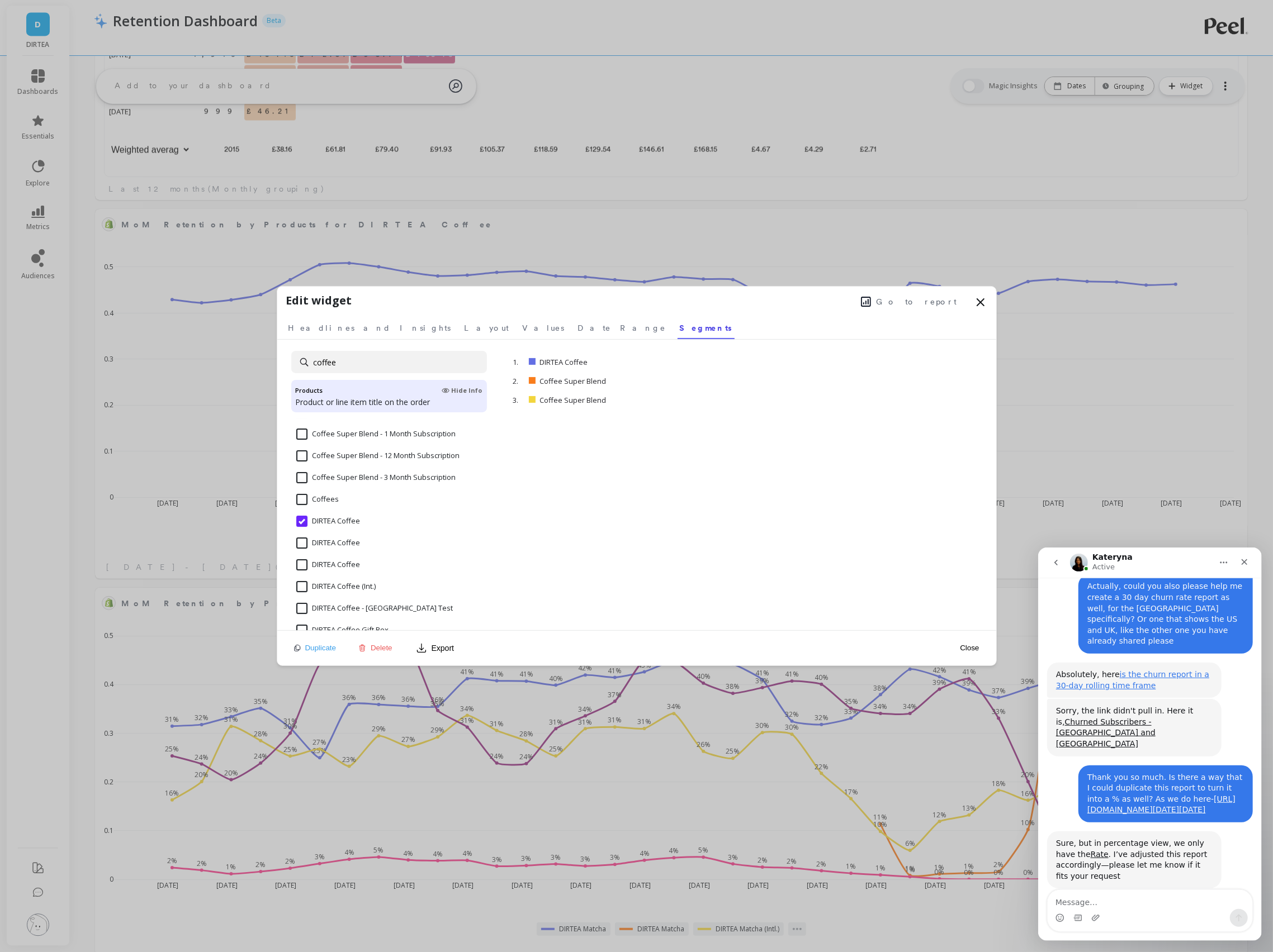
scroll to position [215, 0]
click at [337, 539] on Coffee "DIRTEA Coffee" at bounding box center [328, 543] width 64 height 11
click at [340, 561] on input "DIRTEA Coffee" at bounding box center [328, 565] width 64 height 11
click at [338, 579] on div "DIRTEA Coffee (Int.)" at bounding box center [388, 593] width 196 height 33
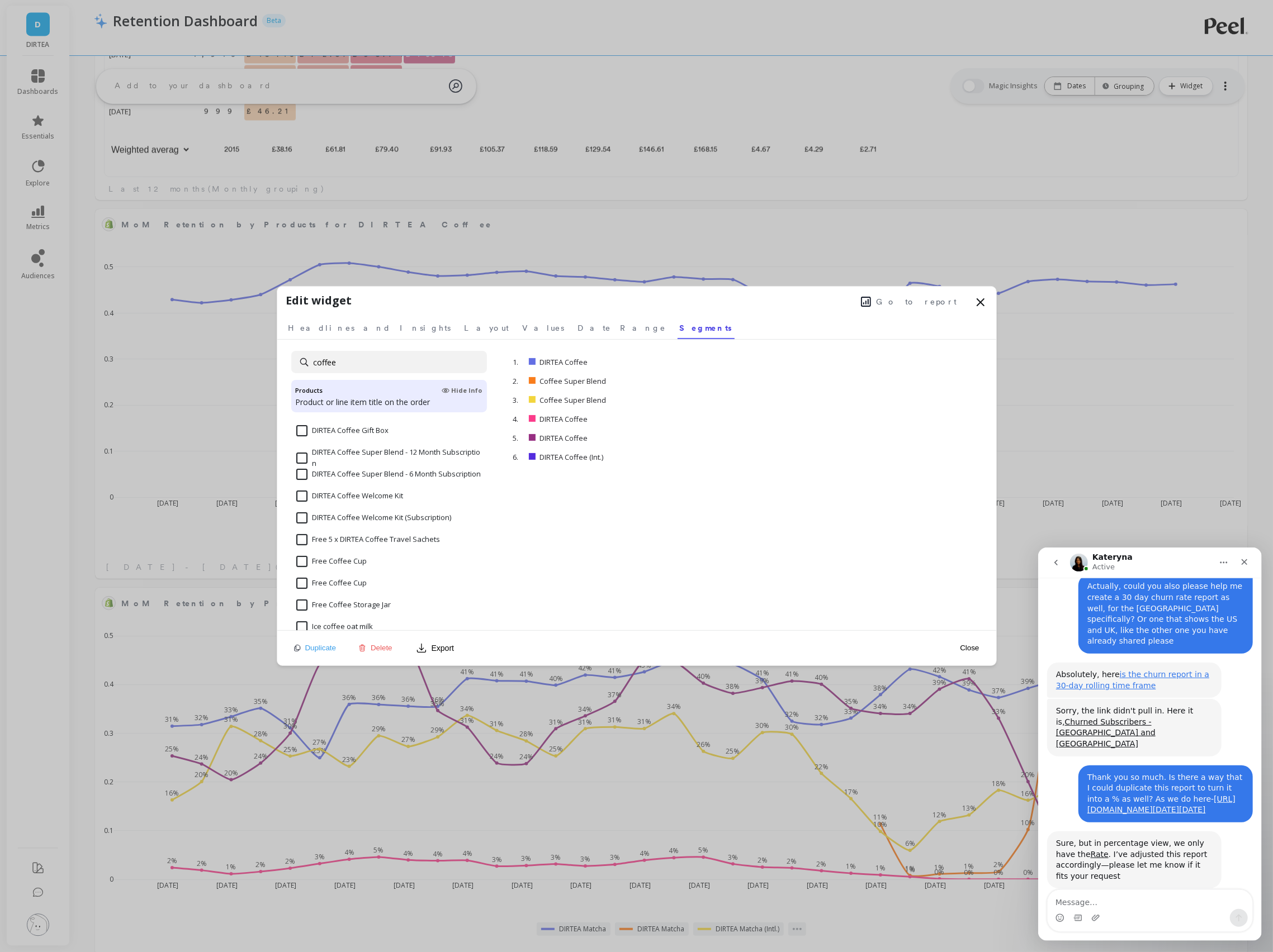
click at [370, 495] on input "DIRTEA Coffee Welcome Kit" at bounding box center [350, 496] width 107 height 11
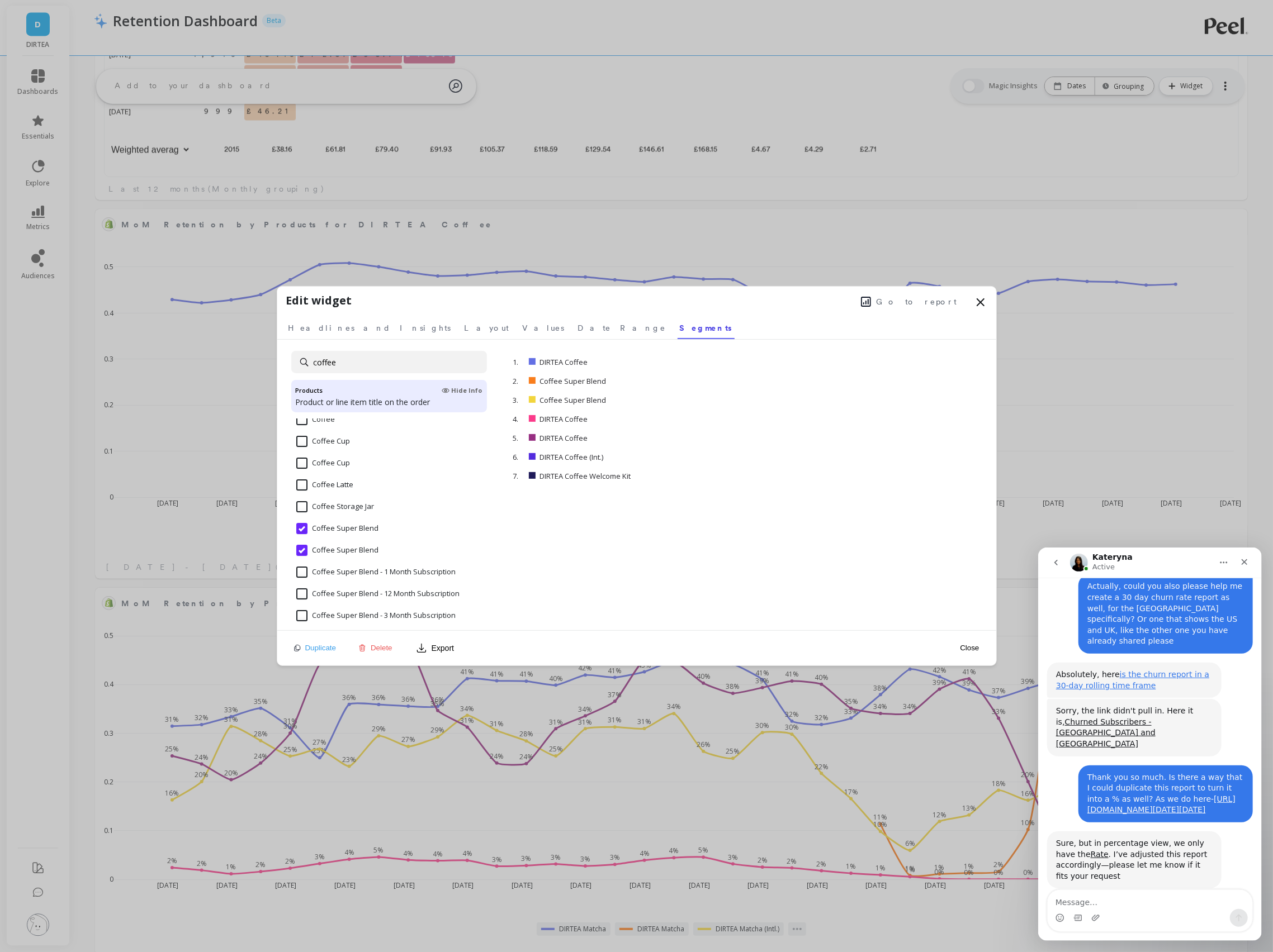
scroll to position [0, 0]
click at [977, 302] on icon at bounding box center [980, 302] width 13 height 13
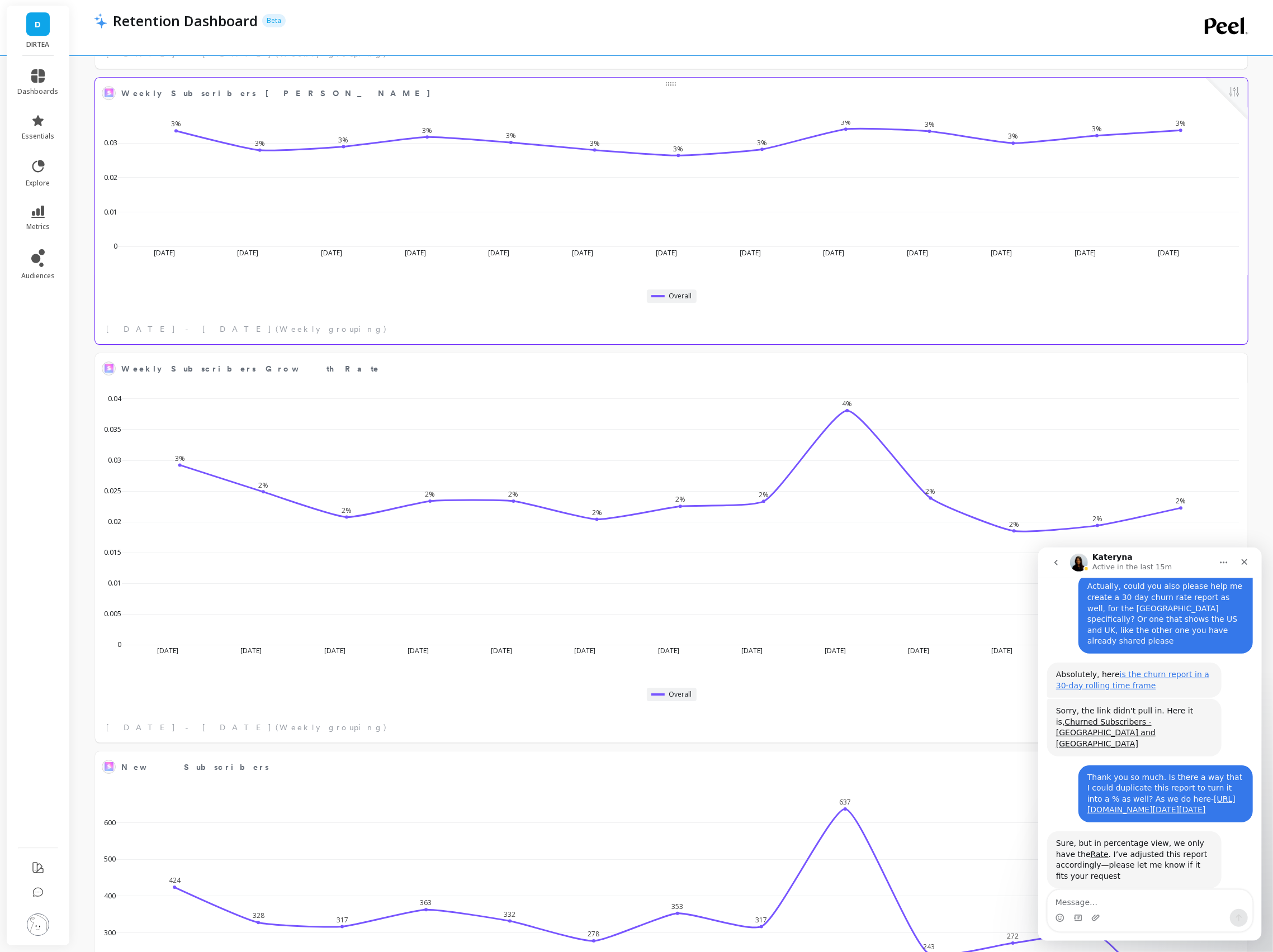
scroll to position [3726, 0]
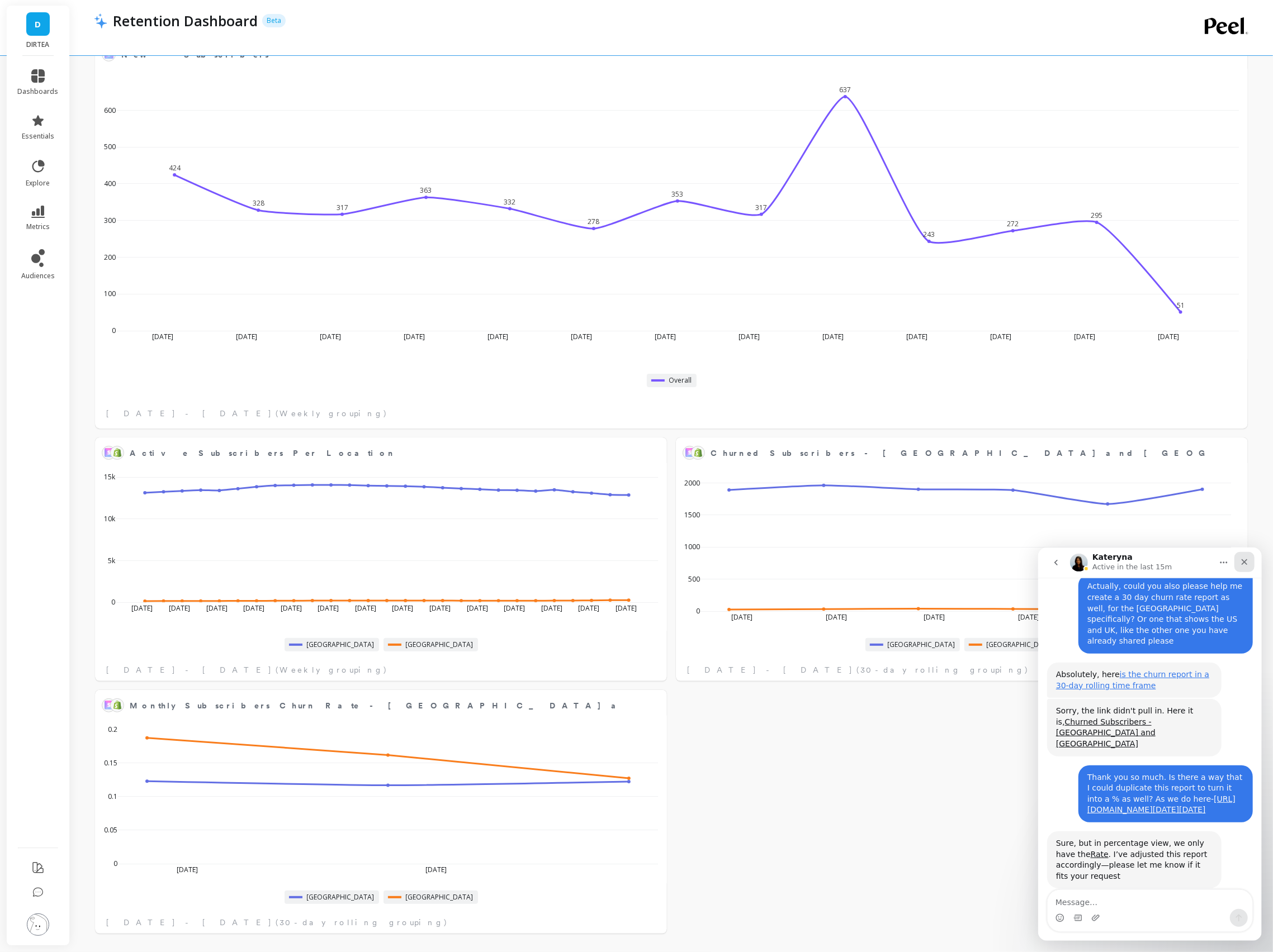
click at [1241, 555] on div "Close" at bounding box center [1243, 561] width 20 height 20
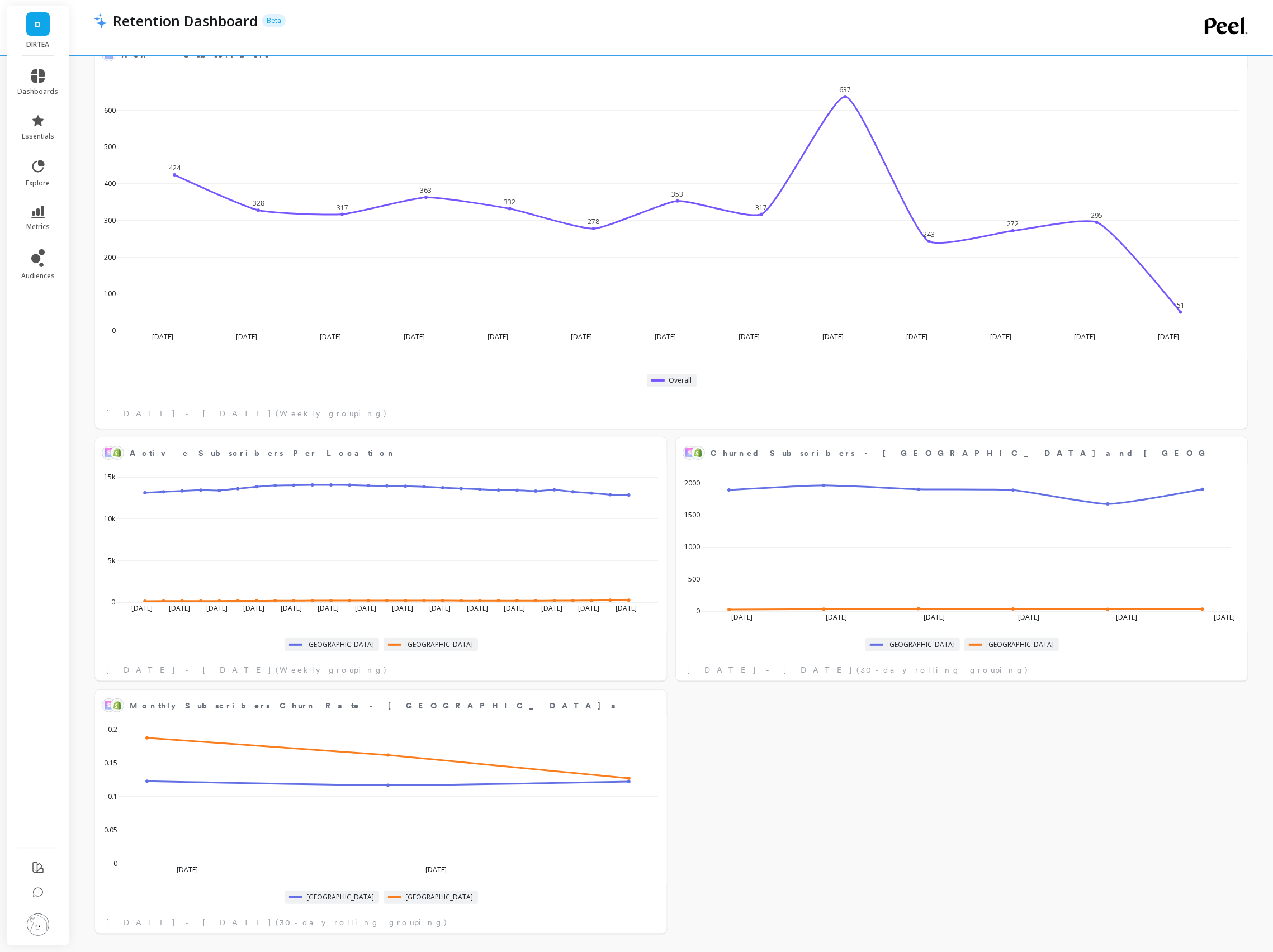
scroll to position [602, 0]
click at [653, 458] on button at bounding box center [653, 453] width 13 height 16
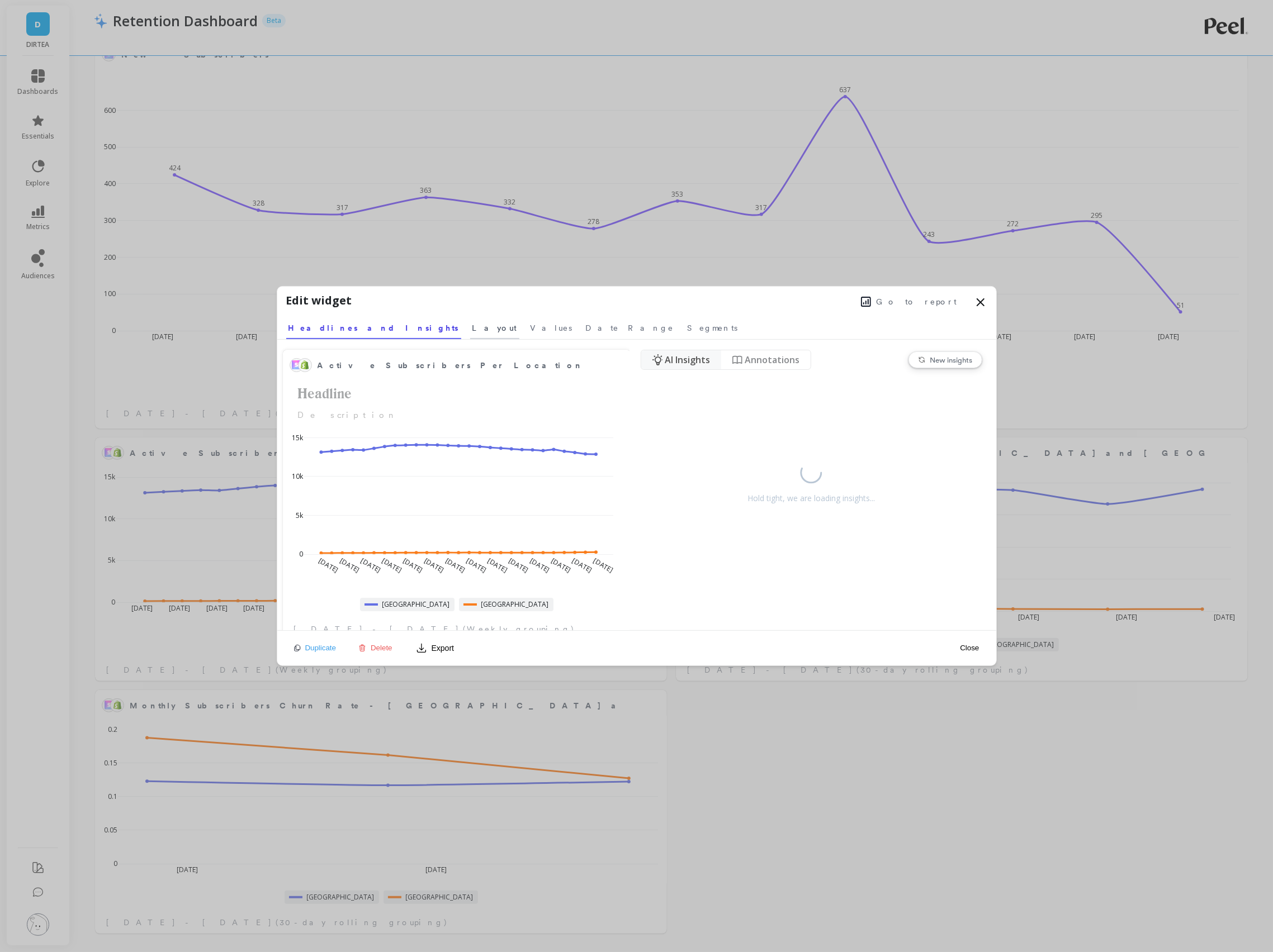
click at [473, 327] on span "Layout" at bounding box center [494, 328] width 45 height 11
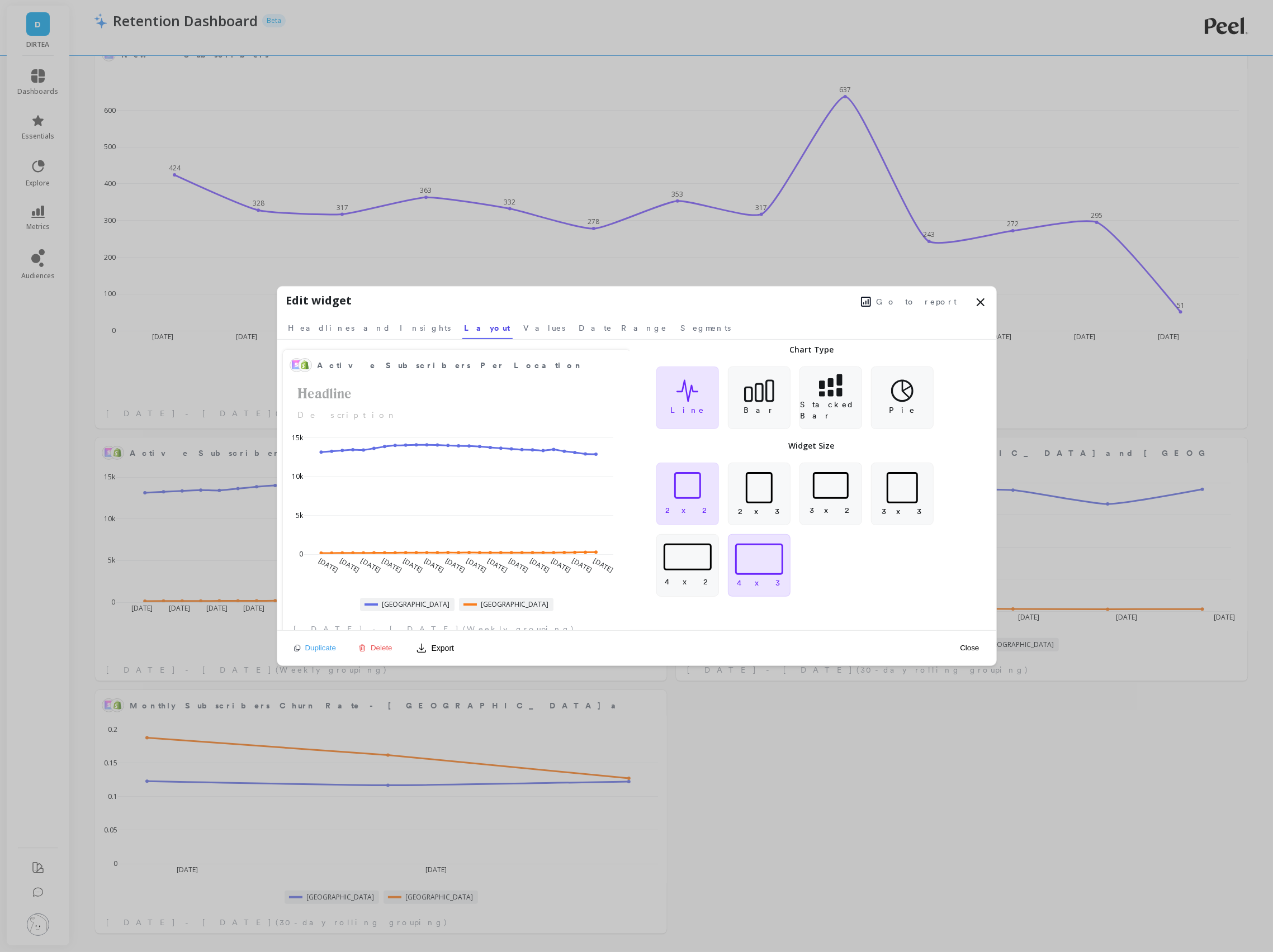
click at [770, 569] on div at bounding box center [758, 559] width 48 height 32
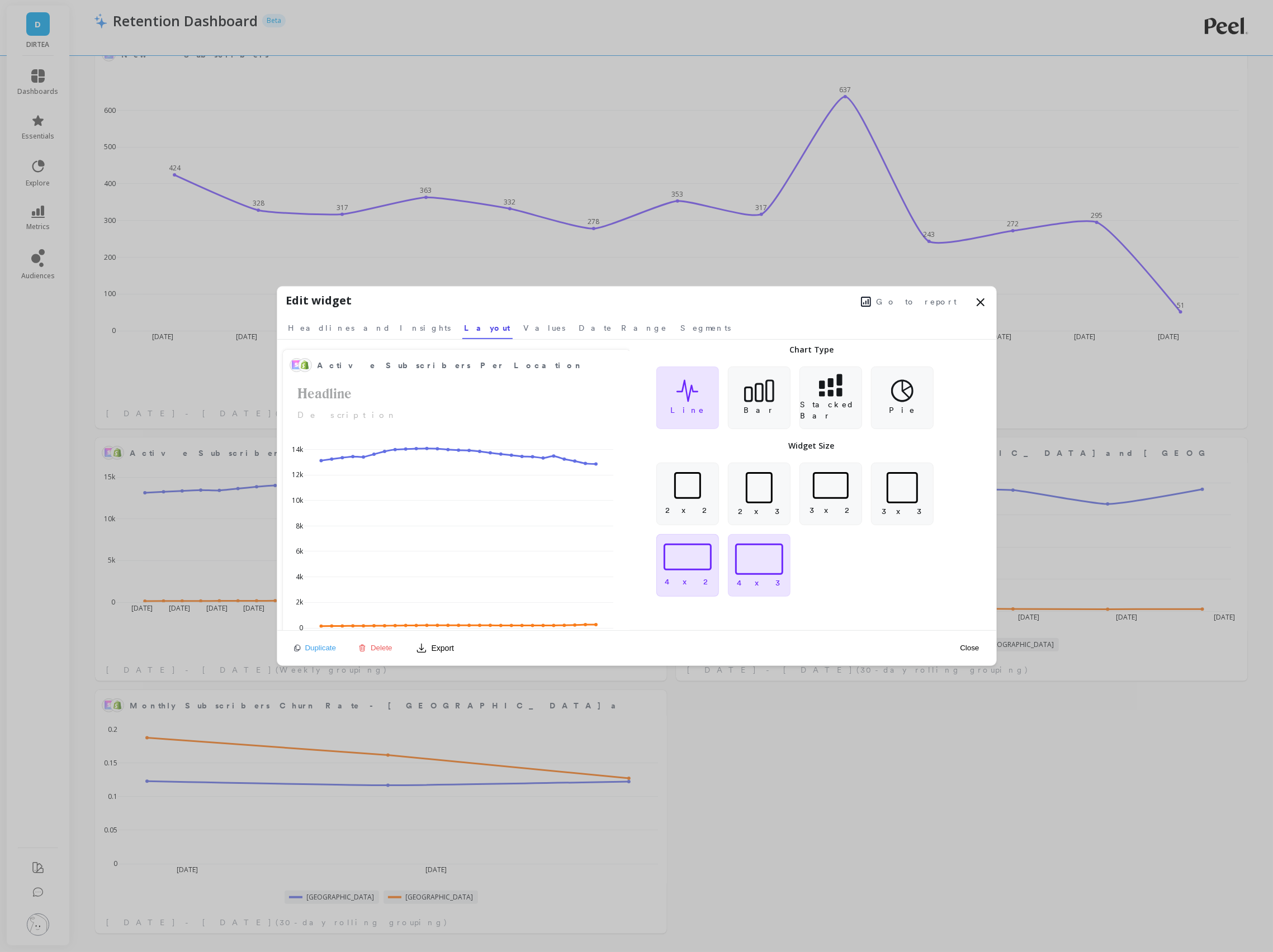
click at [687, 569] on div at bounding box center [687, 557] width 48 height 27
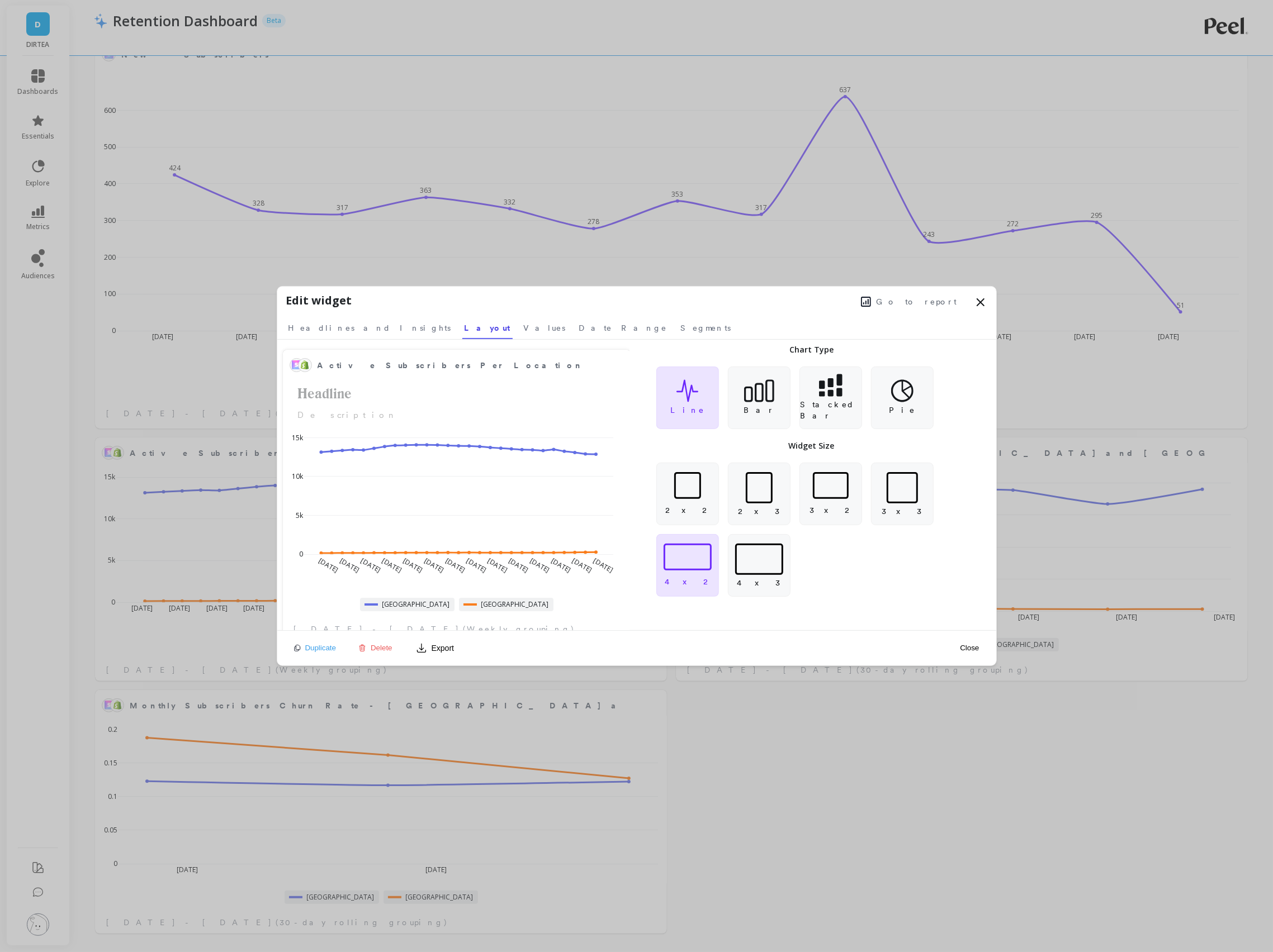
click at [972, 644] on button "Close" at bounding box center [969, 648] width 25 height 10
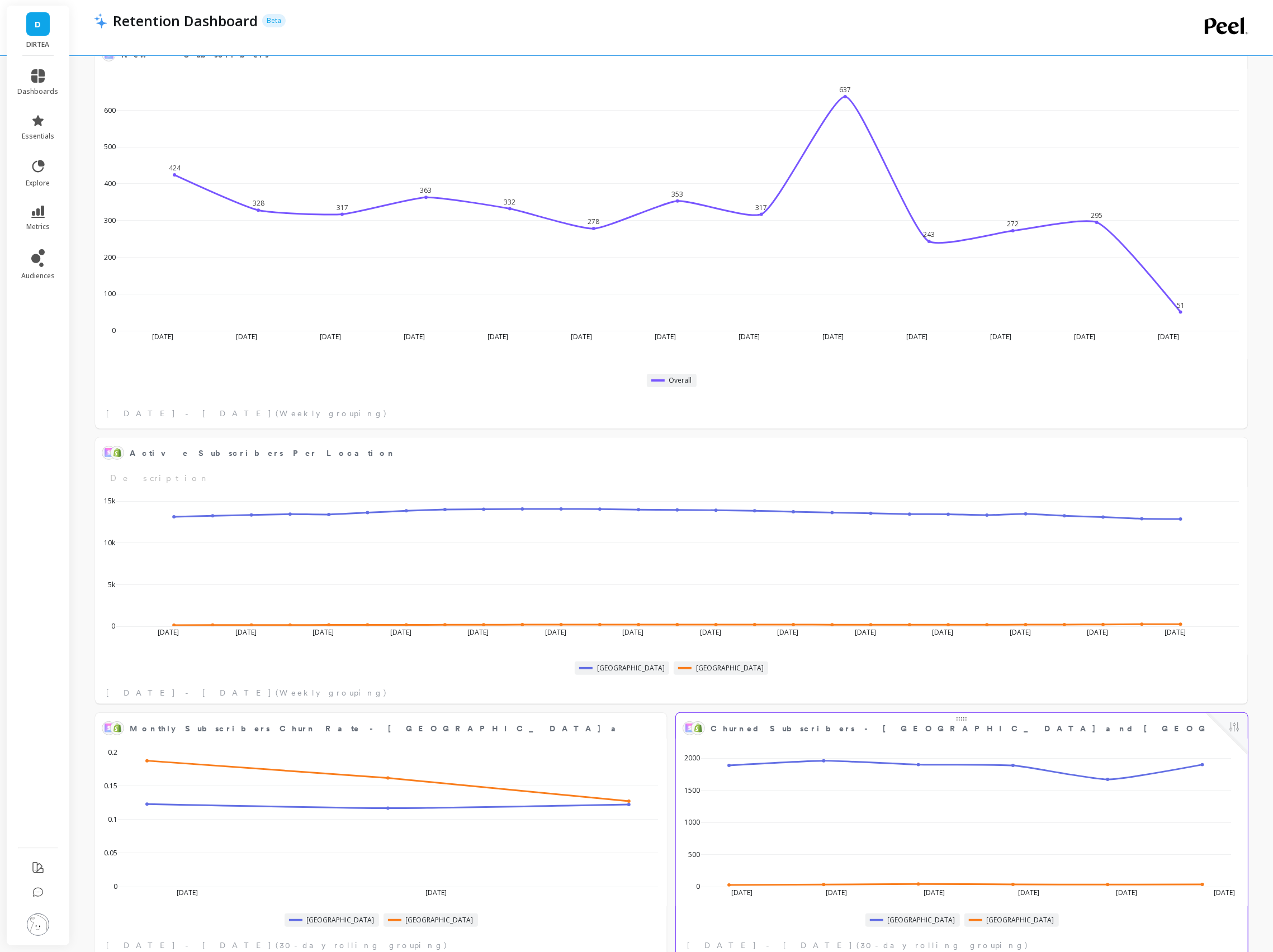
scroll to position [3748, 0]
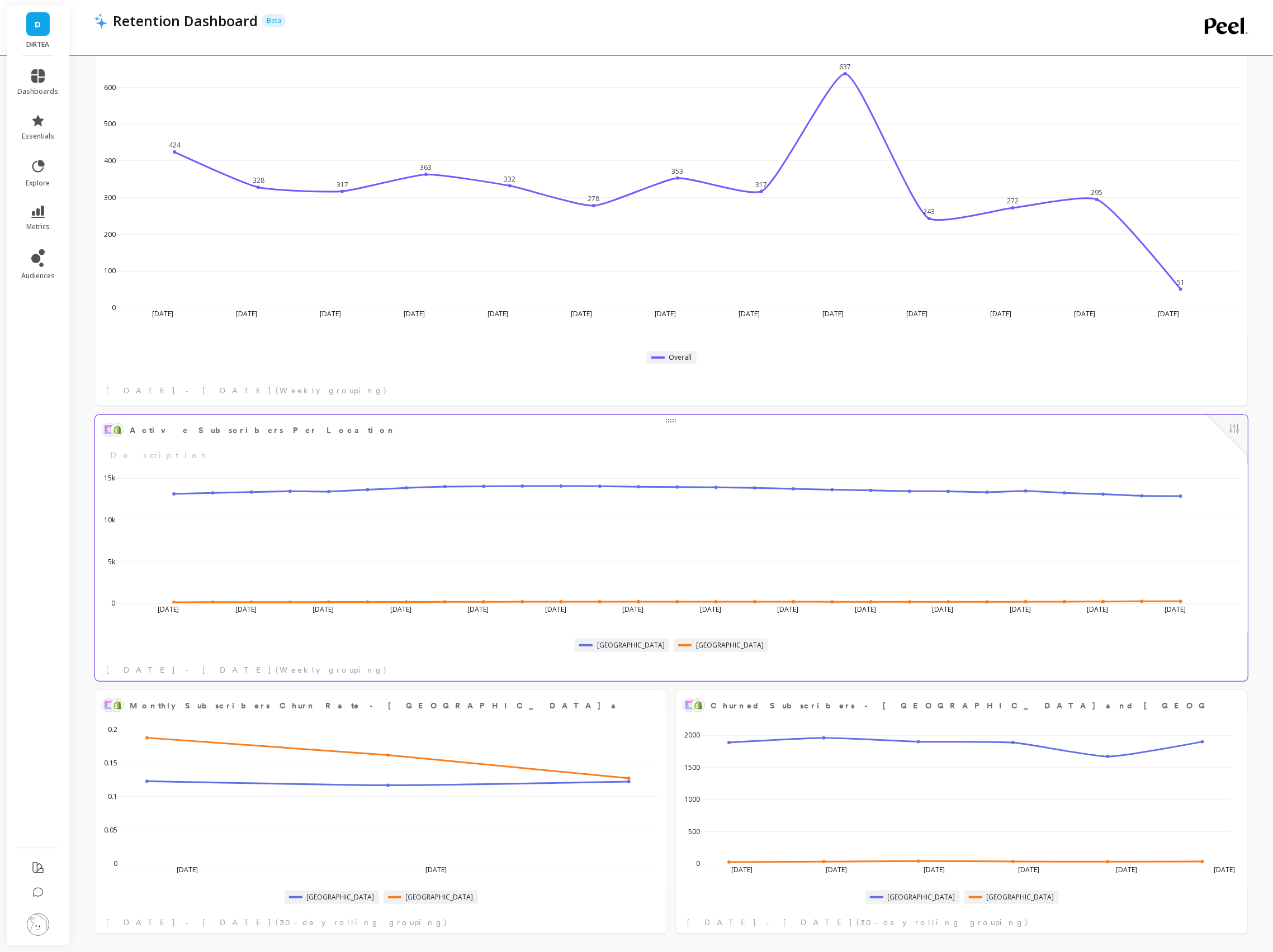
click at [985, 604] on div "[DATE] Mar [DATE] [DATE] Apr [DATE] [DATE] [DATE] Jun [DATE] [DATE] [DATE] Aug …" at bounding box center [671, 546] width 1146 height 164
click at [1229, 425] on button at bounding box center [1234, 430] width 13 height 16
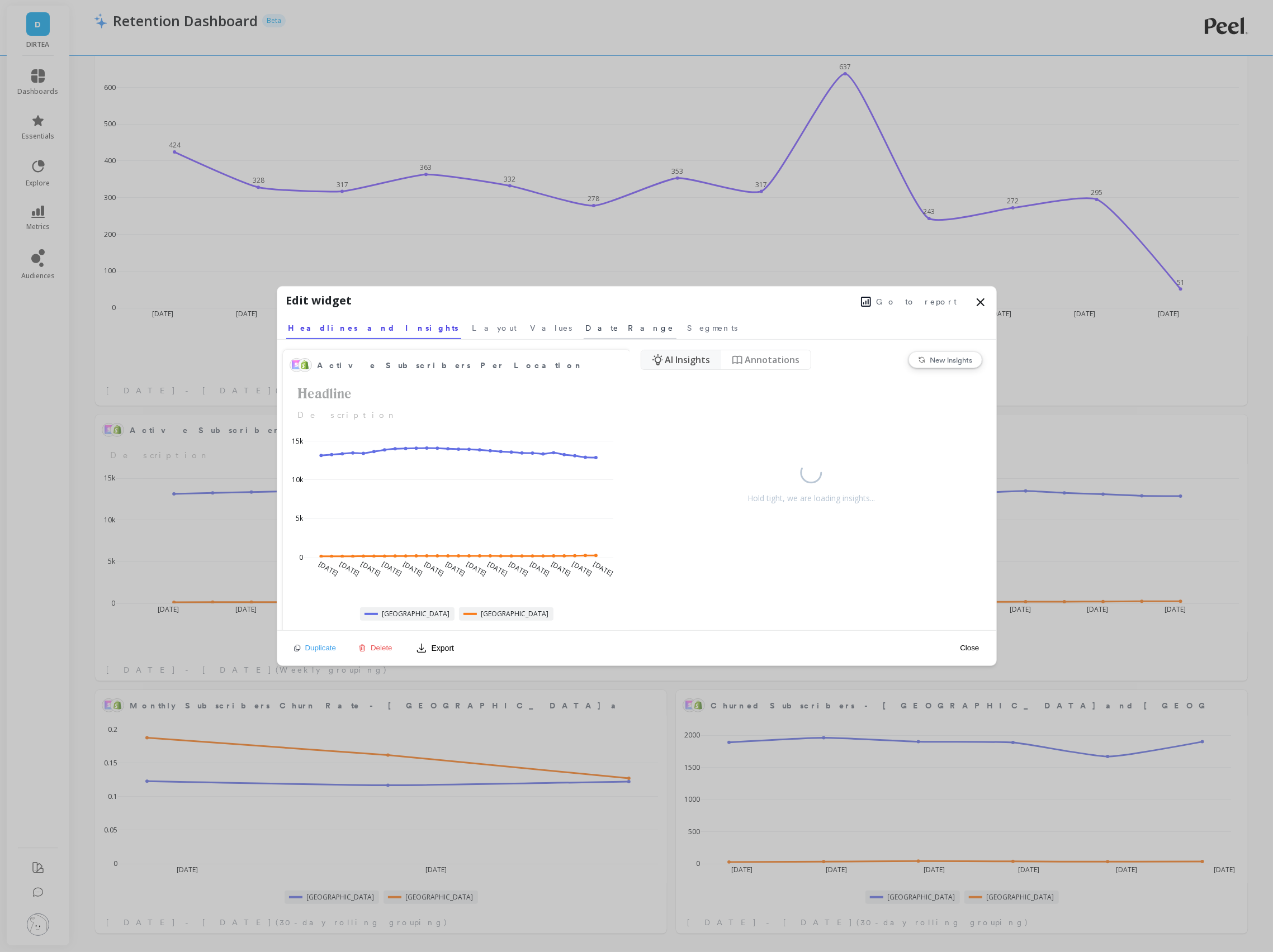
click at [586, 330] on span "Date Range" at bounding box center [629, 328] width 89 height 11
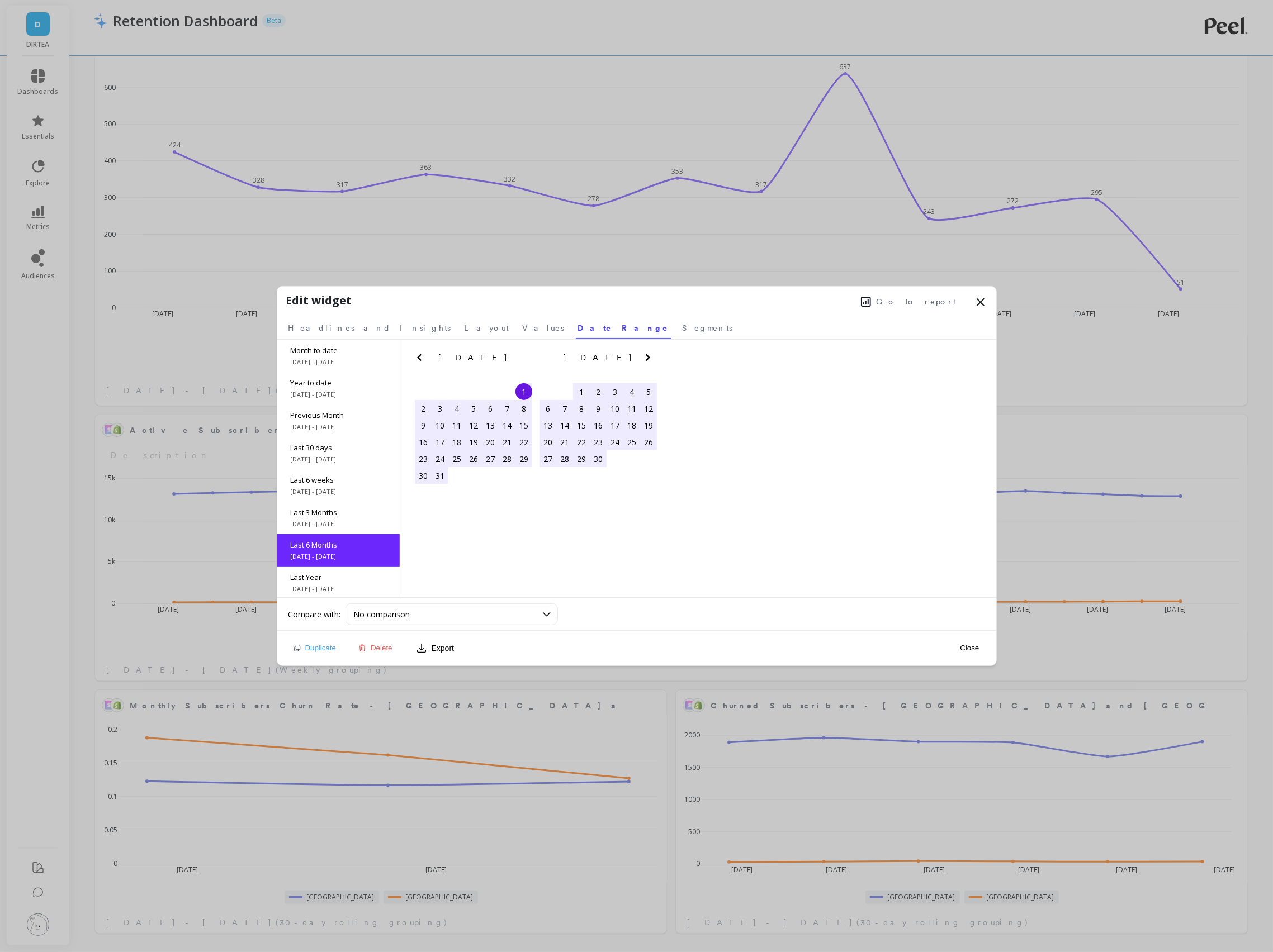
scroll to position [67, 0]
click at [465, 323] on span "Layout" at bounding box center [487, 328] width 45 height 11
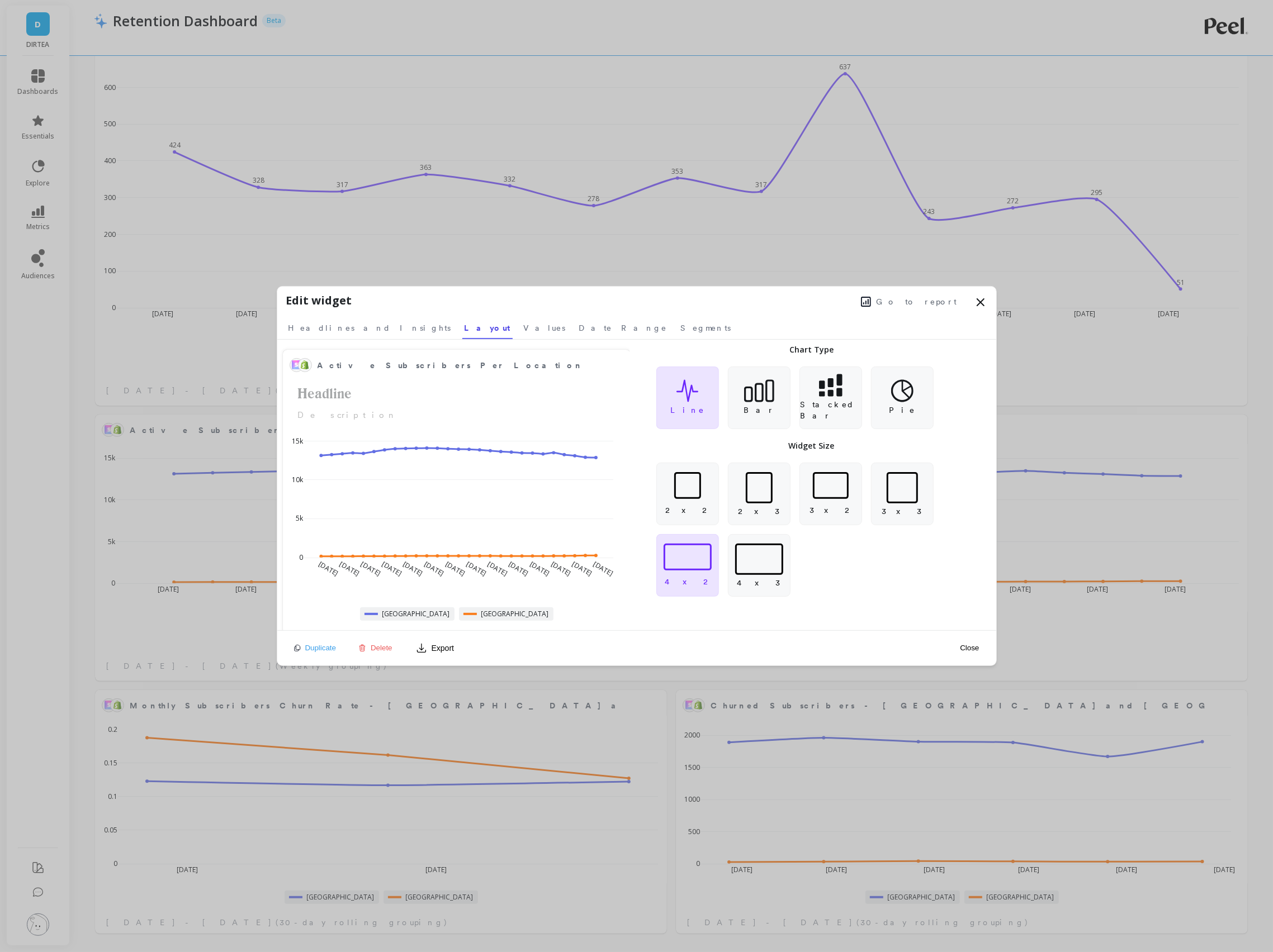
scroll to position [307, 1128]
click at [522, 317] on link "Values" at bounding box center [544, 326] width 46 height 25
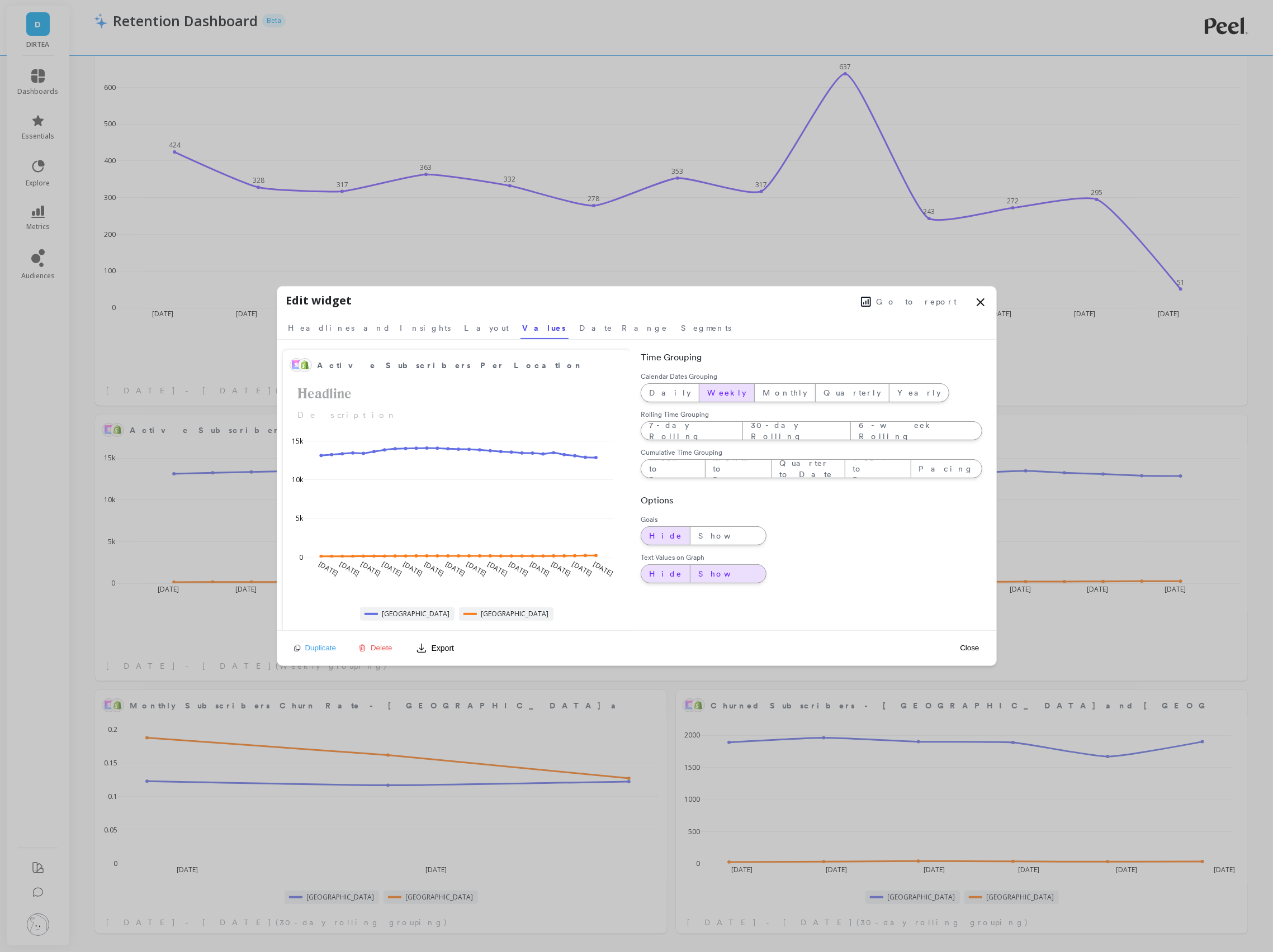
click at [698, 576] on span "Show" at bounding box center [728, 573] width 60 height 11
click at [681, 326] on span "Segments" at bounding box center [706, 328] width 50 height 11
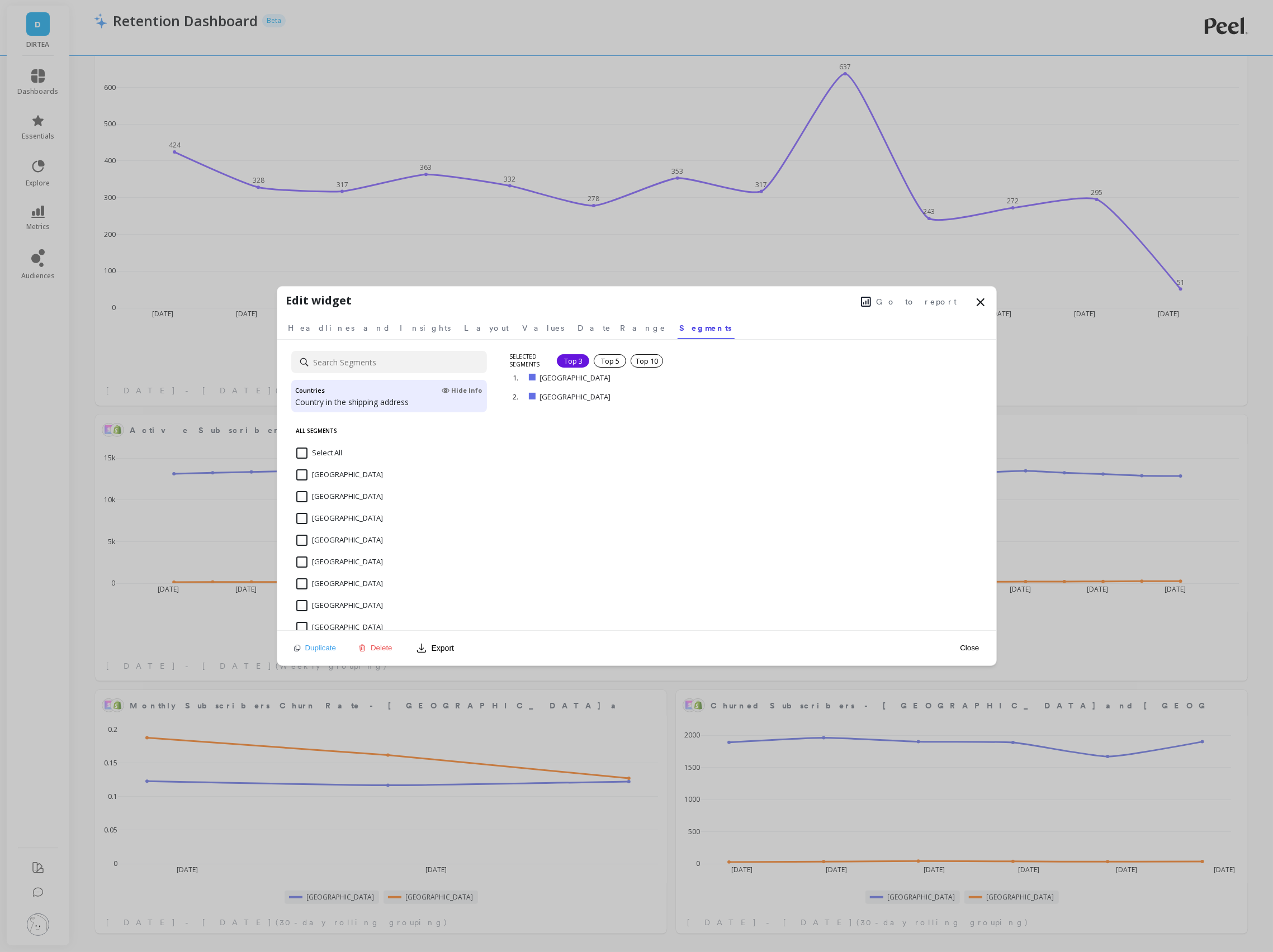
click at [973, 650] on button "Close" at bounding box center [969, 648] width 25 height 10
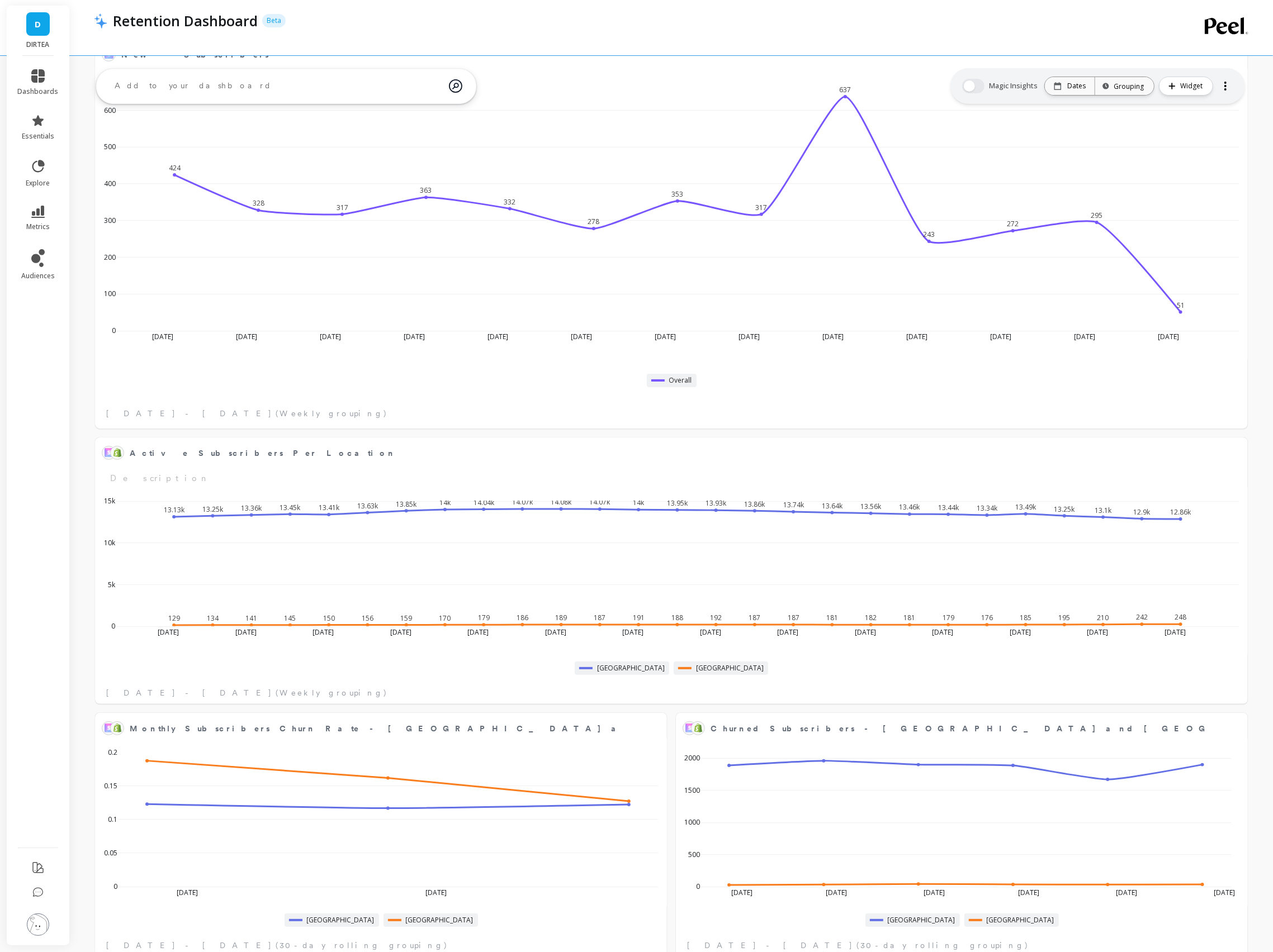
scroll to position [3748, 0]
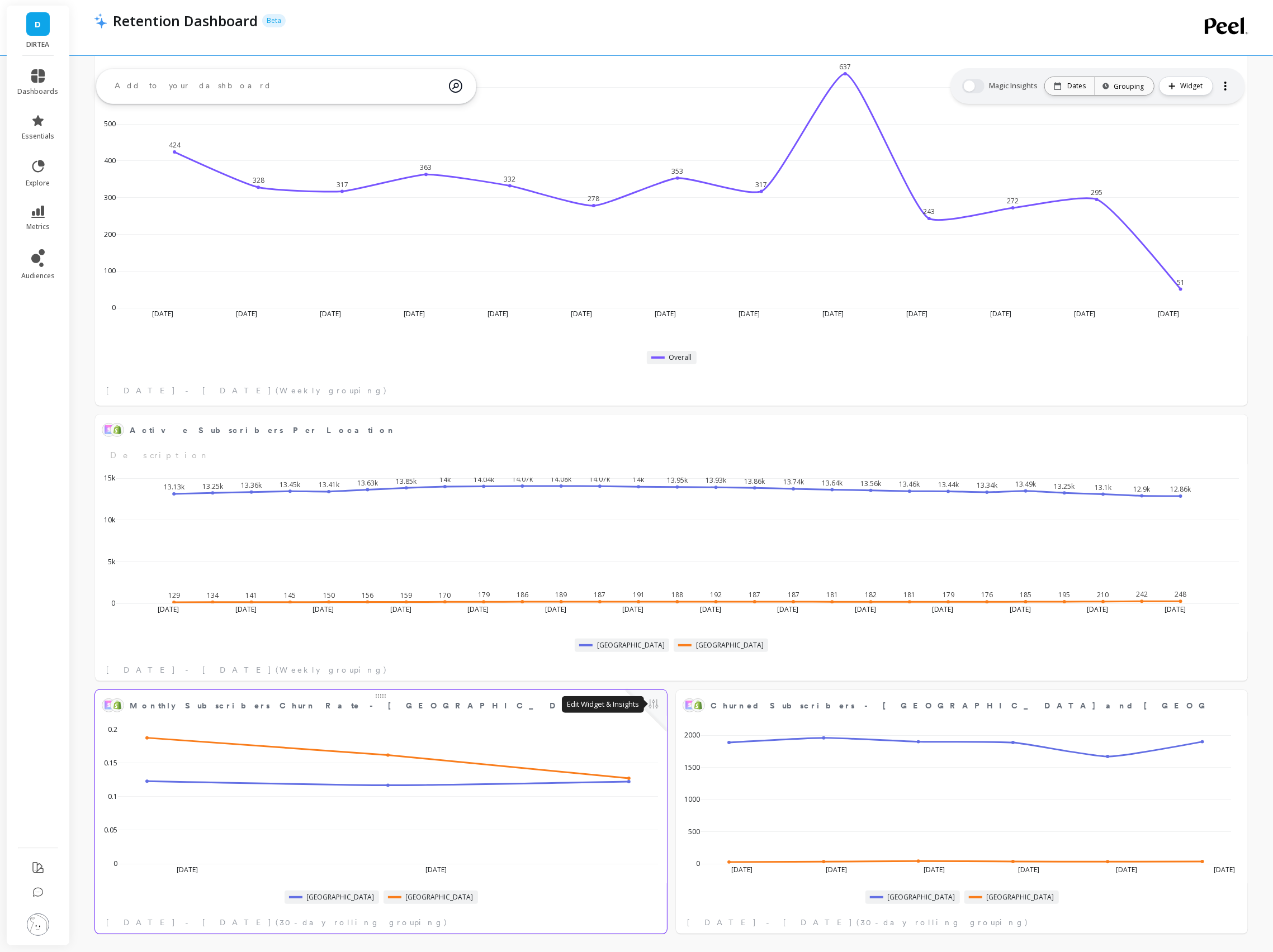
click at [651, 702] on button at bounding box center [653, 706] width 13 height 16
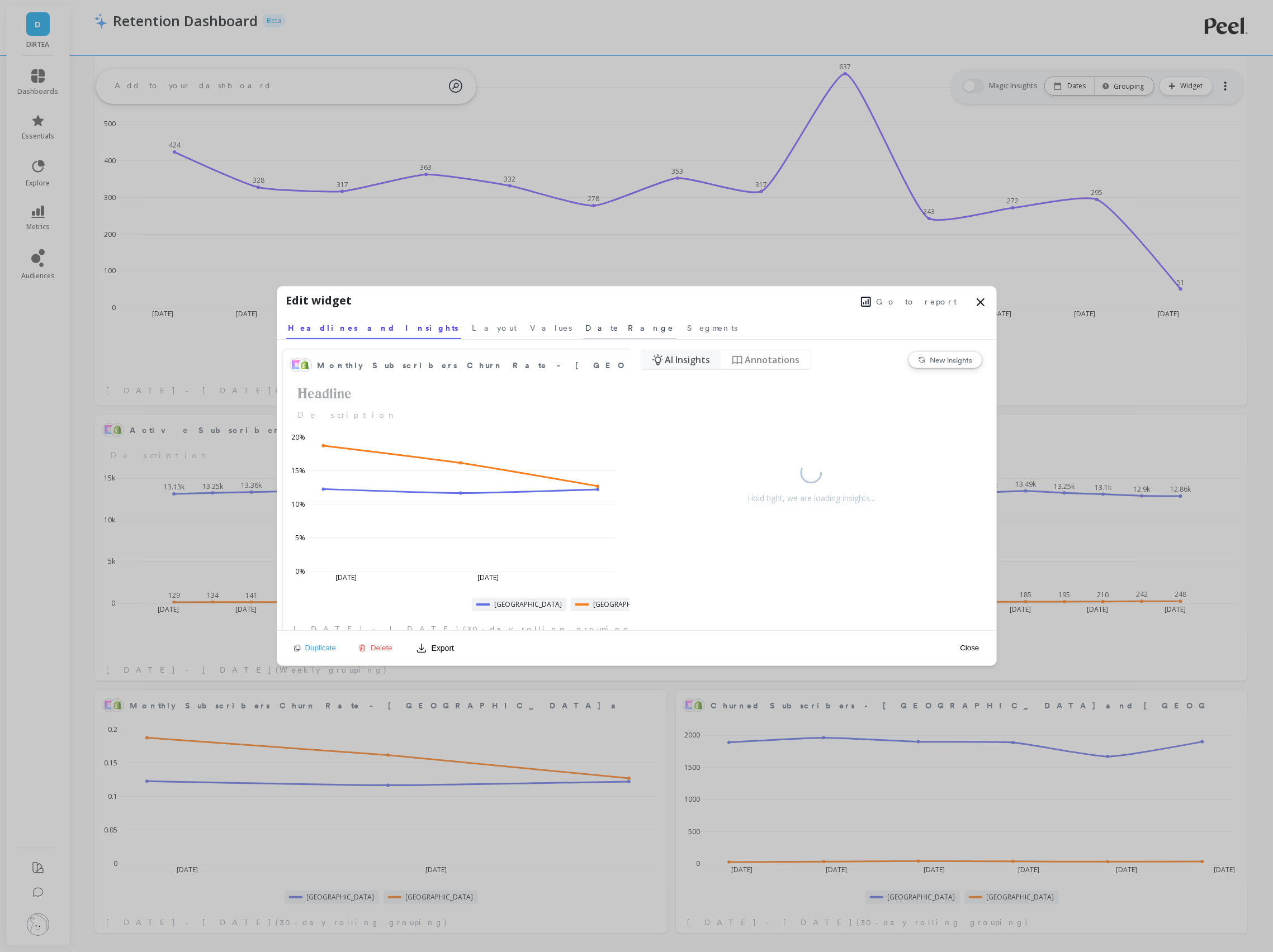
click at [584, 322] on link "Date Range" at bounding box center [630, 326] width 93 height 25
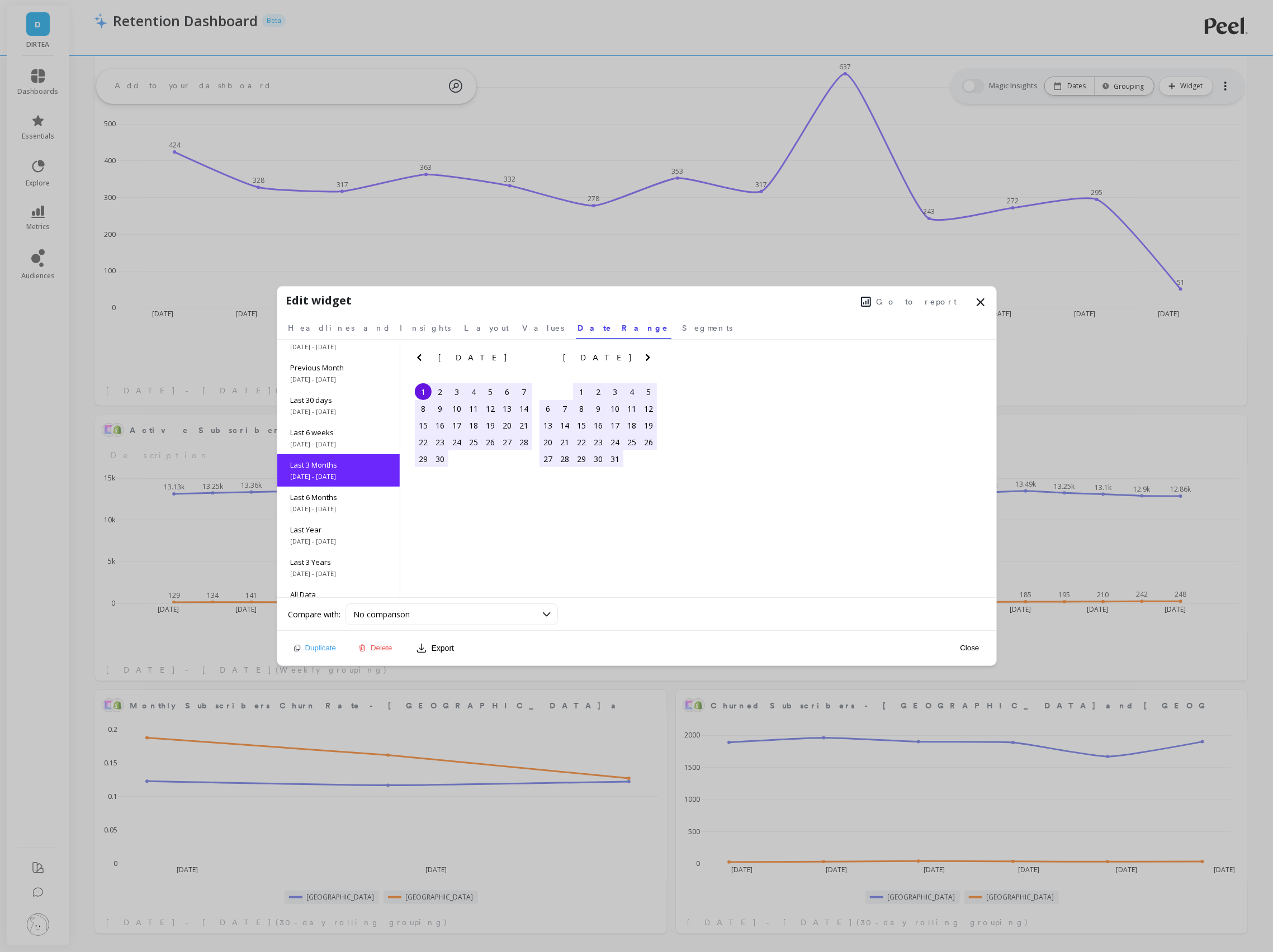
scroll to position [50, 0]
click at [523, 330] on span "Values" at bounding box center [544, 328] width 42 height 11
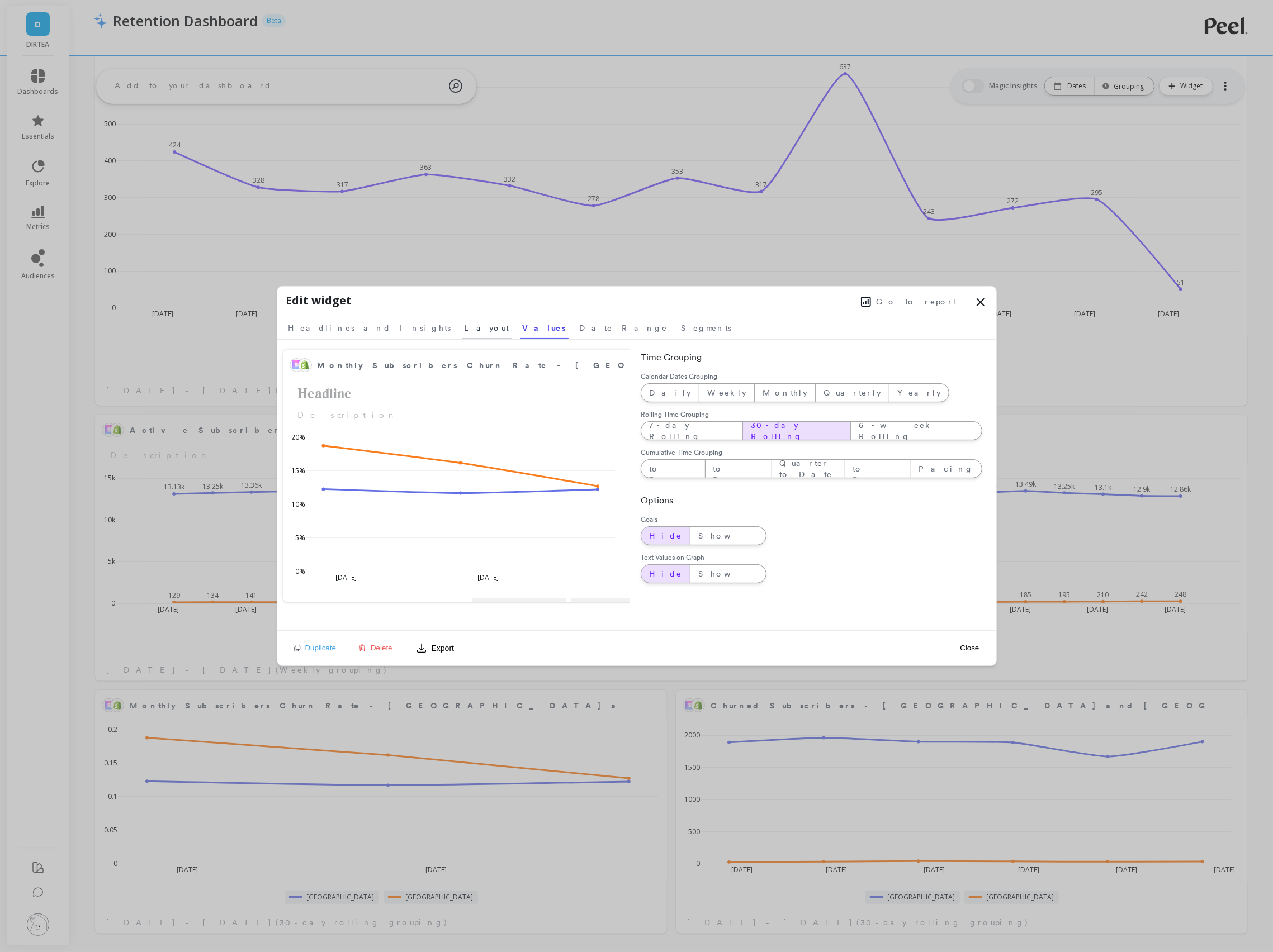
click at [465, 330] on span "Layout" at bounding box center [487, 328] width 45 height 11
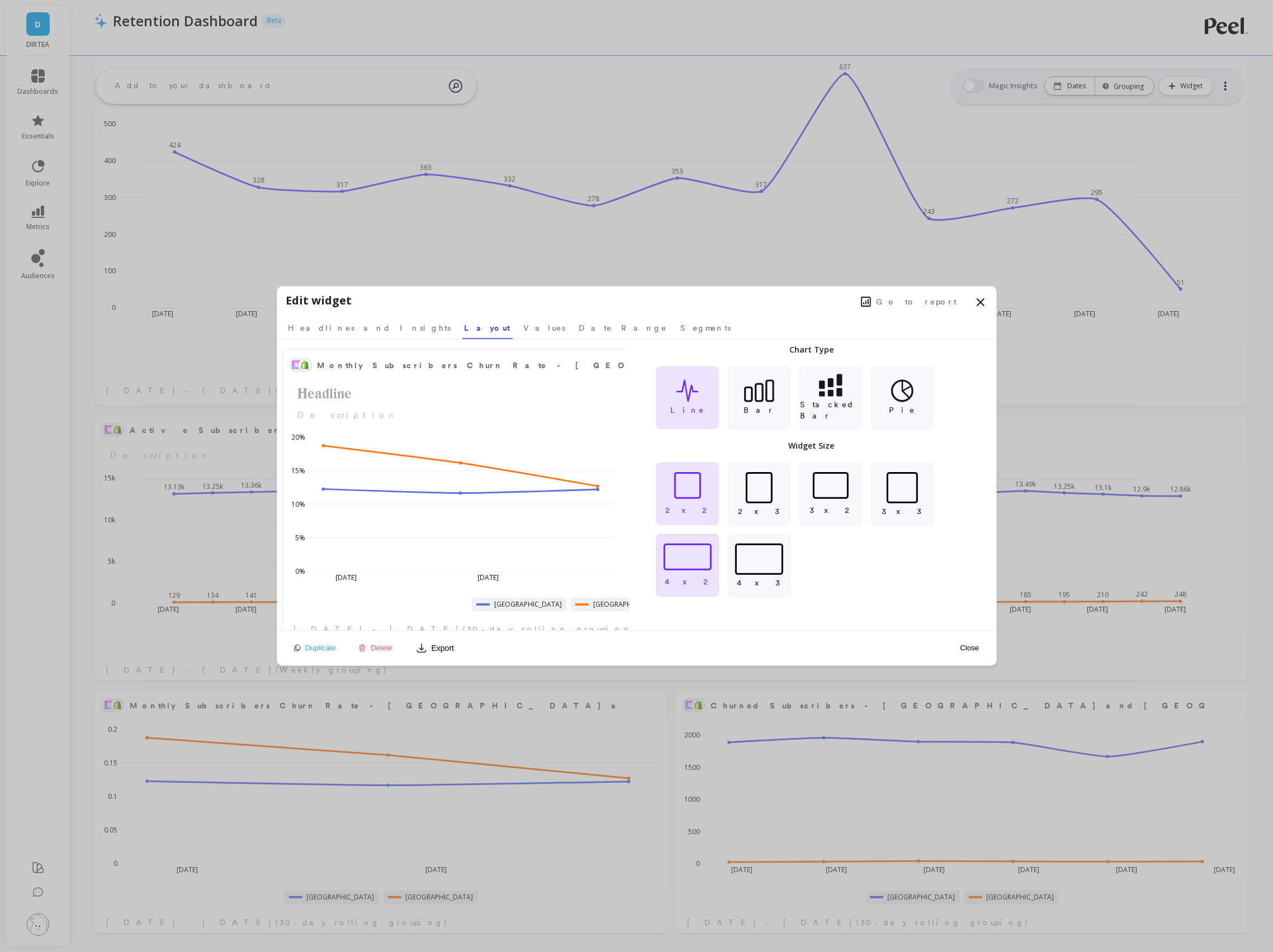
click at [704, 556] on div at bounding box center [687, 557] width 48 height 27
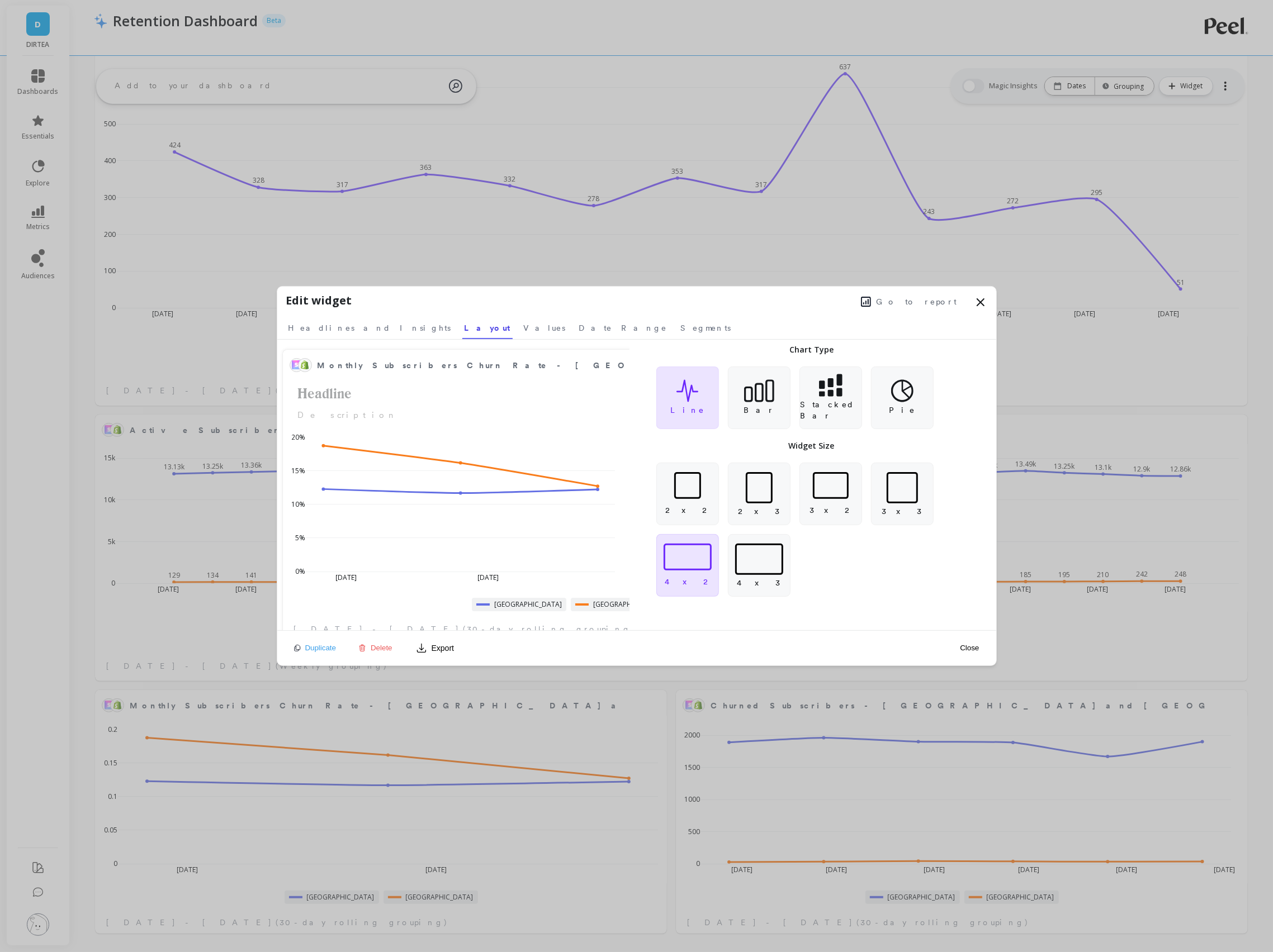
scroll to position [307, 1128]
click at [338, 326] on span "Headlines and Insights" at bounding box center [370, 328] width 163 height 11
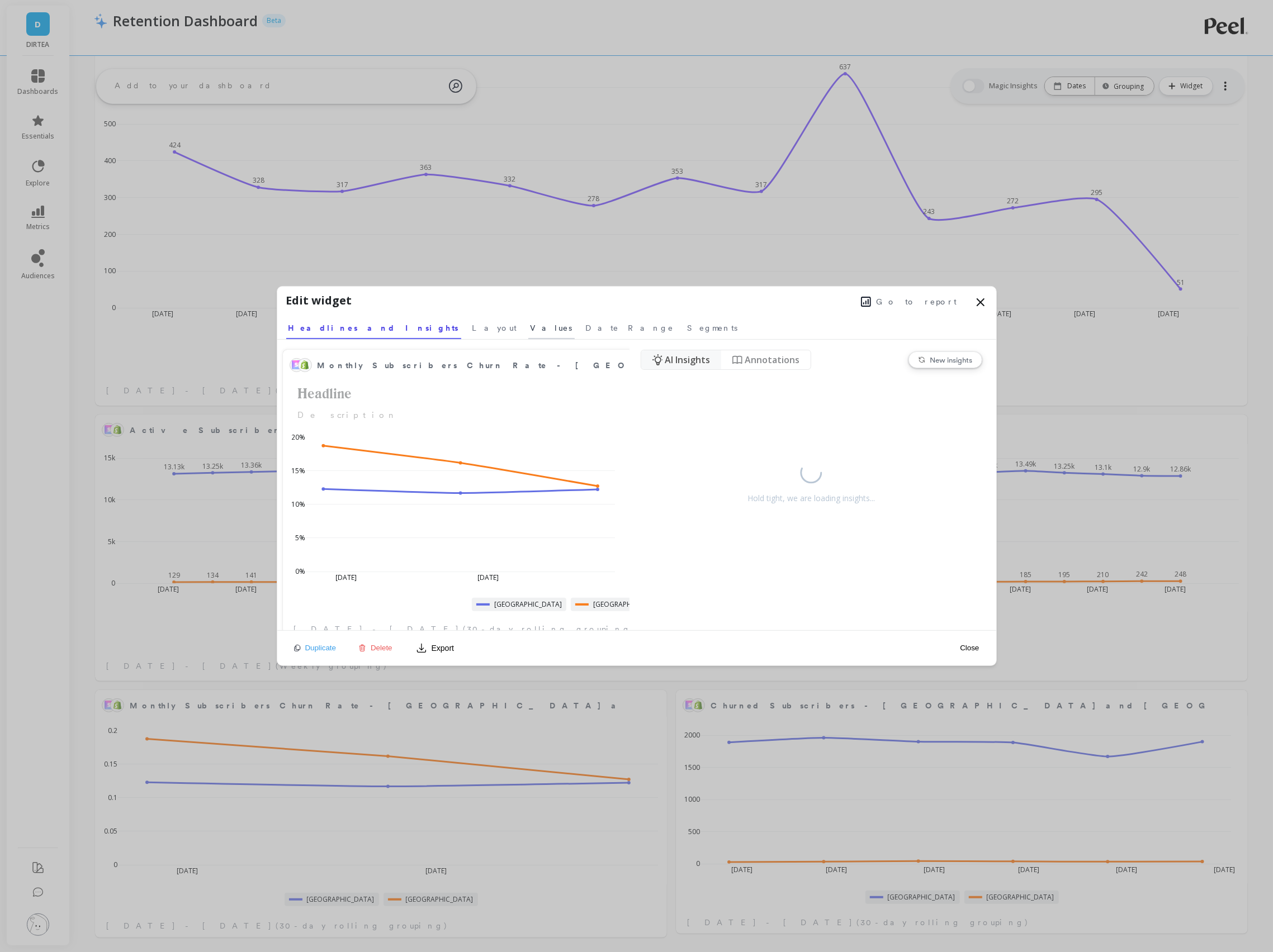
click at [530, 324] on span "Values" at bounding box center [551, 328] width 42 height 11
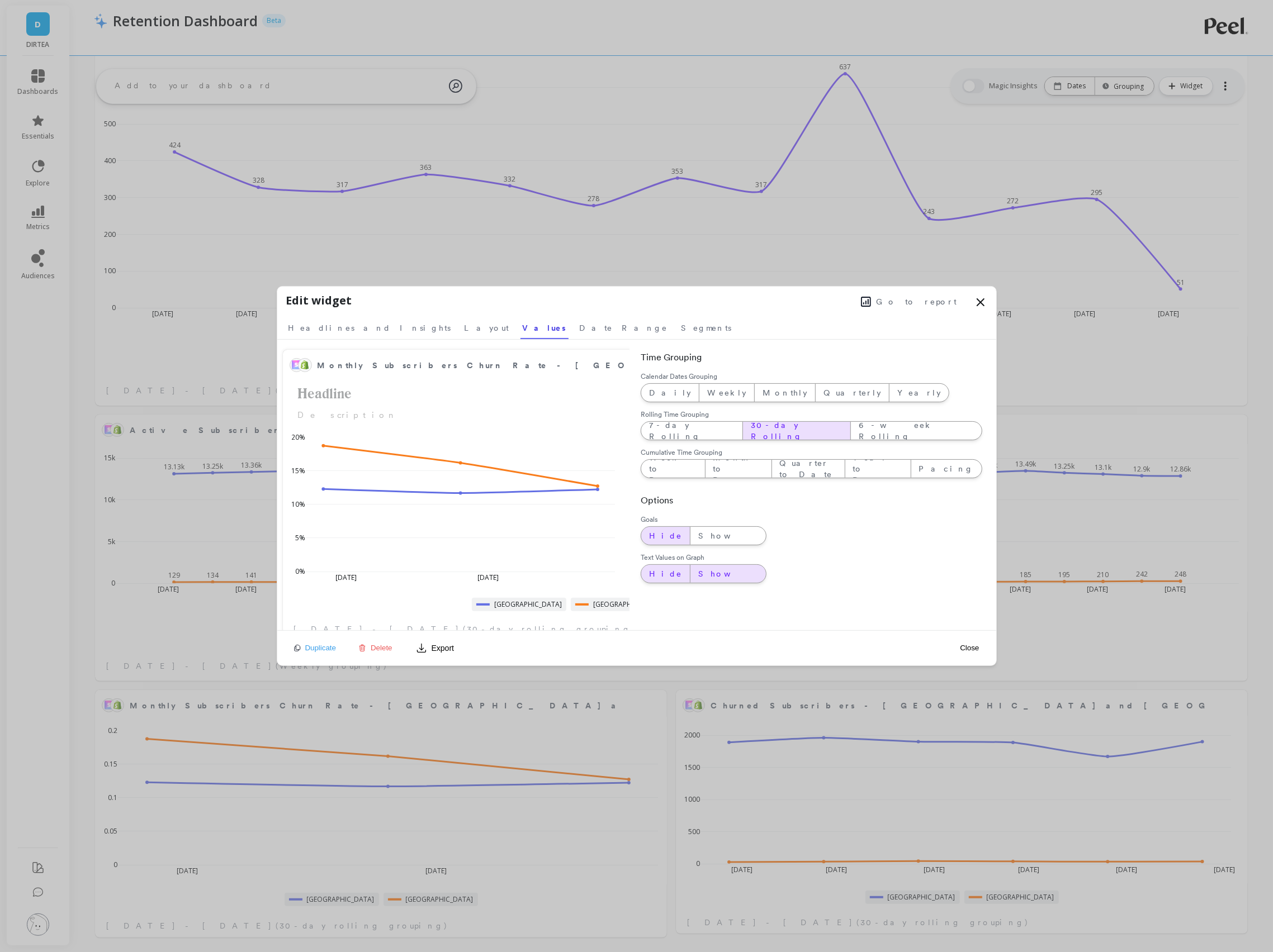
click at [701, 579] on div "Show" at bounding box center [728, 574] width 75 height 18
click at [970, 650] on button "Close" at bounding box center [969, 648] width 25 height 10
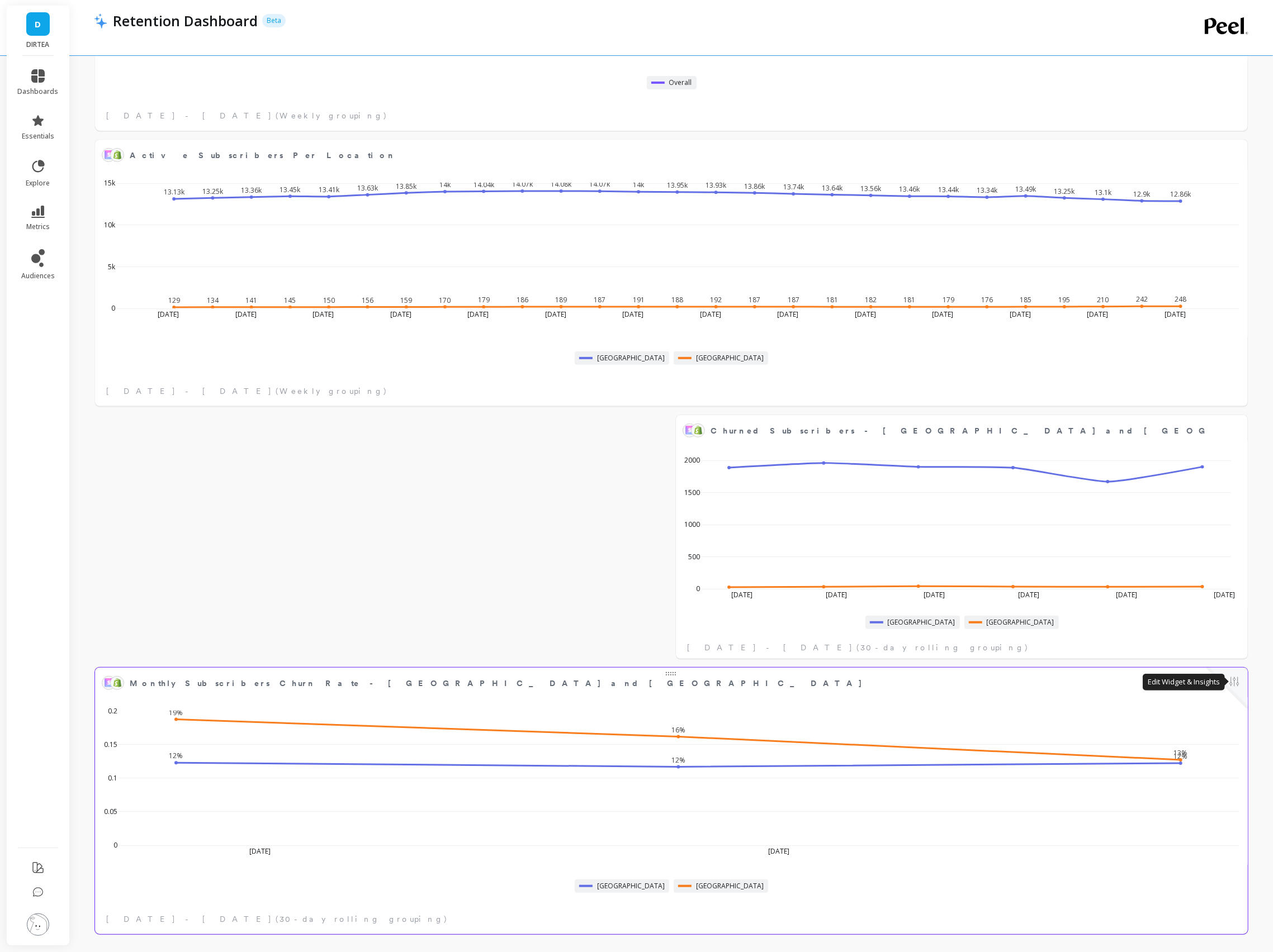
click at [1227, 685] on button at bounding box center [1234, 683] width 13 height 16
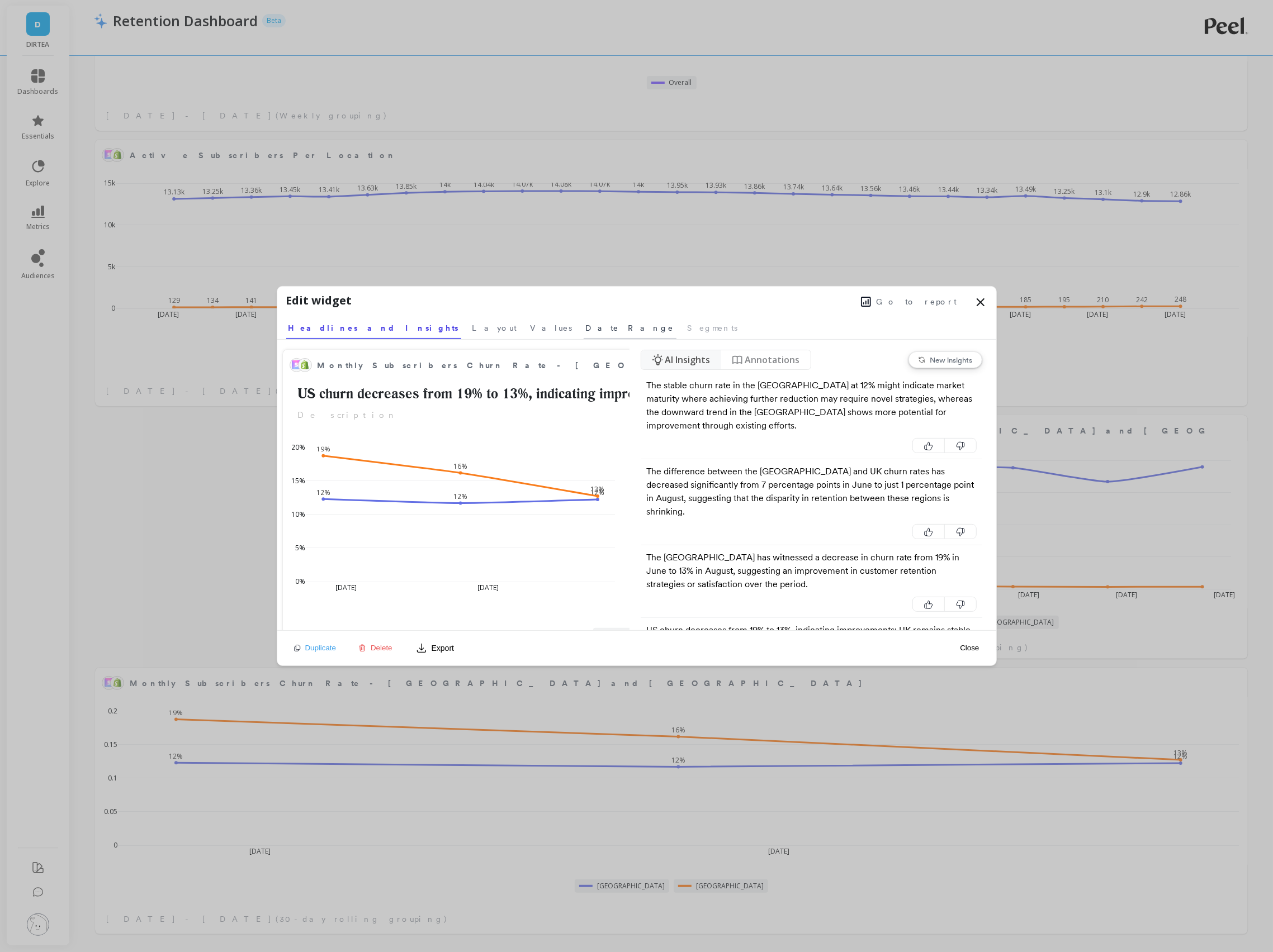
click at [586, 330] on span "Date Range" at bounding box center [629, 328] width 89 height 11
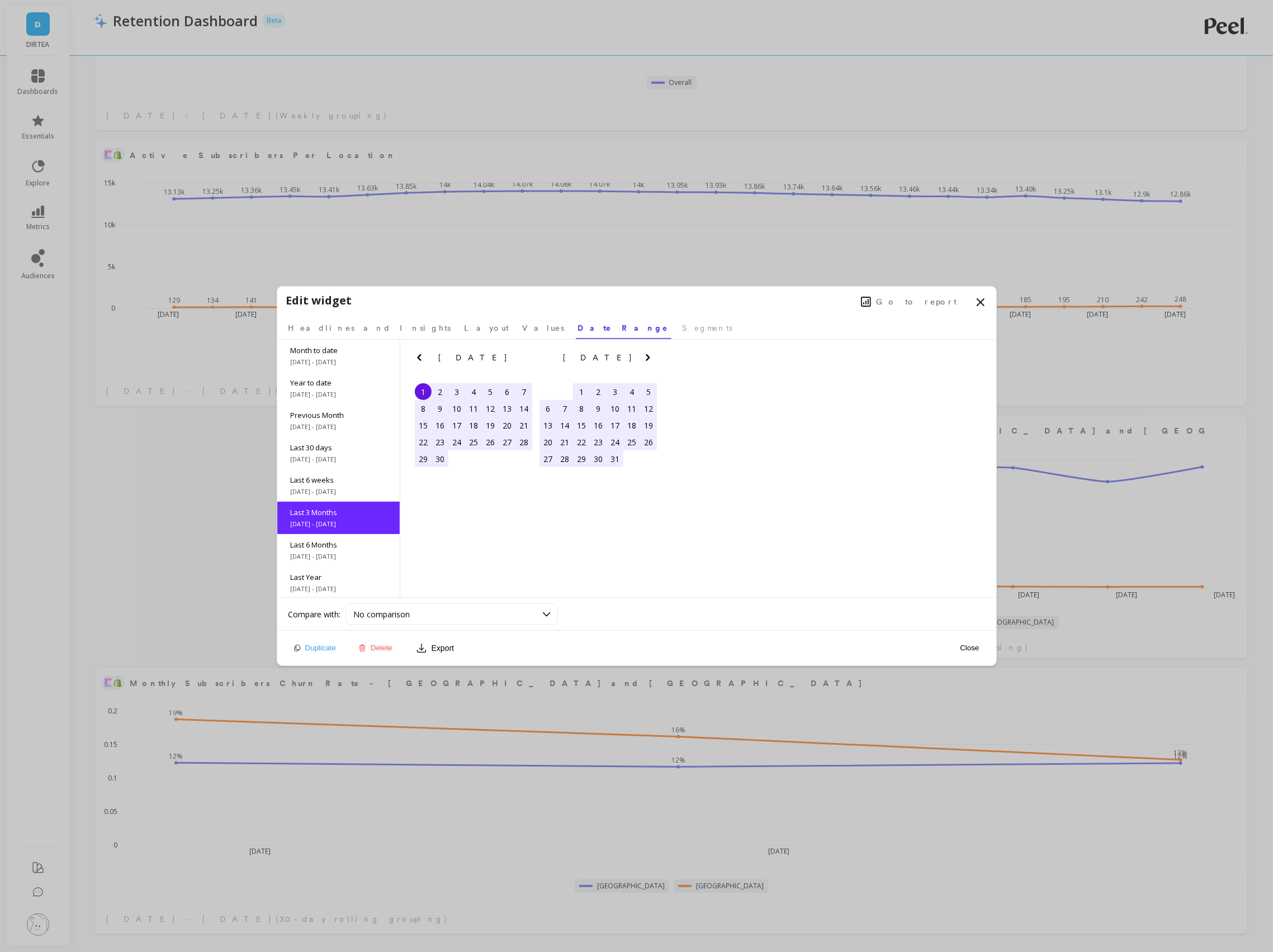
scroll to position [50, 0]
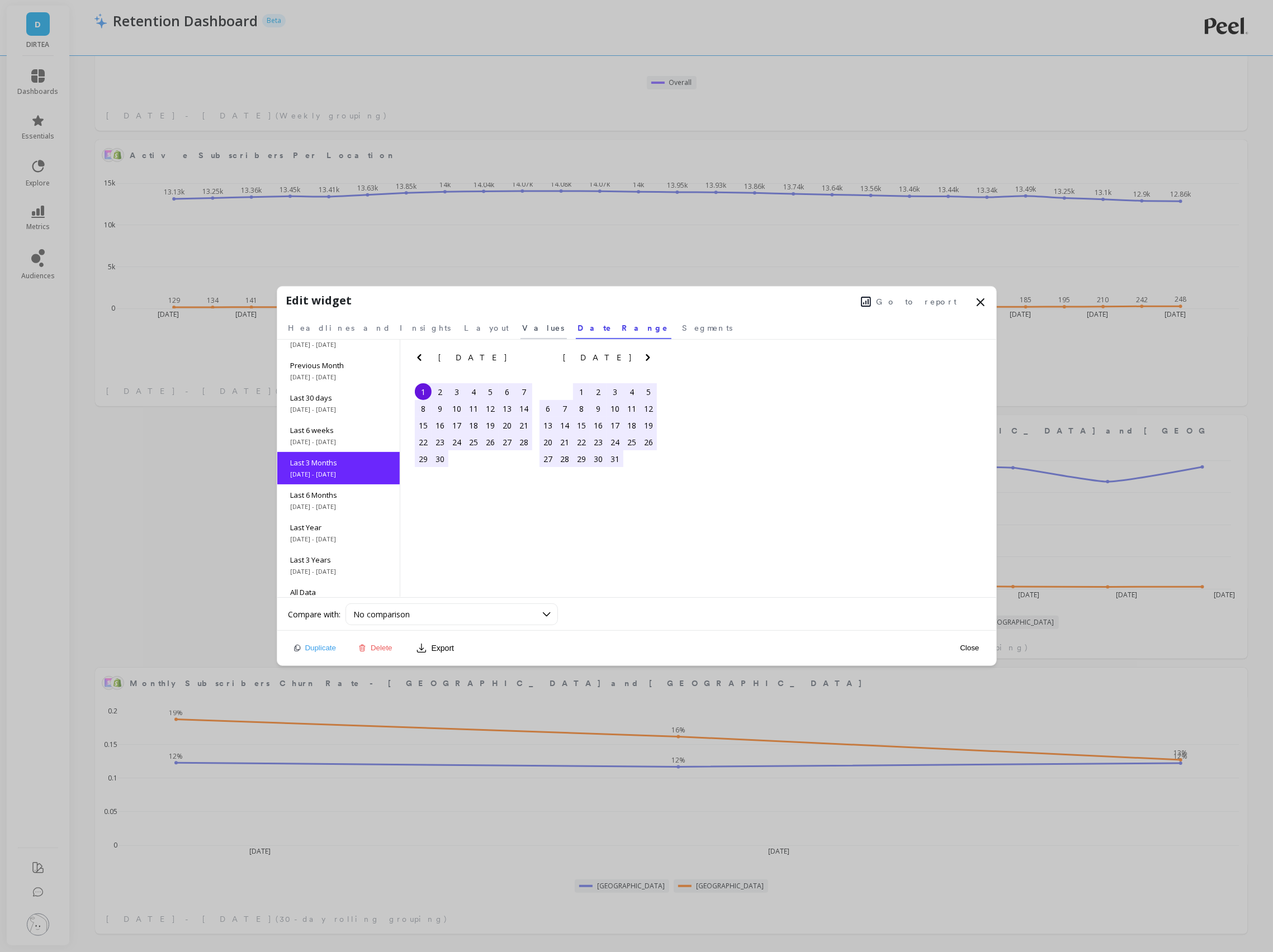
click at [523, 331] on span "Values" at bounding box center [544, 328] width 42 height 11
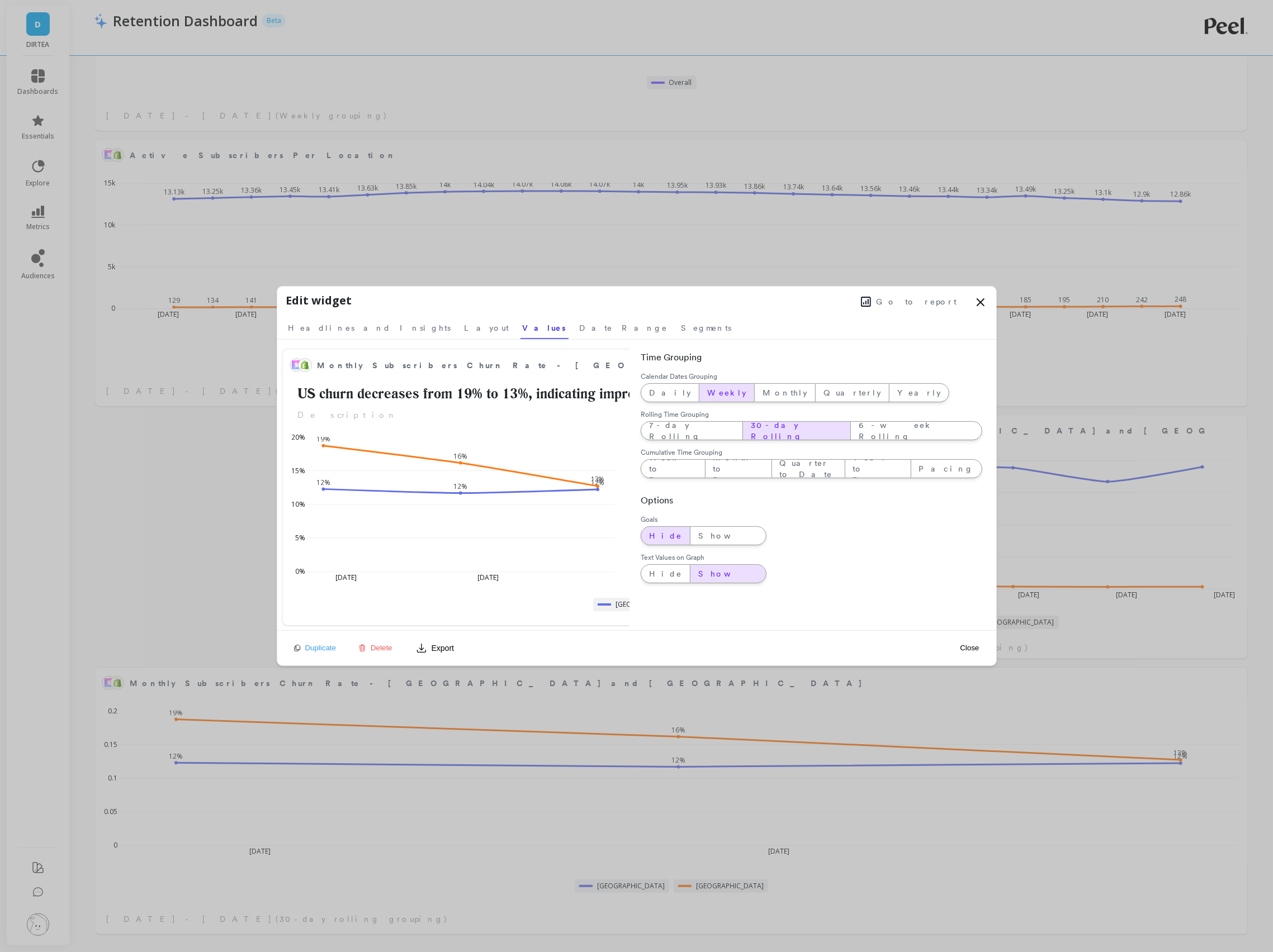
click at [708, 392] on span "Weekly" at bounding box center [727, 393] width 39 height 11
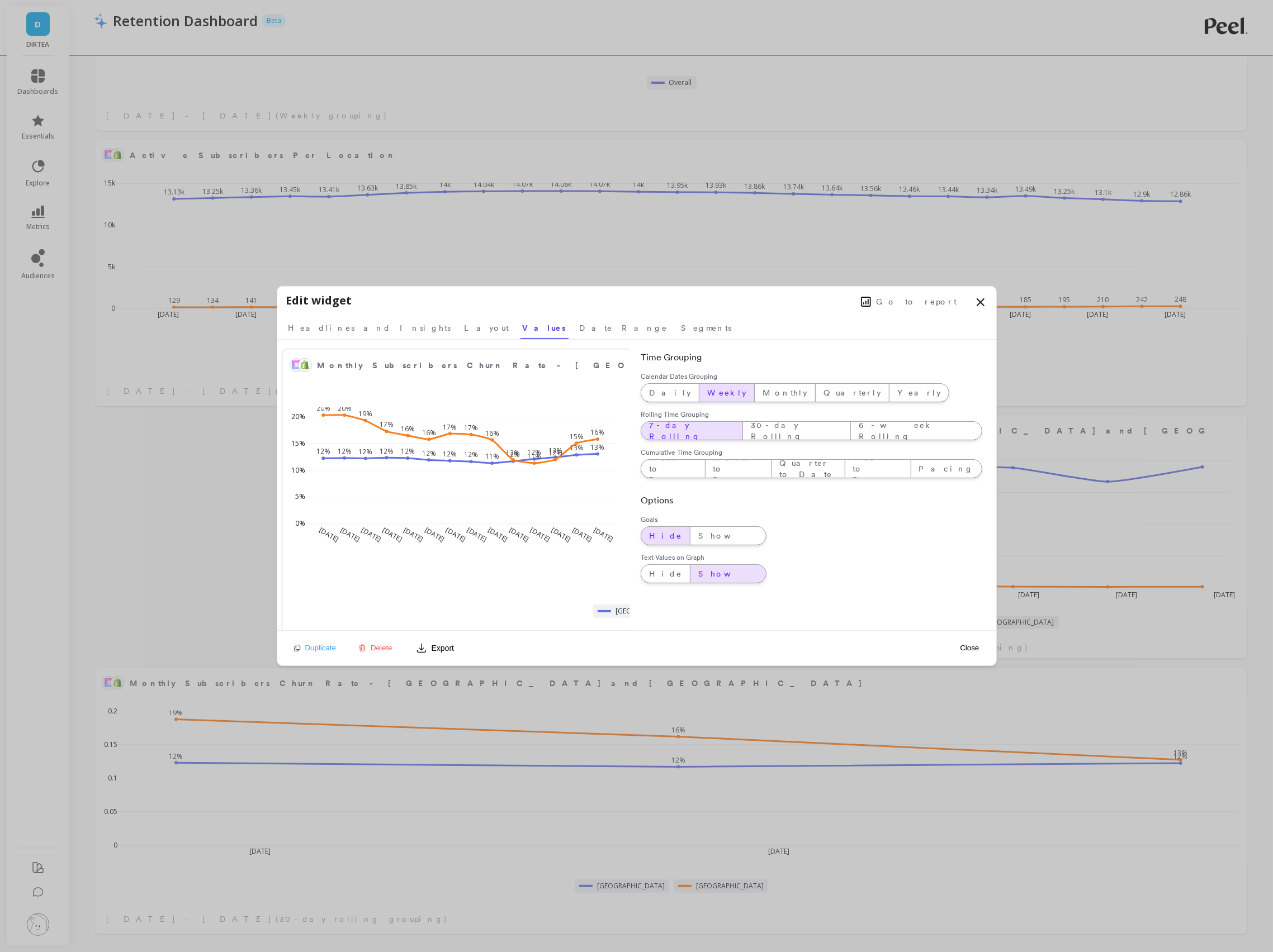
click at [661, 437] on div "7-day Rolling" at bounding box center [691, 430] width 101 height 18
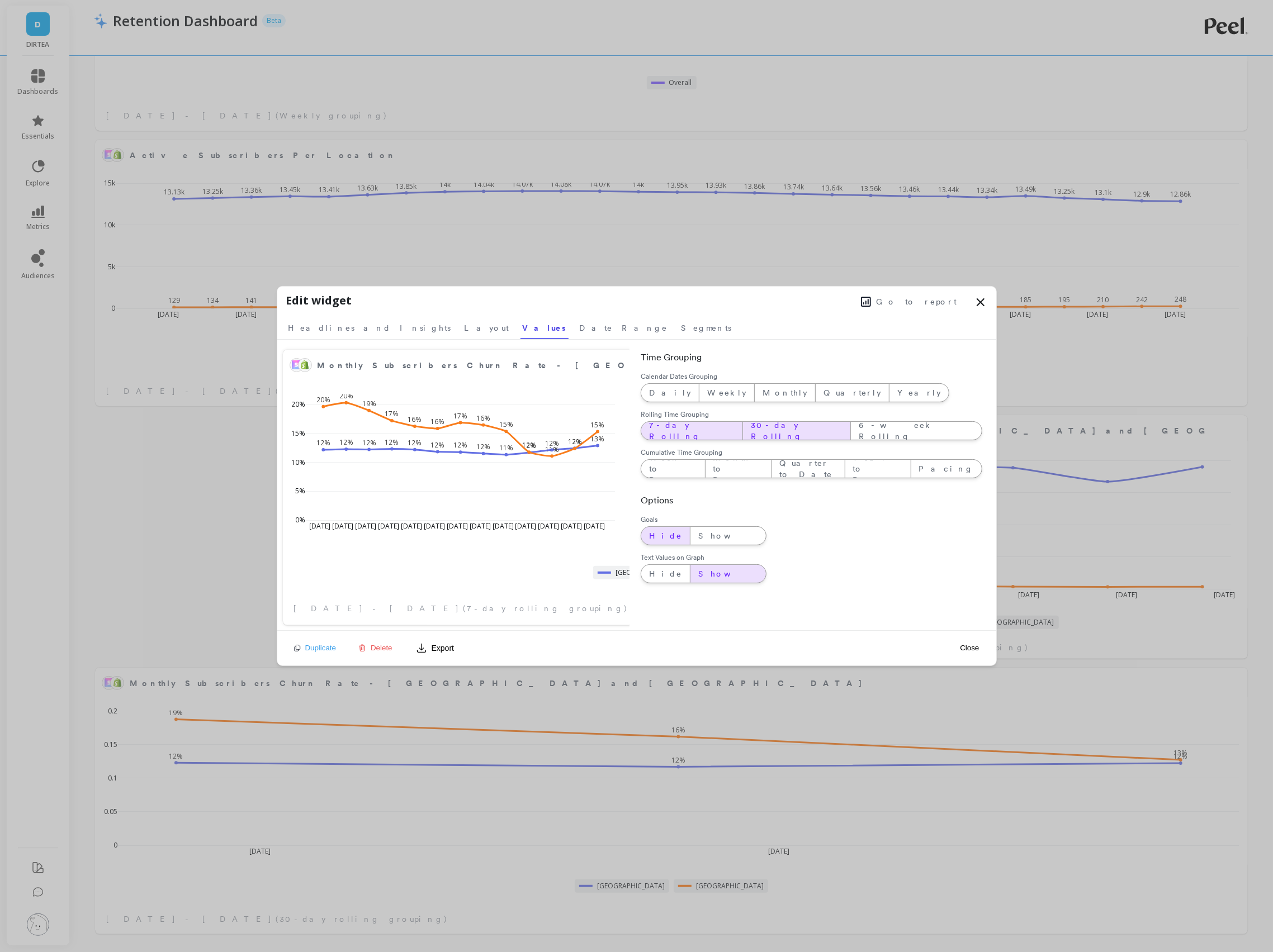
click at [750, 430] on span "30-day Rolling" at bounding box center [796, 431] width 92 height 23
click at [683, 432] on span "7-day Rolling" at bounding box center [692, 431] width 86 height 23
click at [708, 393] on span "Weekly" at bounding box center [727, 393] width 39 height 11
click at [670, 431] on span "7-day Rolling" at bounding box center [692, 431] width 86 height 23
click at [970, 647] on button "Close" at bounding box center [969, 648] width 25 height 10
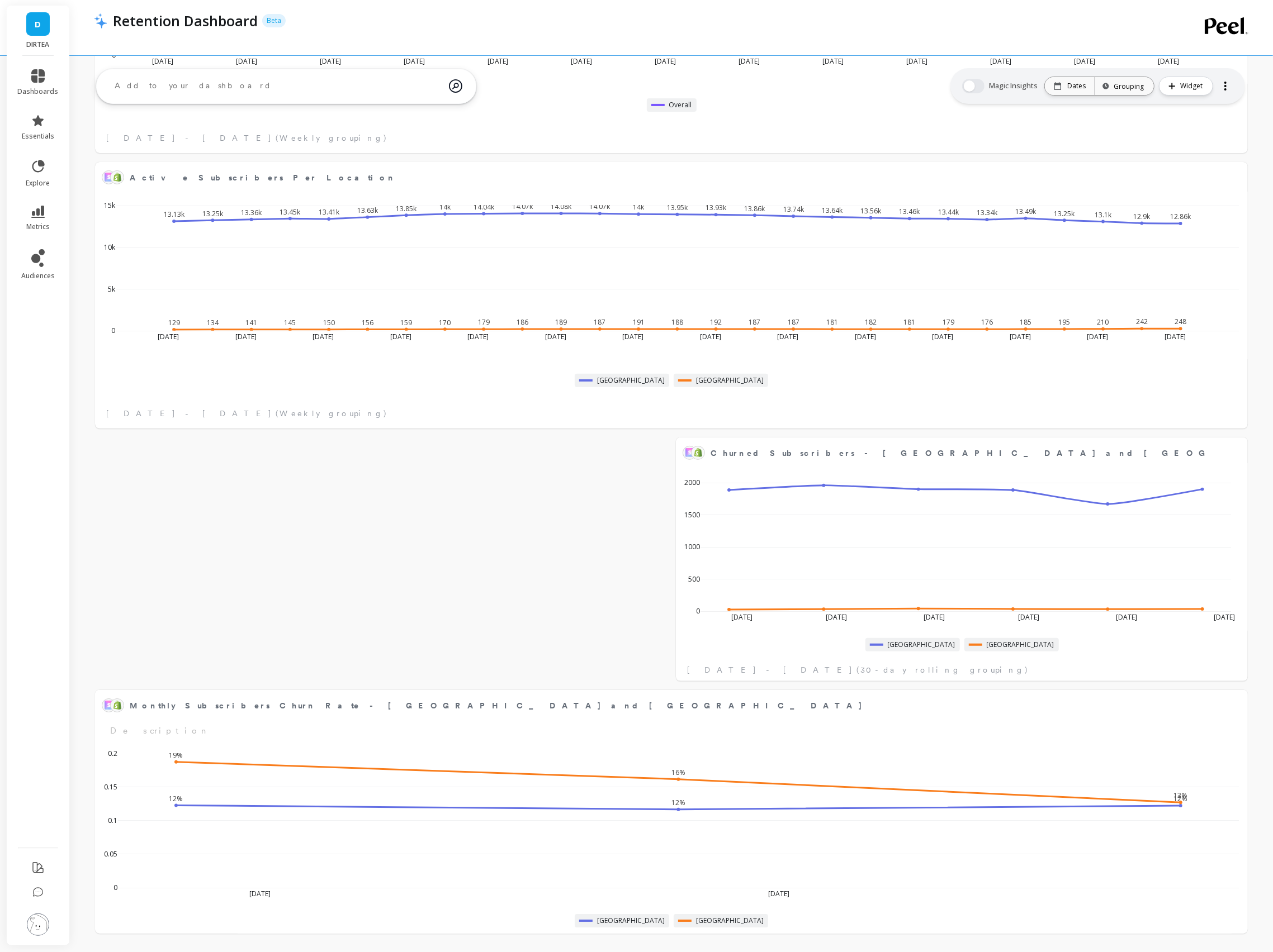
scroll to position [4001, 0]
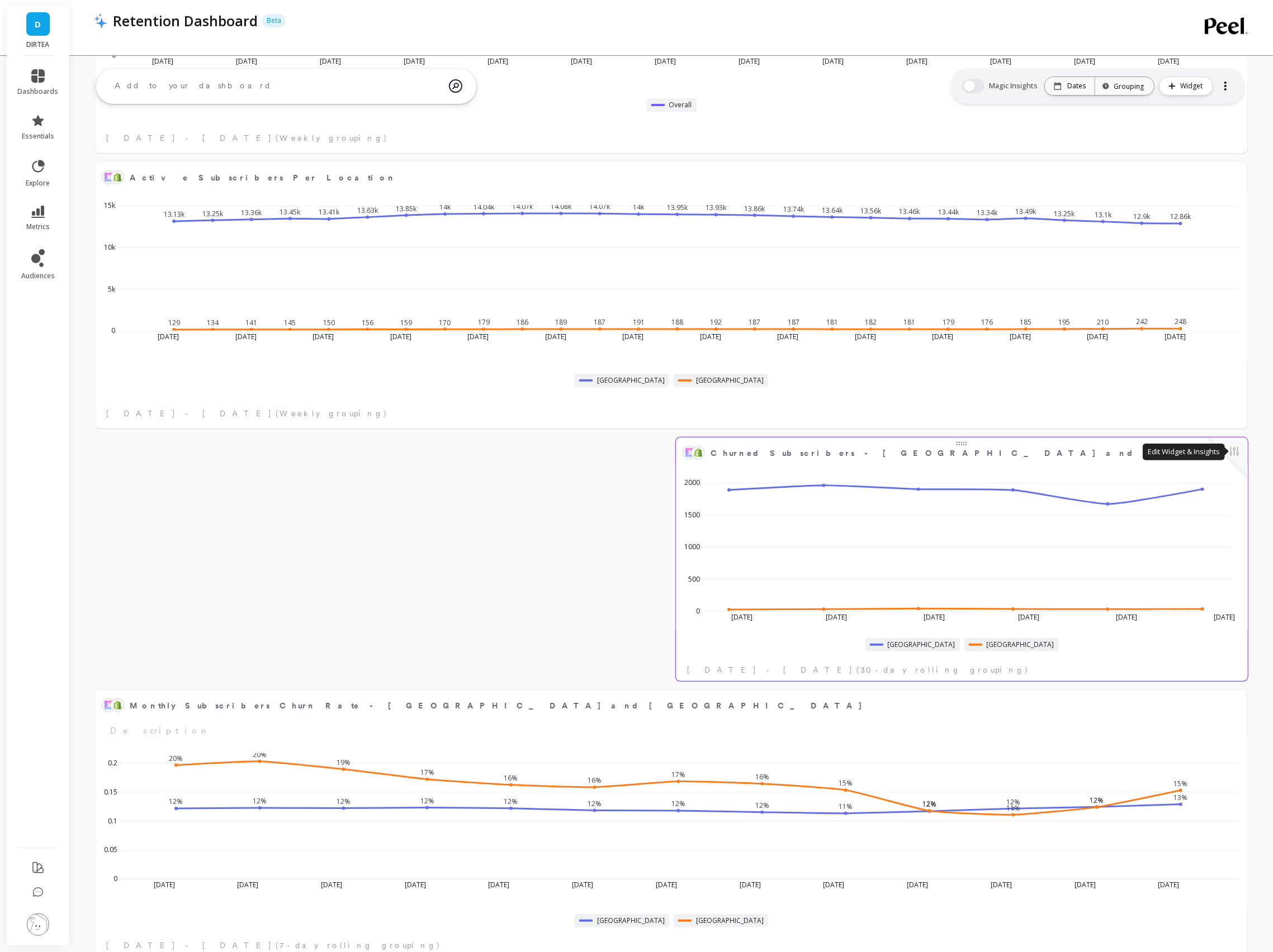
click at [1229, 448] on button at bounding box center [1234, 453] width 13 height 16
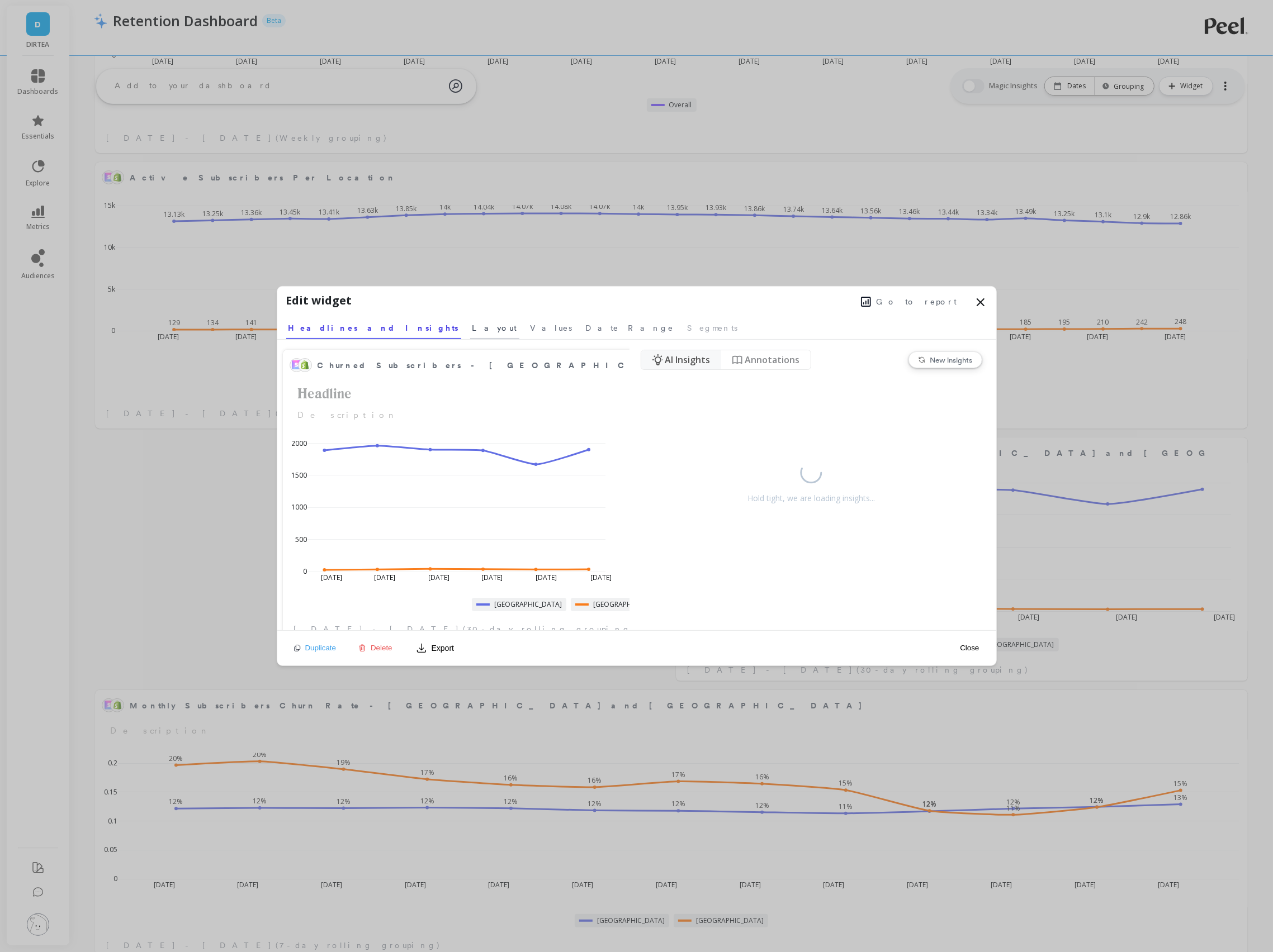
click at [473, 328] on span "Layout" at bounding box center [494, 328] width 45 height 11
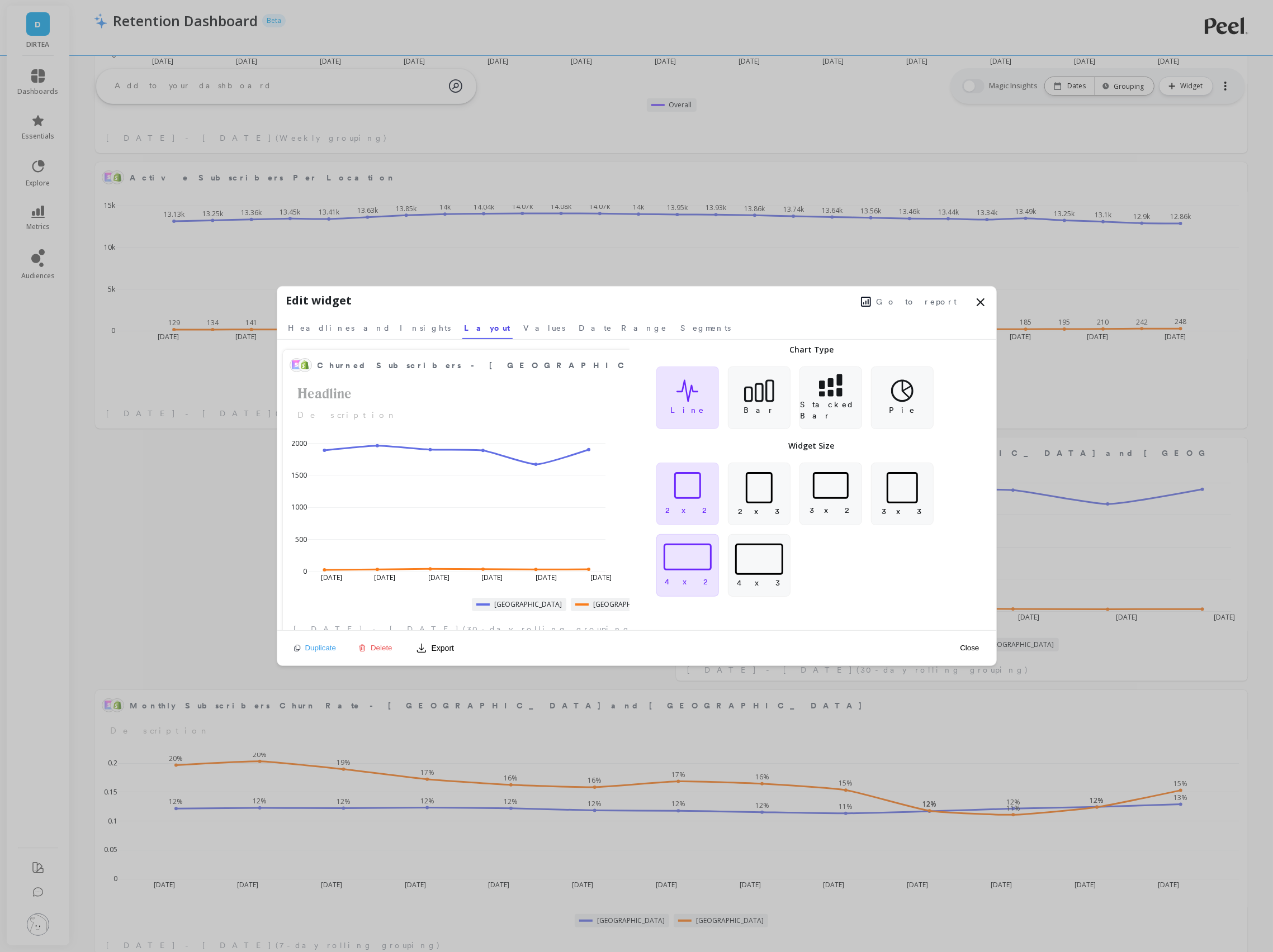
click at [664, 551] on div at bounding box center [687, 557] width 48 height 27
click at [523, 327] on span "Values" at bounding box center [544, 328] width 42 height 11
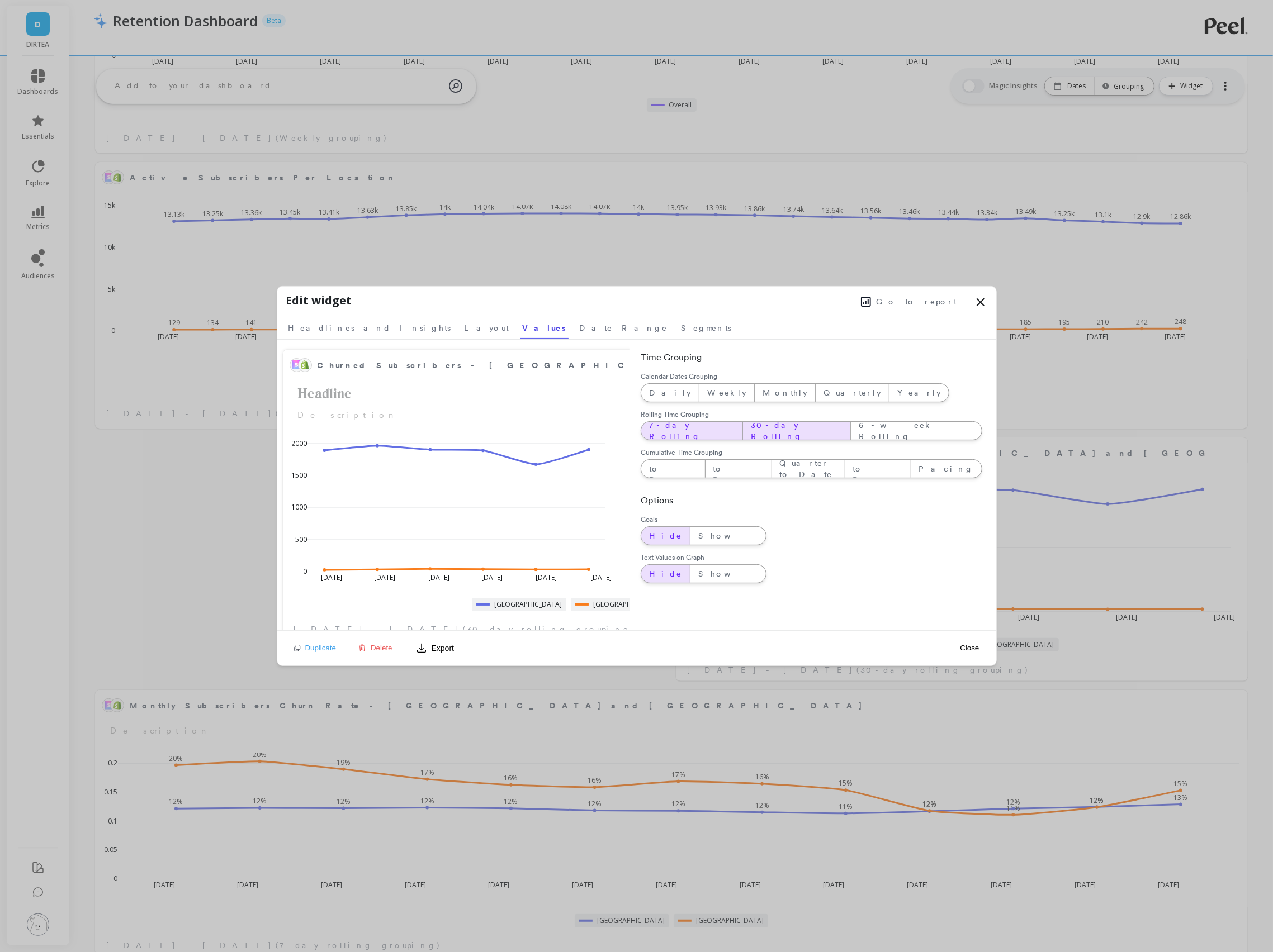
click at [671, 430] on span "7-day Rolling" at bounding box center [692, 431] width 86 height 23
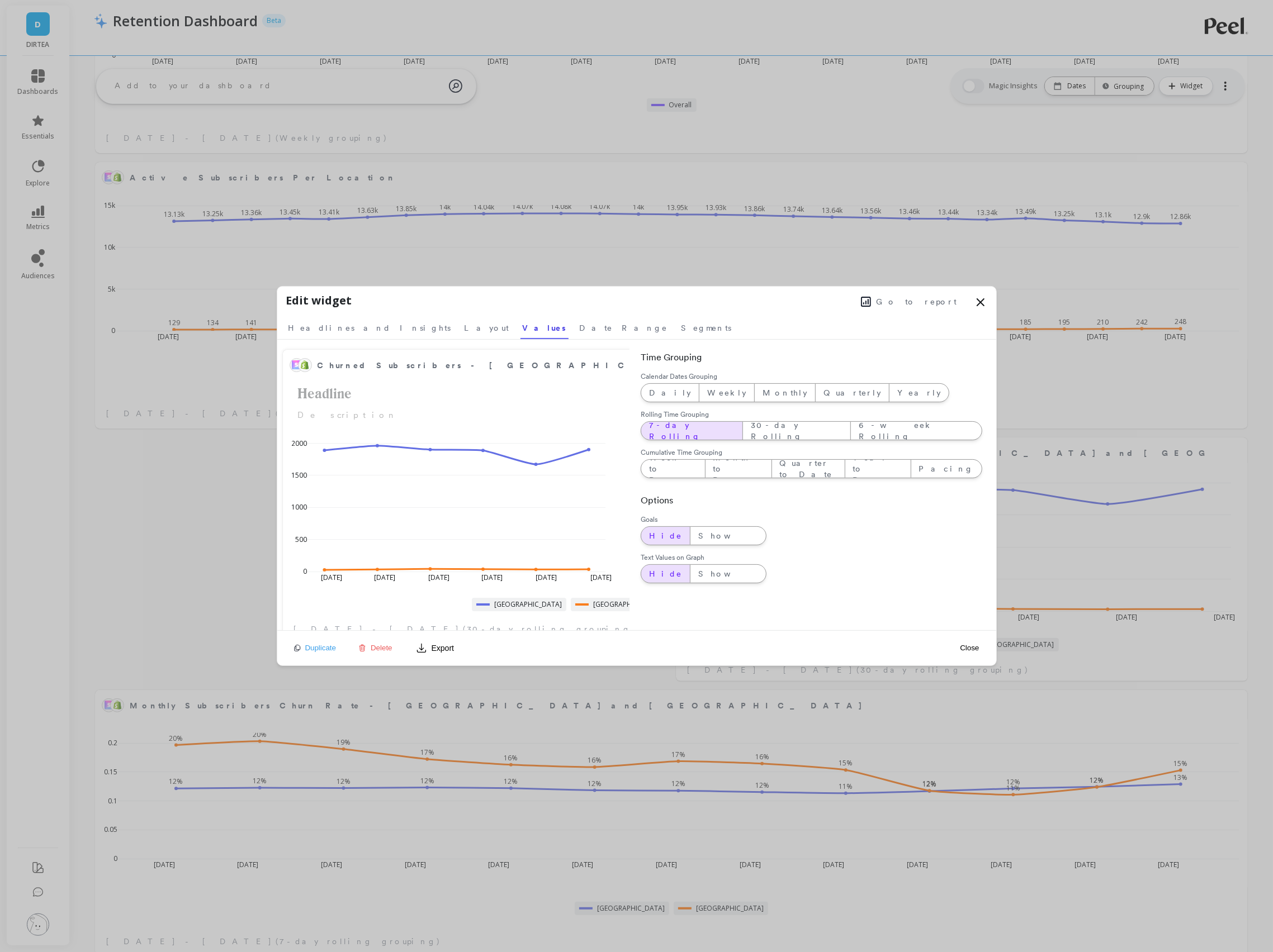
scroll to position [307, 1128]
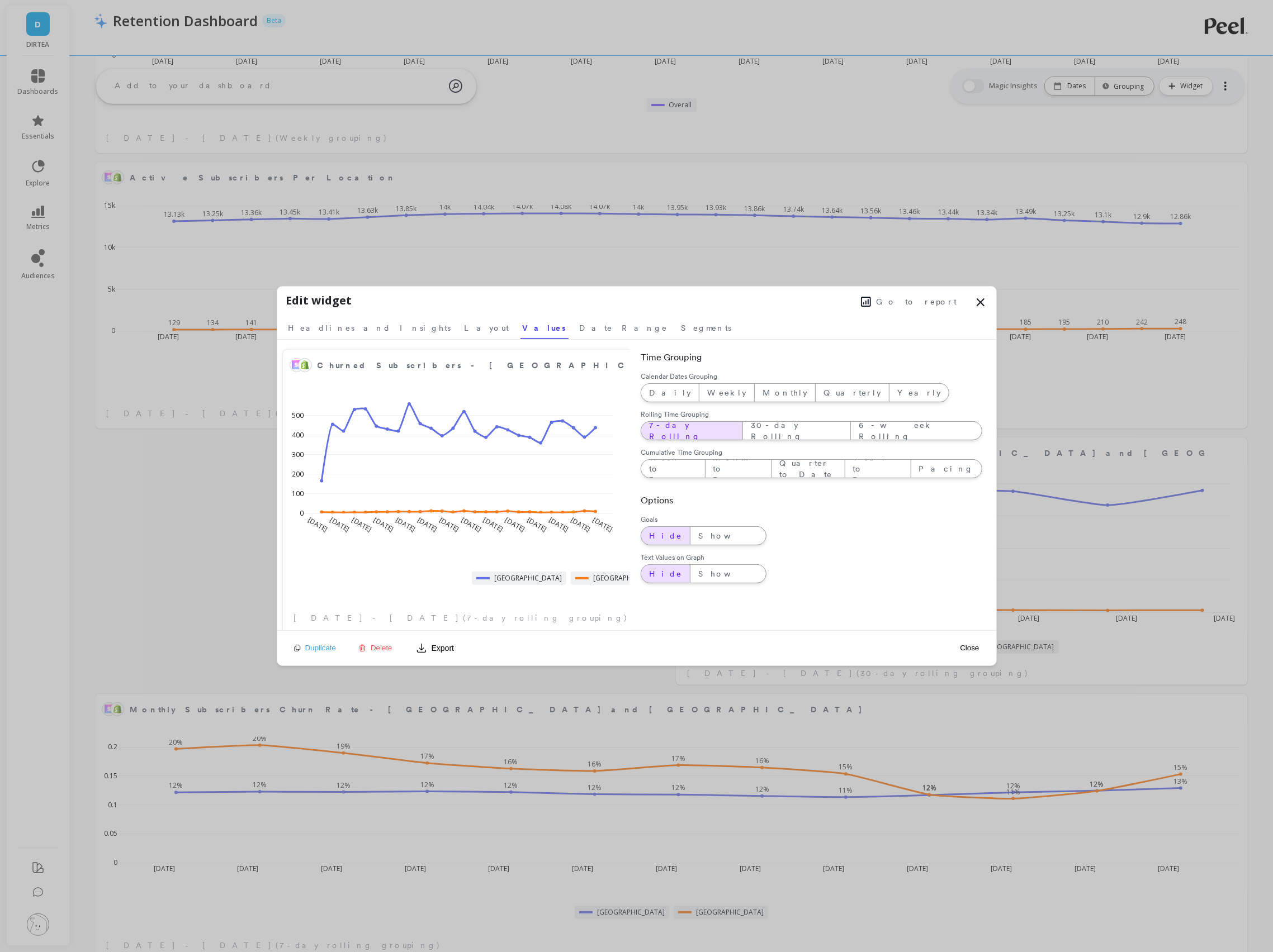
click at [687, 584] on div "Churned Subscribers - [GEOGRAPHIC_DATA] and [GEOGRAPHIC_DATA] [DATE] Mar [DATE]…" at bounding box center [636, 486] width 719 height 291
click at [698, 578] on span "Show" at bounding box center [728, 573] width 60 height 11
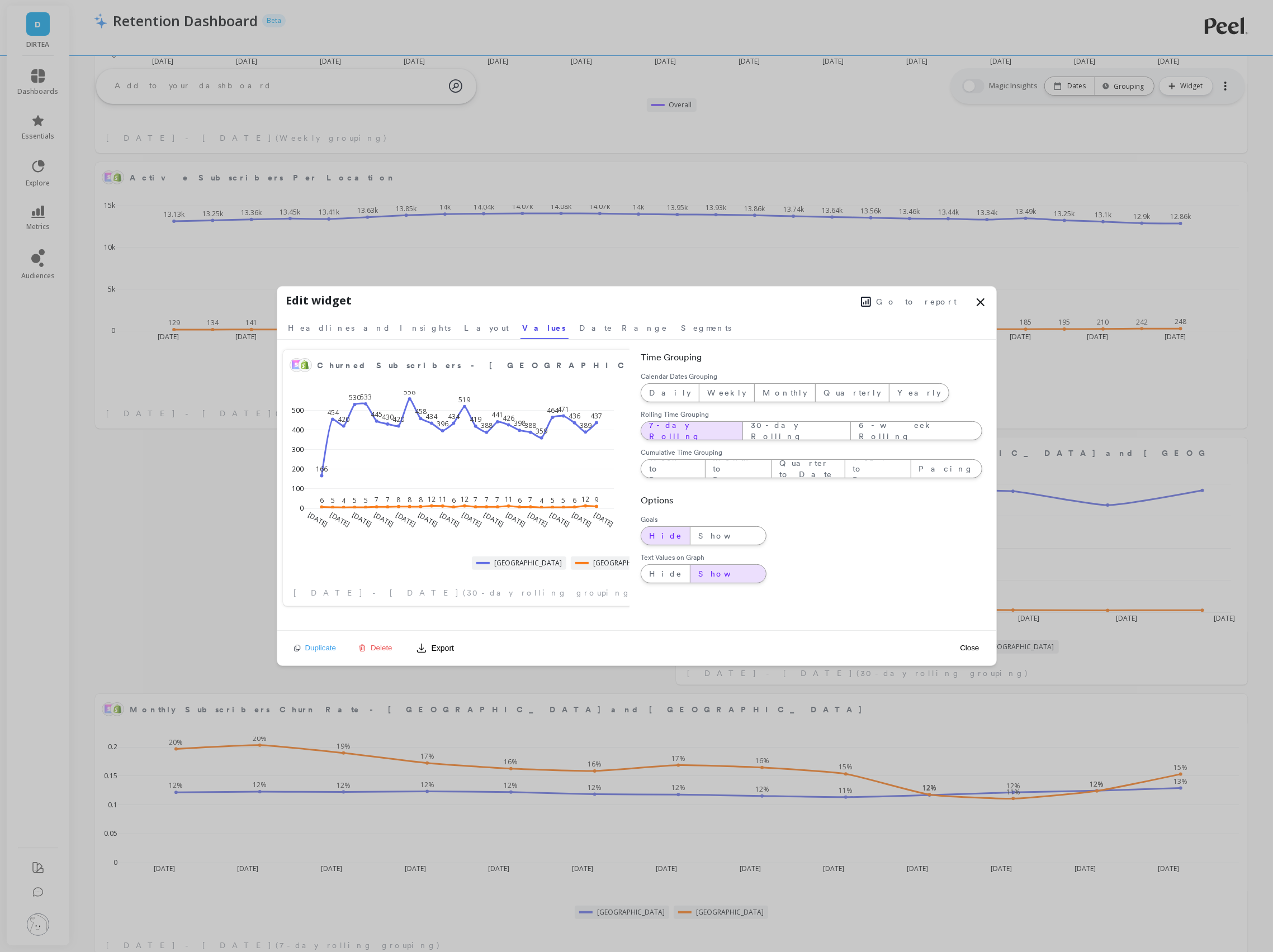
click at [959, 650] on button "Close" at bounding box center [969, 648] width 25 height 10
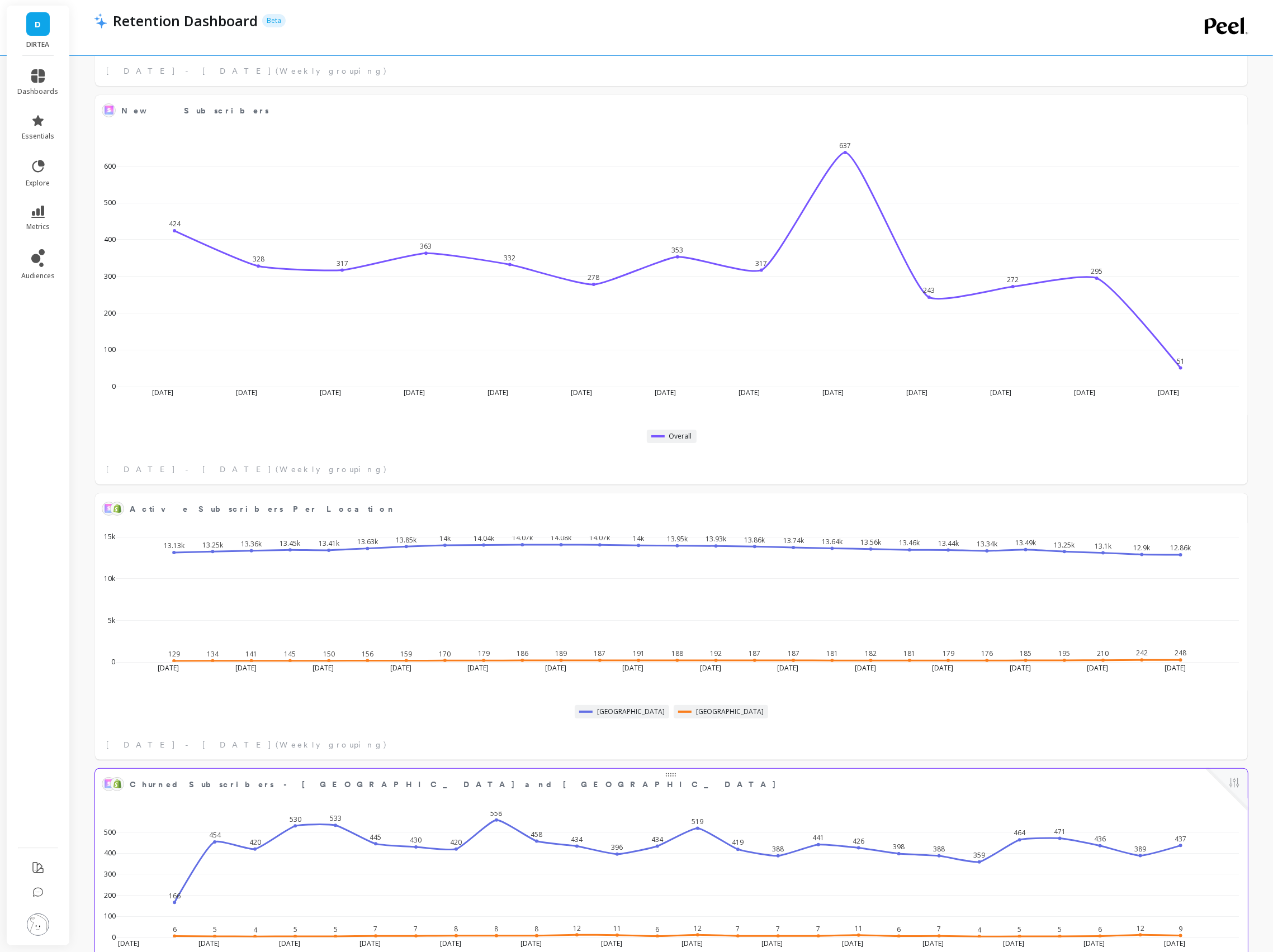
scroll to position [4046, 0]
